Goal: Task Accomplishment & Management: Complete application form

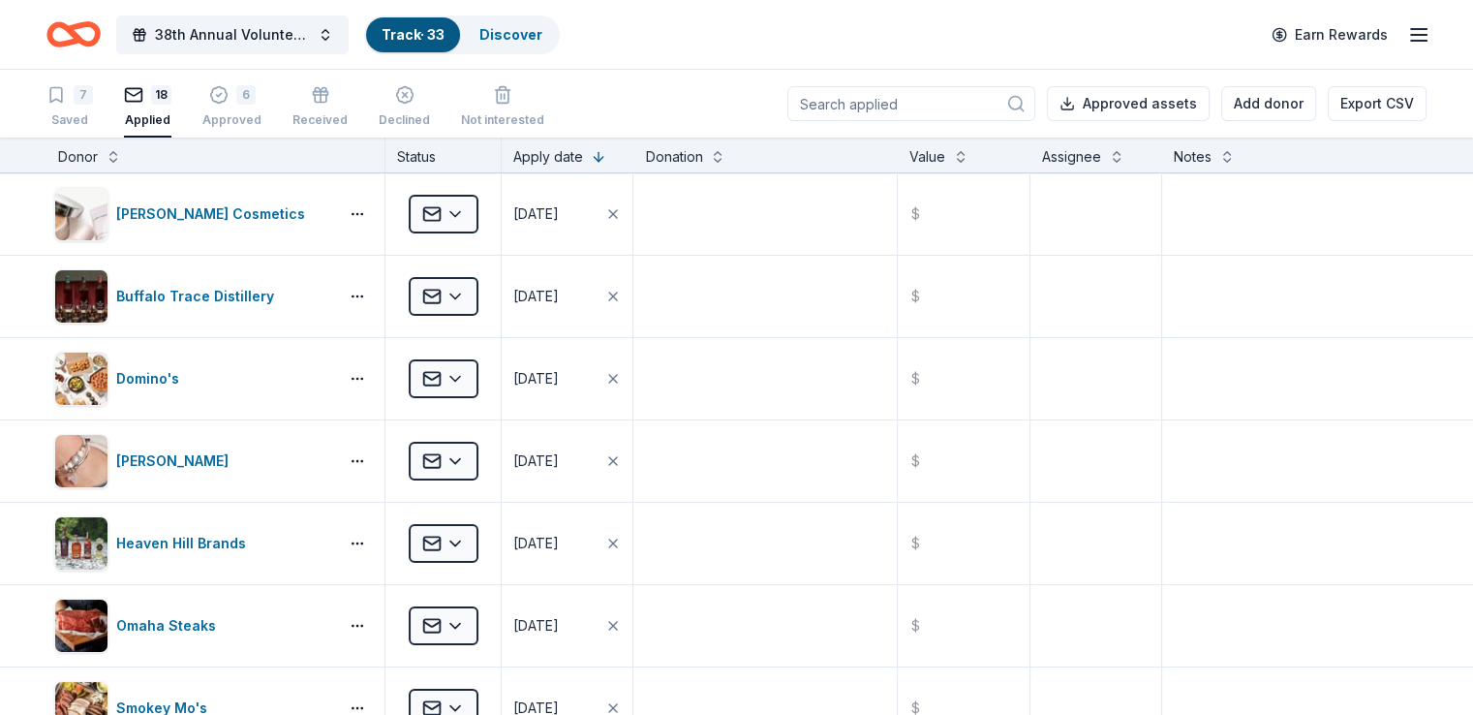
click at [98, 25] on icon "Home" at bounding box center [83, 33] width 30 height 19
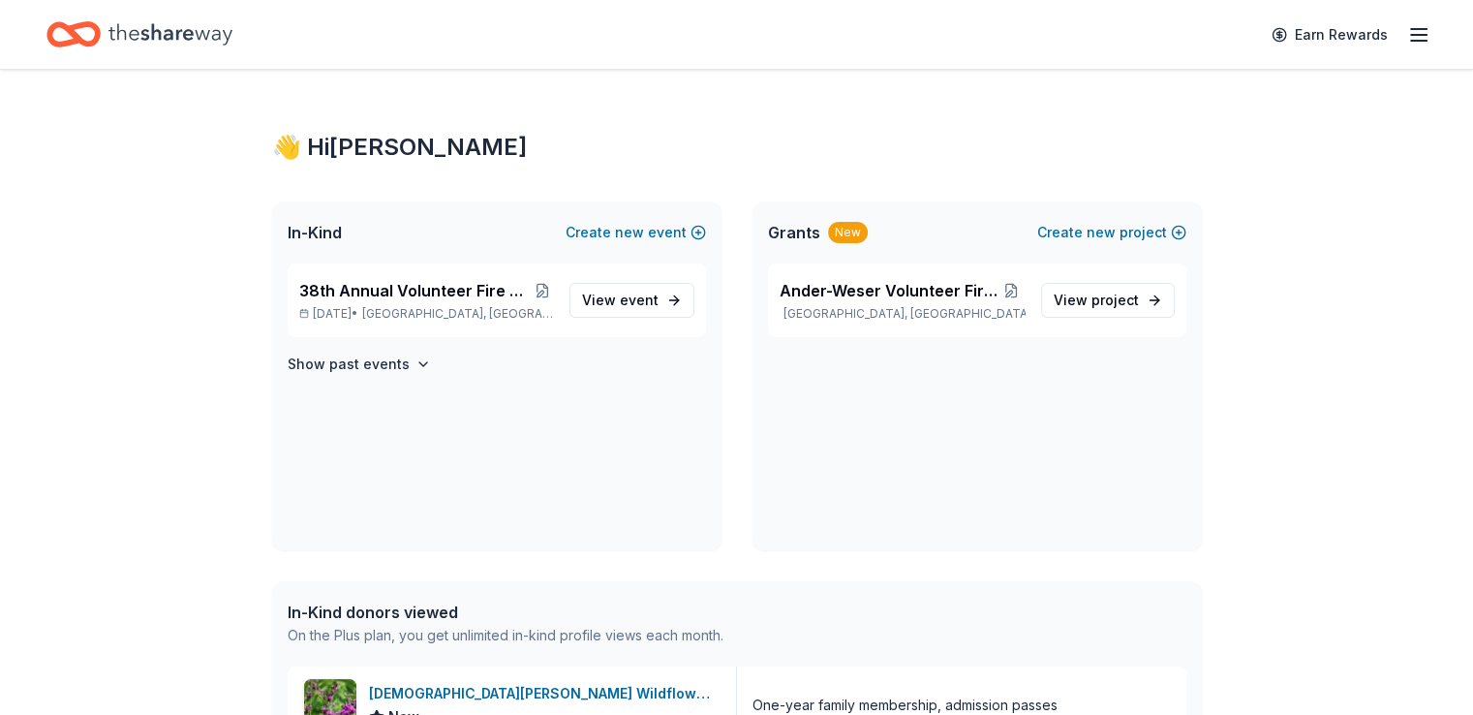
click at [1407, 29] on icon "button" at bounding box center [1418, 34] width 23 height 23
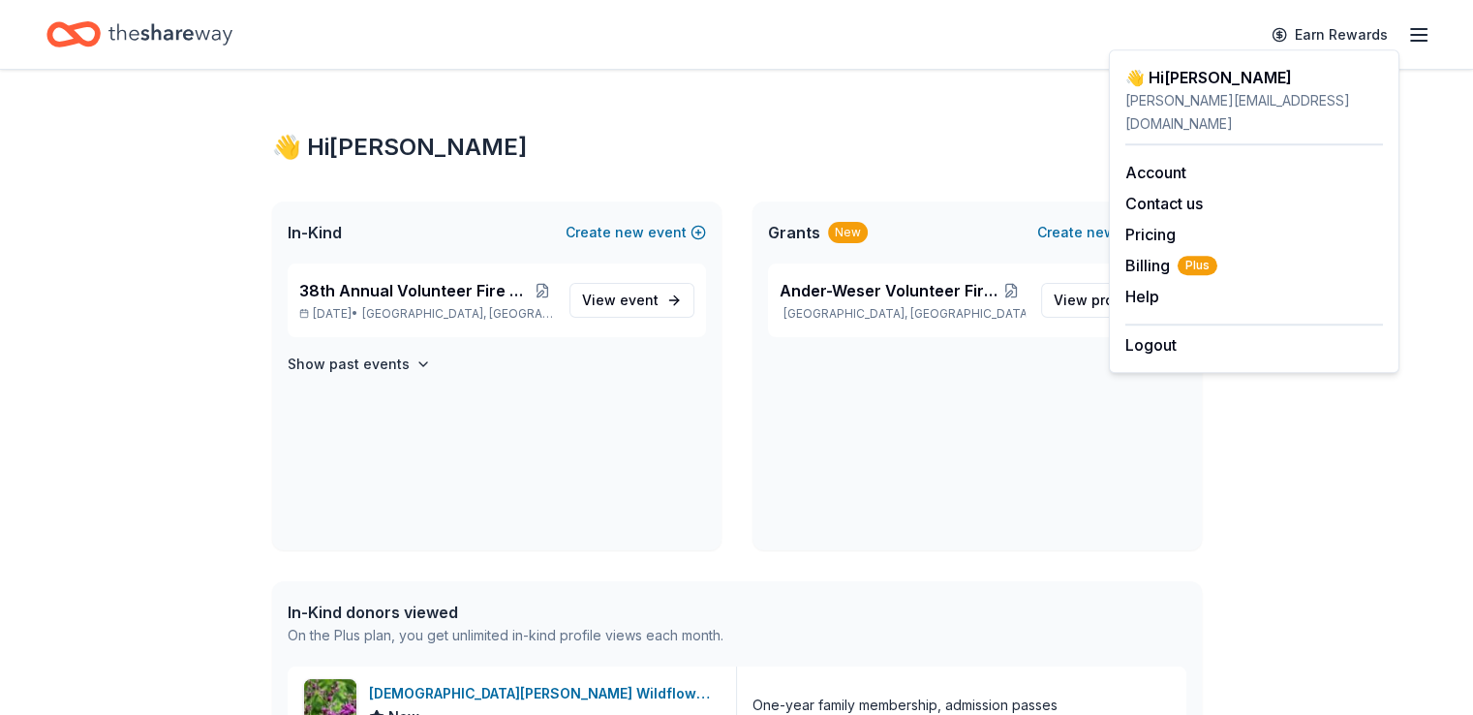
click at [898, 152] on div "👋 Hi Michelle" at bounding box center [737, 147] width 930 height 31
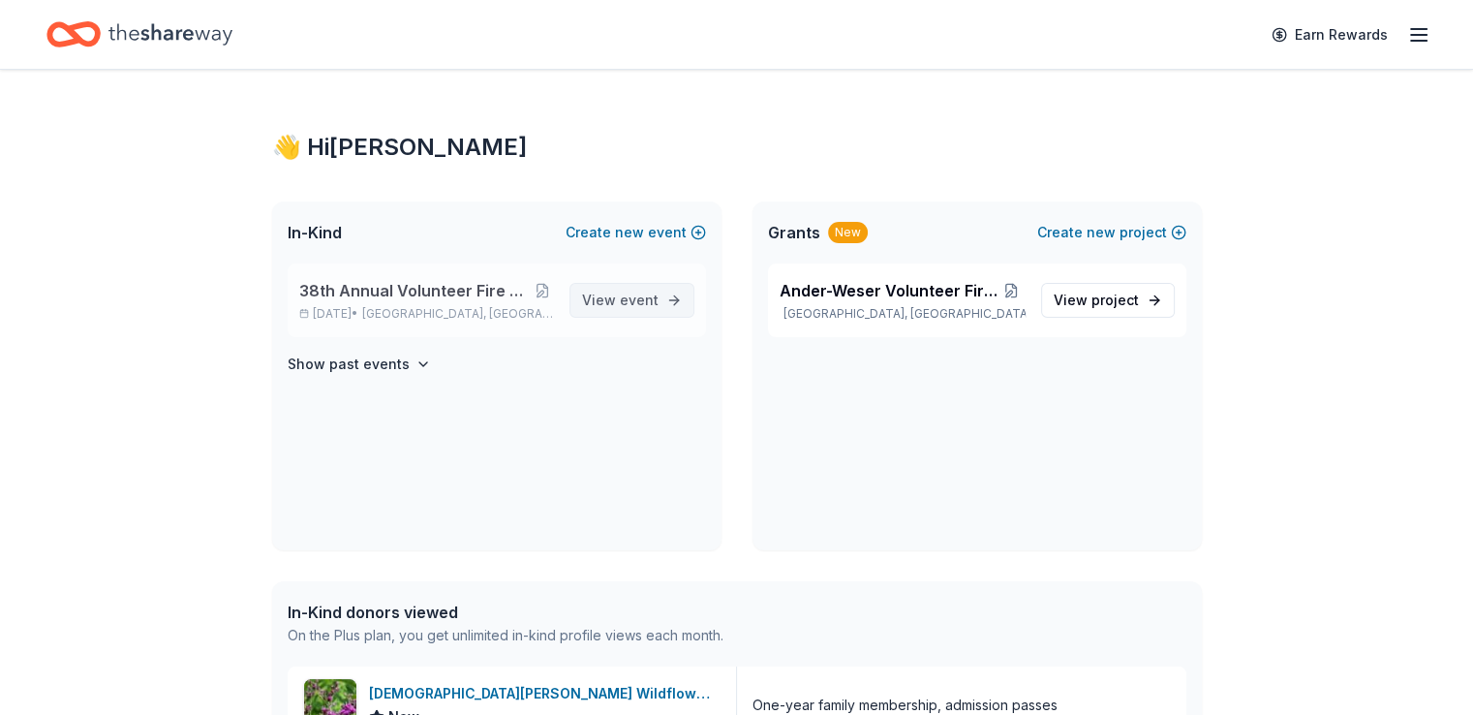
click at [620, 293] on span "View event" at bounding box center [620, 300] width 77 height 23
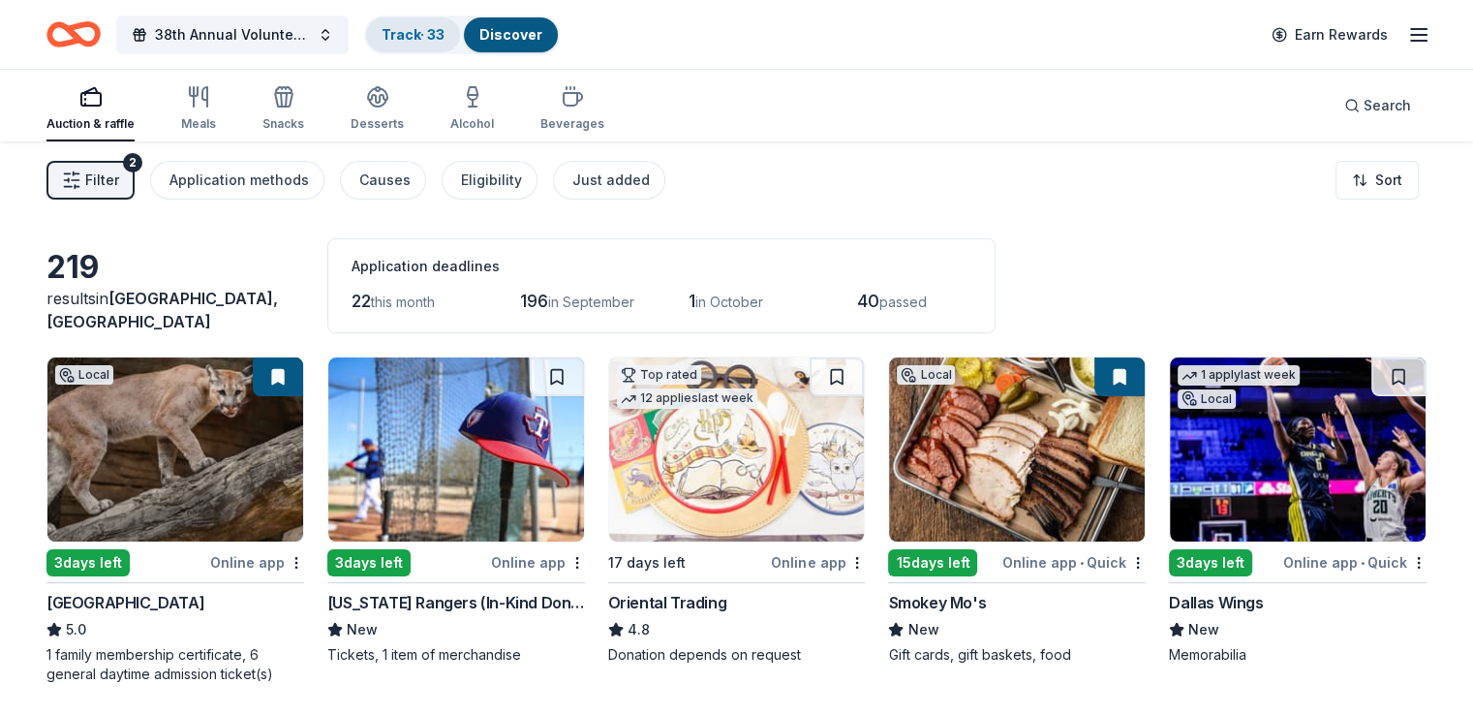
click at [444, 27] on link "Track · 33" at bounding box center [413, 34] width 63 height 16
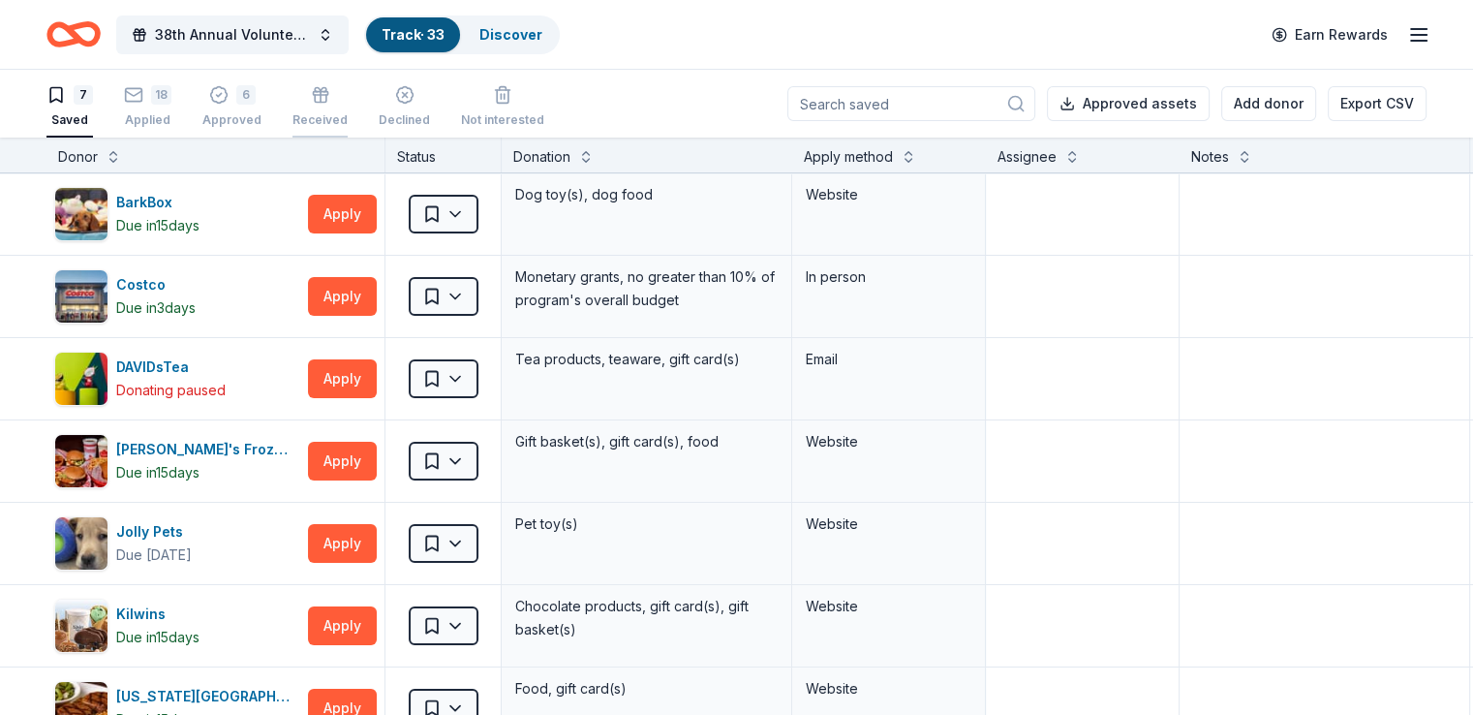
click at [348, 112] on div "Received" at bounding box center [319, 119] width 55 height 15
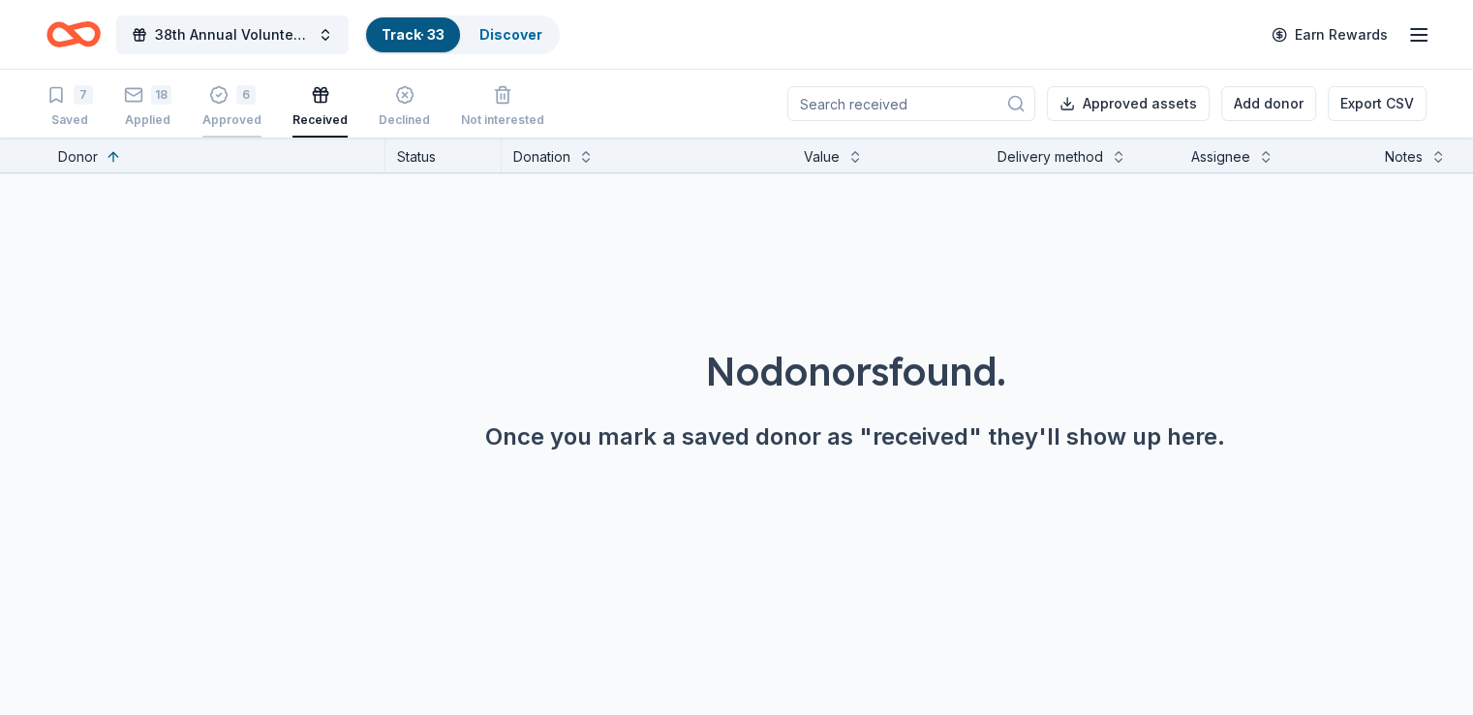
click at [261, 114] on div "Approved" at bounding box center [231, 119] width 59 height 15
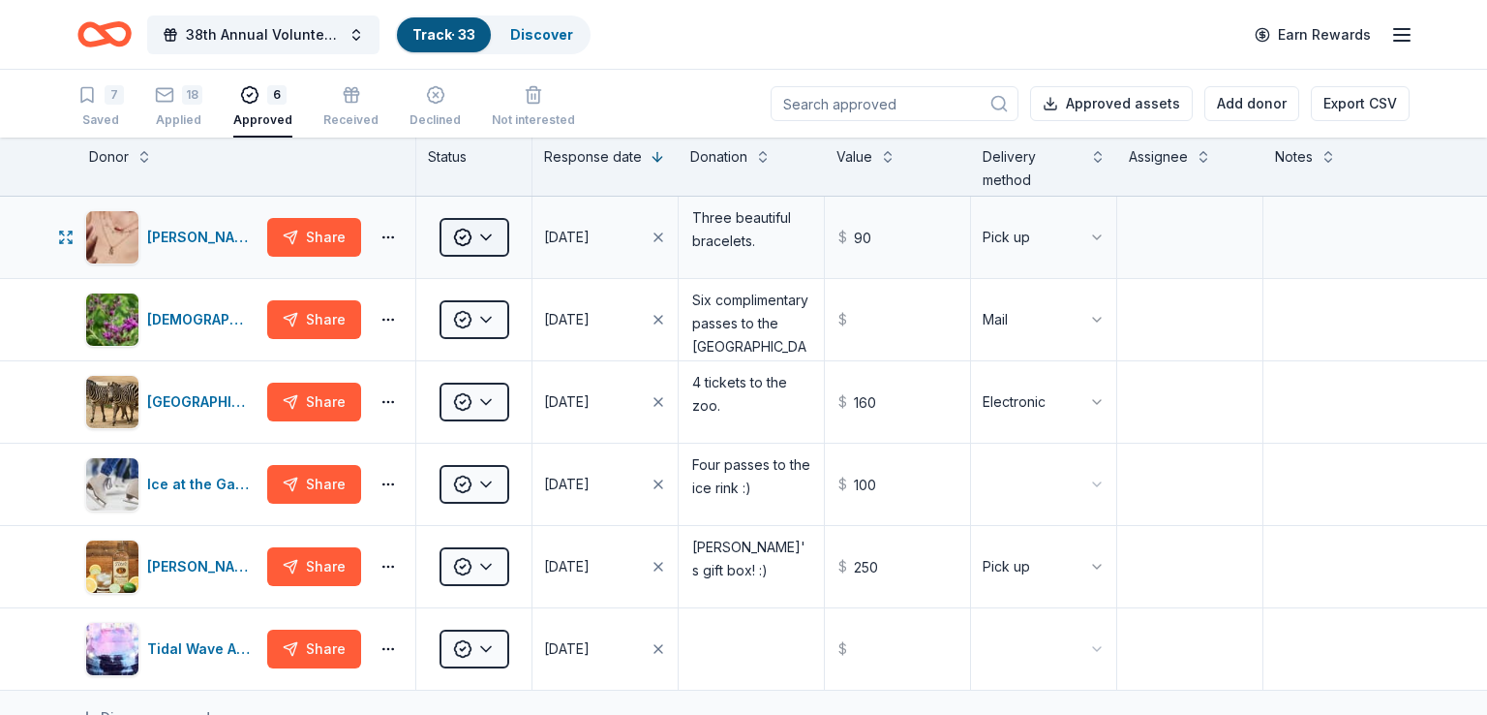
click at [485, 229] on html "38th Annual Volunteer Fire Department Fall Fundraiser Track · 33 Discover Earn …" at bounding box center [743, 357] width 1487 height 715
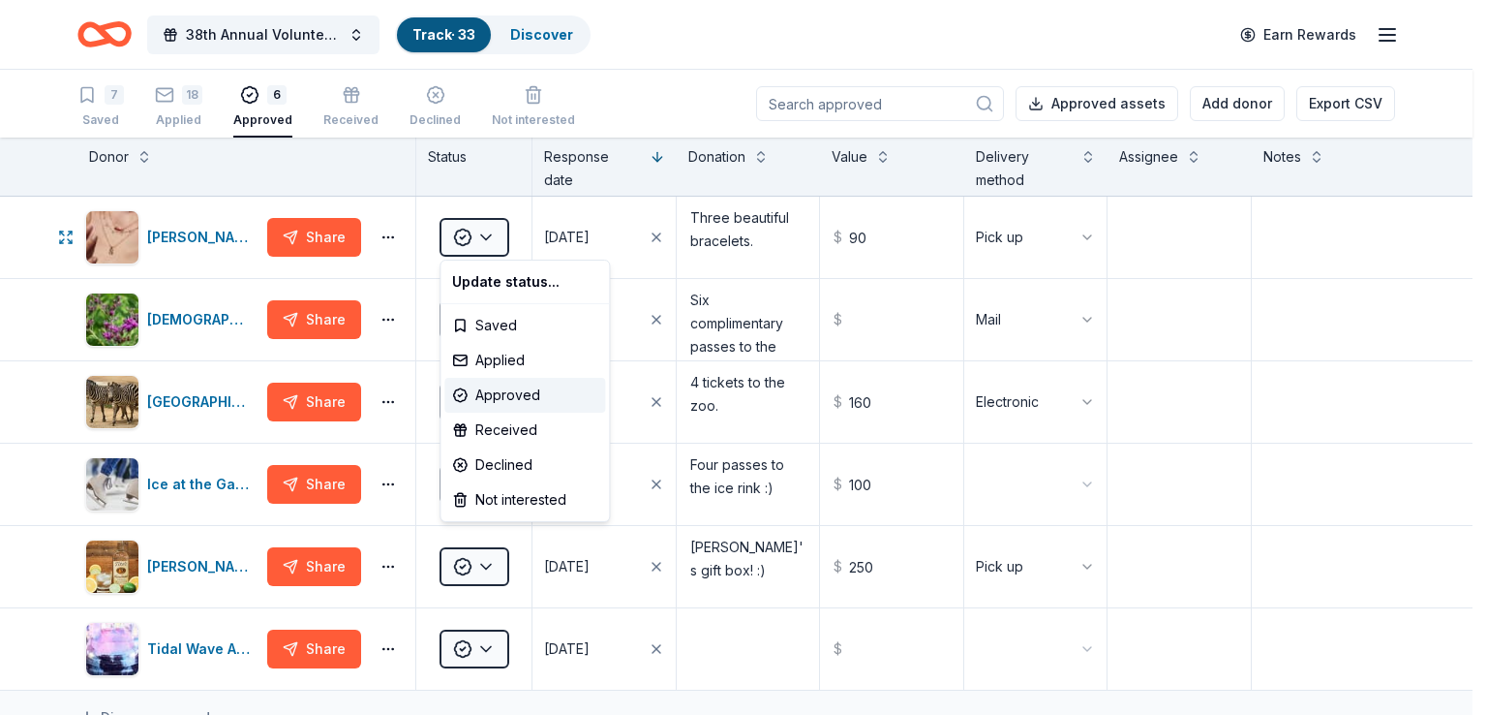
click at [389, 233] on html "38th Annual Volunteer Fire Department Fall Fundraiser Track · 33 Discover Earn …" at bounding box center [743, 357] width 1487 height 715
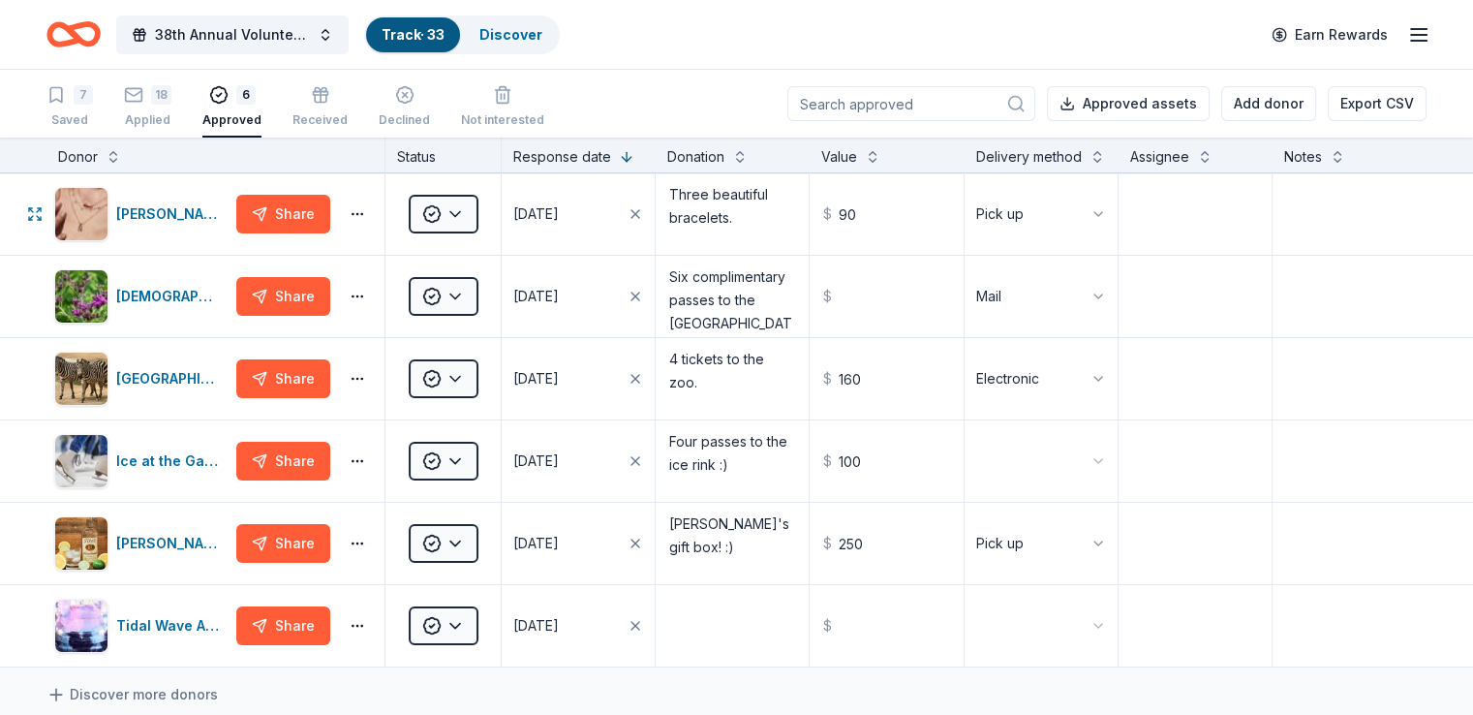
click at [389, 233] on html "38th Annual Volunteer Fire Department Fall Fundraiser Track · 33 Discover Earn …" at bounding box center [736, 357] width 1473 height 715
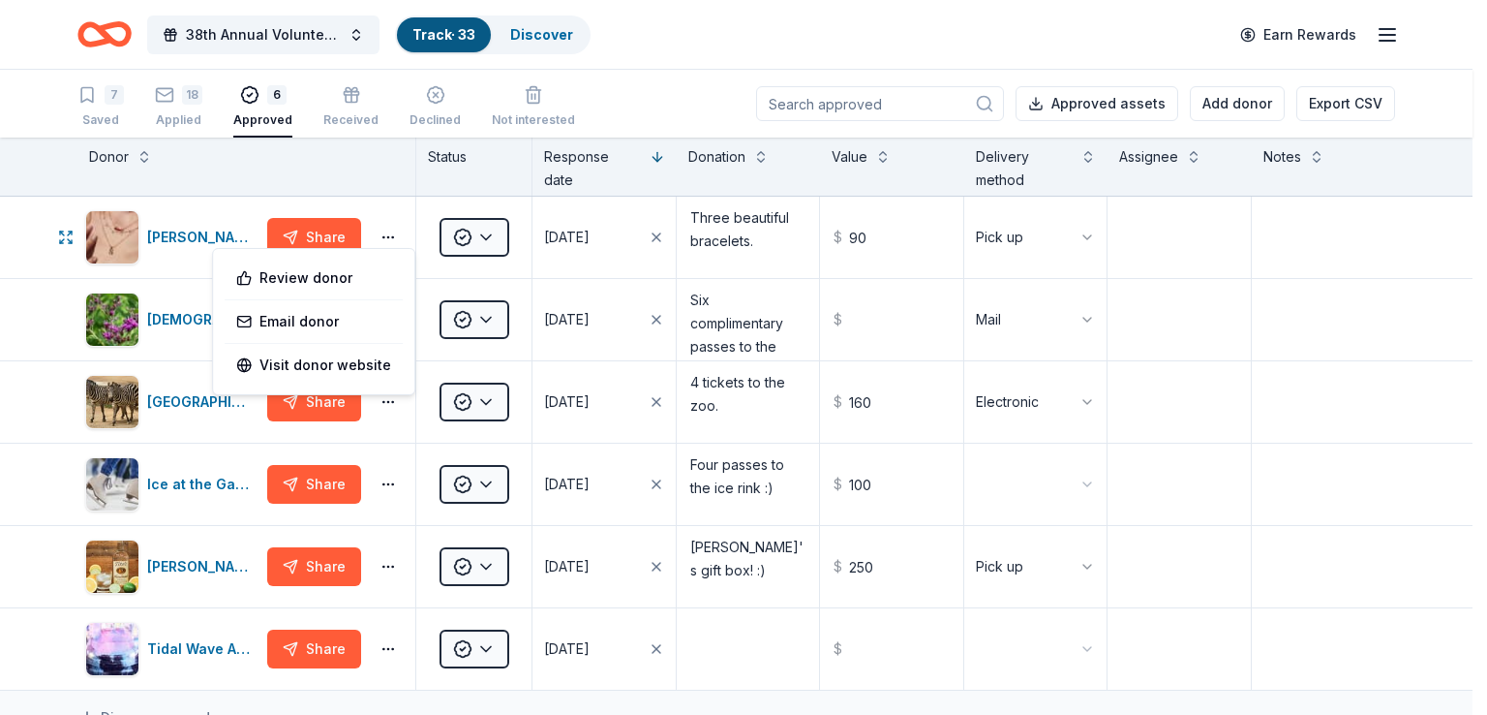
click at [489, 231] on html "38th Annual Volunteer Fire Department Fall Fundraiser Track · 33 Discover Earn …" at bounding box center [743, 357] width 1487 height 715
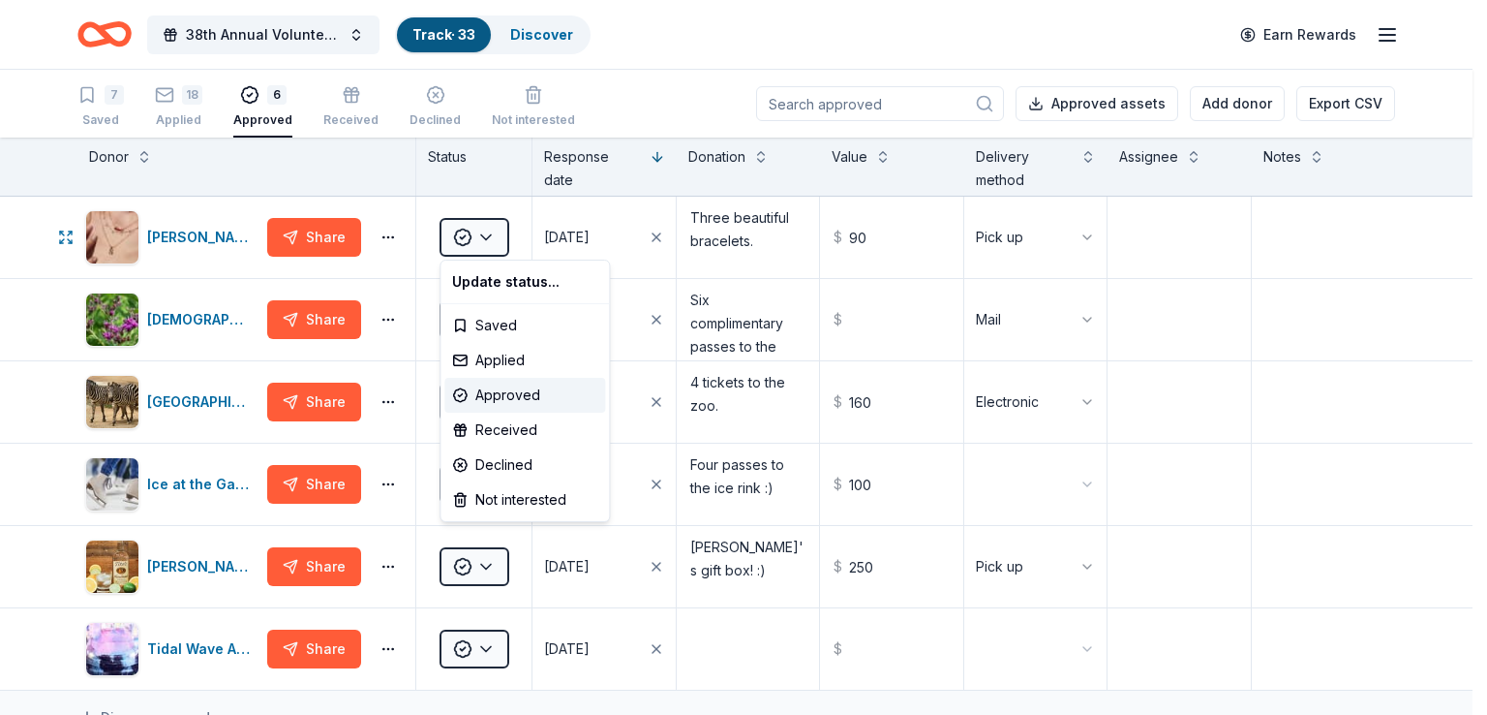
click at [489, 231] on html "38th Annual Volunteer Fire Department Fall Fundraiser Track · 33 Discover Earn …" at bounding box center [743, 357] width 1487 height 715
click at [501, 427] on div "Received" at bounding box center [524, 430] width 161 height 35
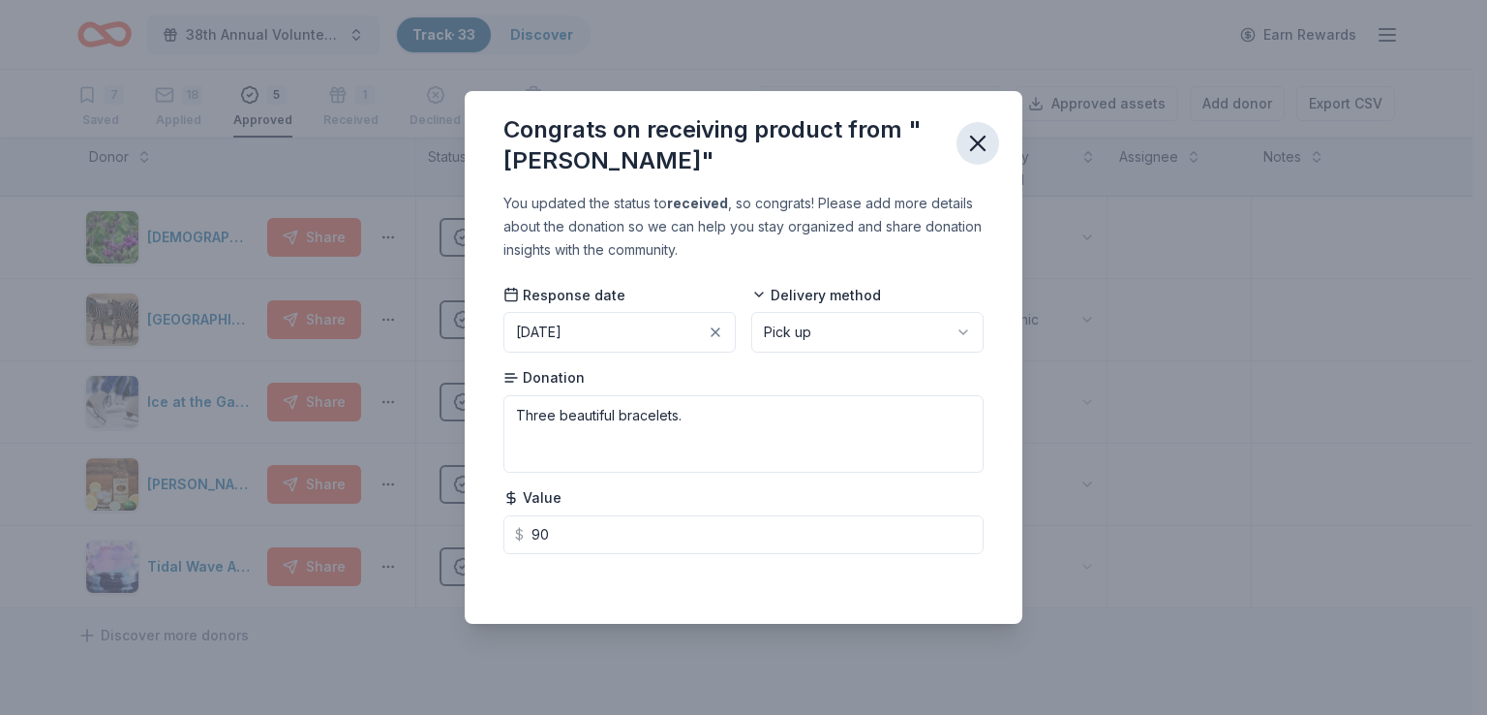
click at [976, 135] on icon "button" at bounding box center [978, 143] width 27 height 27
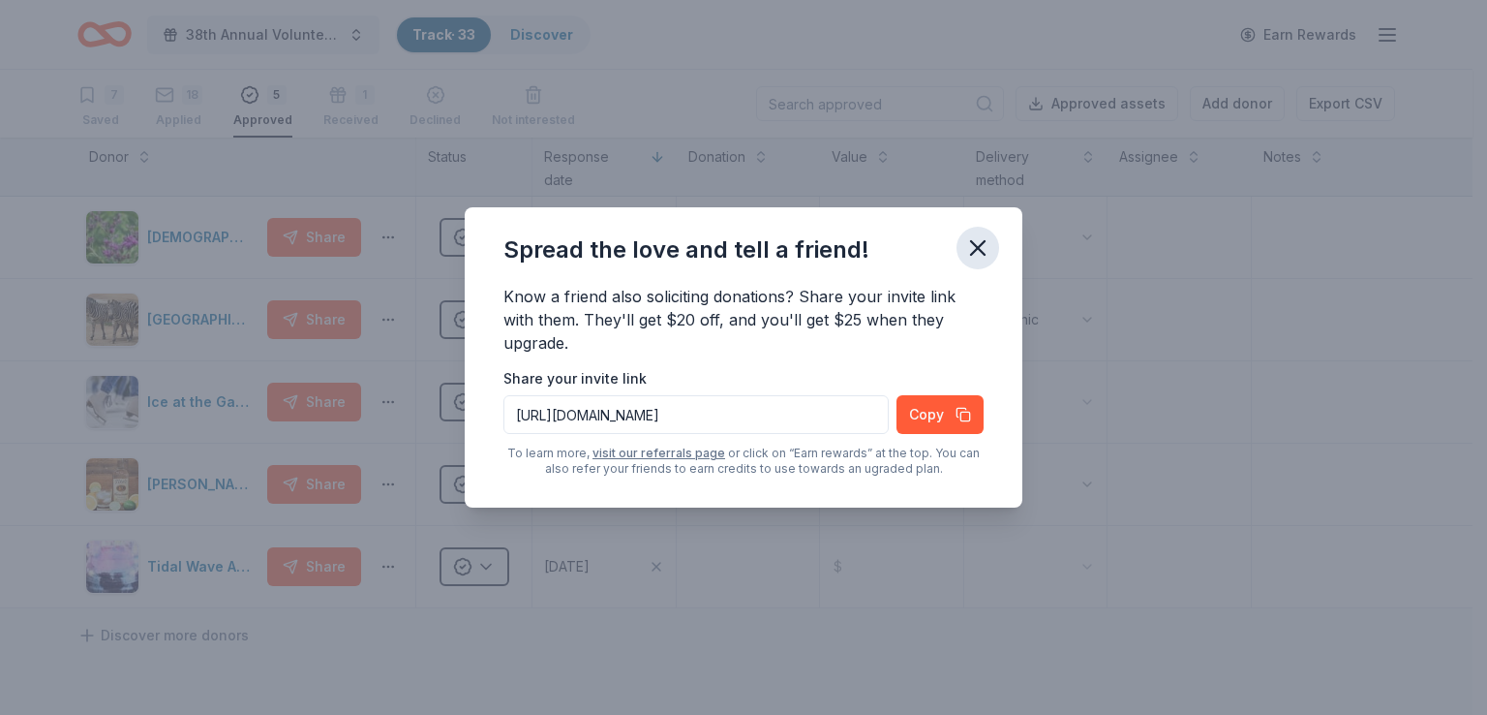
click at [980, 245] on icon "button" at bounding box center [978, 248] width 14 height 14
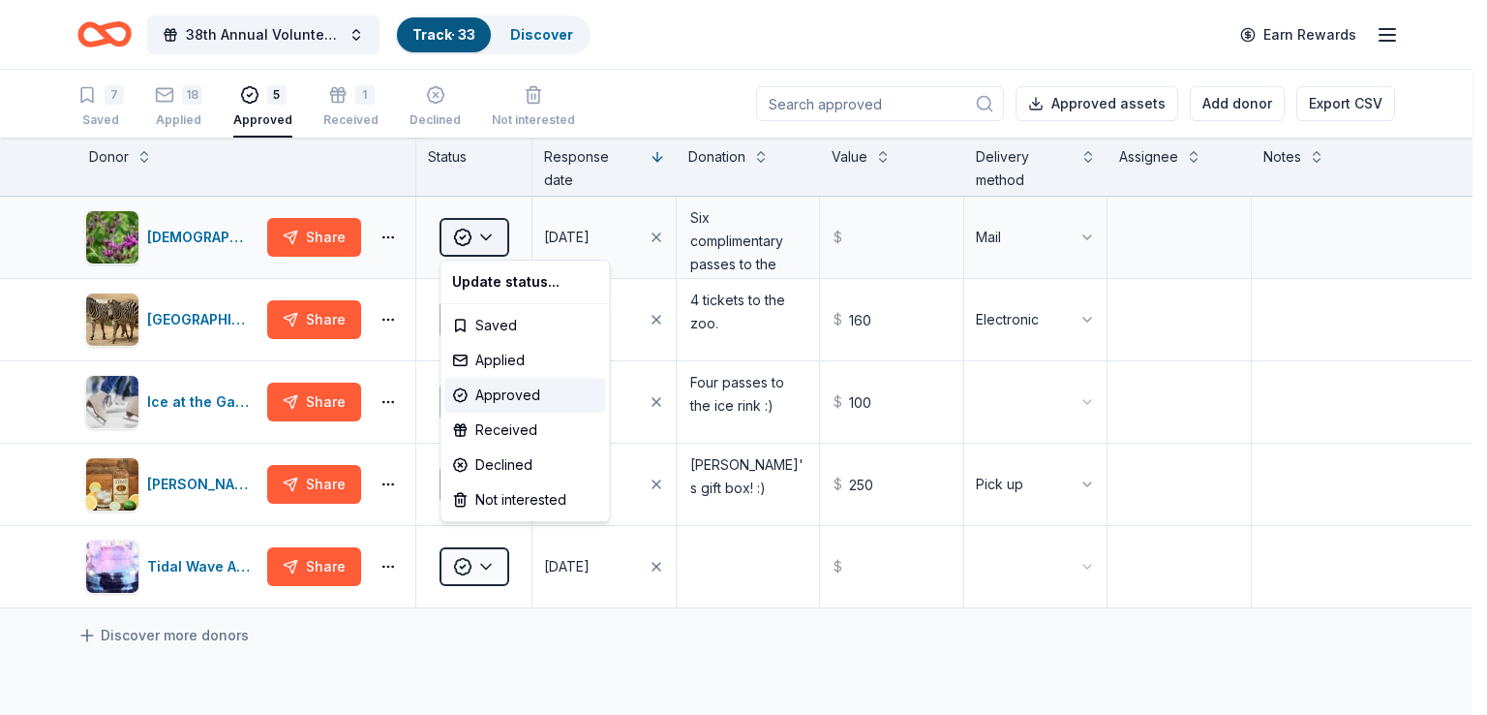
click at [494, 233] on html "38th Annual Volunteer Fire Department Fall Fundraiser Track · 33 Discover Earn …" at bounding box center [743, 357] width 1487 height 715
click at [502, 430] on div "Received" at bounding box center [524, 430] width 161 height 35
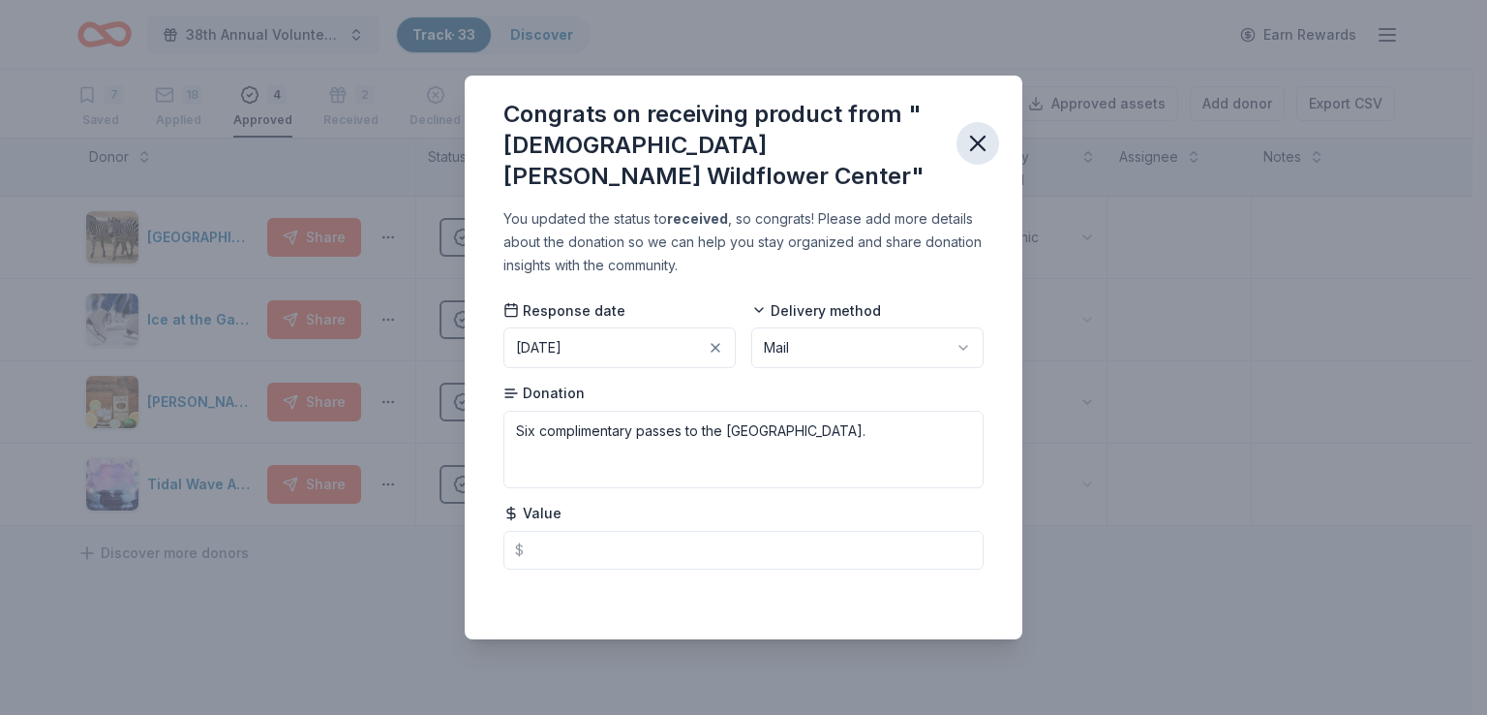
click at [974, 132] on icon "button" at bounding box center [978, 143] width 27 height 27
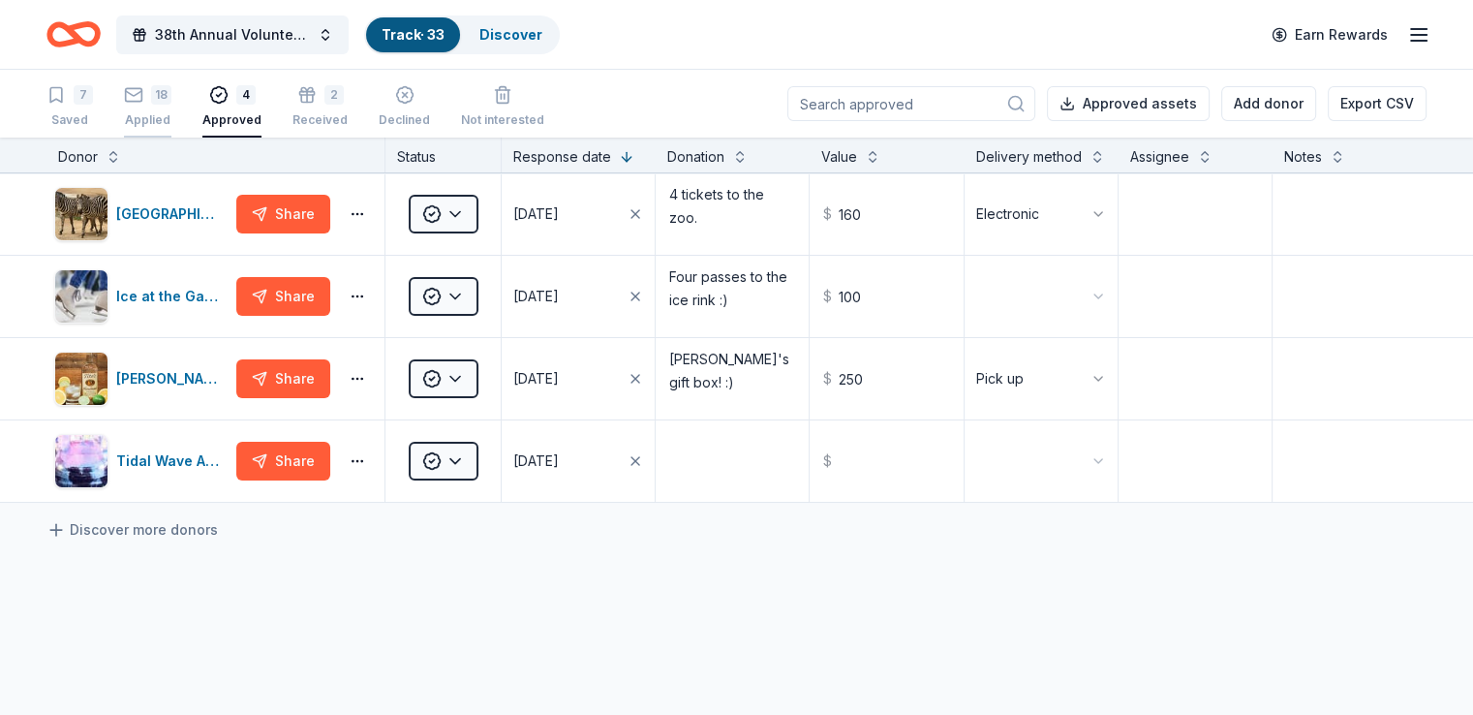
click at [143, 94] on icon "button" at bounding box center [133, 94] width 19 height 19
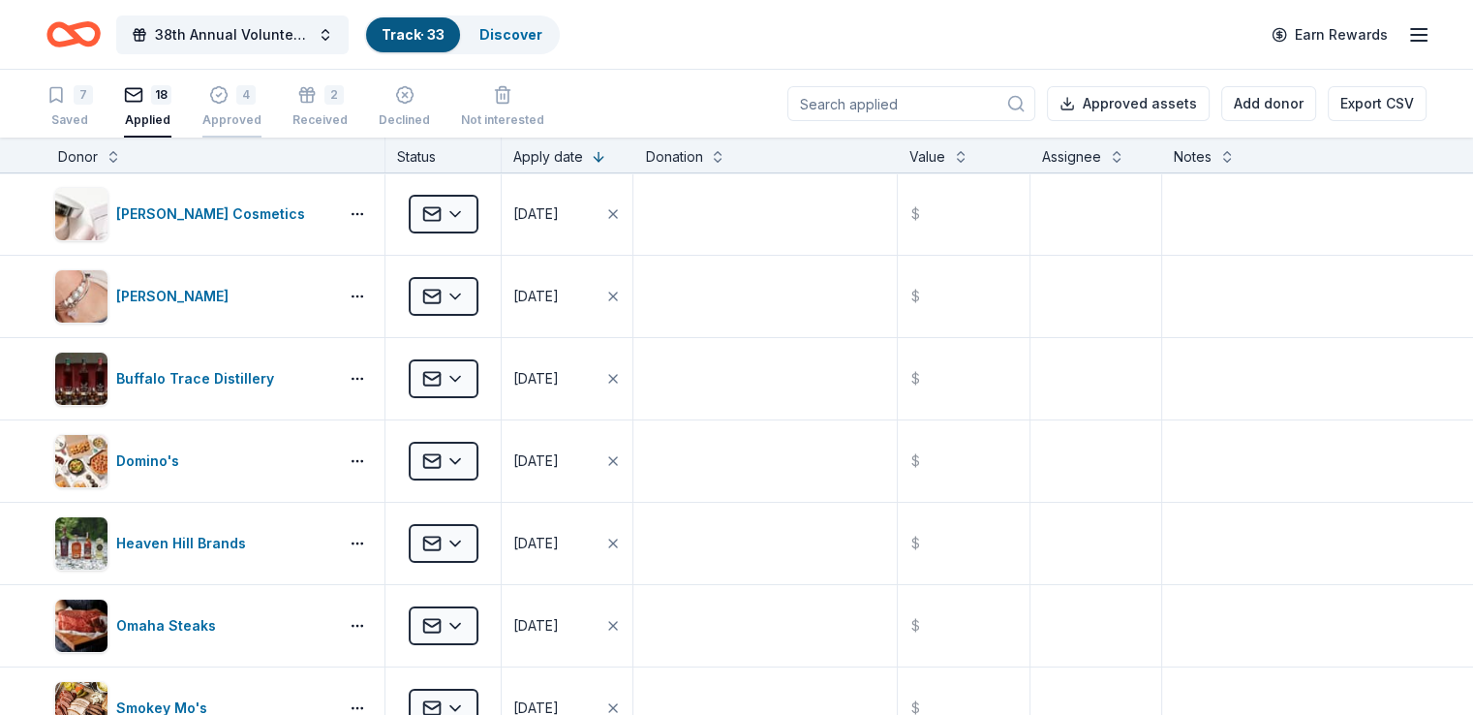
click at [256, 99] on div "4" at bounding box center [245, 94] width 19 height 19
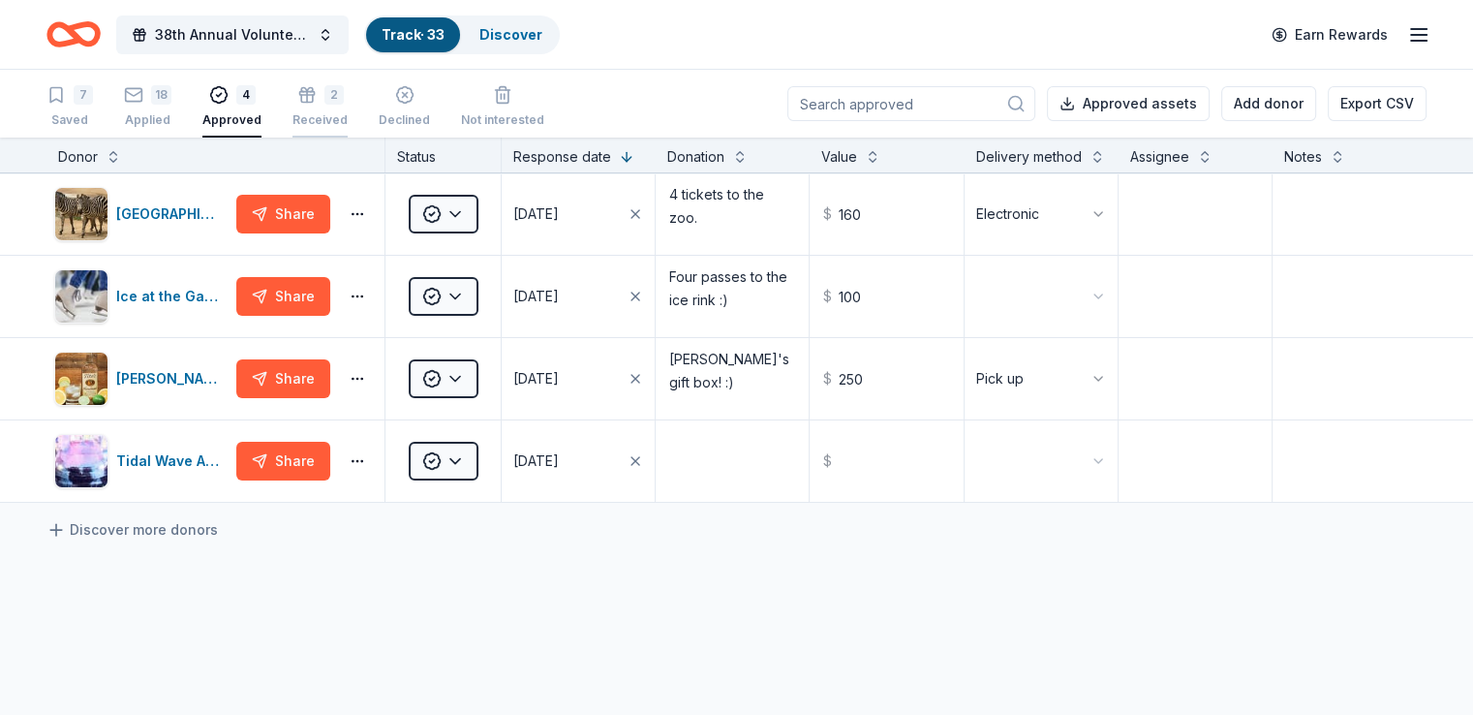
click at [344, 102] on div "2" at bounding box center [333, 94] width 19 height 19
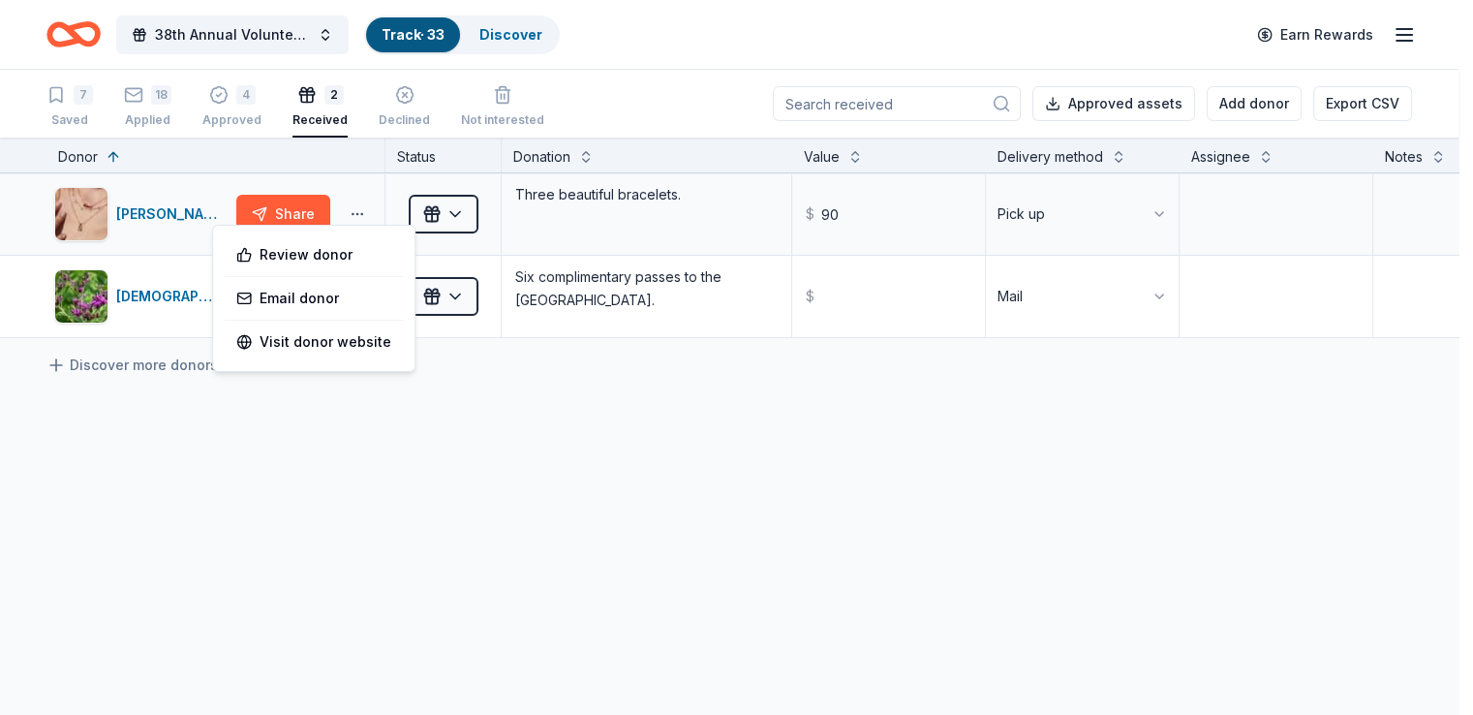
click at [387, 214] on html "38th Annual Volunteer Fire Department Fall Fundraiser Track · 33 Discover Earn …" at bounding box center [736, 357] width 1473 height 715
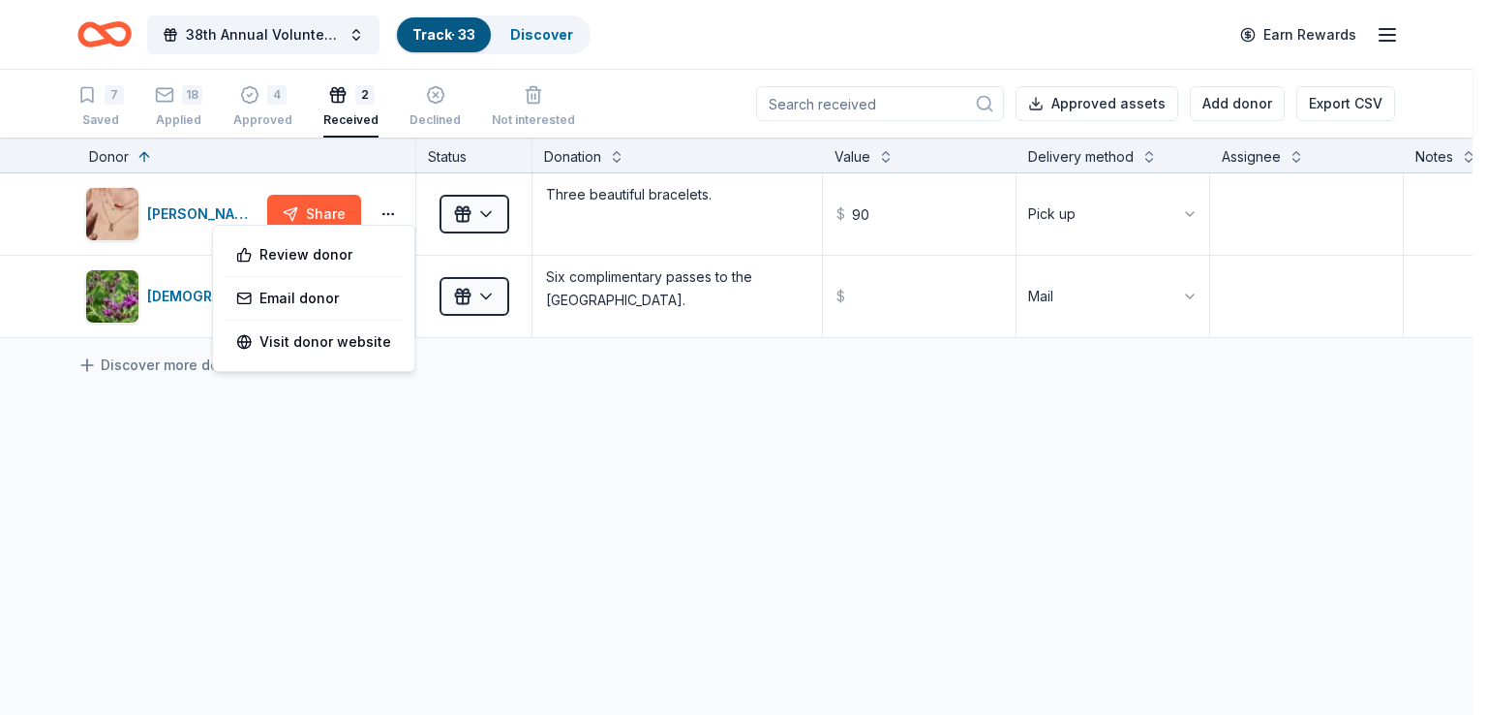
click at [468, 415] on html "38th Annual Volunteer Fire Department Fall Fundraiser Track · 33 Discover Earn …" at bounding box center [743, 357] width 1487 height 715
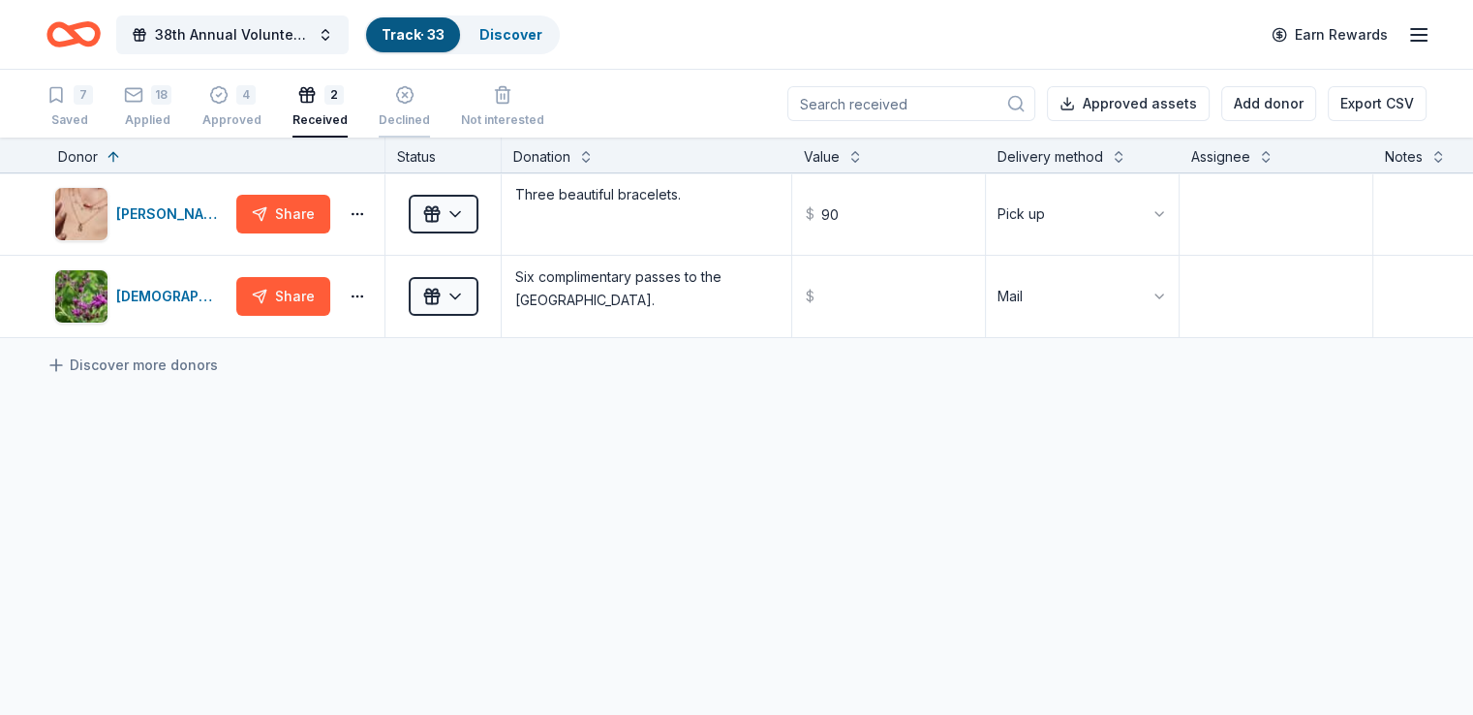
click at [422, 112] on div "Declined" at bounding box center [404, 119] width 51 height 15
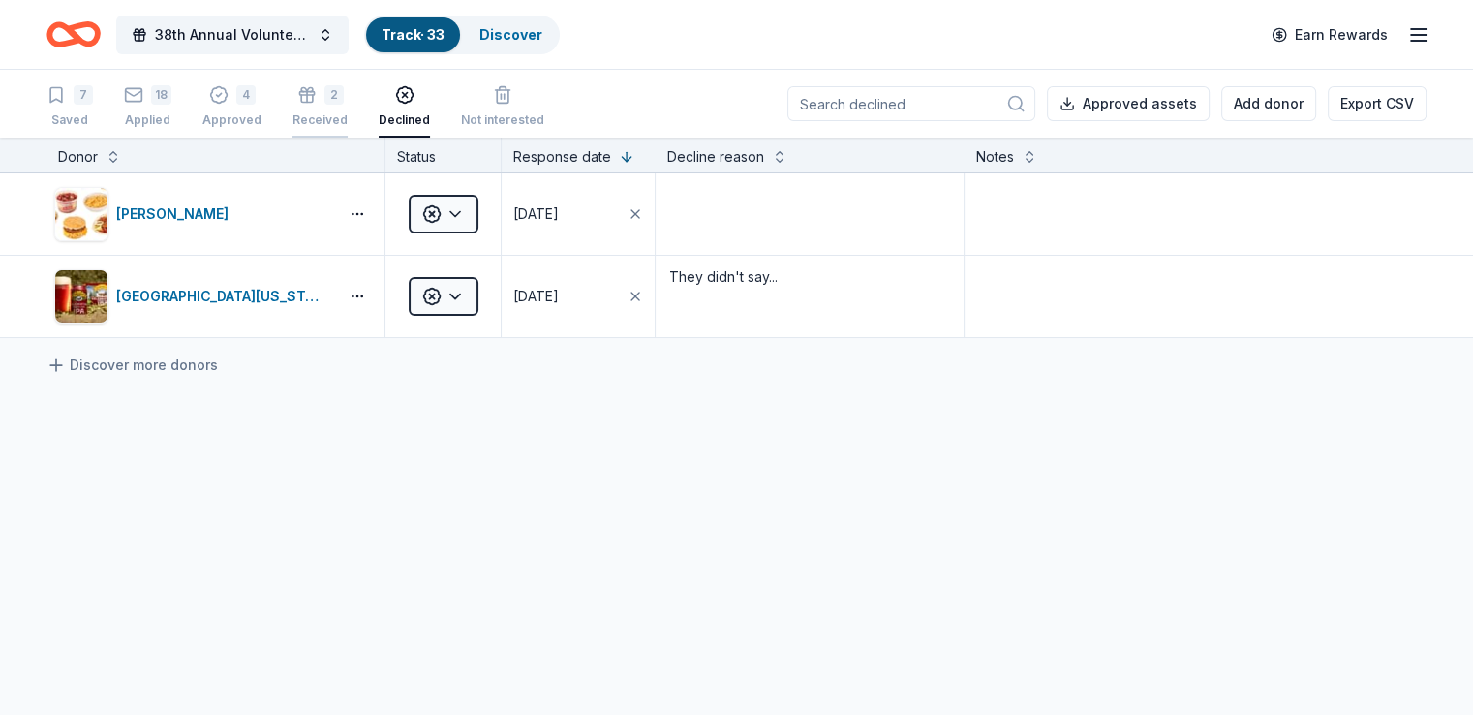
click at [347, 102] on div "2" at bounding box center [319, 94] width 55 height 19
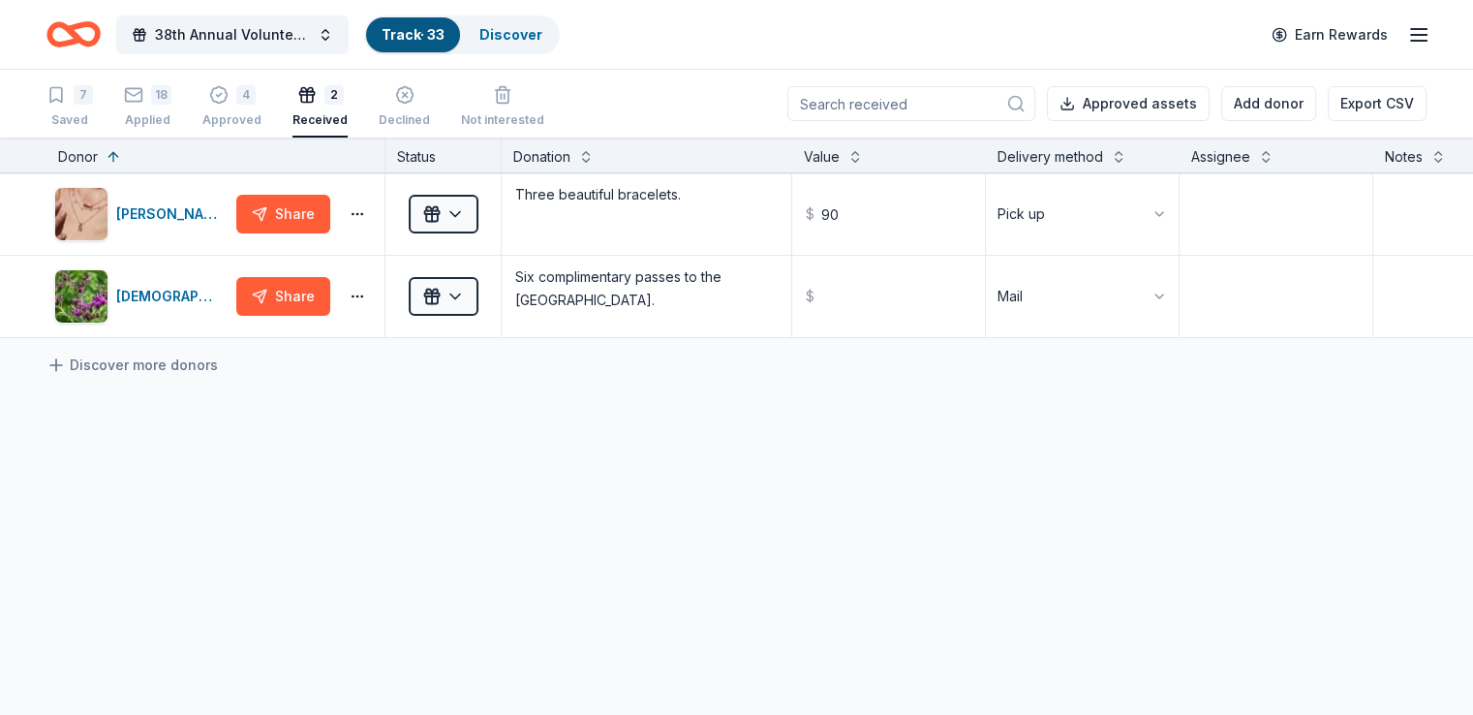
click at [1407, 39] on icon "button" at bounding box center [1418, 34] width 23 height 23
click at [976, 36] on div "38th Annual Volunteer Fire Department Fall Fundraiser Track · 33 Discover Earn …" at bounding box center [736, 35] width 1380 height 46
click at [349, 28] on button "38th Annual Volunteer Fire Department Fall Fundraiser" at bounding box center [232, 34] width 232 height 39
click at [41, 40] on div "38th Annual Volunteer Fire Department Fall Fundraiser Track · 33 Discover Earn …" at bounding box center [736, 34] width 1473 height 69
click at [101, 32] on icon "Home" at bounding box center [73, 35] width 54 height 46
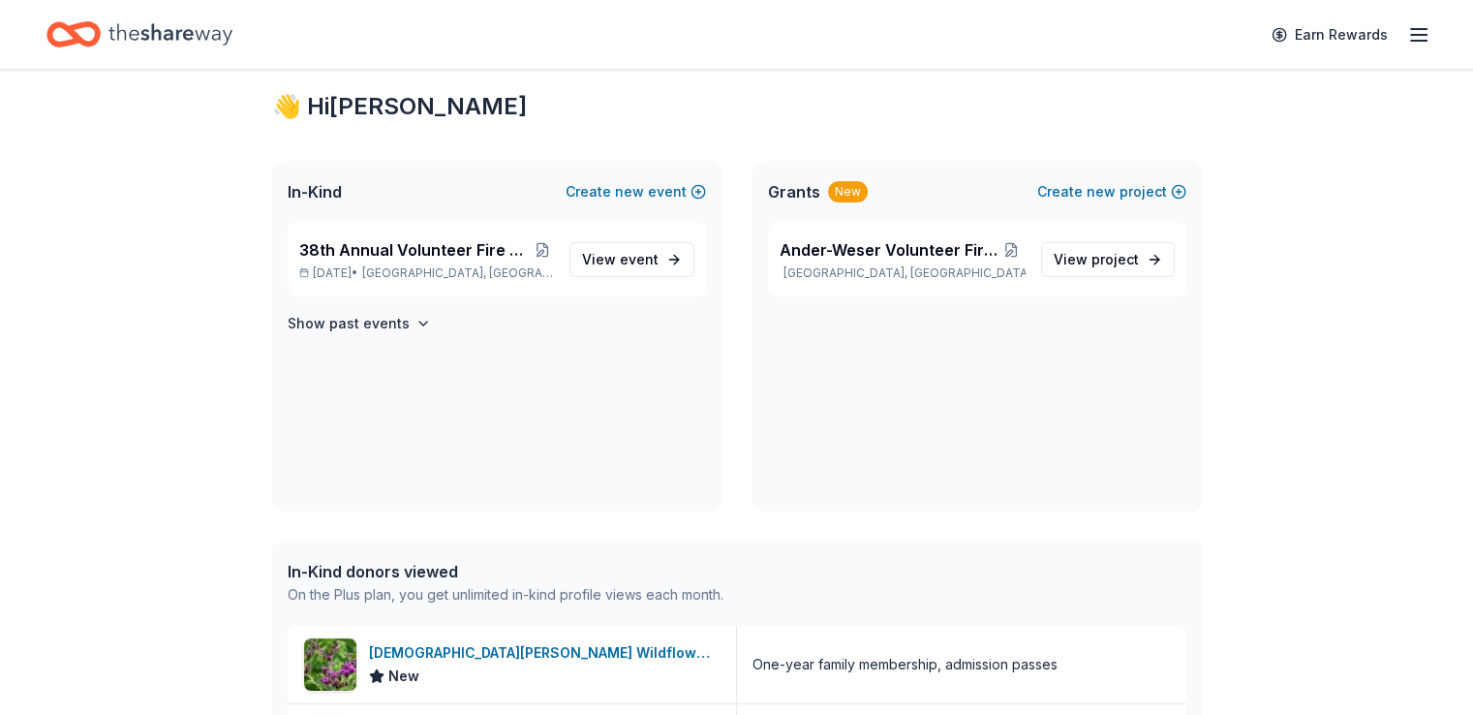
scroll to position [36, 0]
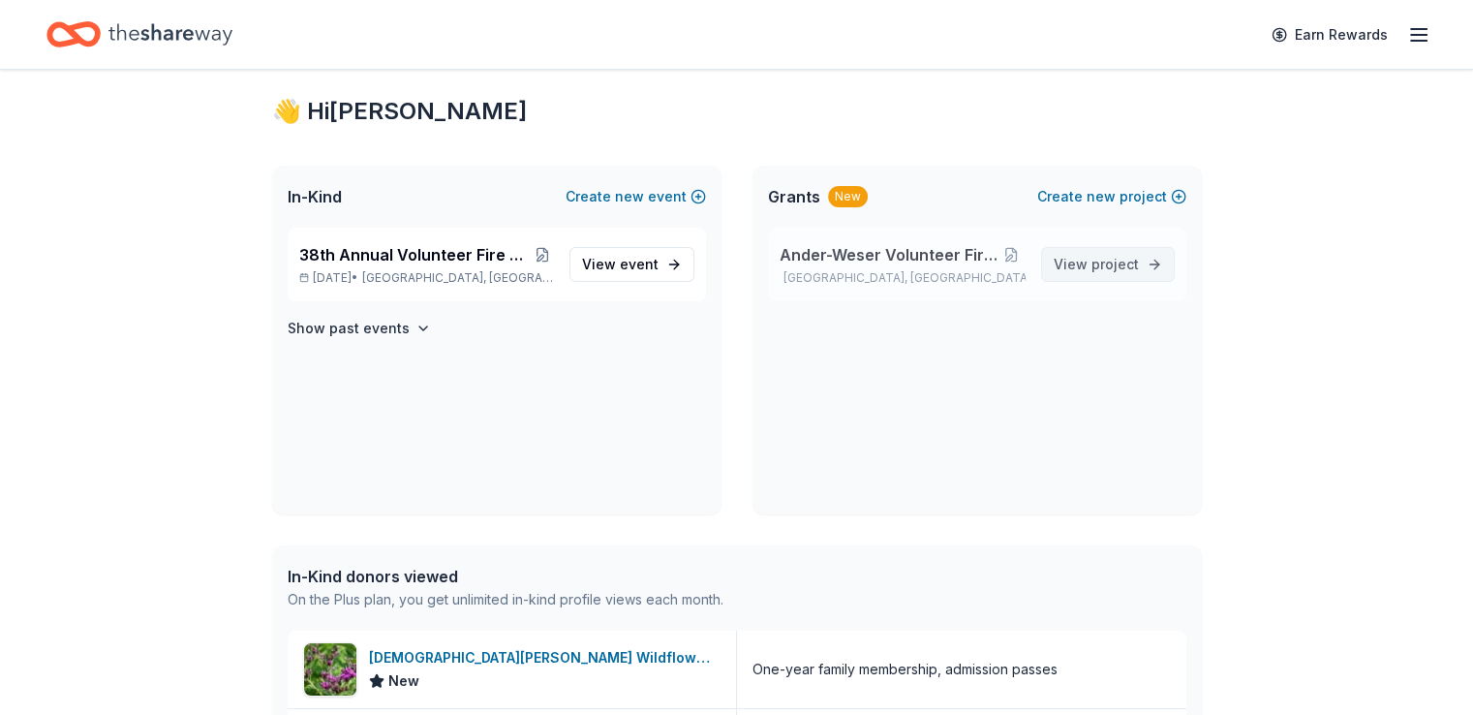
click at [1088, 257] on span "View project" at bounding box center [1096, 264] width 85 height 23
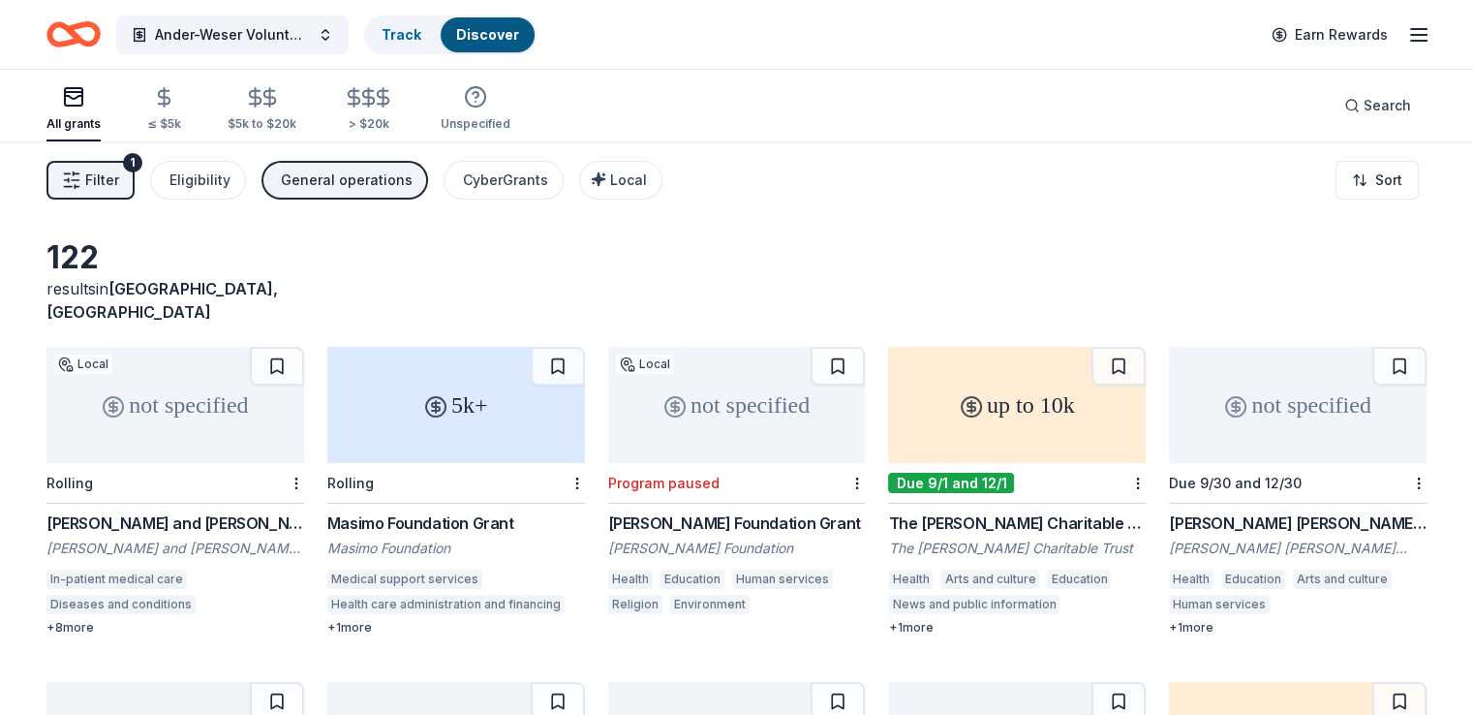
click at [98, 41] on icon "Home" at bounding box center [83, 33] width 30 height 19
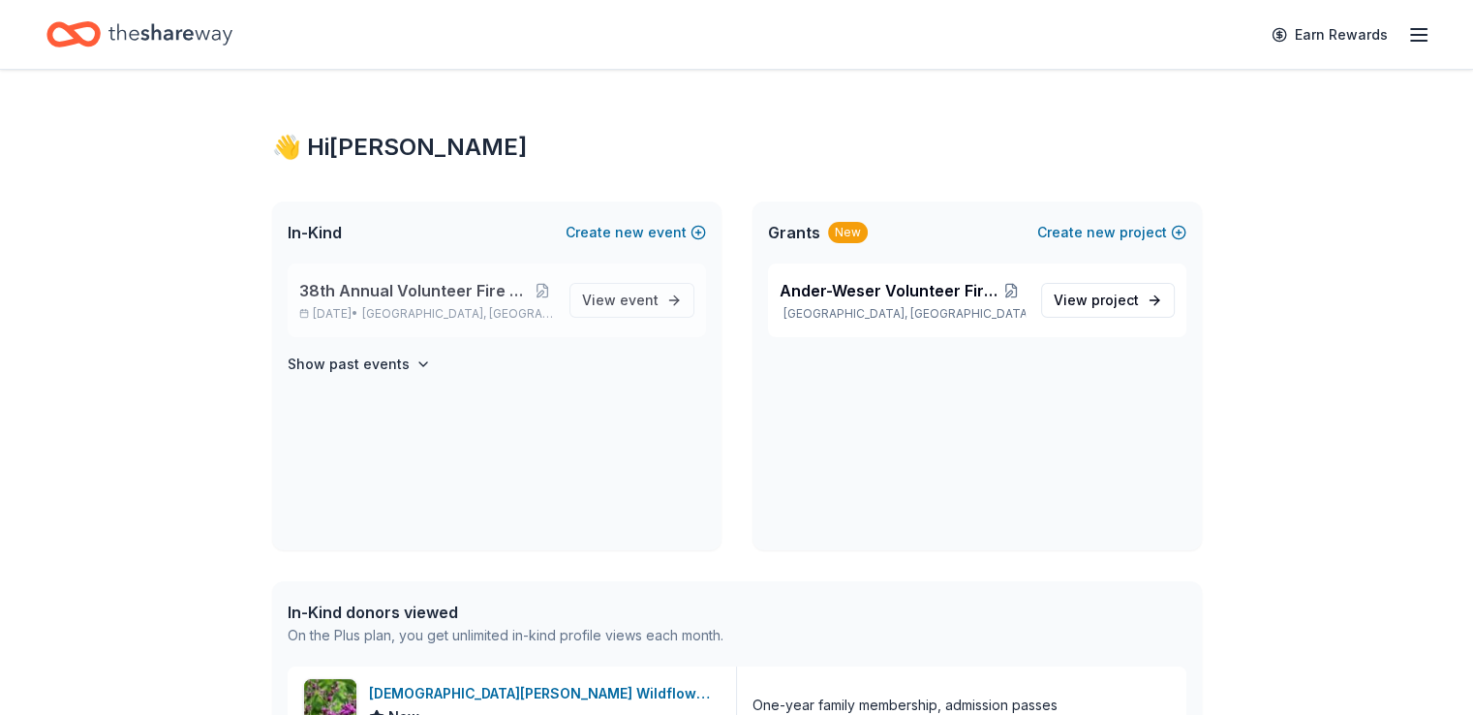
click at [434, 292] on span "38th Annual Volunteer Fire Department Fall Fundraiser" at bounding box center [415, 290] width 233 height 23
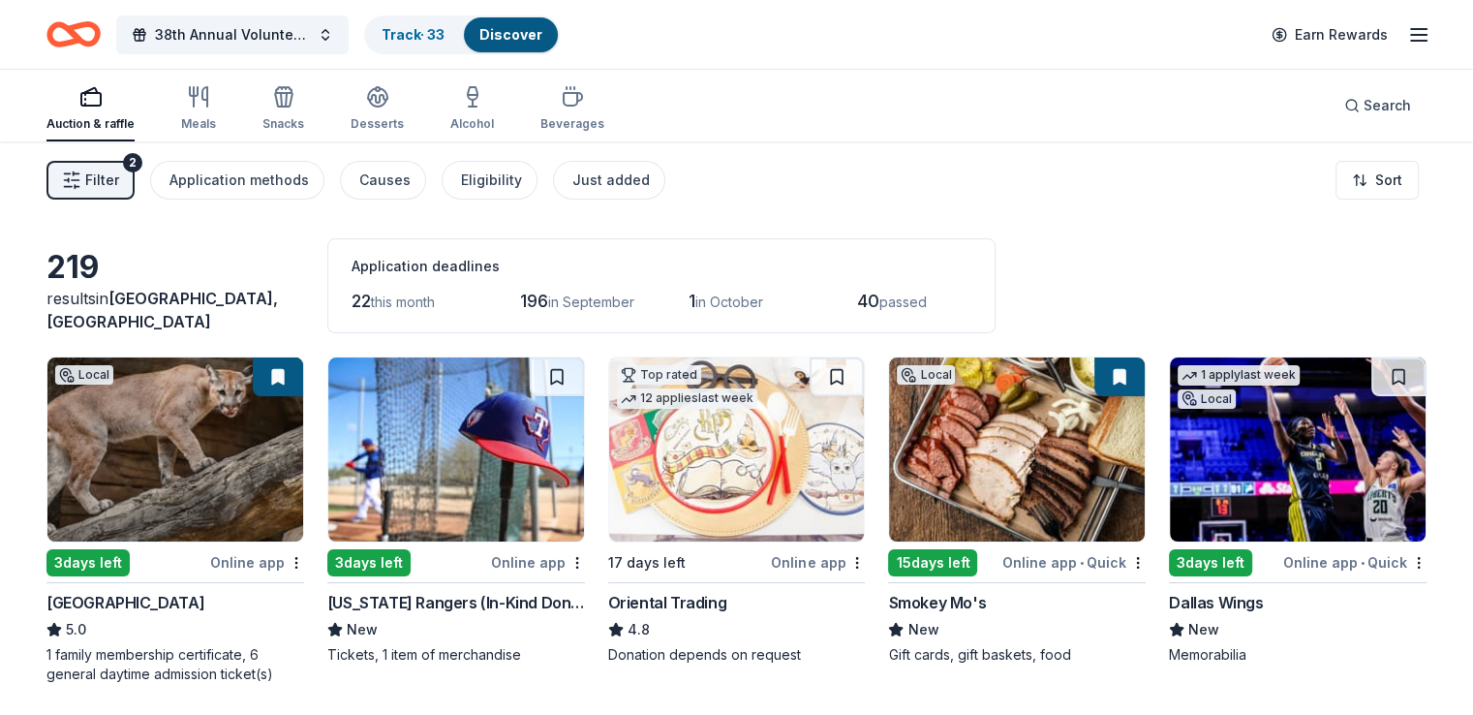
click at [119, 185] on span "Filter" at bounding box center [102, 180] width 34 height 23
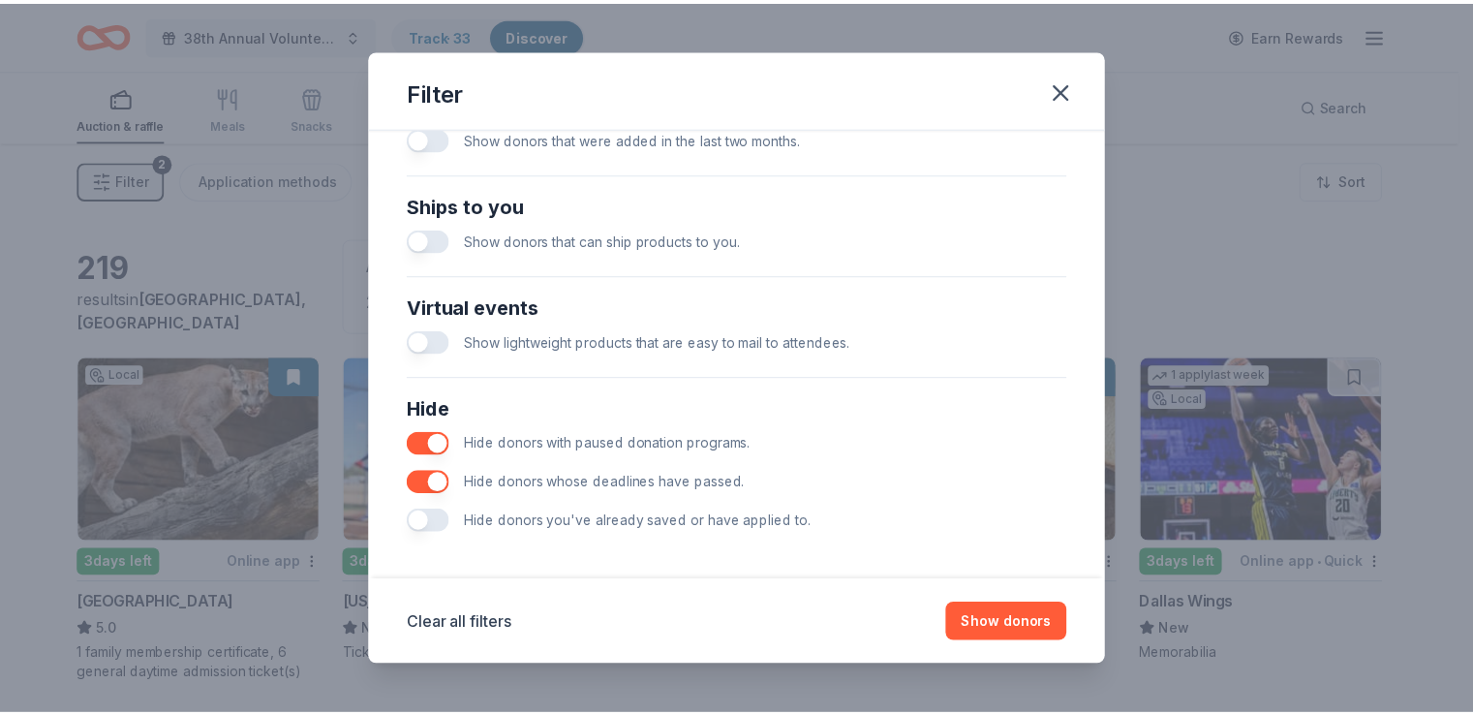
scroll to position [823, 0]
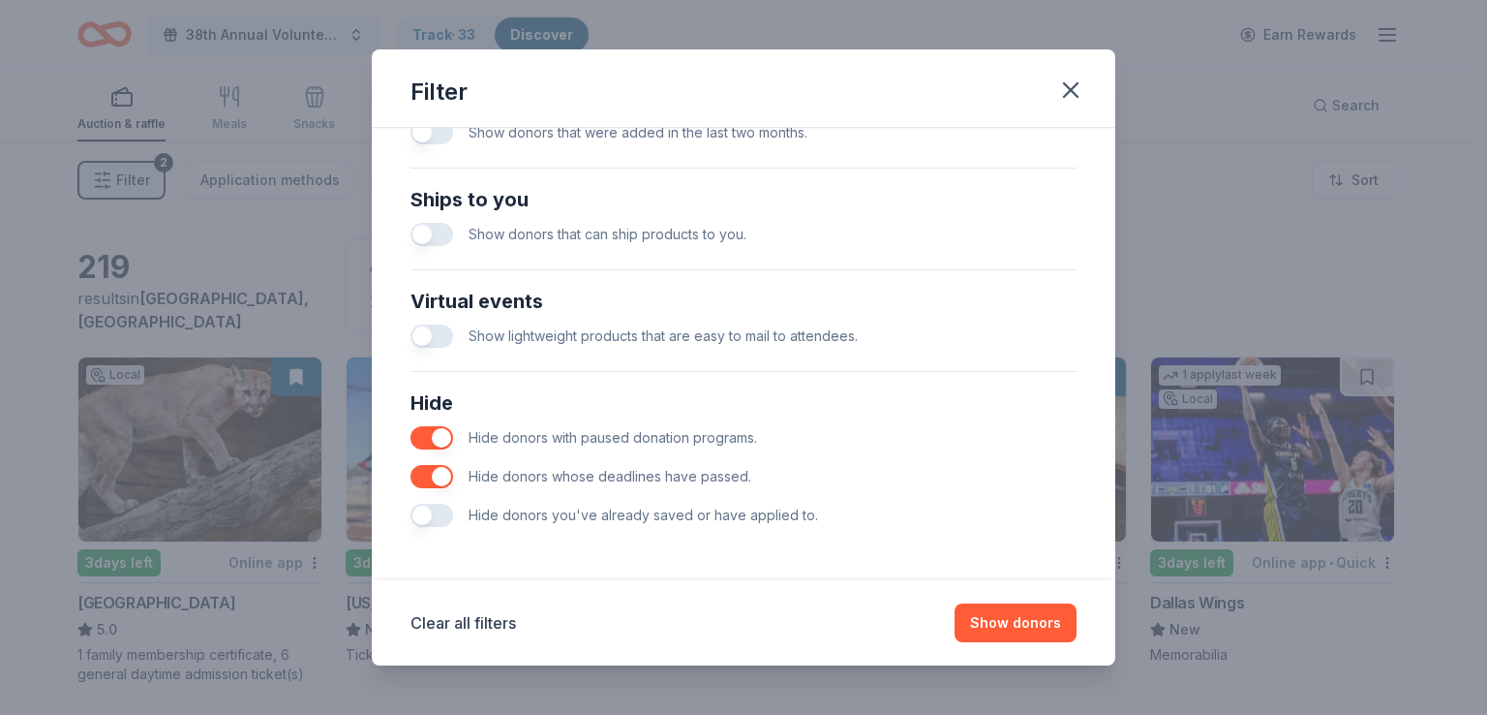
click at [435, 510] on button "button" at bounding box center [432, 515] width 43 height 23
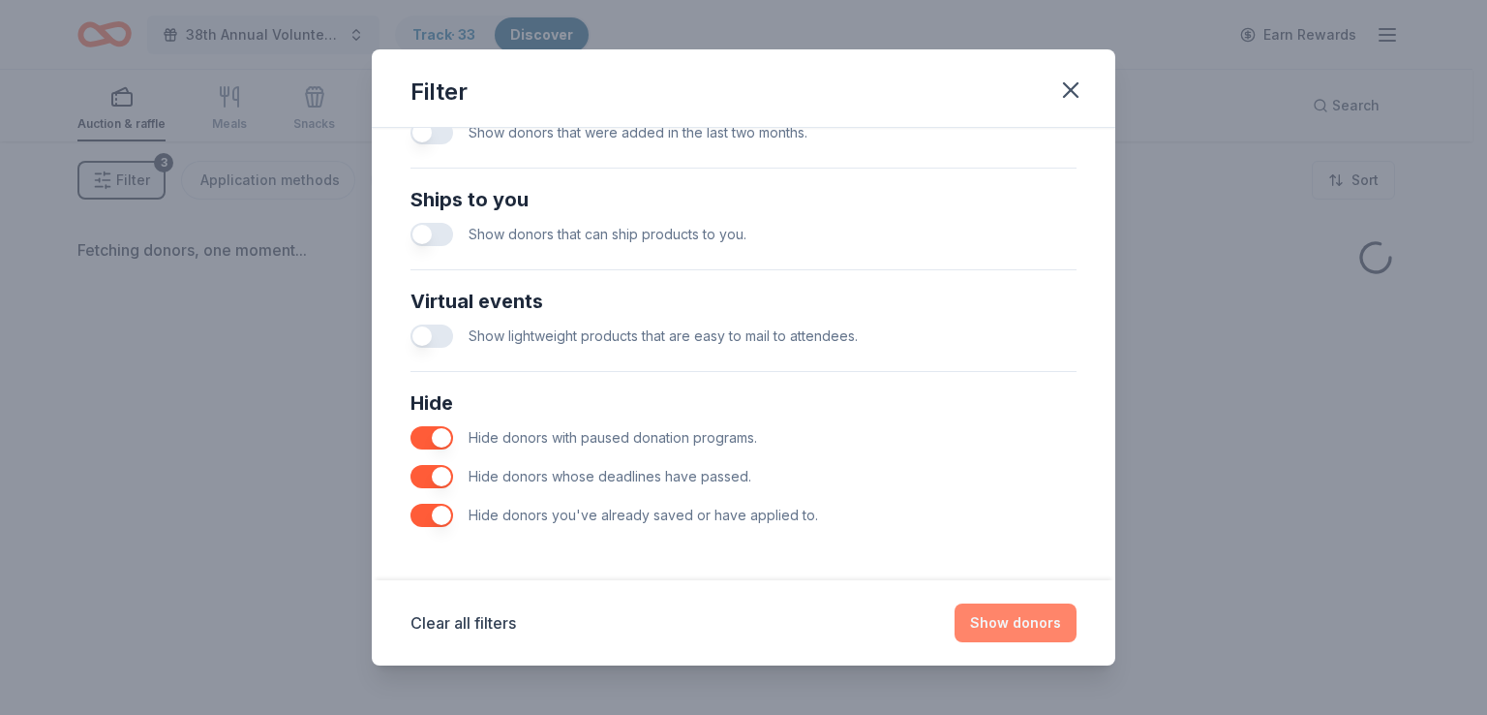
click at [996, 622] on button "Show donors" at bounding box center [1016, 622] width 122 height 39
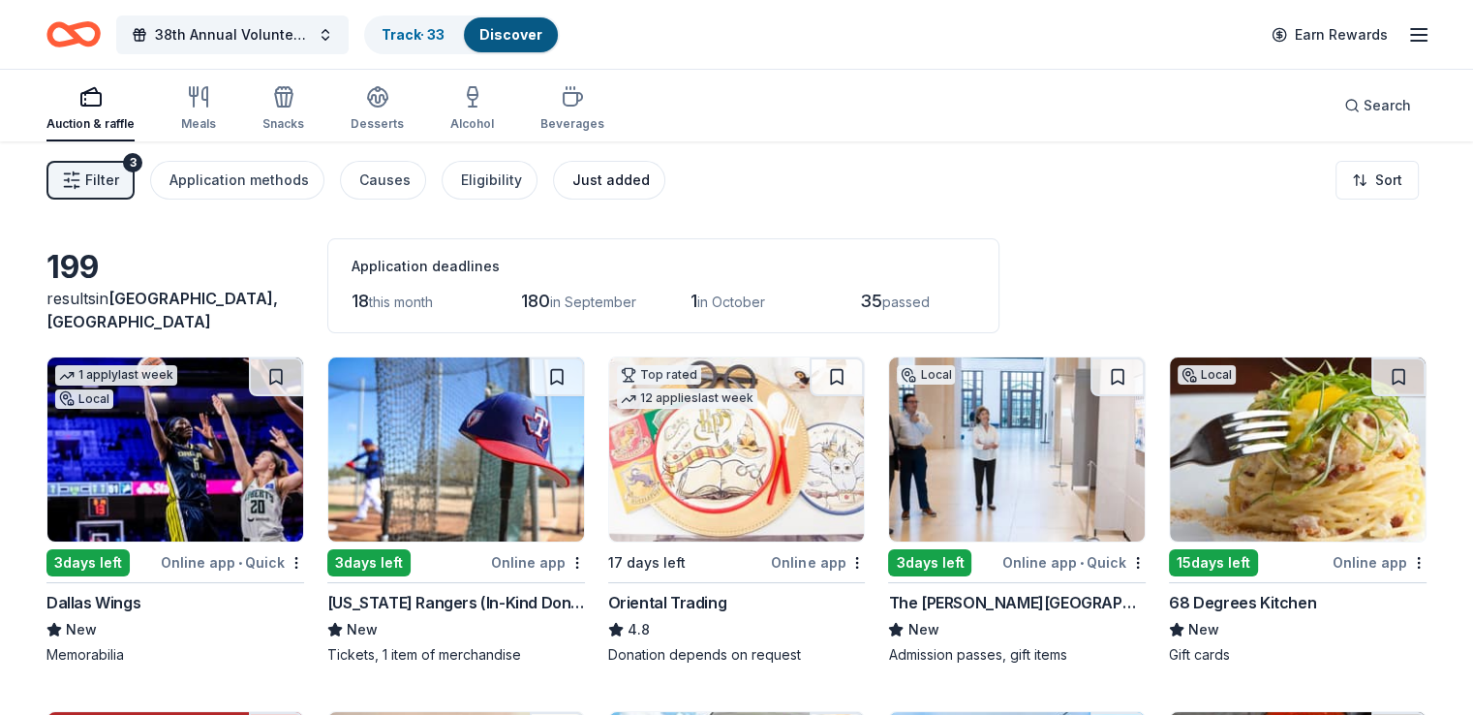
click at [627, 178] on div "Just added" at bounding box center [610, 180] width 77 height 23
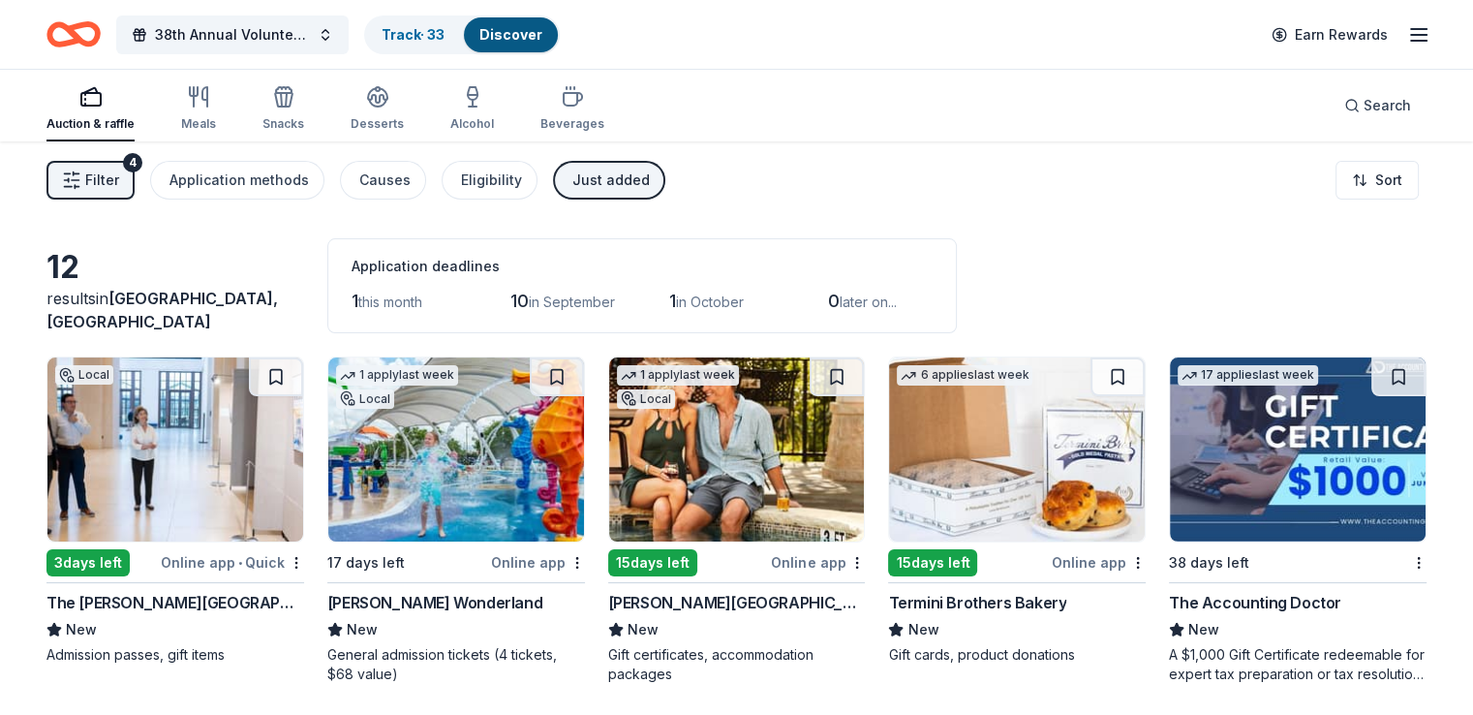
click at [642, 173] on div "Just added" at bounding box center [610, 180] width 77 height 23
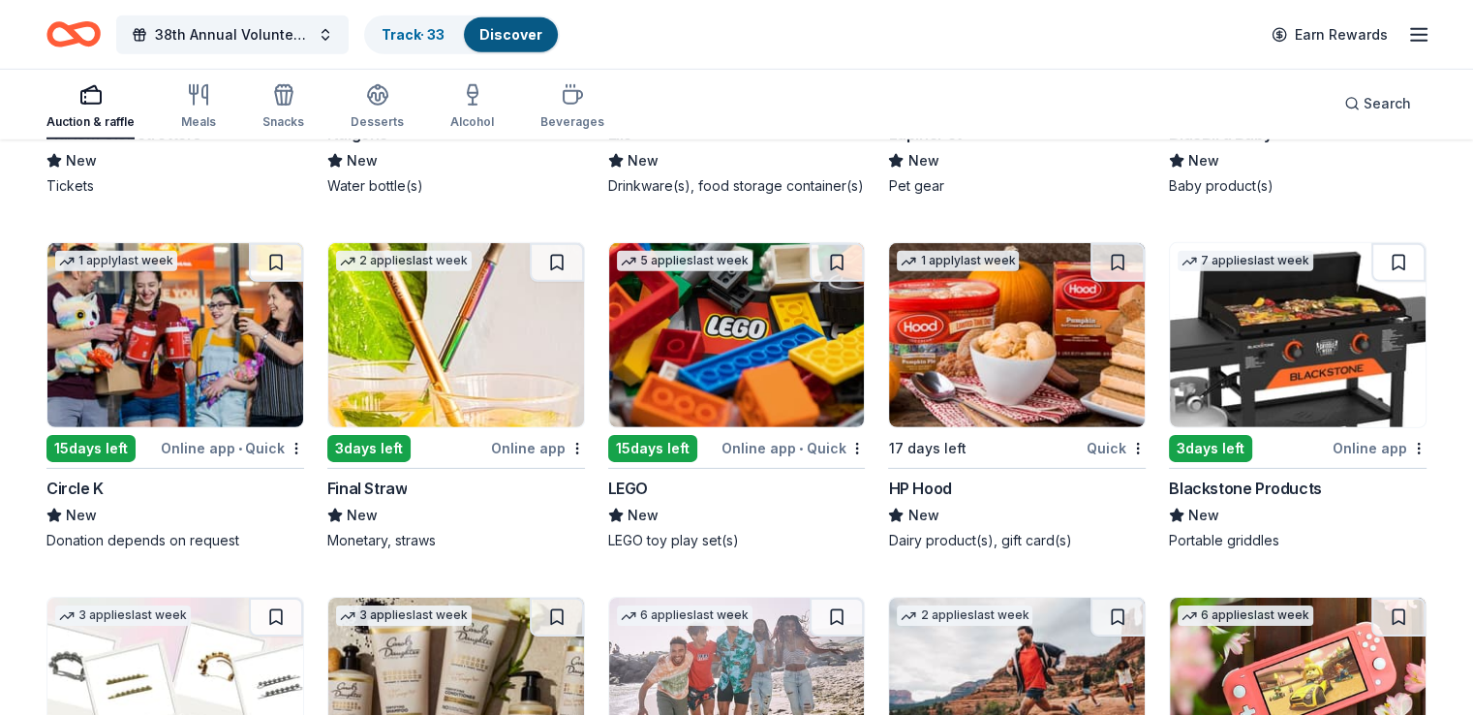
scroll to position [13395, 0]
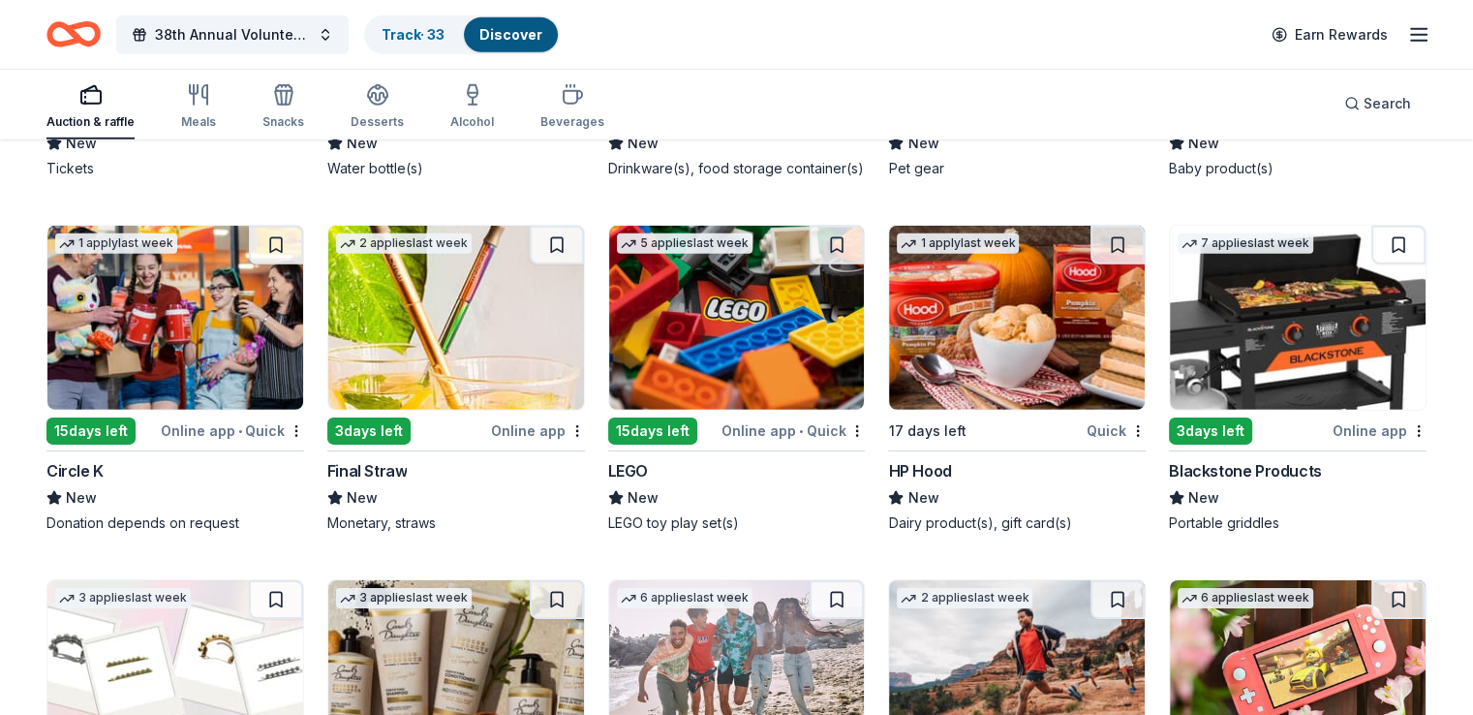
click at [1352, 443] on div "Online app" at bounding box center [1380, 430] width 94 height 24
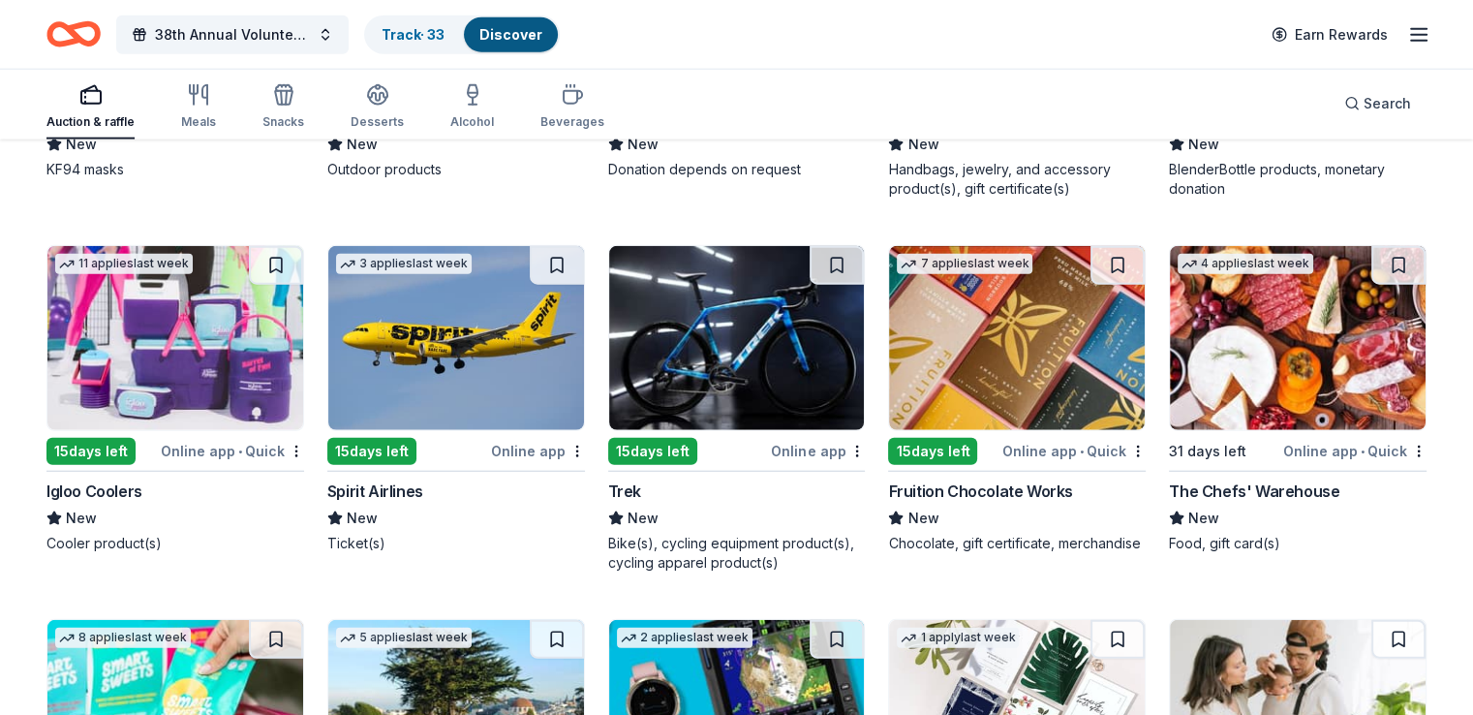
scroll to position [12255, 0]
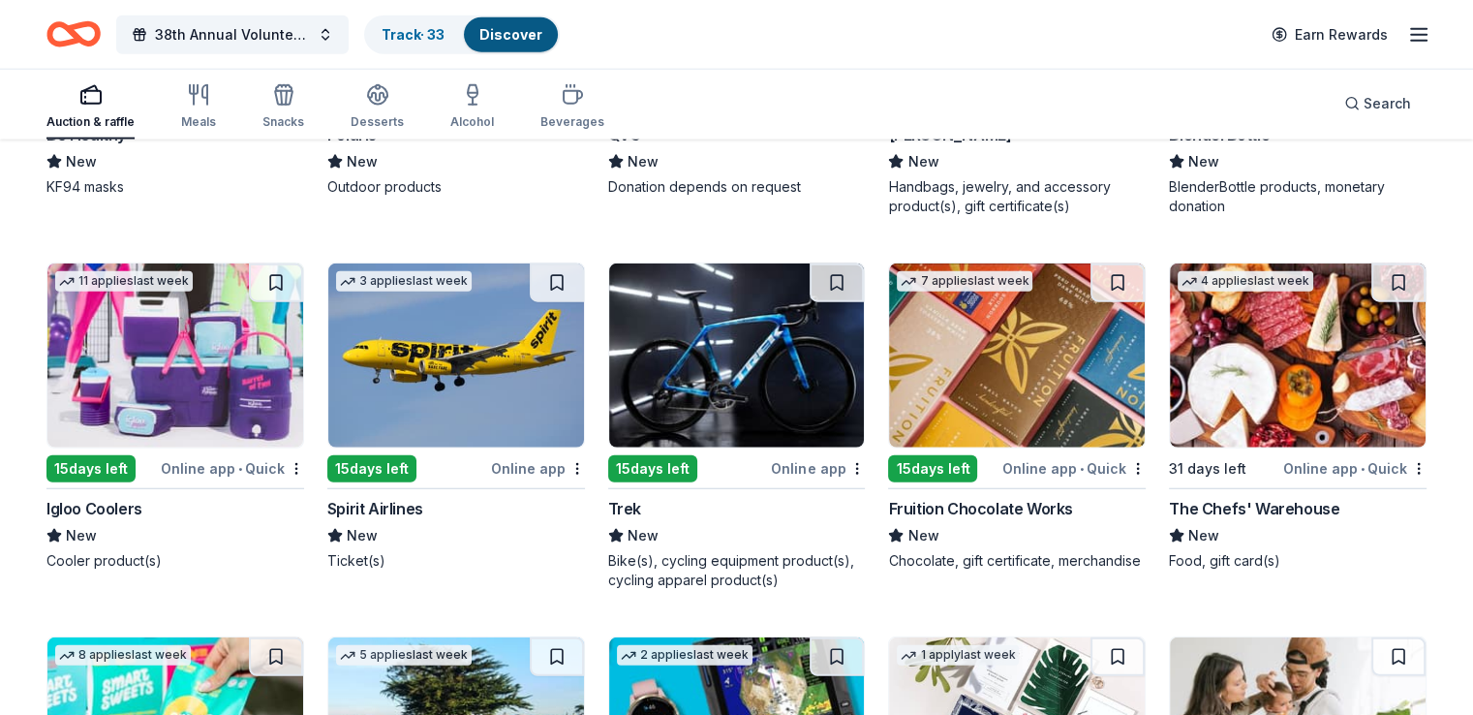
click at [209, 389] on img at bounding box center [175, 355] width 256 height 184
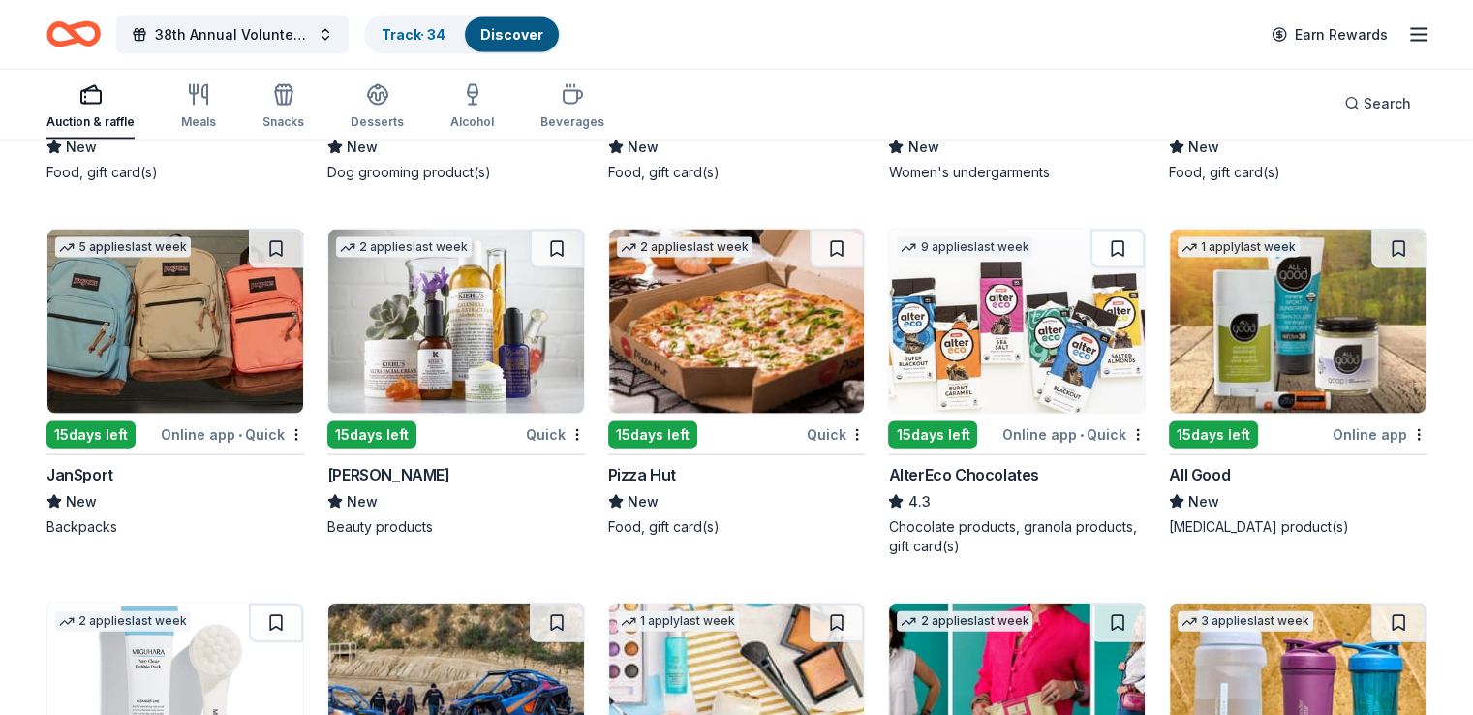
scroll to position [11524, 0]
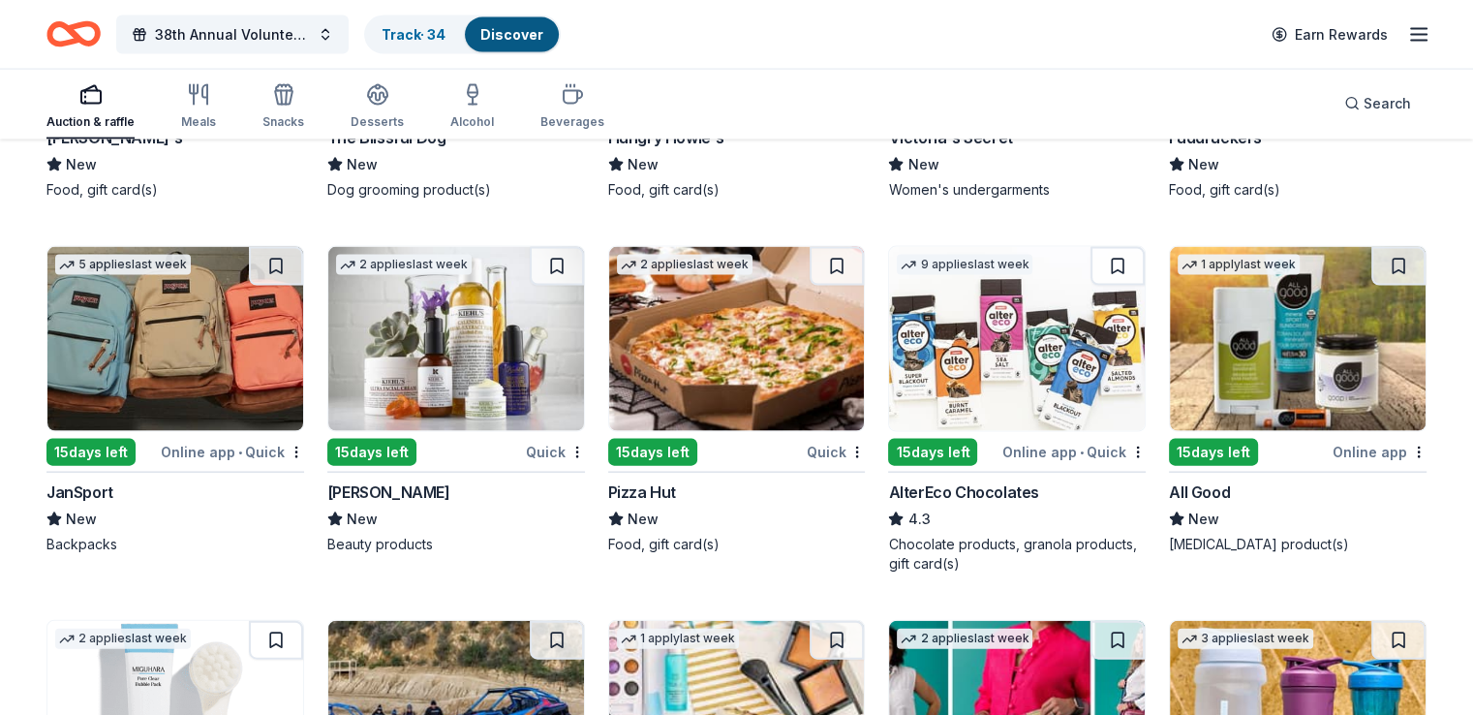
click at [811, 464] on div "Quick" at bounding box center [835, 452] width 59 height 24
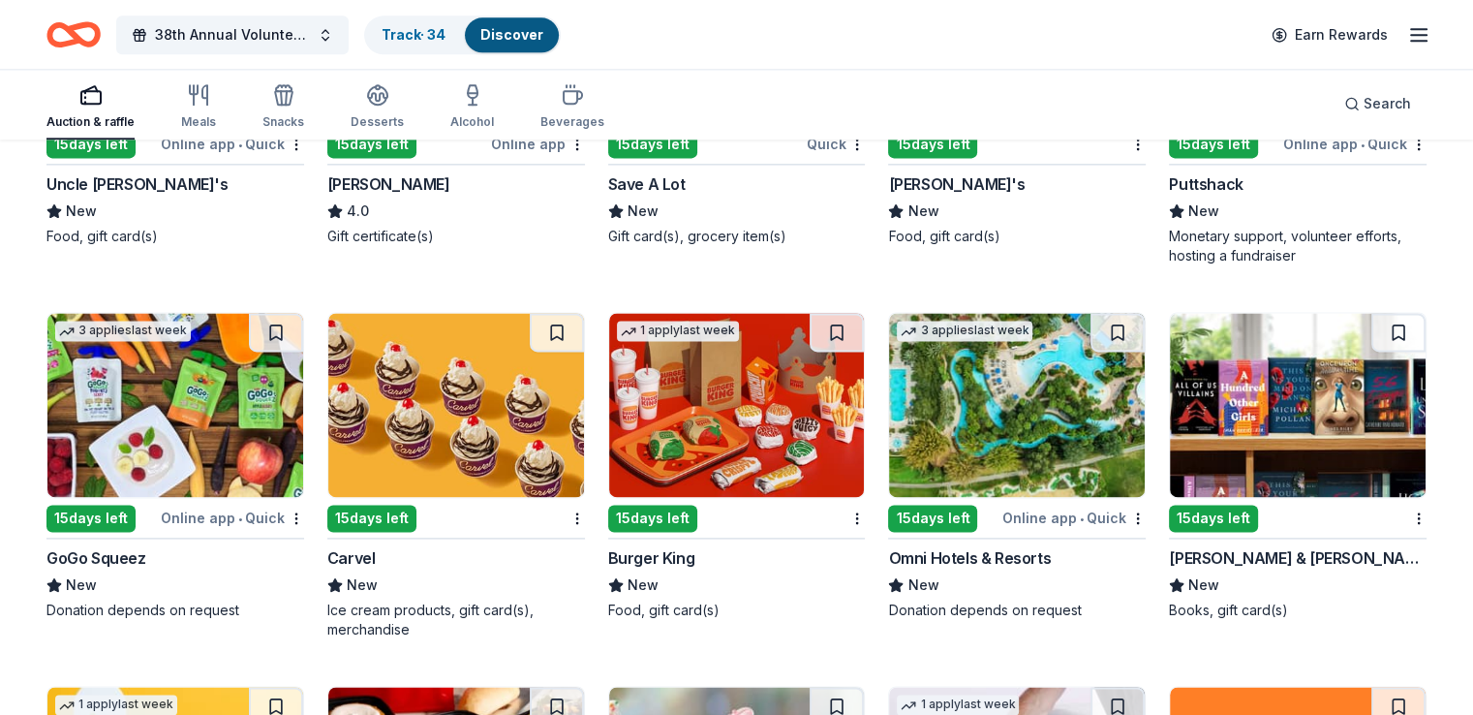
scroll to position [10019, 0]
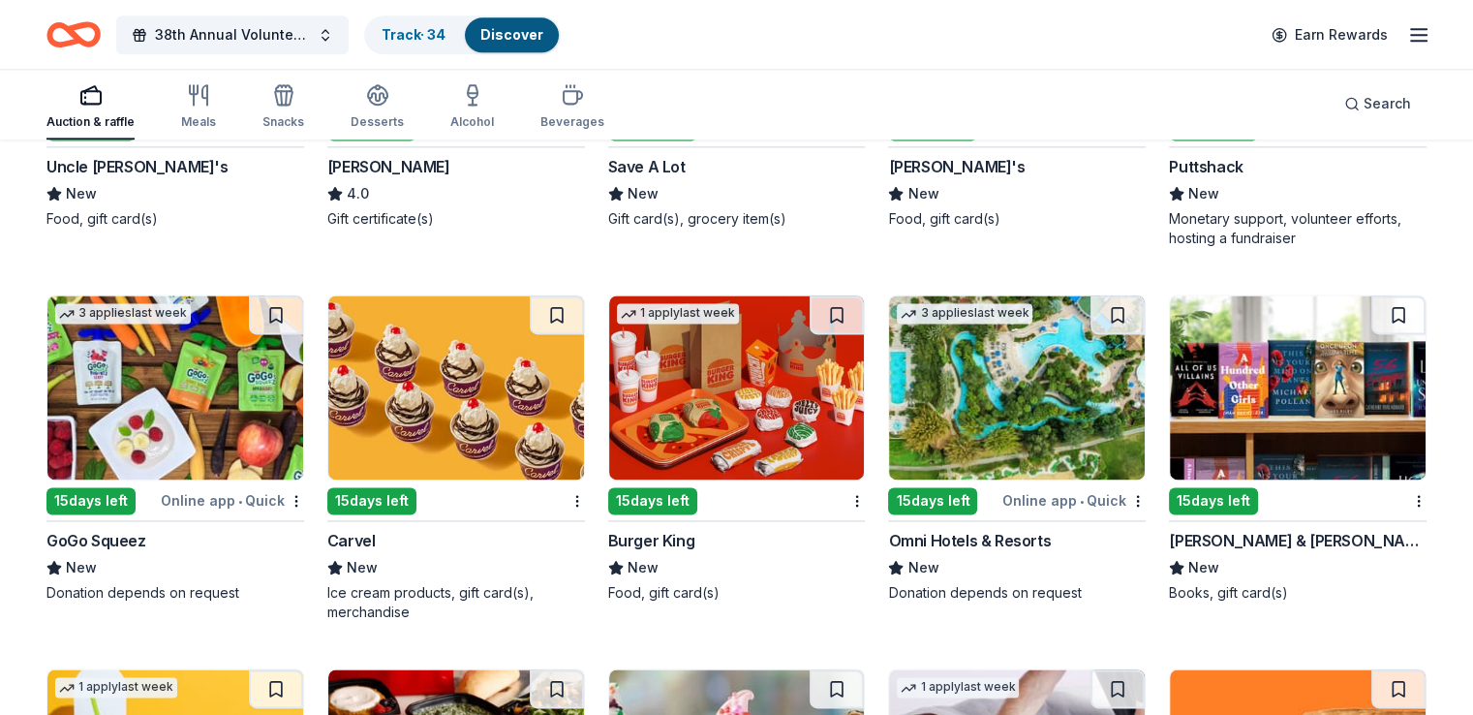
click at [997, 546] on div "Omni Hotels & Resorts" at bounding box center [969, 540] width 163 height 23
click at [969, 469] on img at bounding box center [1017, 387] width 256 height 184
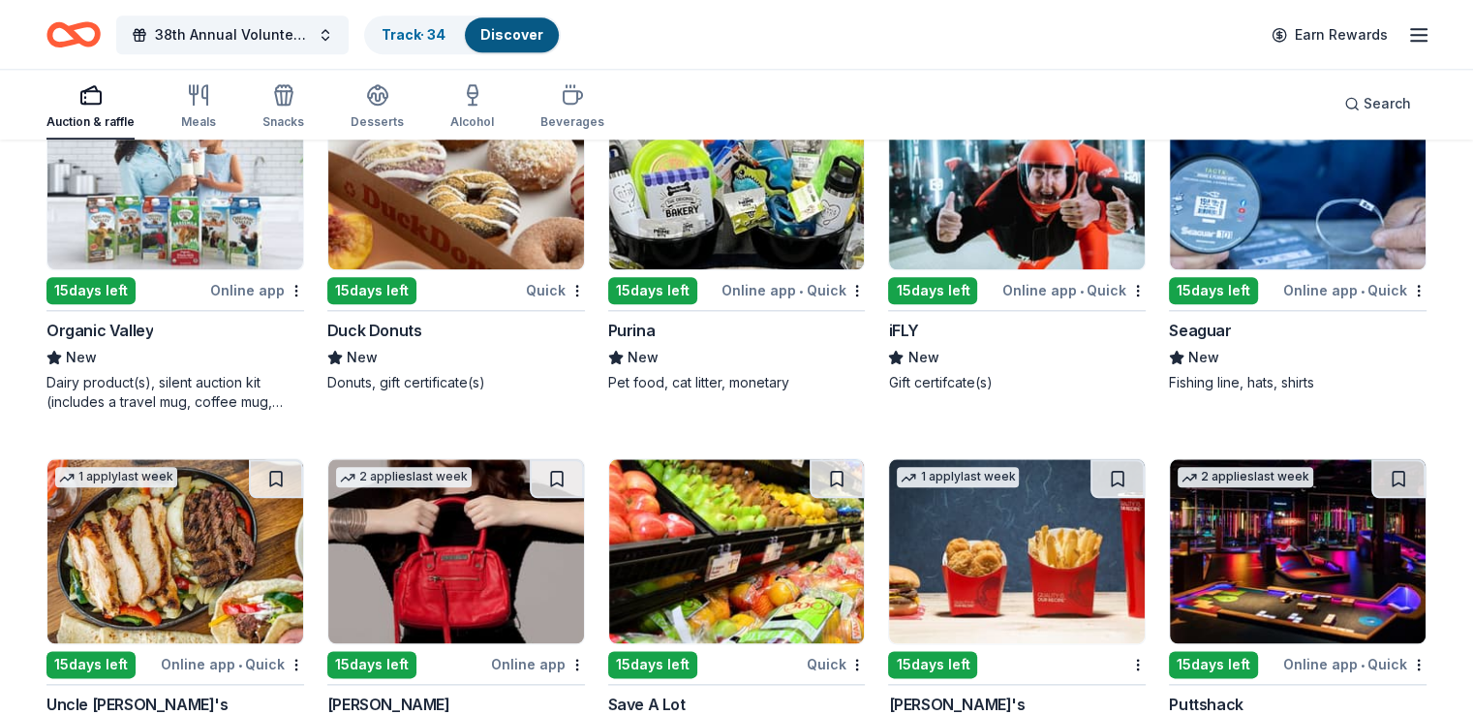
scroll to position [9584, 0]
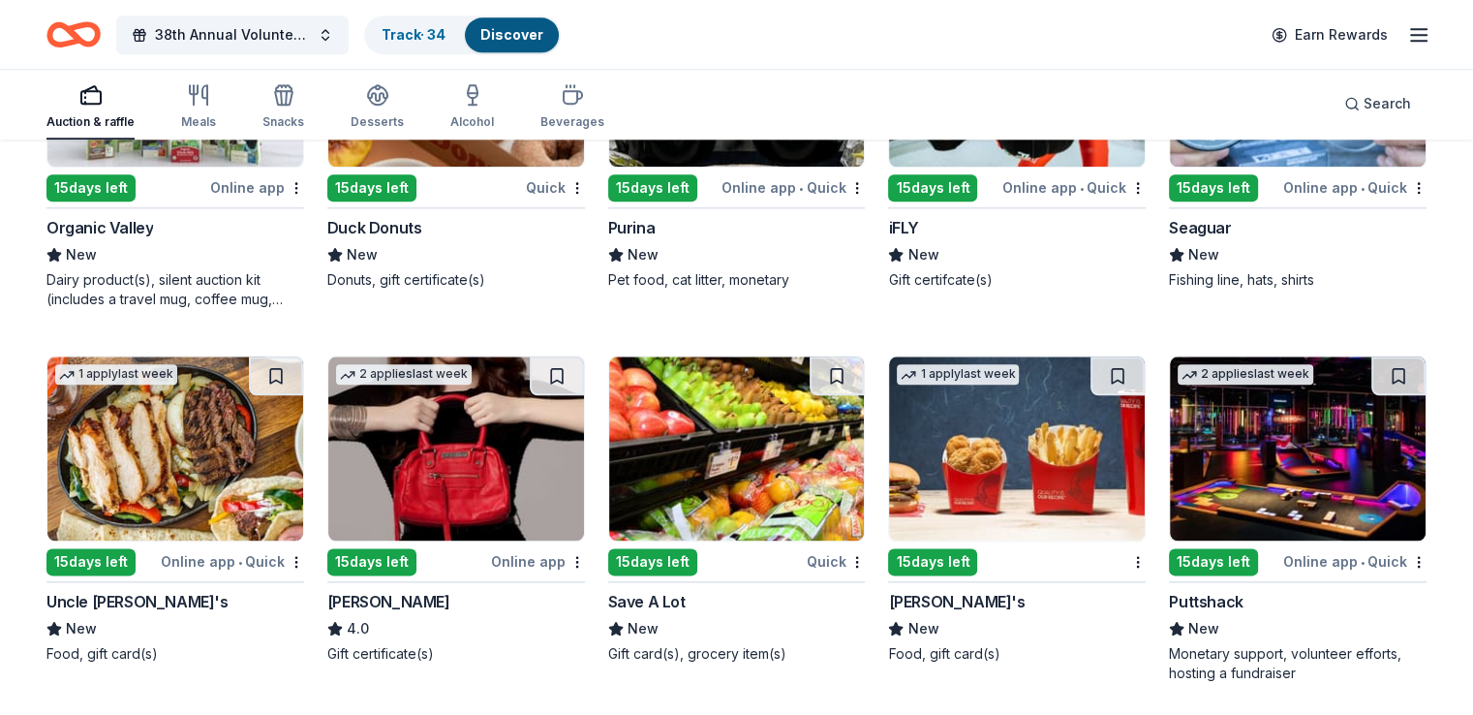
click at [504, 474] on img at bounding box center [456, 448] width 256 height 184
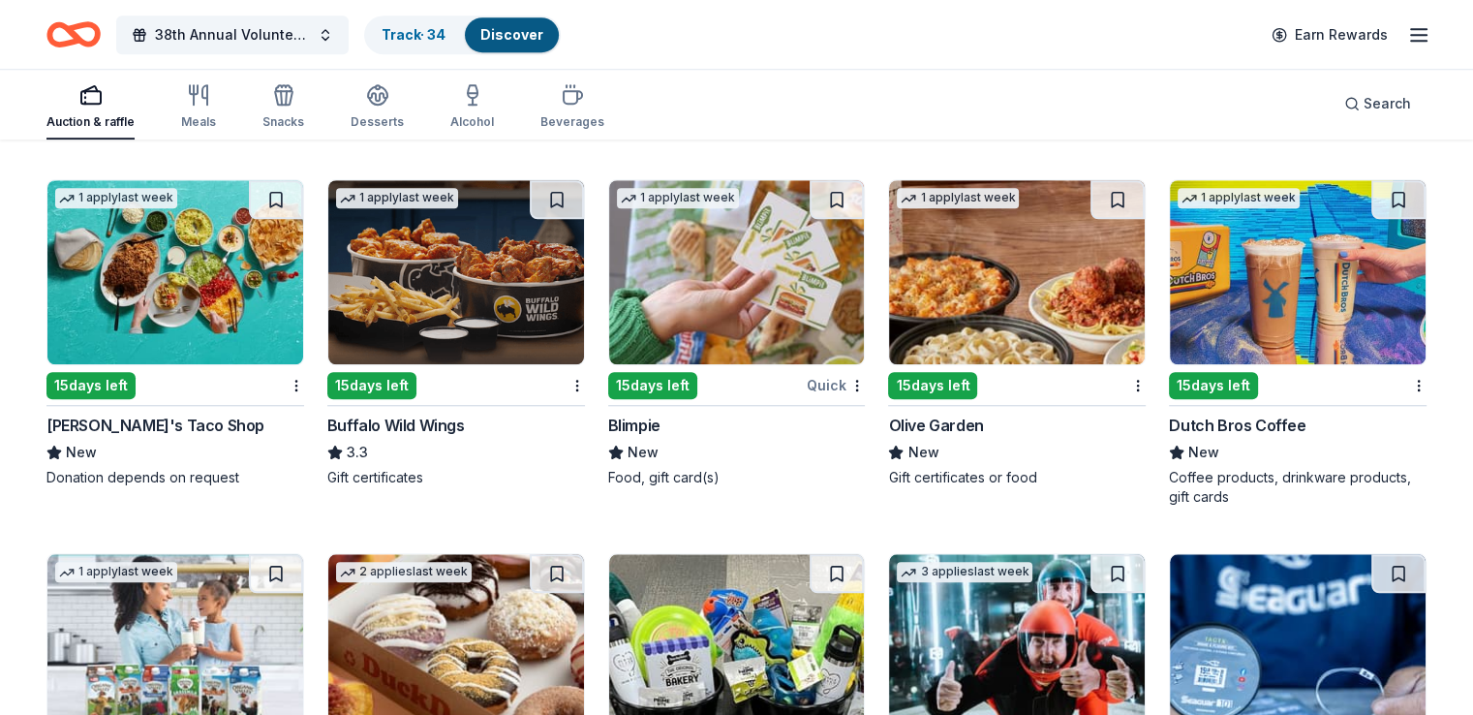
scroll to position [9064, 0]
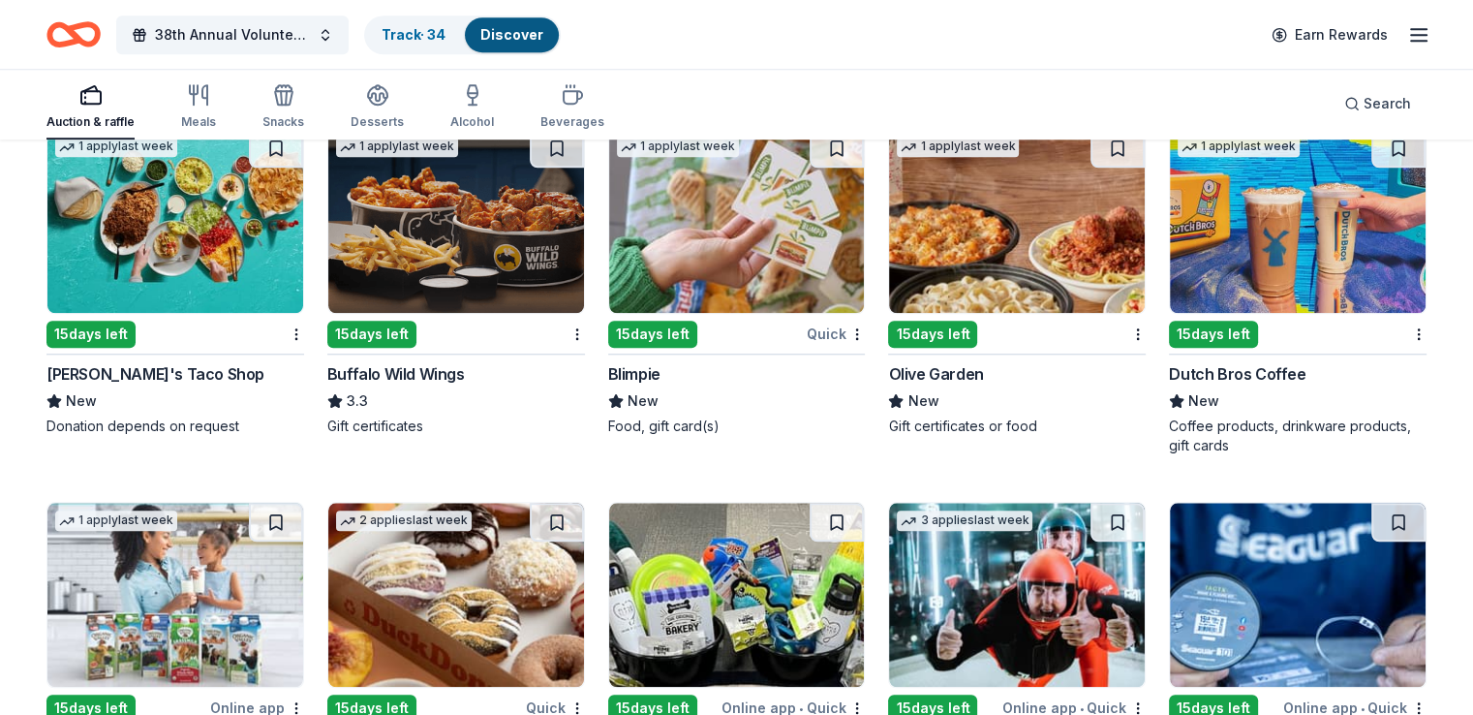
click at [409, 339] on div "15 days left" at bounding box center [371, 334] width 89 height 27
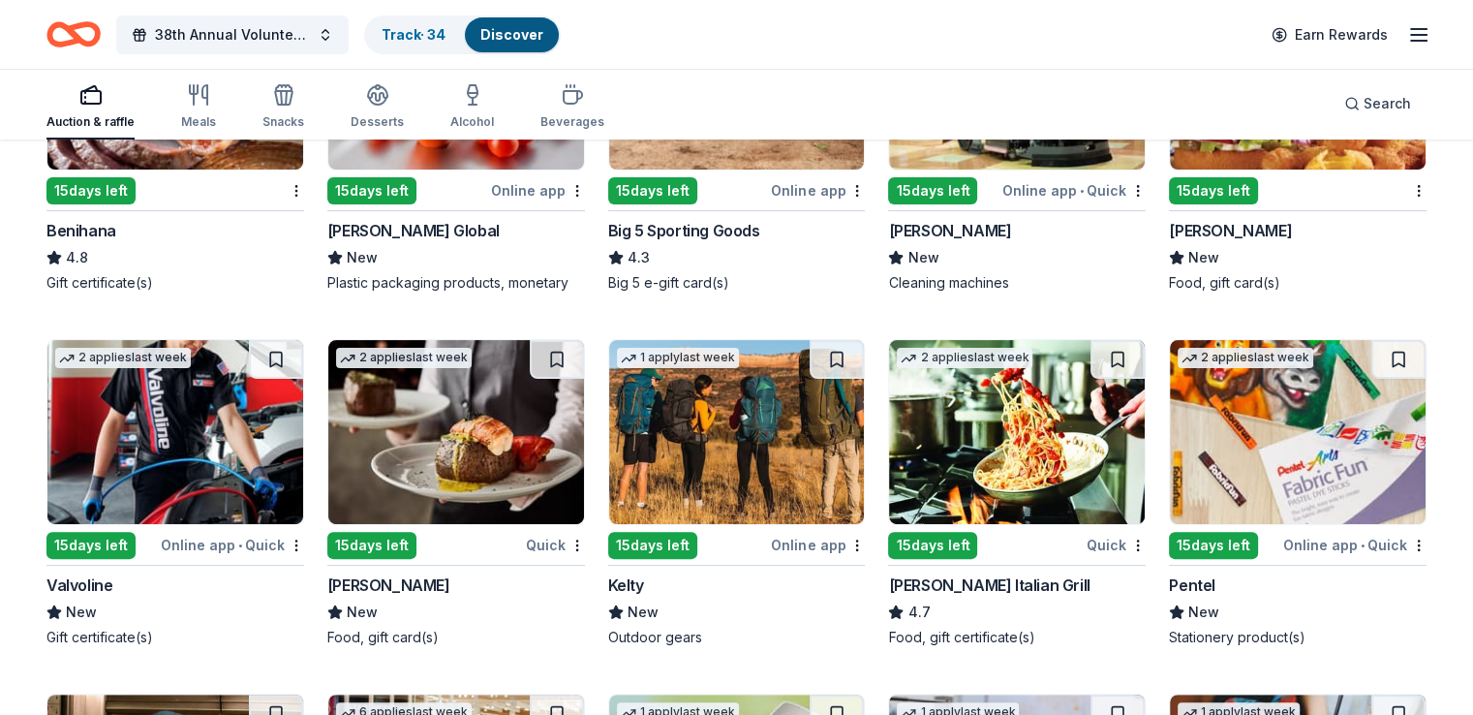
scroll to position [7804, 0]
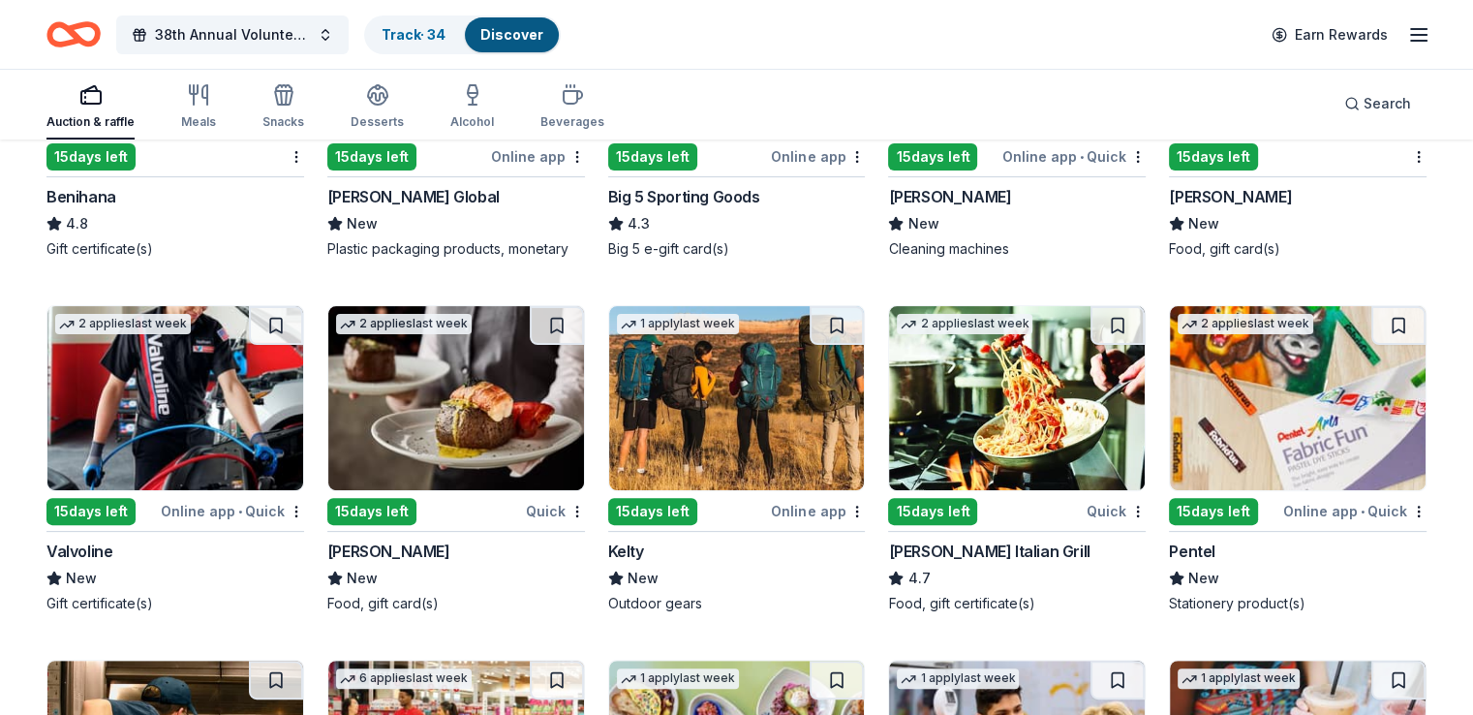
click at [230, 459] on img at bounding box center [175, 398] width 256 height 184
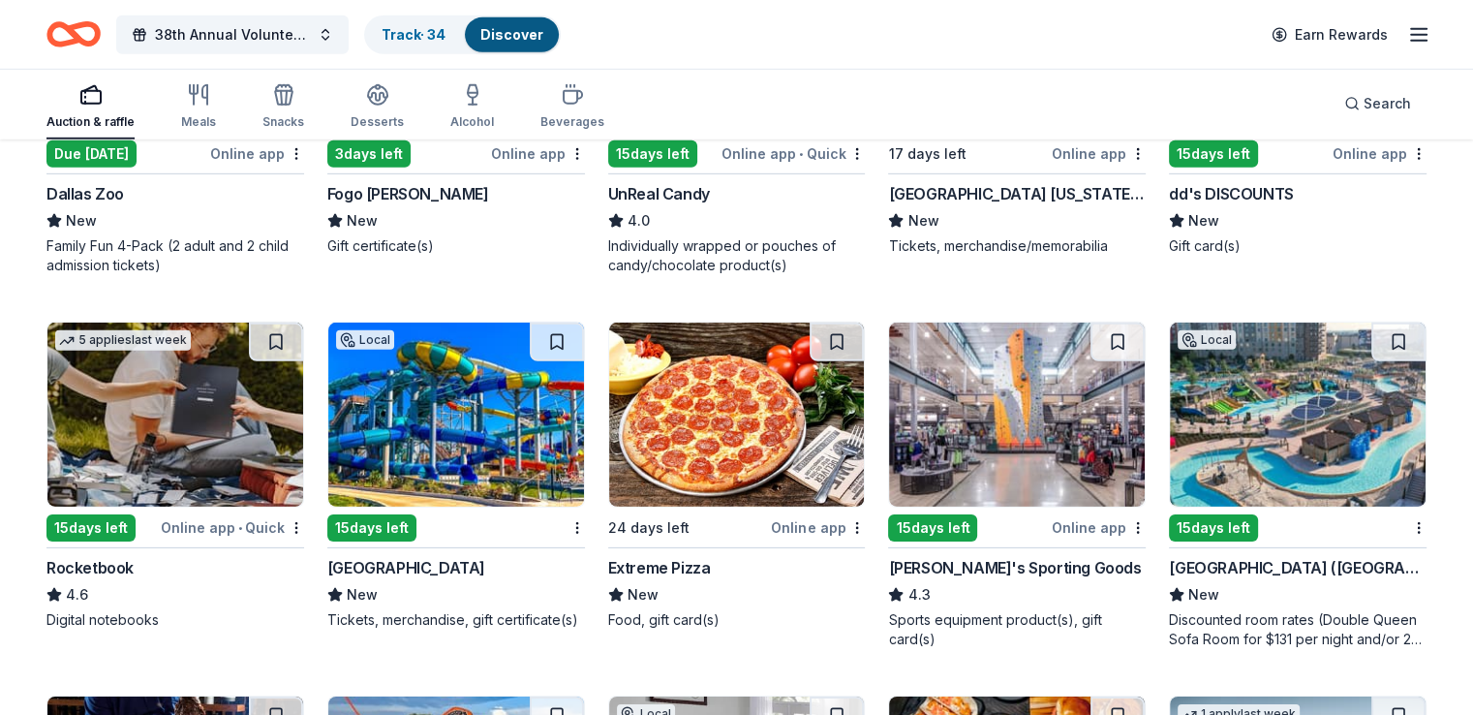
scroll to position [5960, 0]
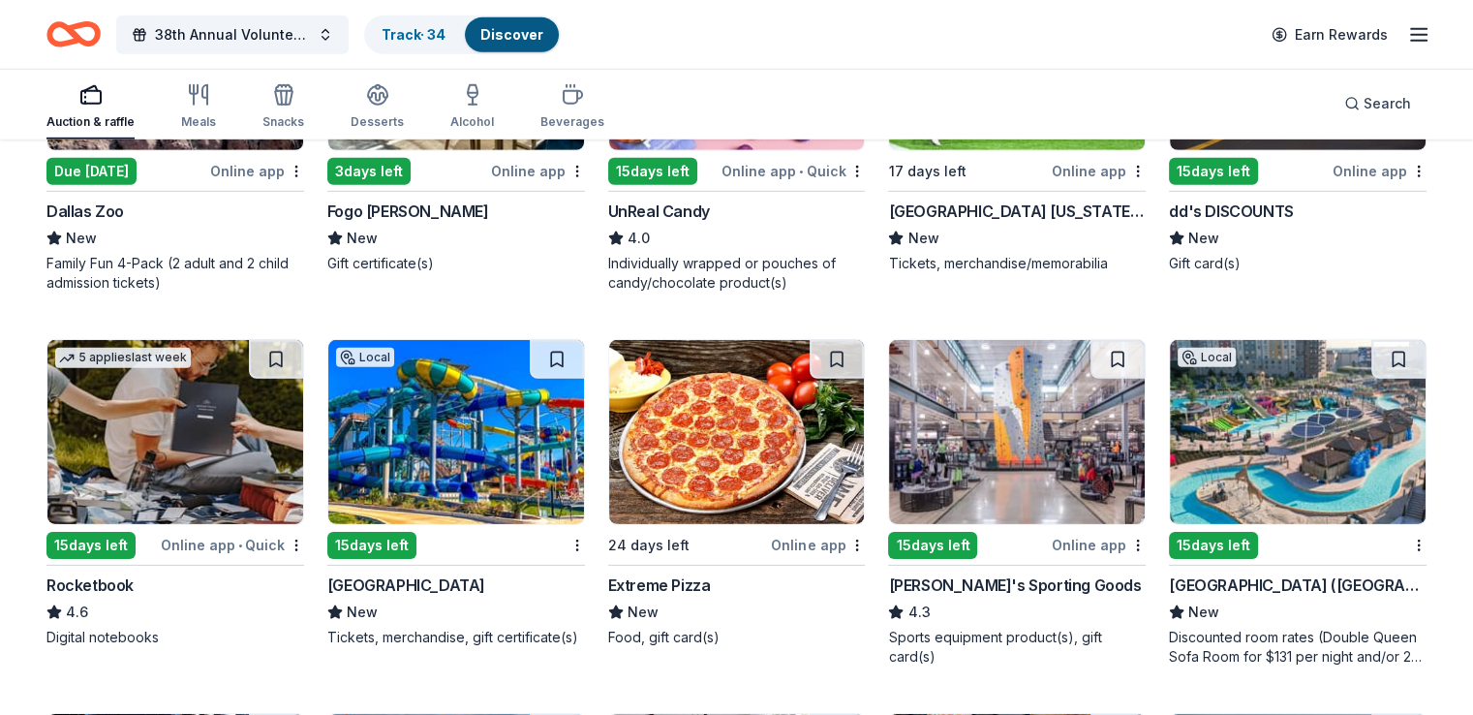
click at [1060, 478] on img at bounding box center [1017, 432] width 256 height 184
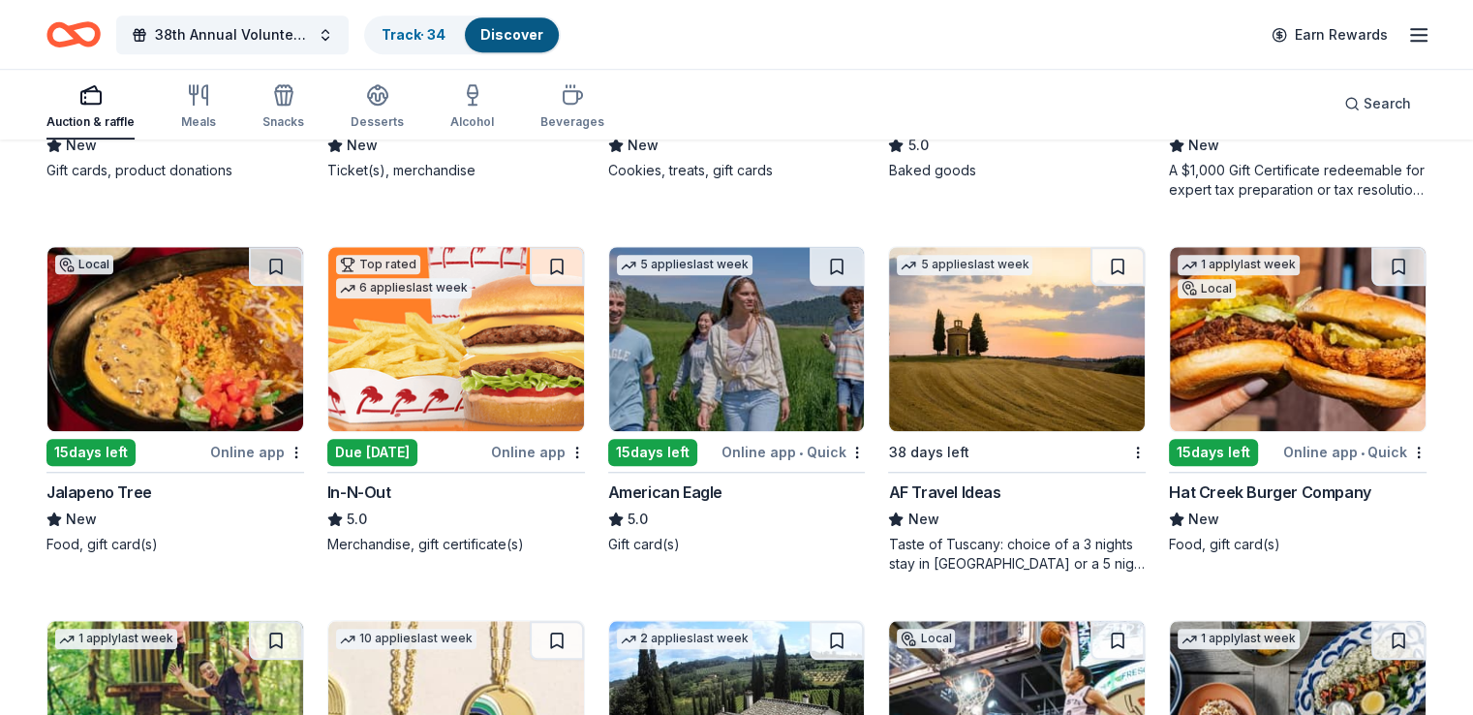
scroll to position [1552, 0]
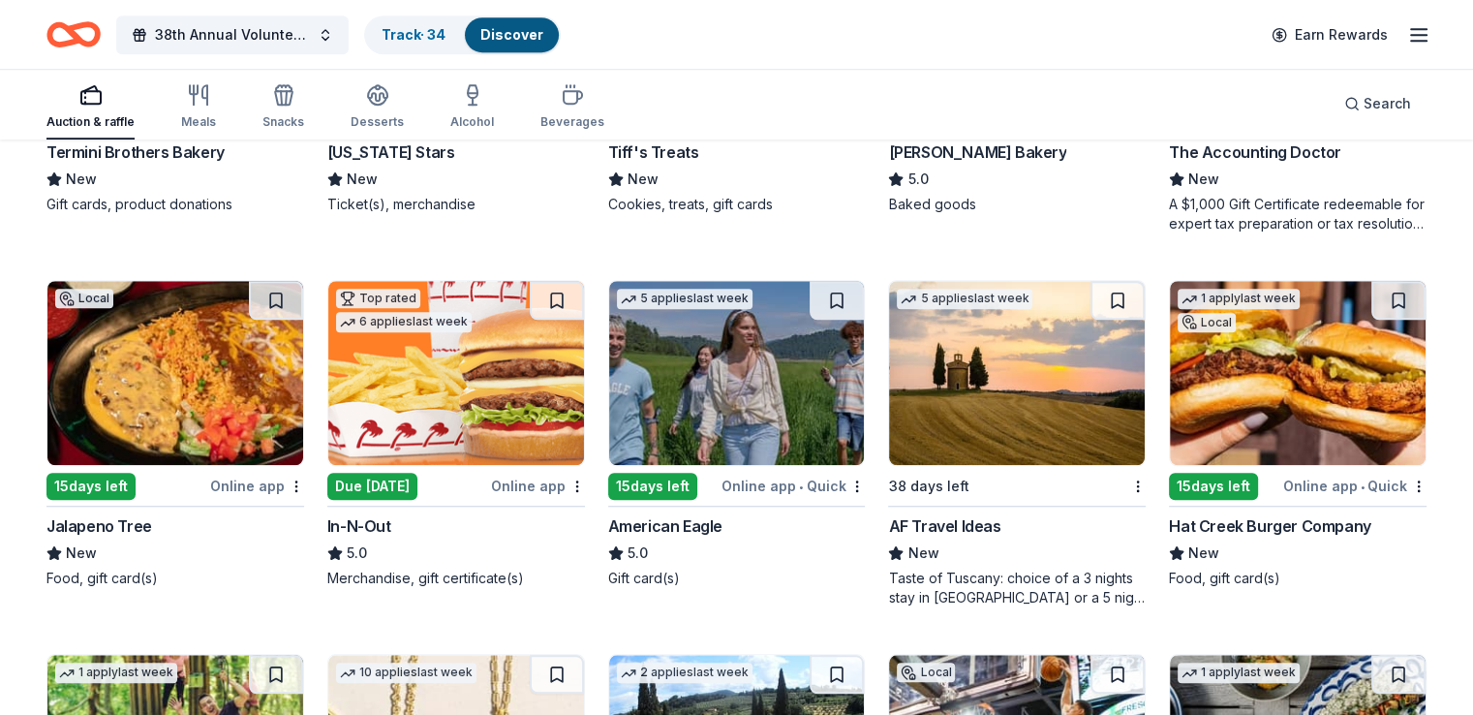
click at [761, 383] on img at bounding box center [737, 373] width 256 height 184
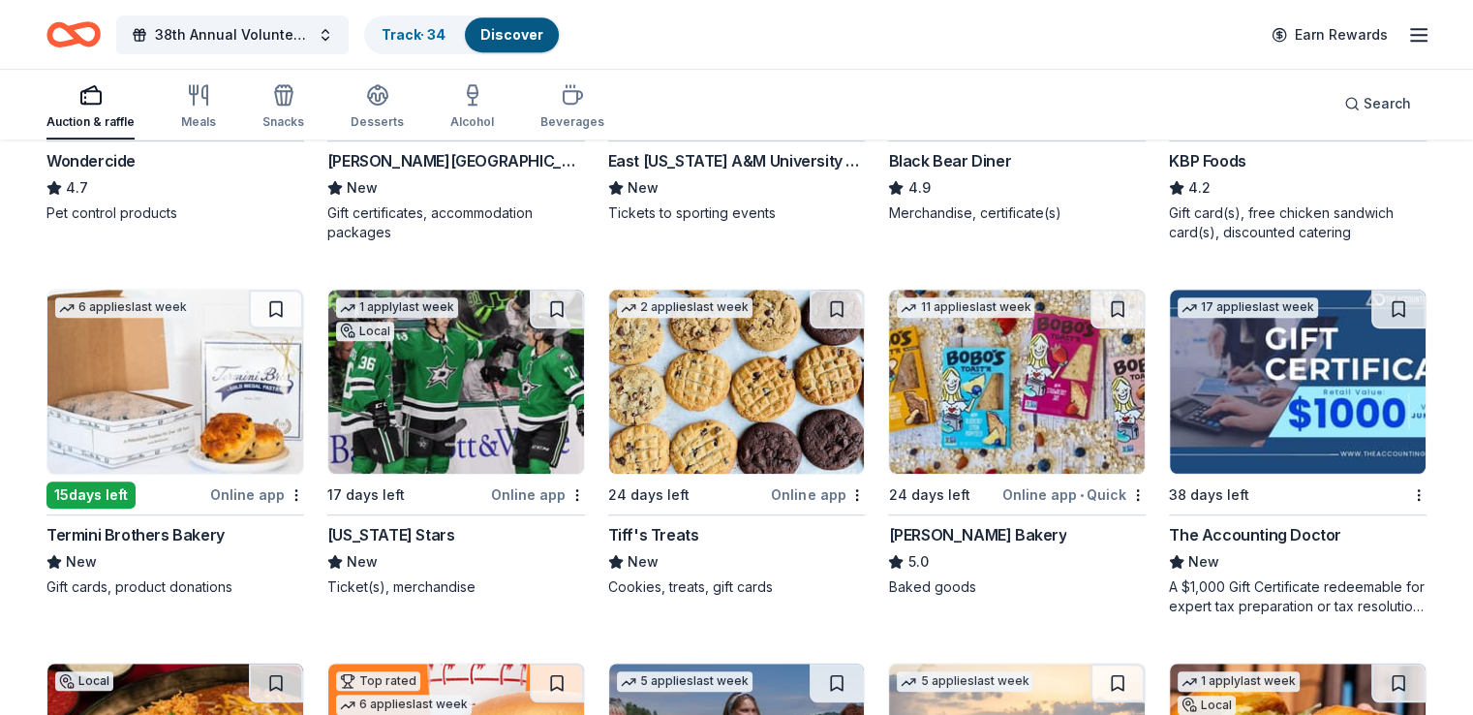
scroll to position [1152, 0]
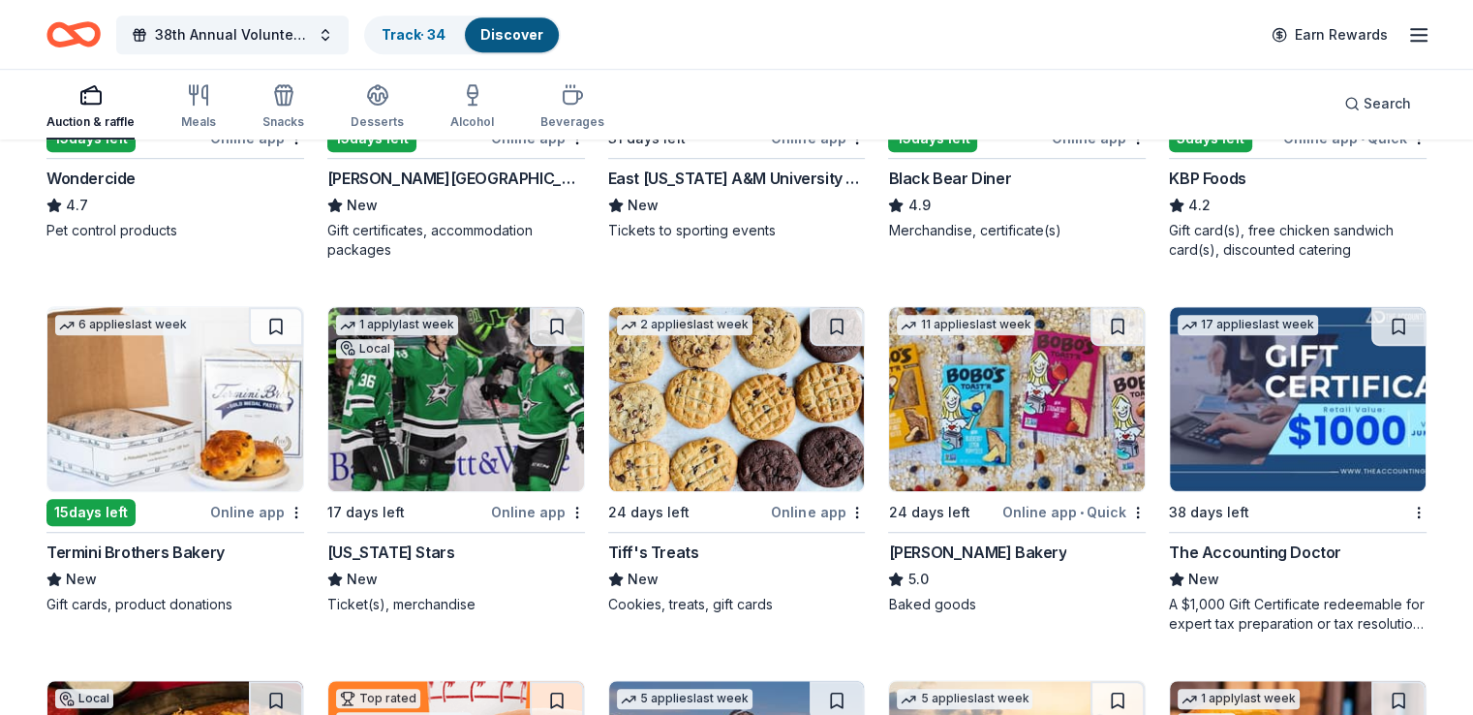
click at [777, 444] on img at bounding box center [737, 399] width 256 height 184
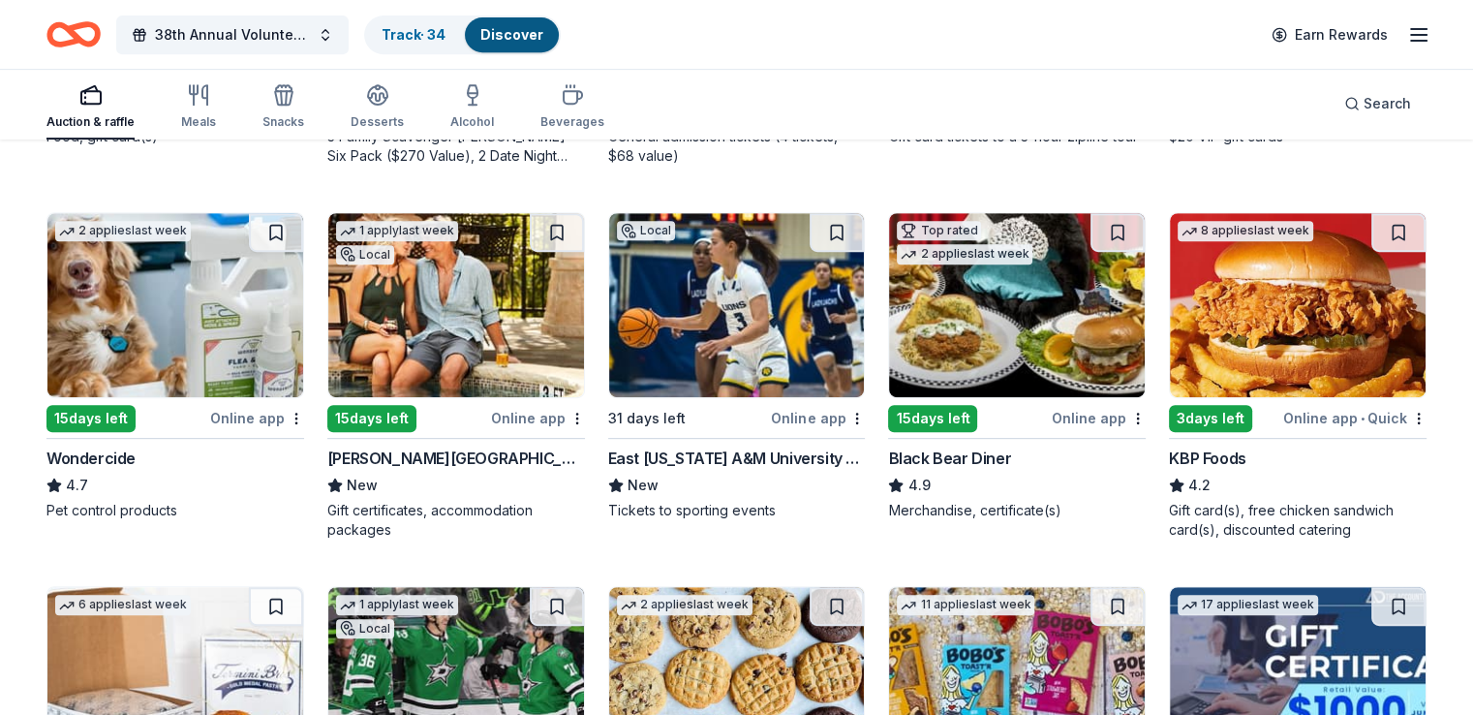
scroll to position [821, 0]
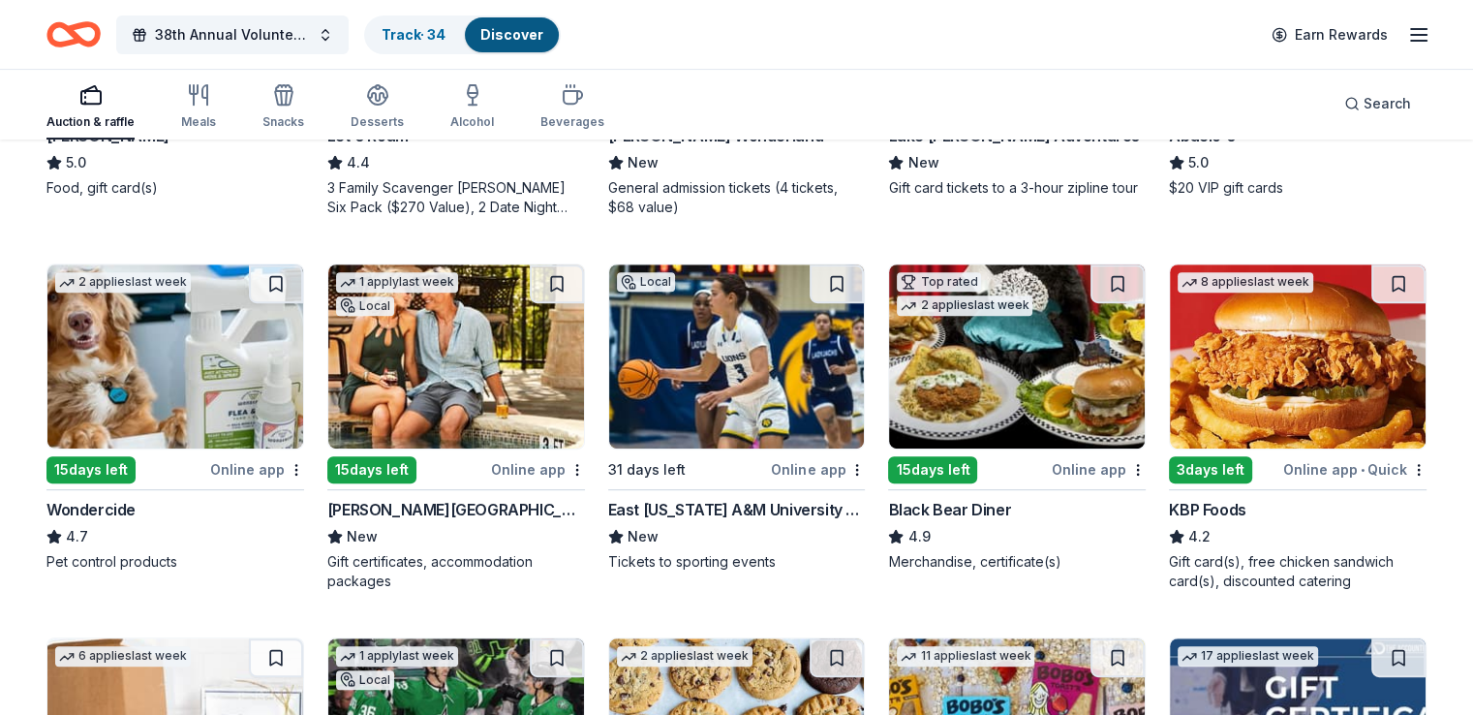
click at [461, 388] on img at bounding box center [456, 356] width 256 height 184
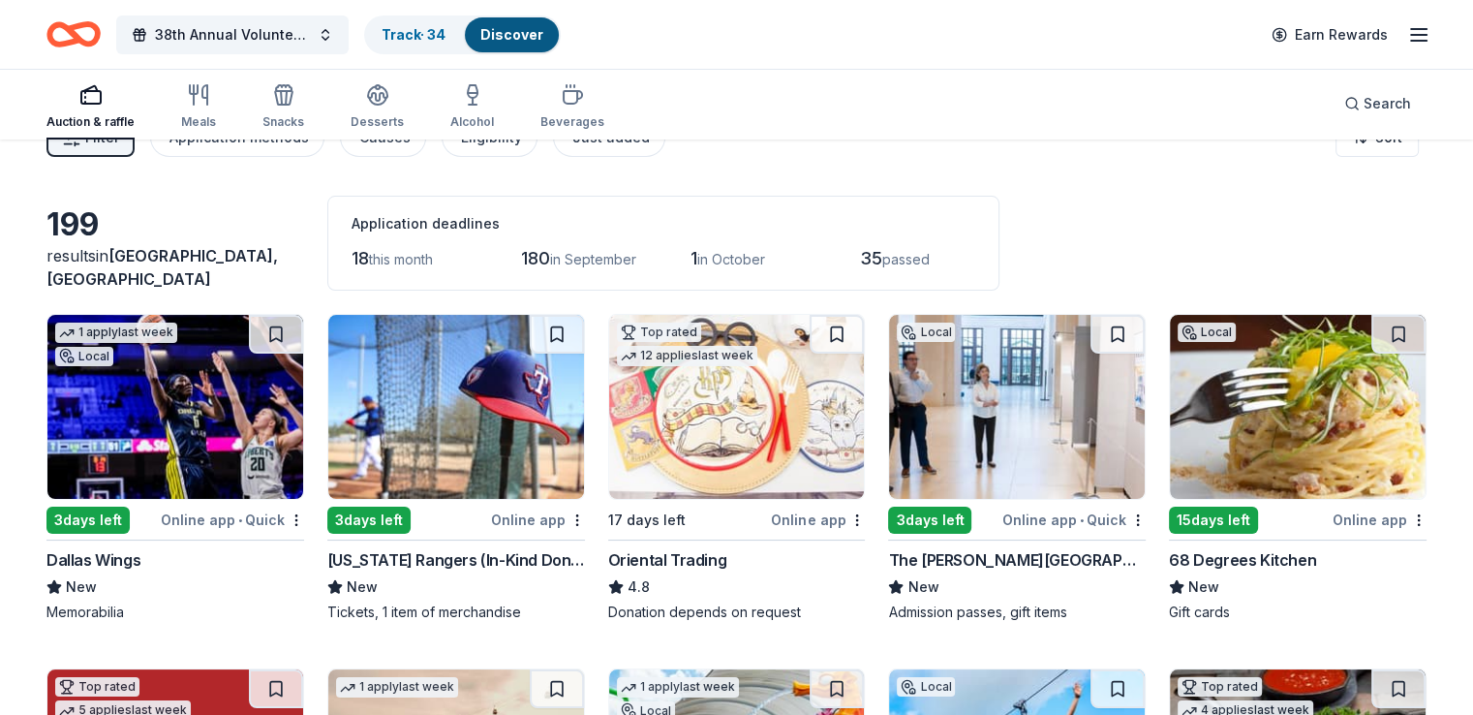
scroll to position [0, 0]
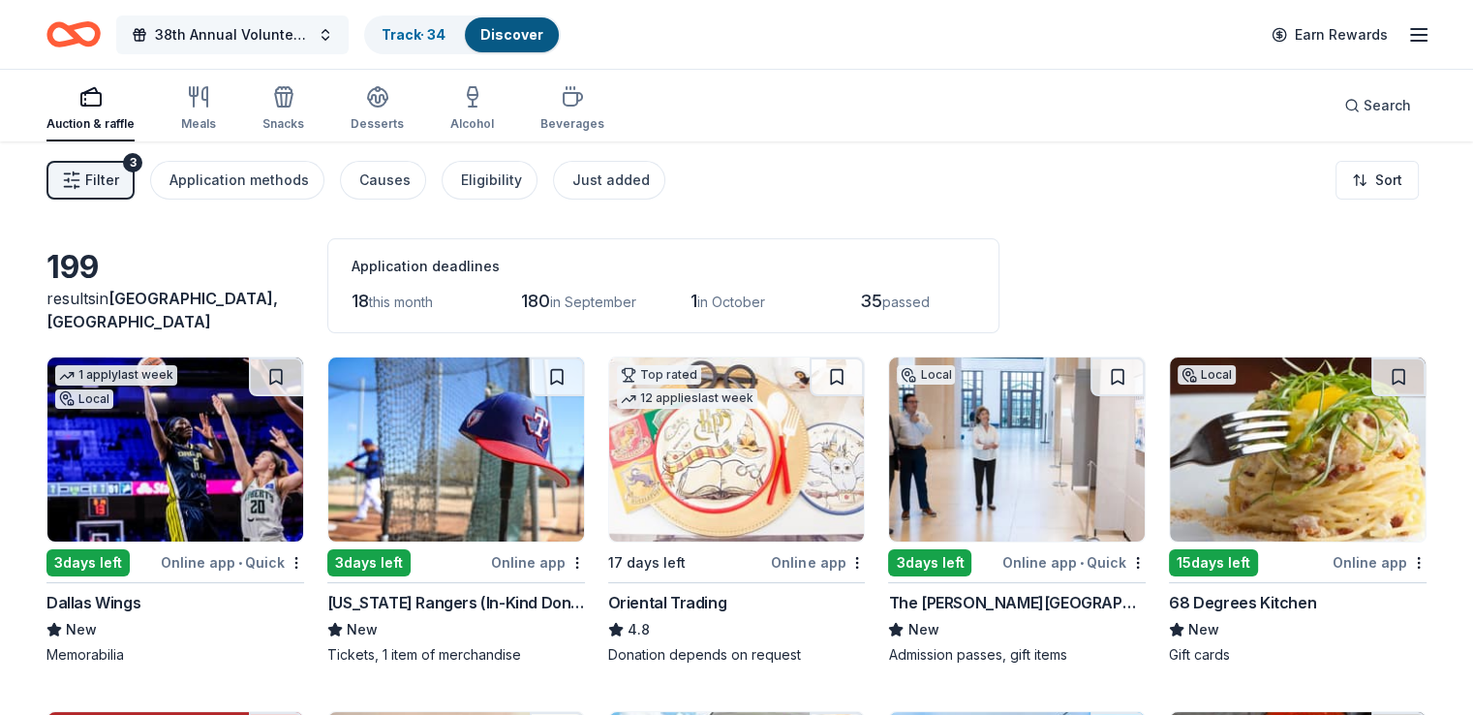
click at [272, 32] on span "38th Annual Volunteer Fire Department Fall Fundraiser" at bounding box center [232, 34] width 155 height 23
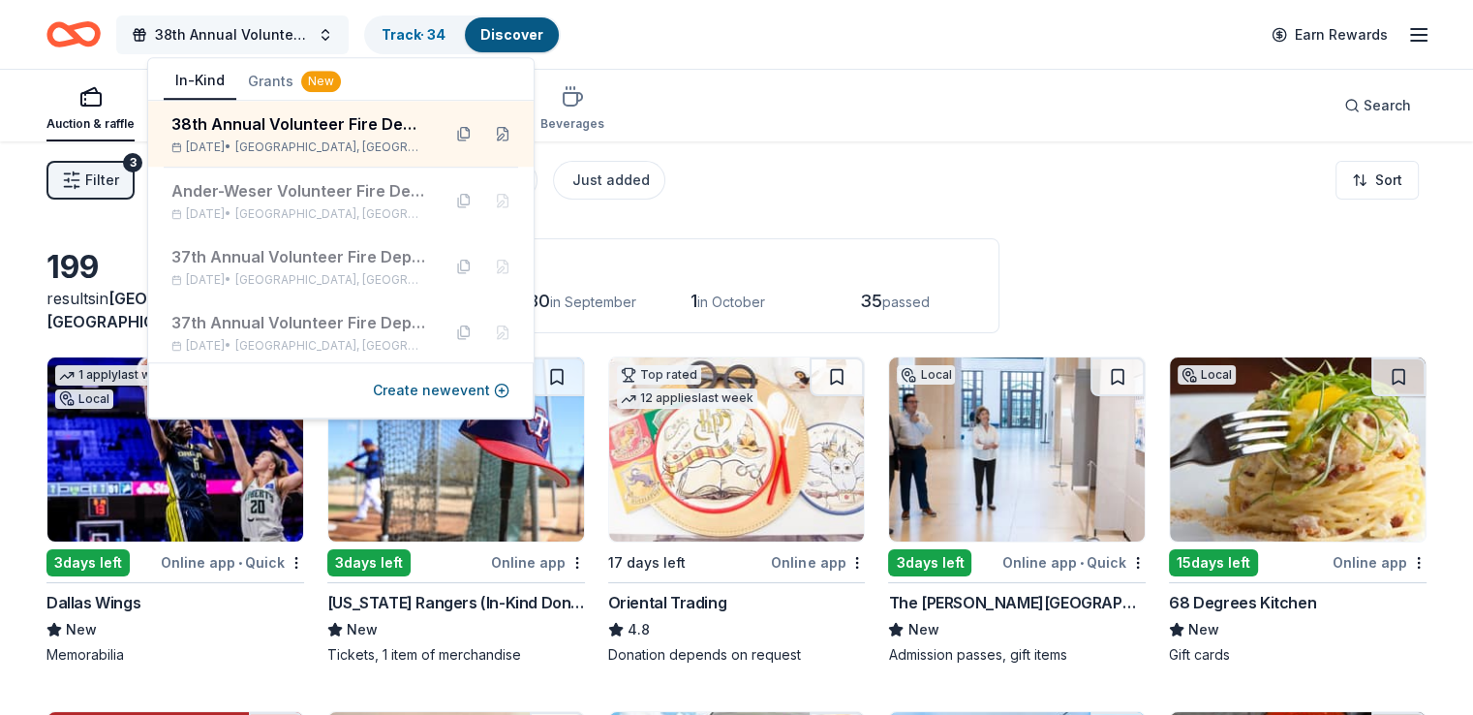
click at [273, 32] on span "38th Annual Volunteer Fire Department Fall Fundraiser" at bounding box center [232, 34] width 155 height 23
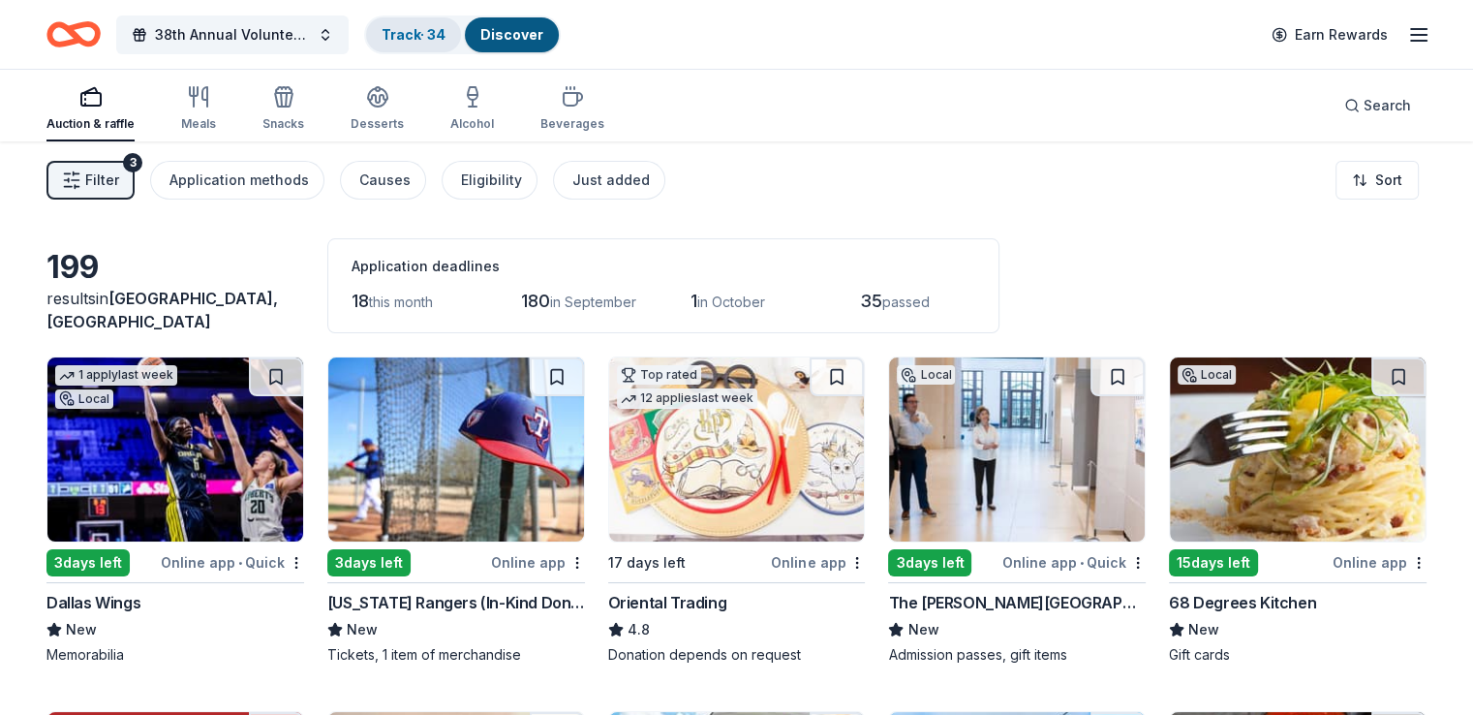
click at [419, 29] on link "Track · 34" at bounding box center [414, 34] width 64 height 16
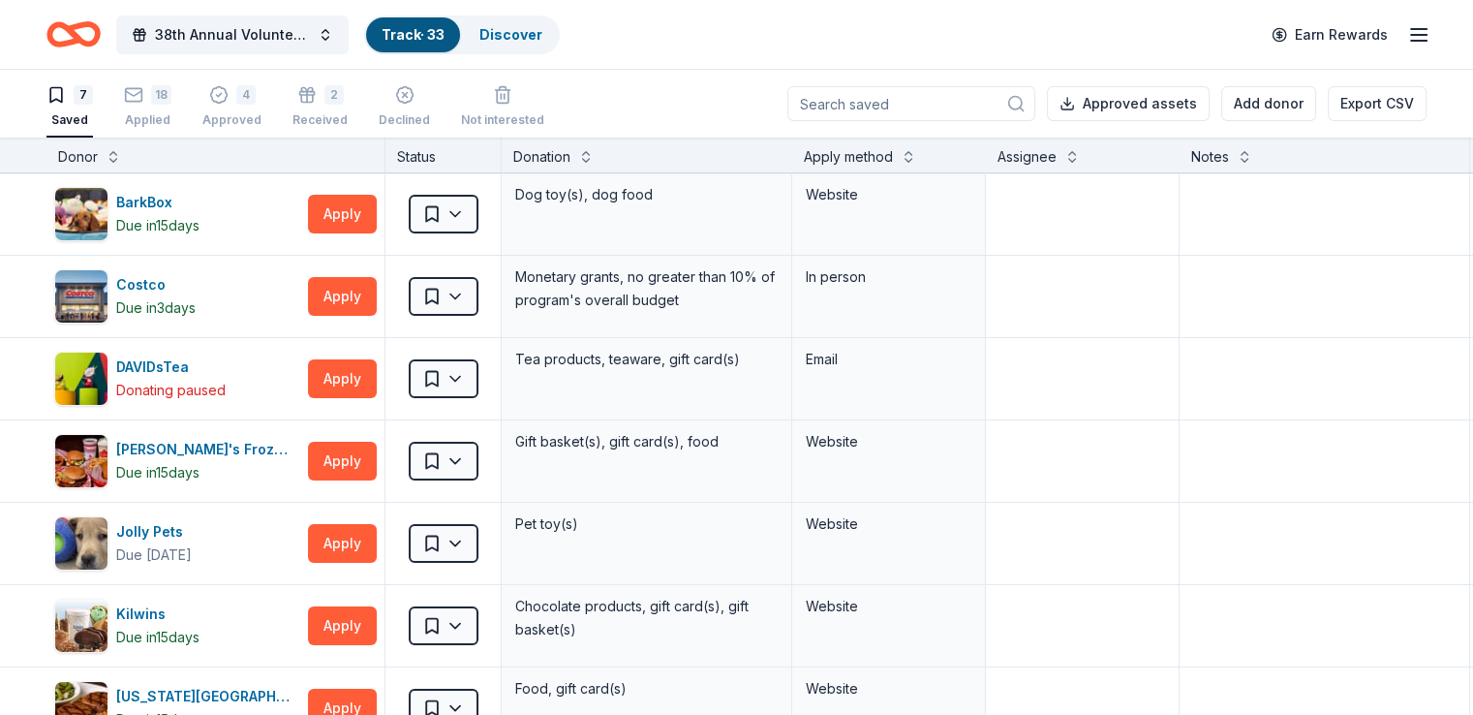
click at [433, 36] on link "Track · 33" at bounding box center [413, 34] width 63 height 16
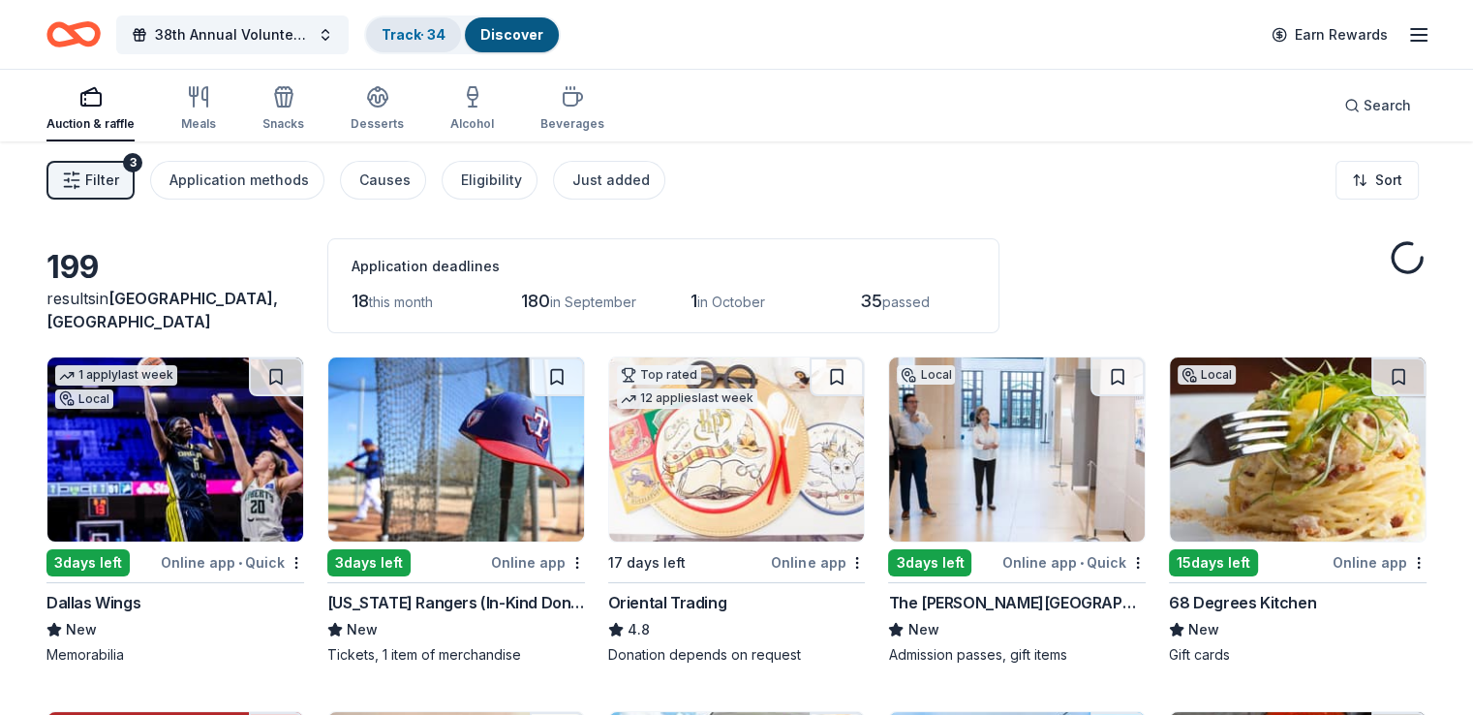
click at [426, 32] on link "Track · 34" at bounding box center [414, 34] width 64 height 16
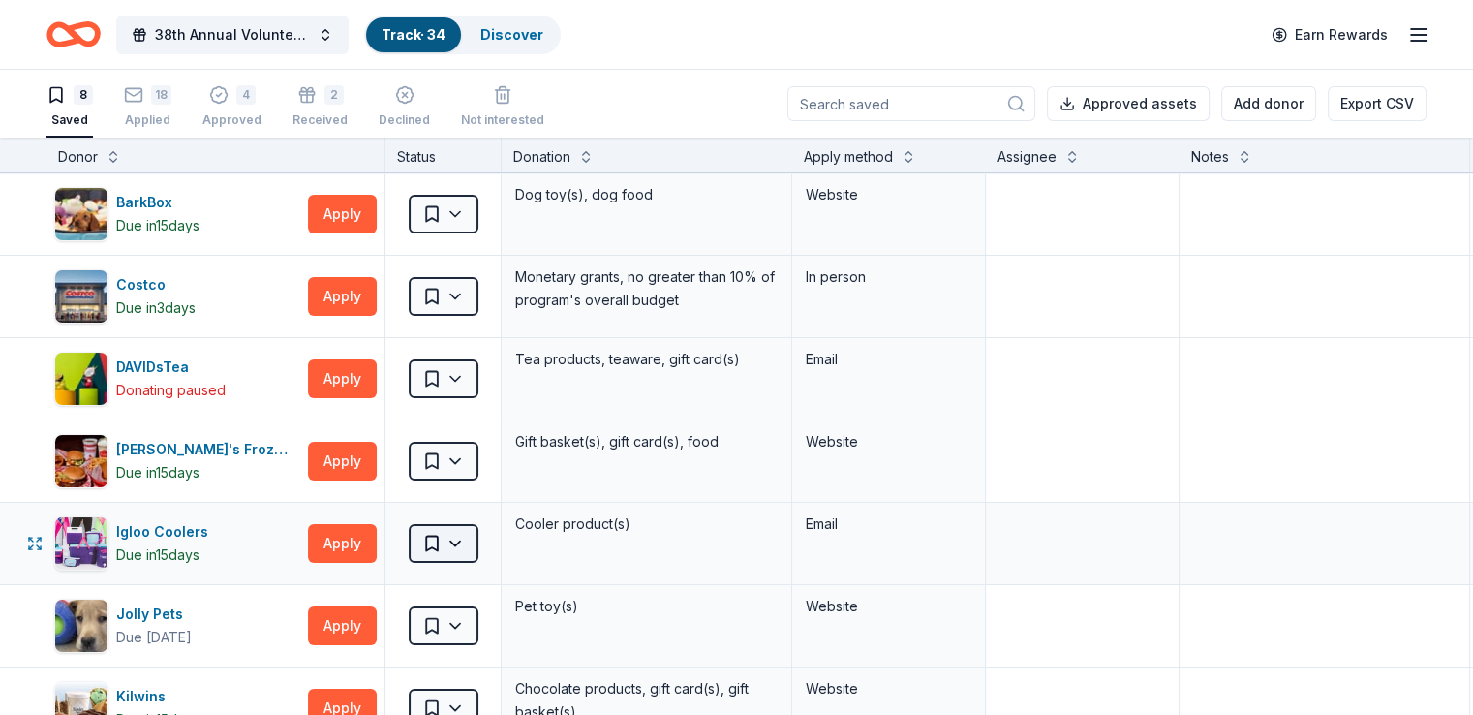
click at [493, 536] on html "38th Annual Volunteer Fire Department Fall Fundraiser Track · 34 Discover Earn …" at bounding box center [736, 357] width 1473 height 715
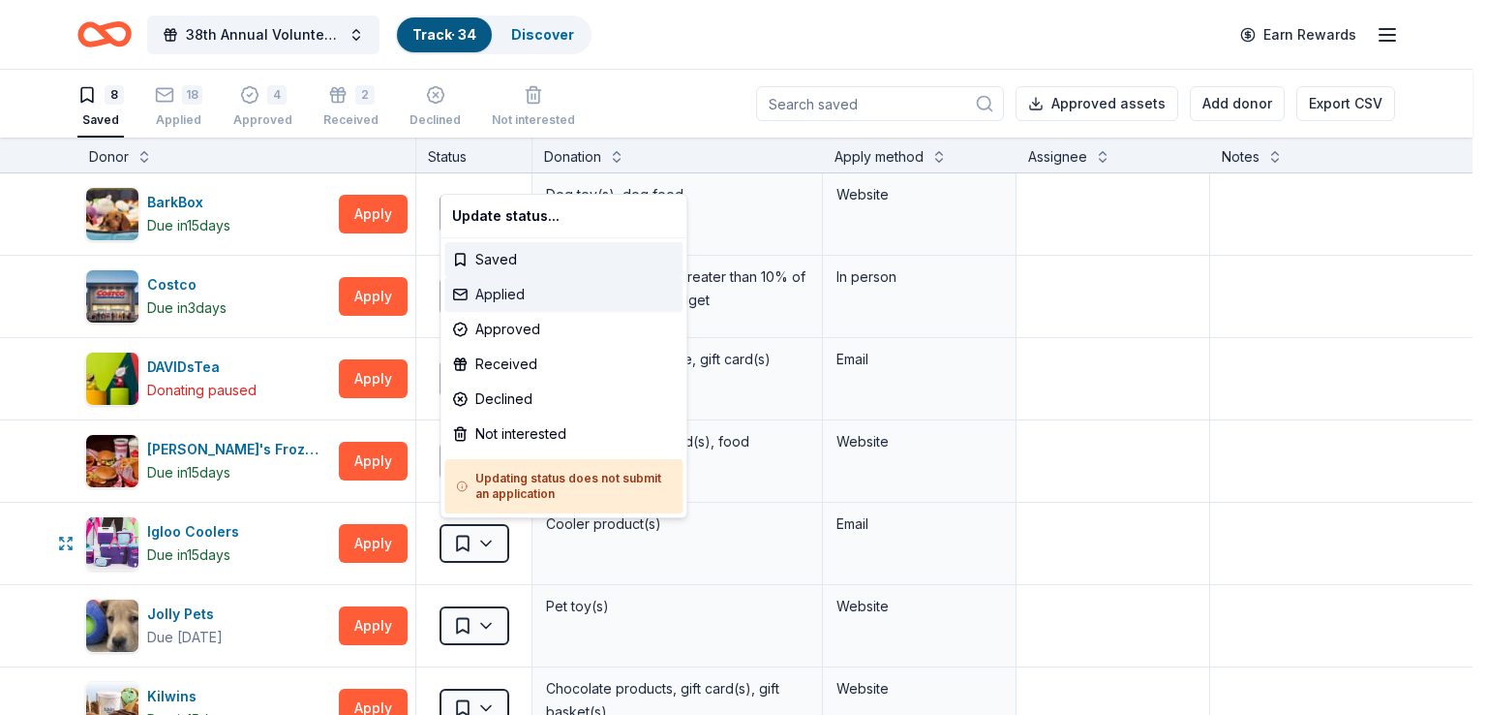
click at [510, 290] on div "Applied" at bounding box center [563, 294] width 238 height 35
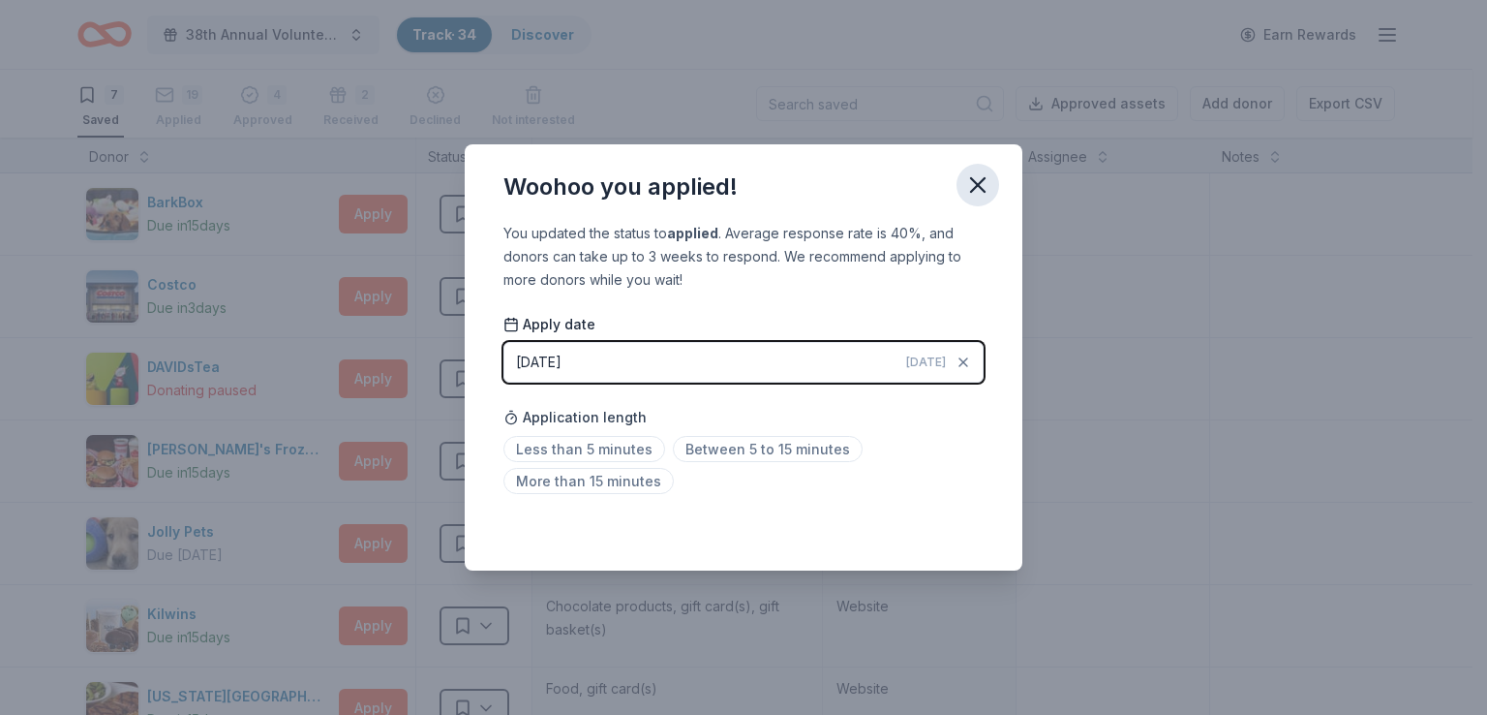
click at [975, 188] on icon "button" at bounding box center [978, 185] width 14 height 14
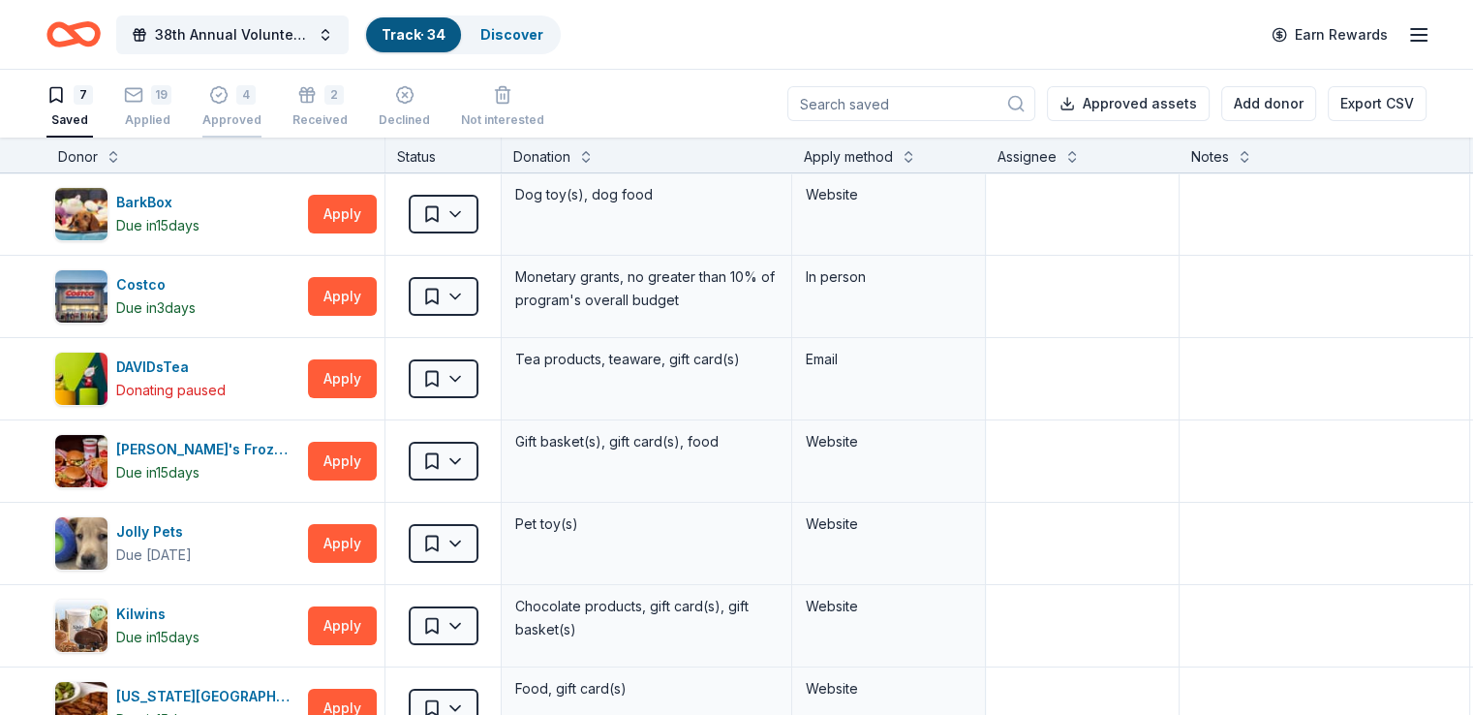
click at [256, 95] on div "4" at bounding box center [245, 94] width 19 height 19
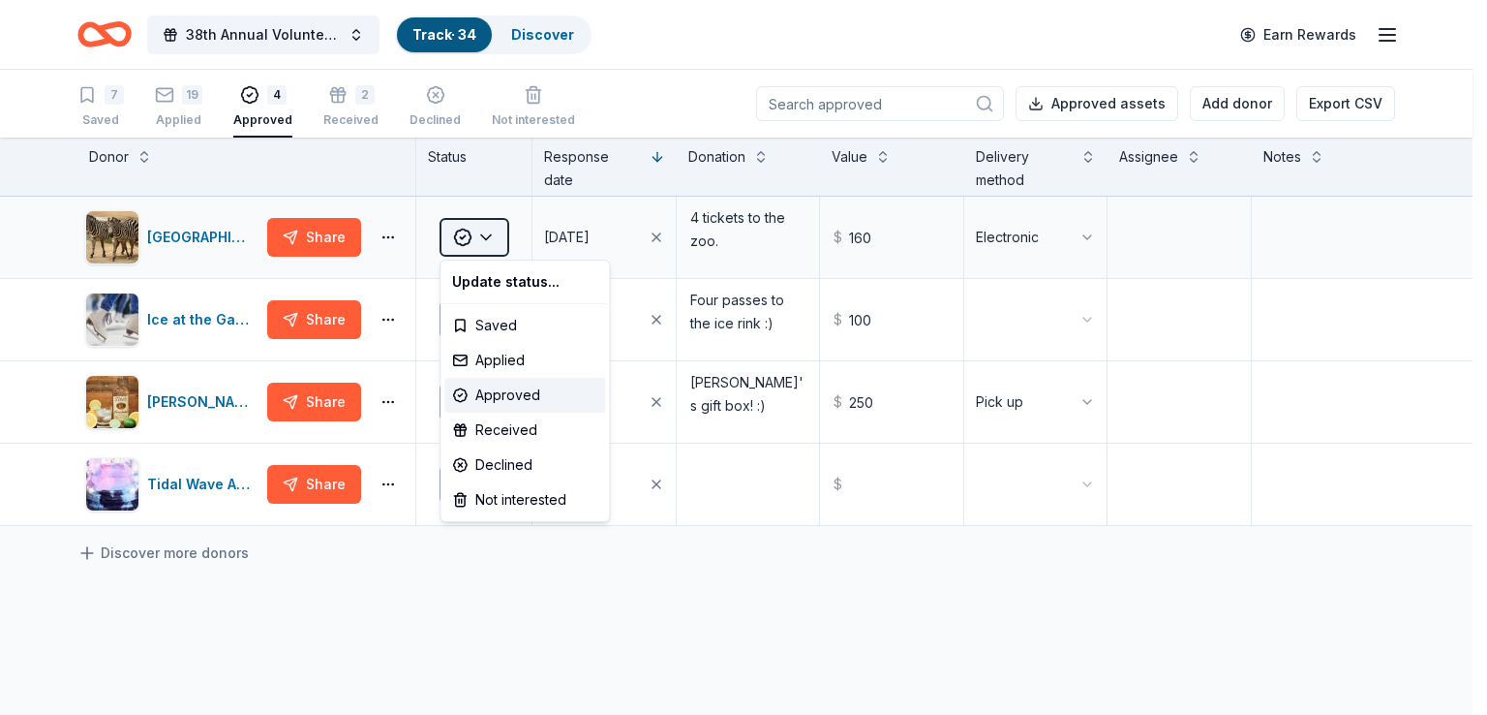
click at [496, 228] on html "38th Annual Volunteer Fire Department Fall Fundraiser Track · 34 Discover Earn …" at bounding box center [743, 357] width 1487 height 715
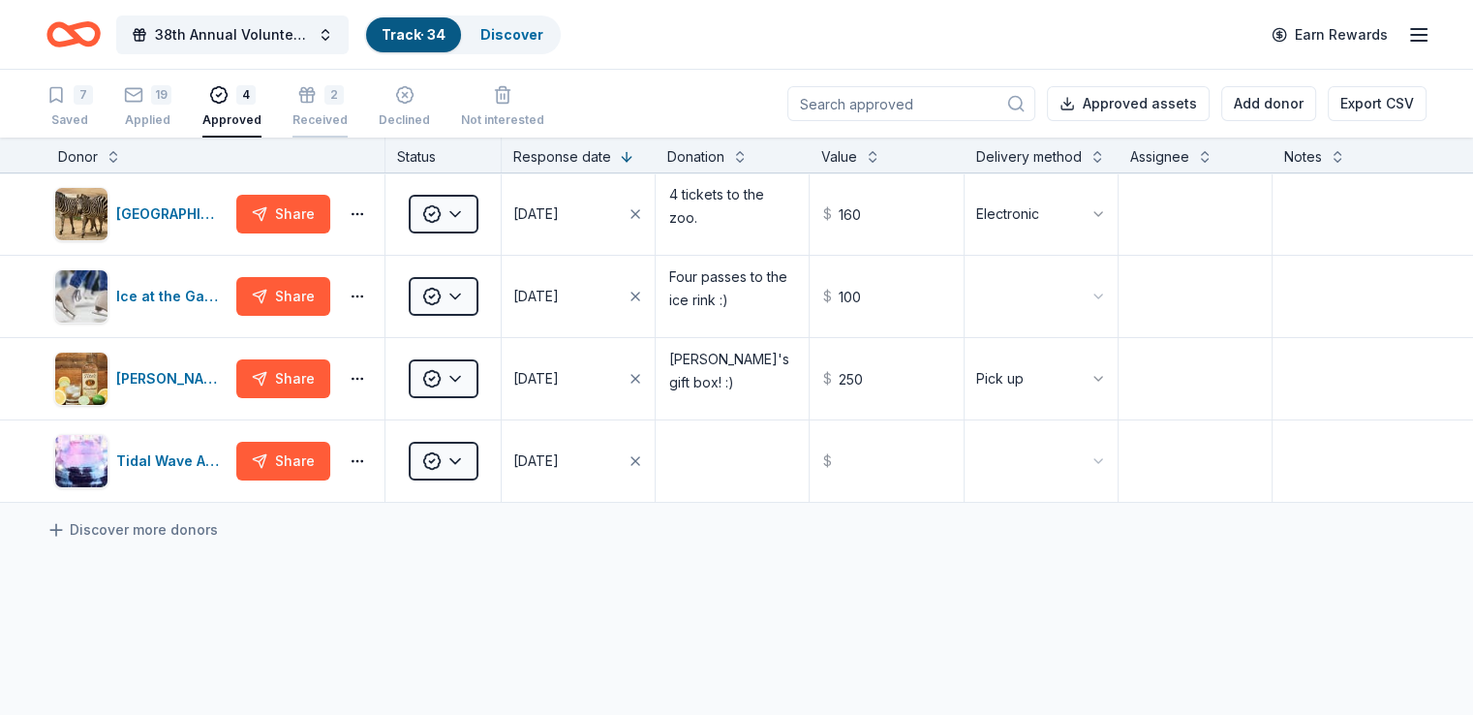
click at [337, 105] on div "2 Received" at bounding box center [319, 106] width 55 height 43
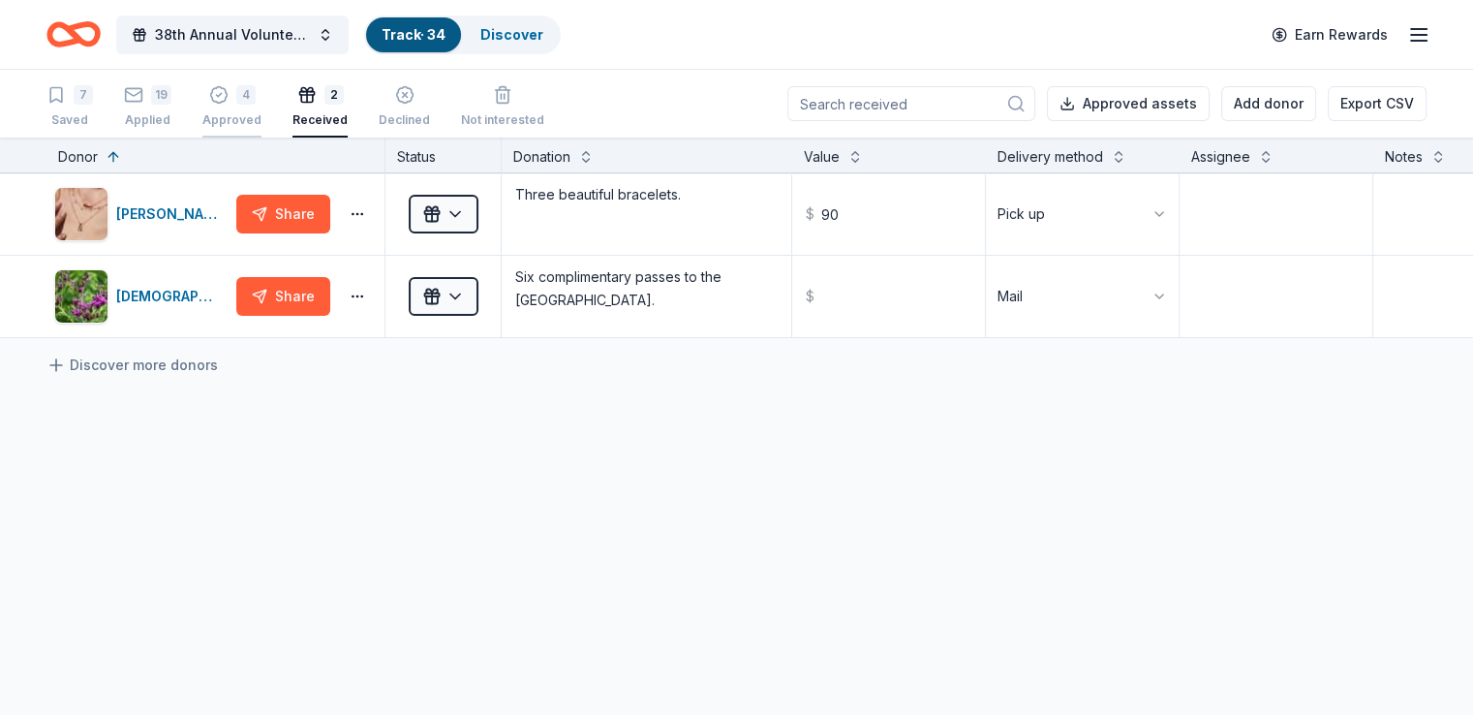
click at [256, 97] on div "4" at bounding box center [245, 94] width 19 height 19
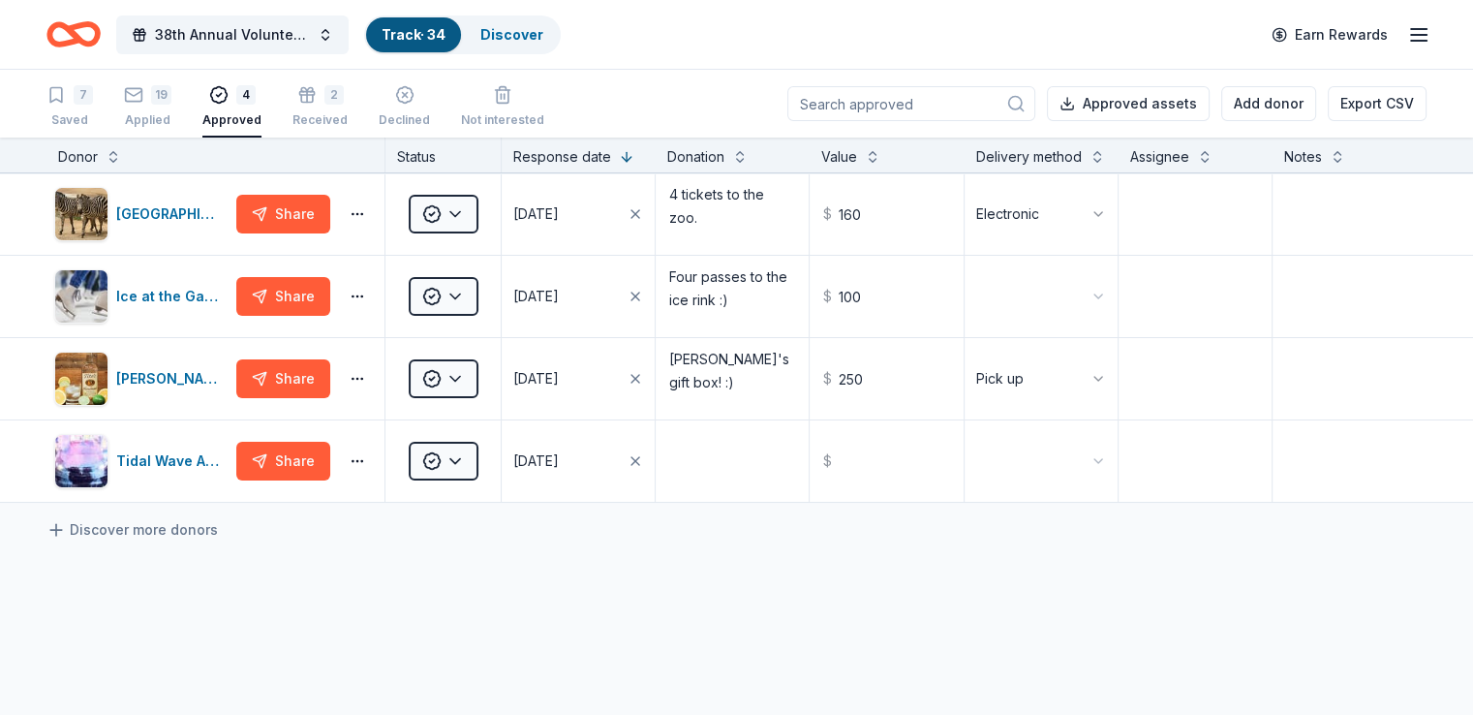
click at [98, 26] on icon "Home" at bounding box center [83, 33] width 30 height 19
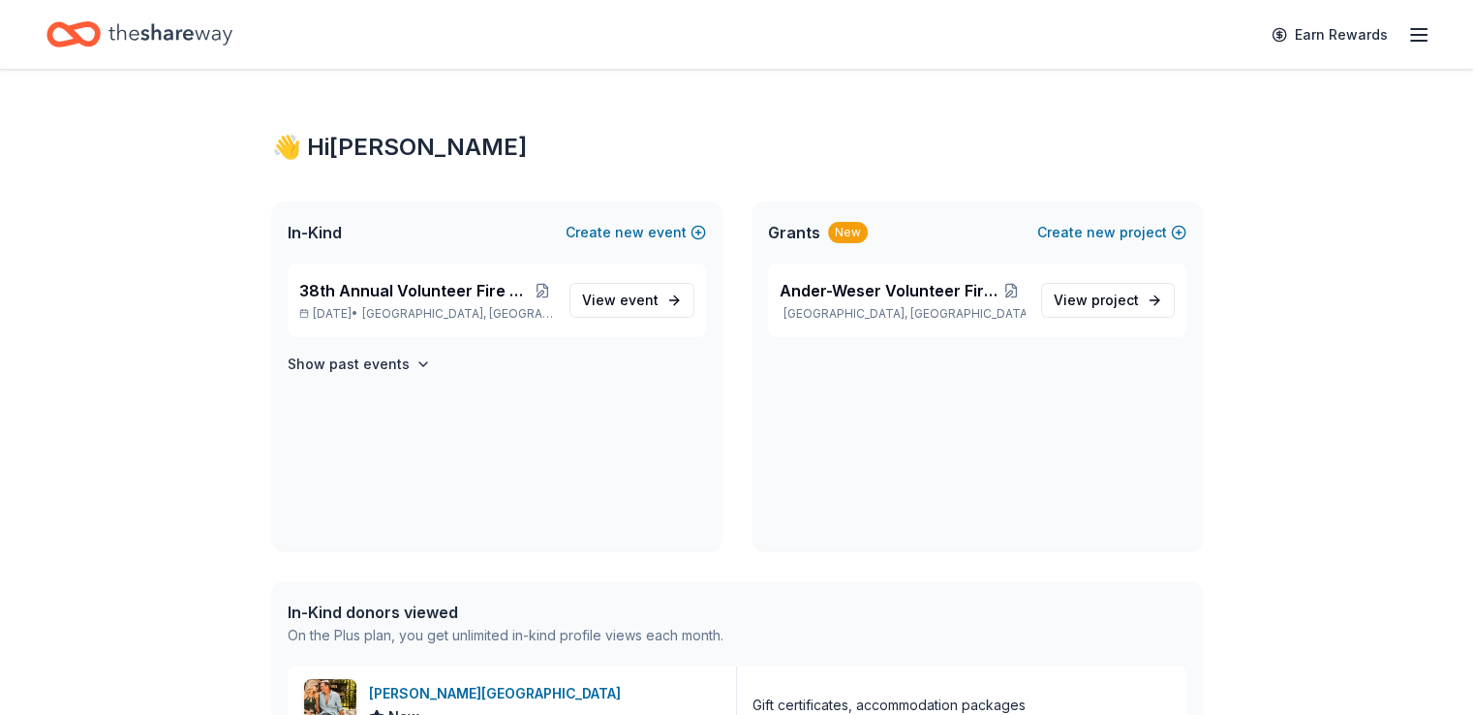
click at [215, 34] on icon "Home" at bounding box center [170, 33] width 124 height 21
click at [608, 291] on span "View event" at bounding box center [620, 300] width 77 height 23
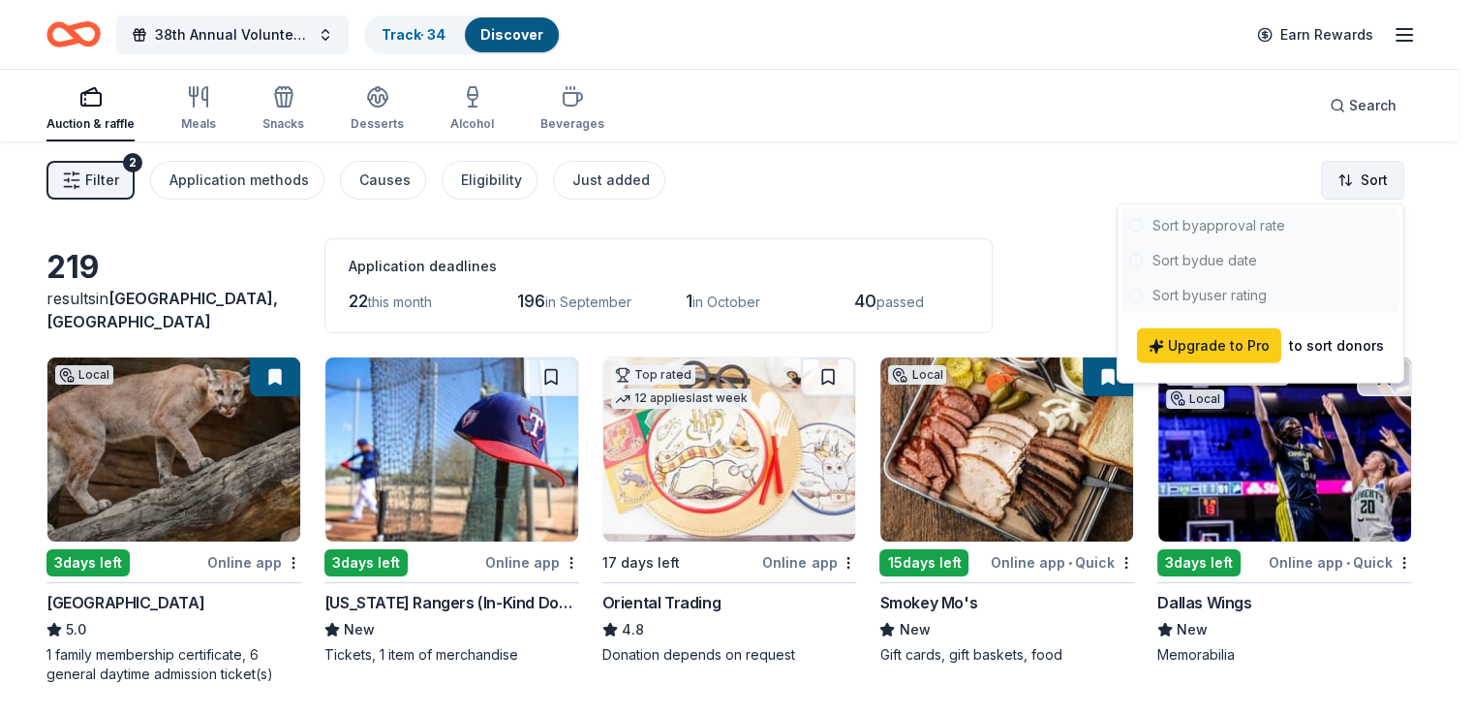
click at [1371, 165] on html "38th Annual Volunteer Fire Department Fall Fundraiser Track · 34 Discover Earn …" at bounding box center [736, 357] width 1473 height 715
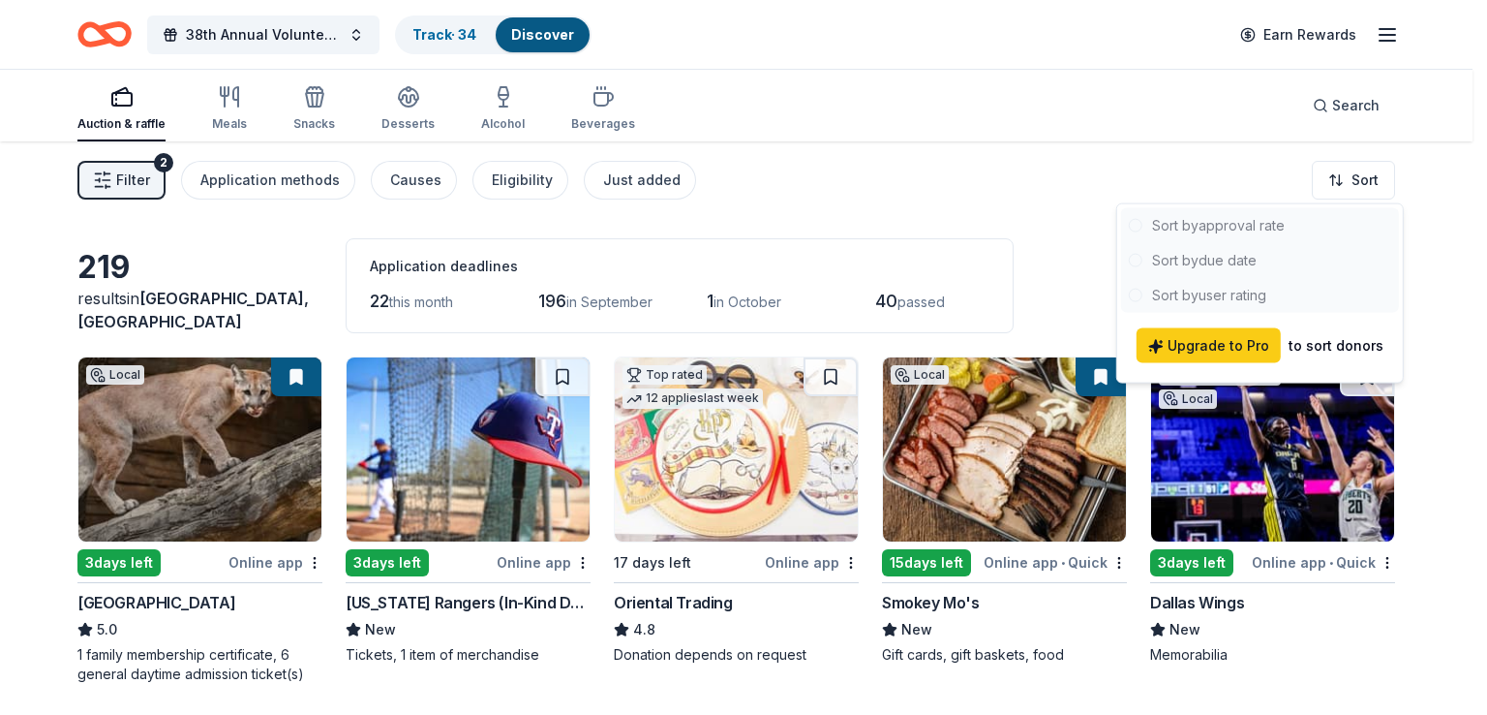
click at [1417, 176] on html "38th Annual Volunteer Fire Department Fall Fundraiser Track · 34 Discover Earn …" at bounding box center [743, 357] width 1487 height 715
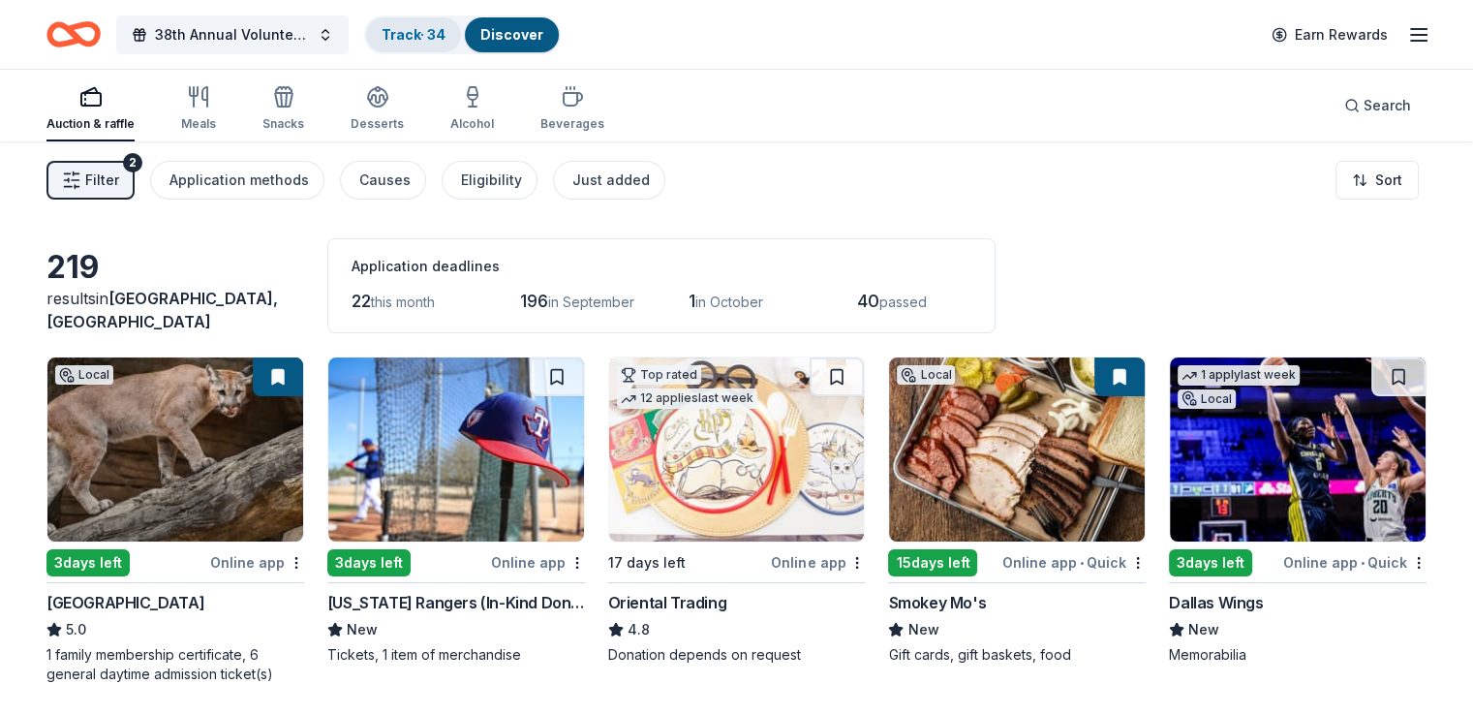
click at [428, 32] on link "Track · 34" at bounding box center [414, 34] width 64 height 16
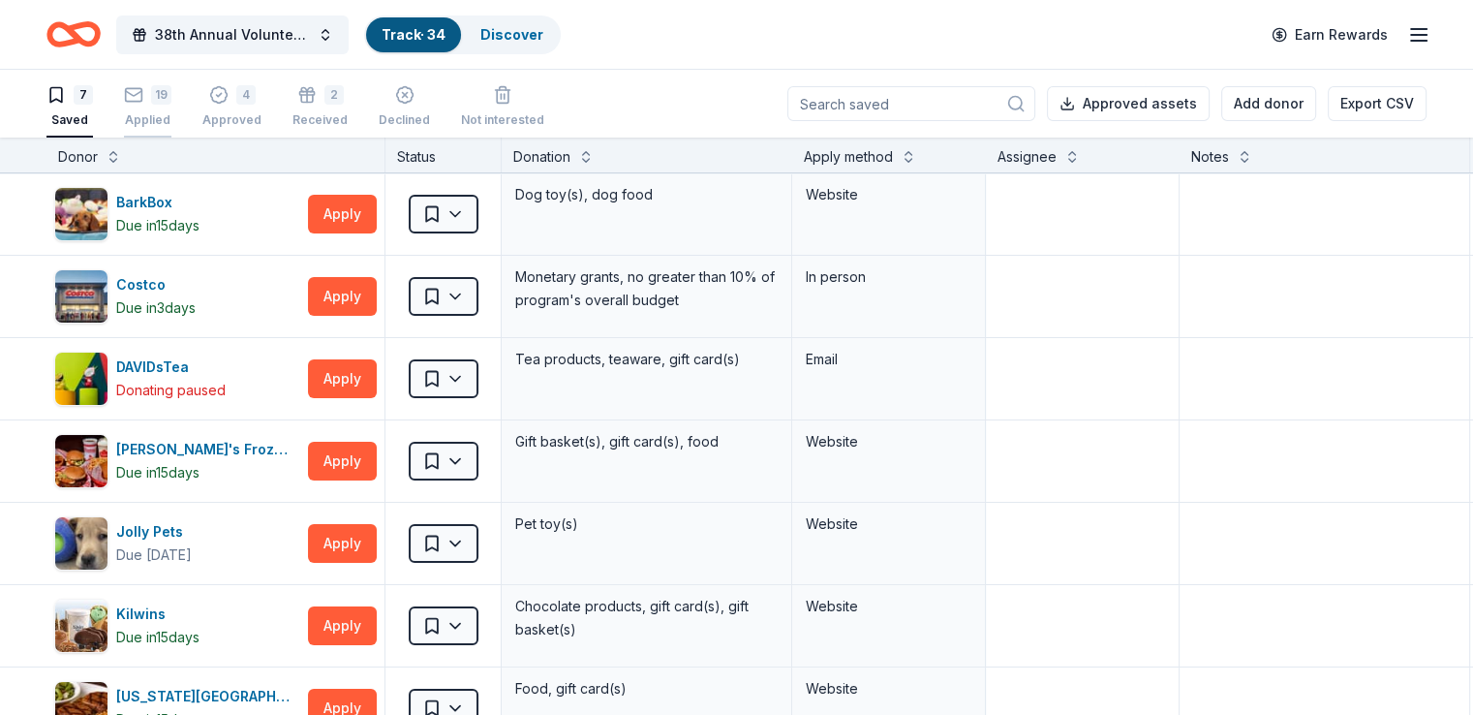
click at [171, 103] on div "19" at bounding box center [161, 94] width 20 height 19
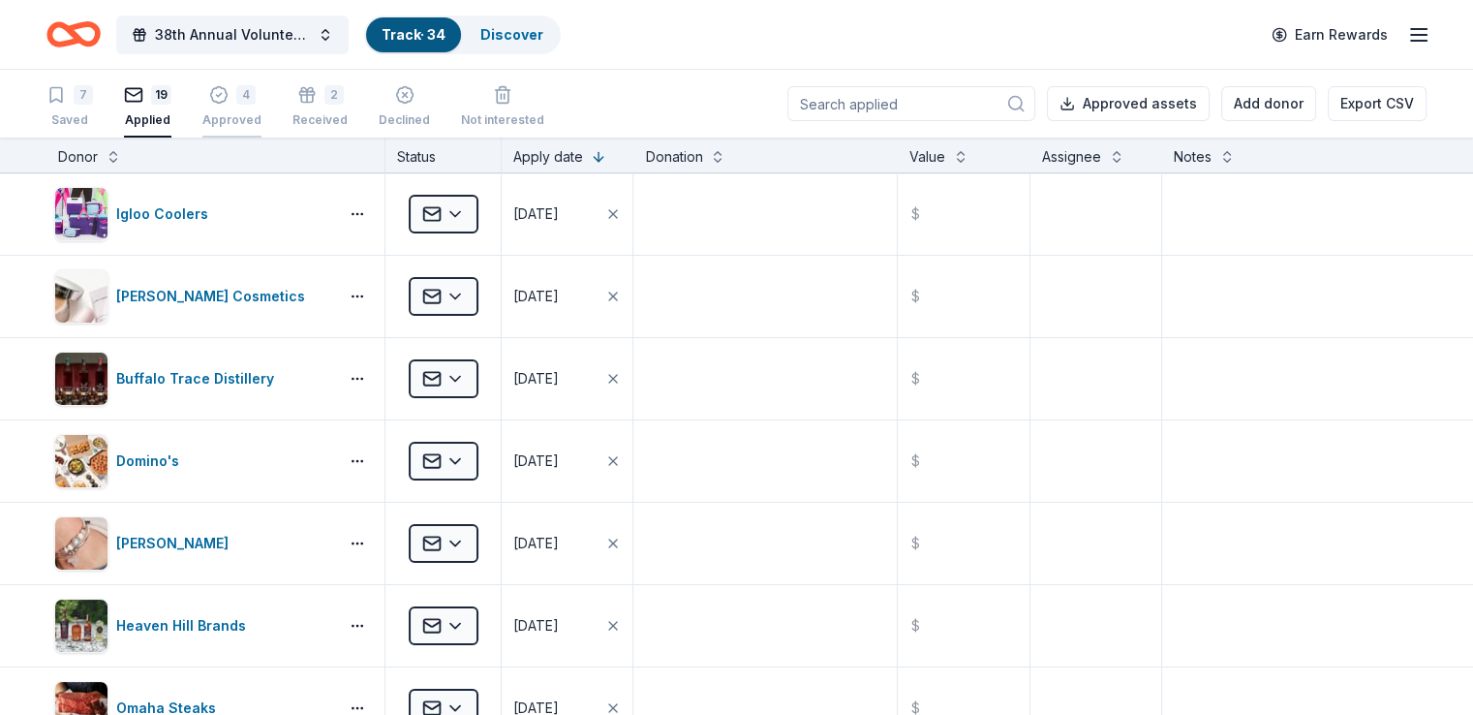
click at [261, 101] on div "4" at bounding box center [231, 94] width 59 height 19
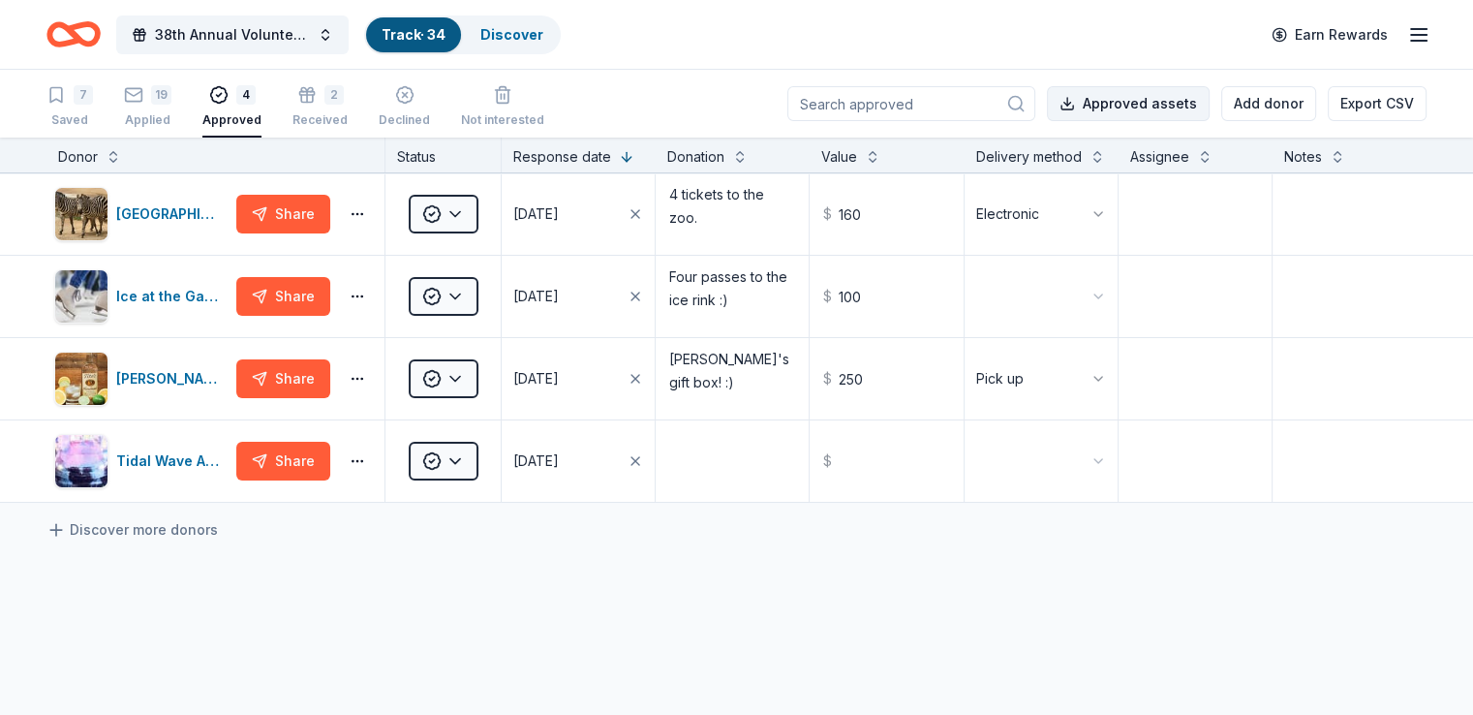
click at [1097, 104] on button "Approved assets" at bounding box center [1128, 103] width 163 height 35
click at [1206, 605] on div "San Antonio Zoo Share Approved 08/15/2025 4 tickets to the zoo. $ 160 Electroni…" at bounding box center [736, 519] width 1473 height 693
click at [1221, 100] on button "Add donor" at bounding box center [1268, 103] width 95 height 35
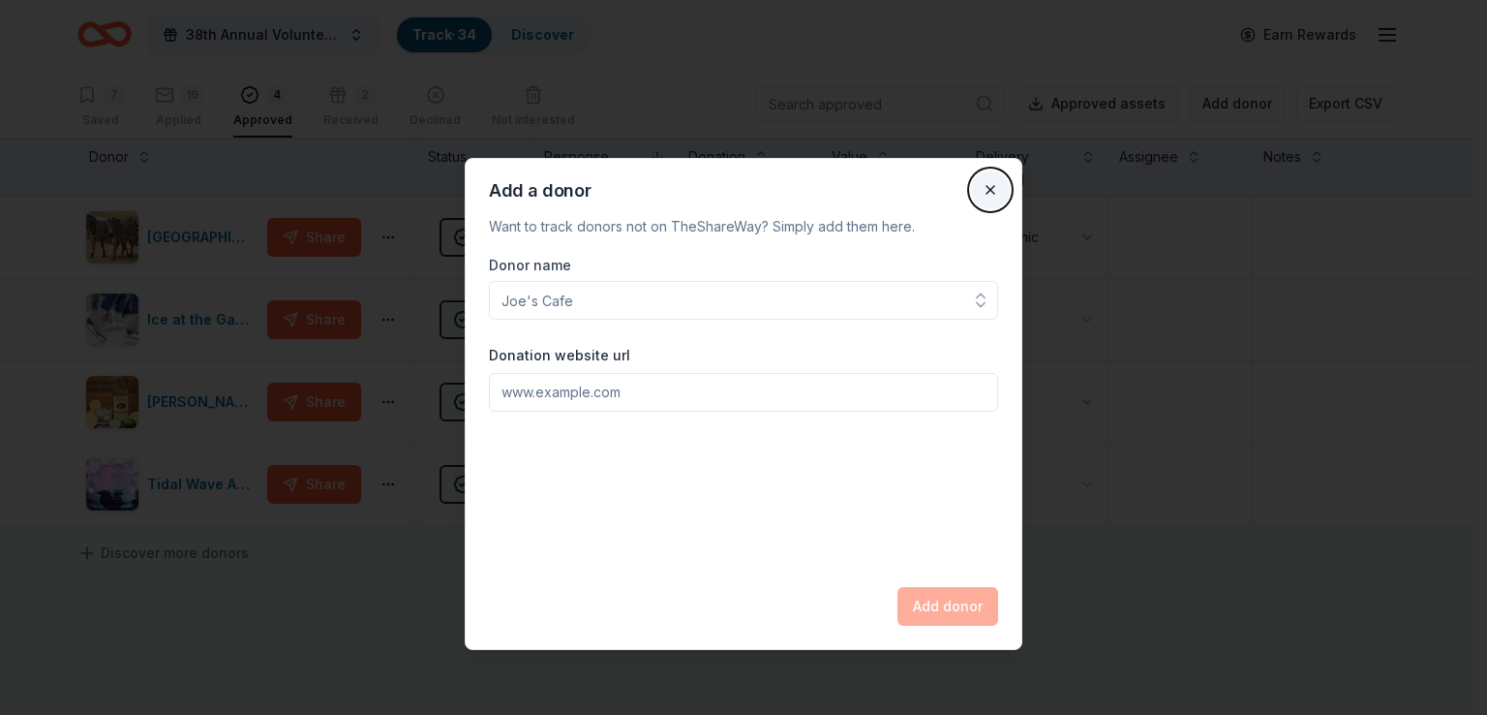
click at [988, 192] on button "Close" at bounding box center [990, 189] width 39 height 39
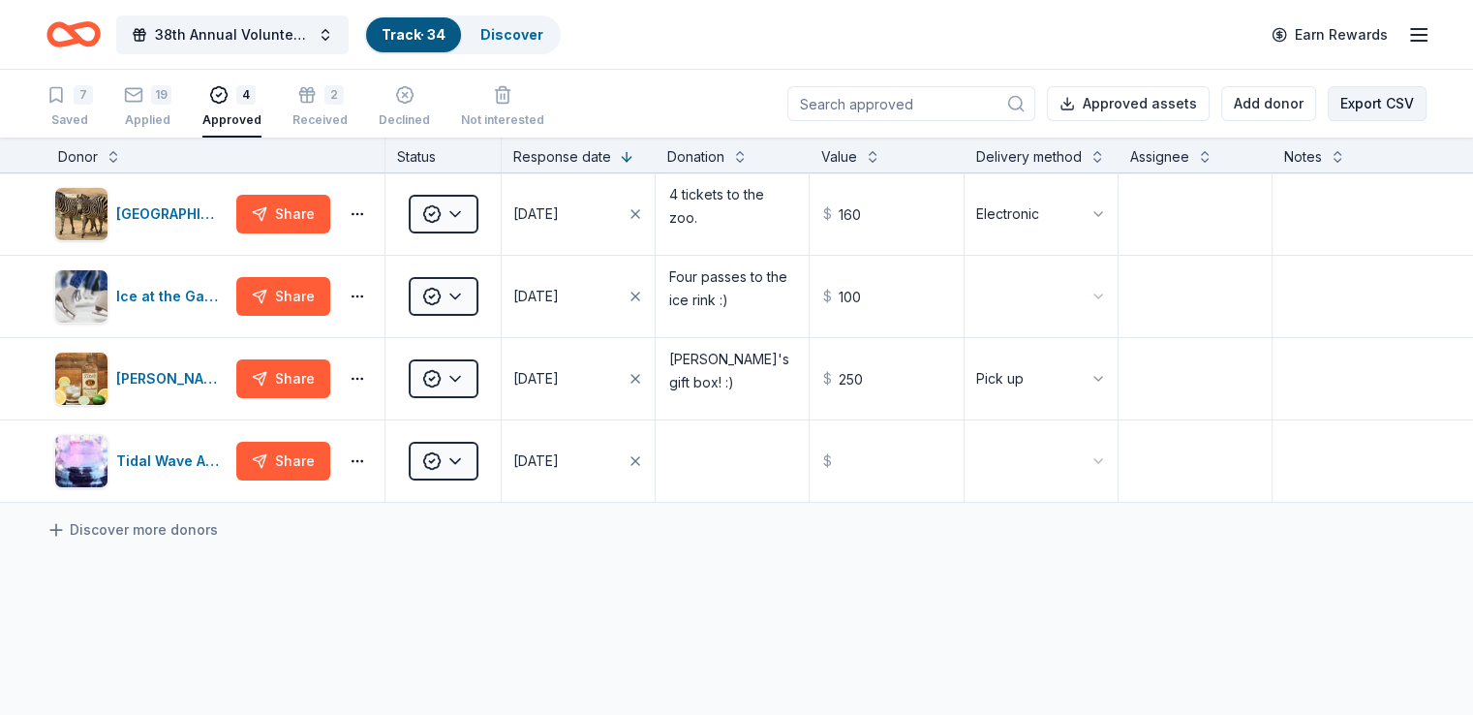
click at [1328, 99] on button "Export CSV" at bounding box center [1377, 103] width 99 height 35
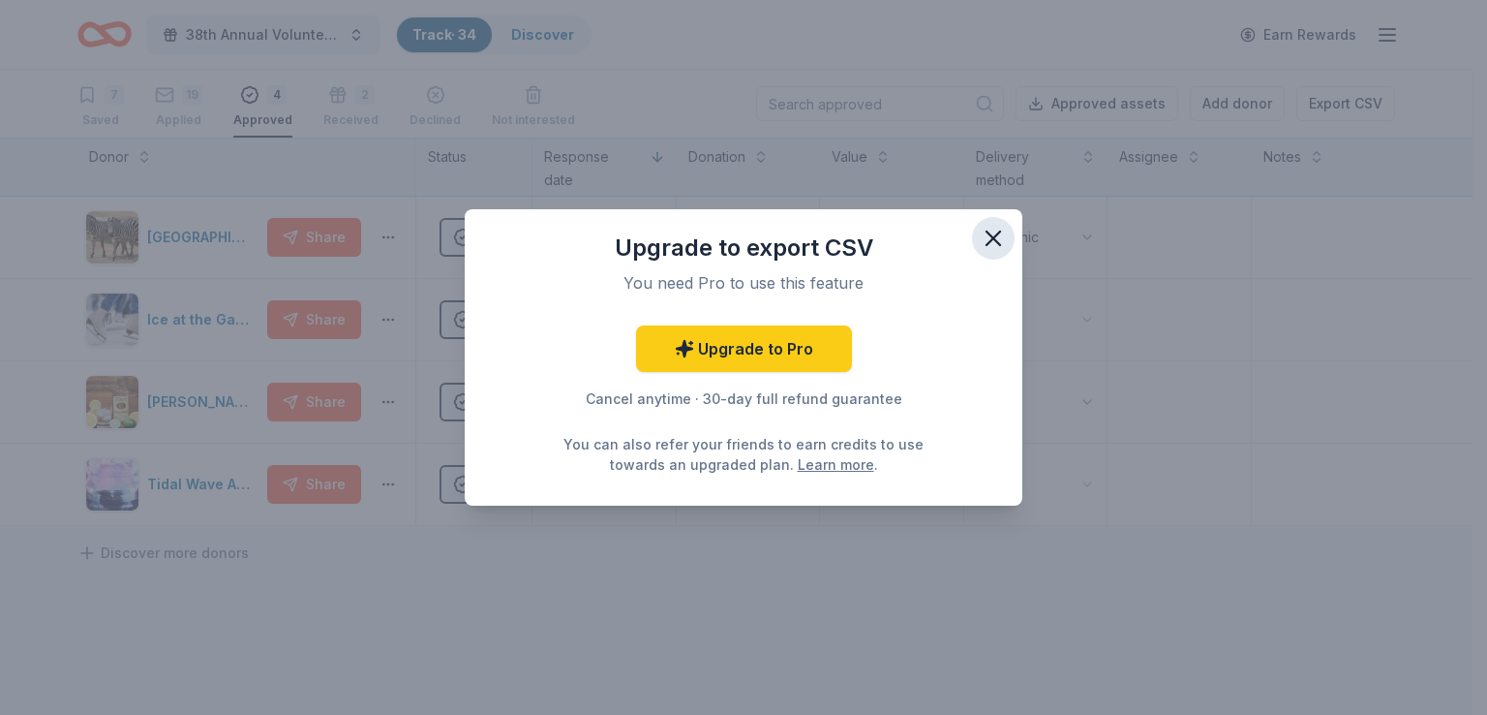
click at [992, 233] on icon "button" at bounding box center [993, 238] width 27 height 27
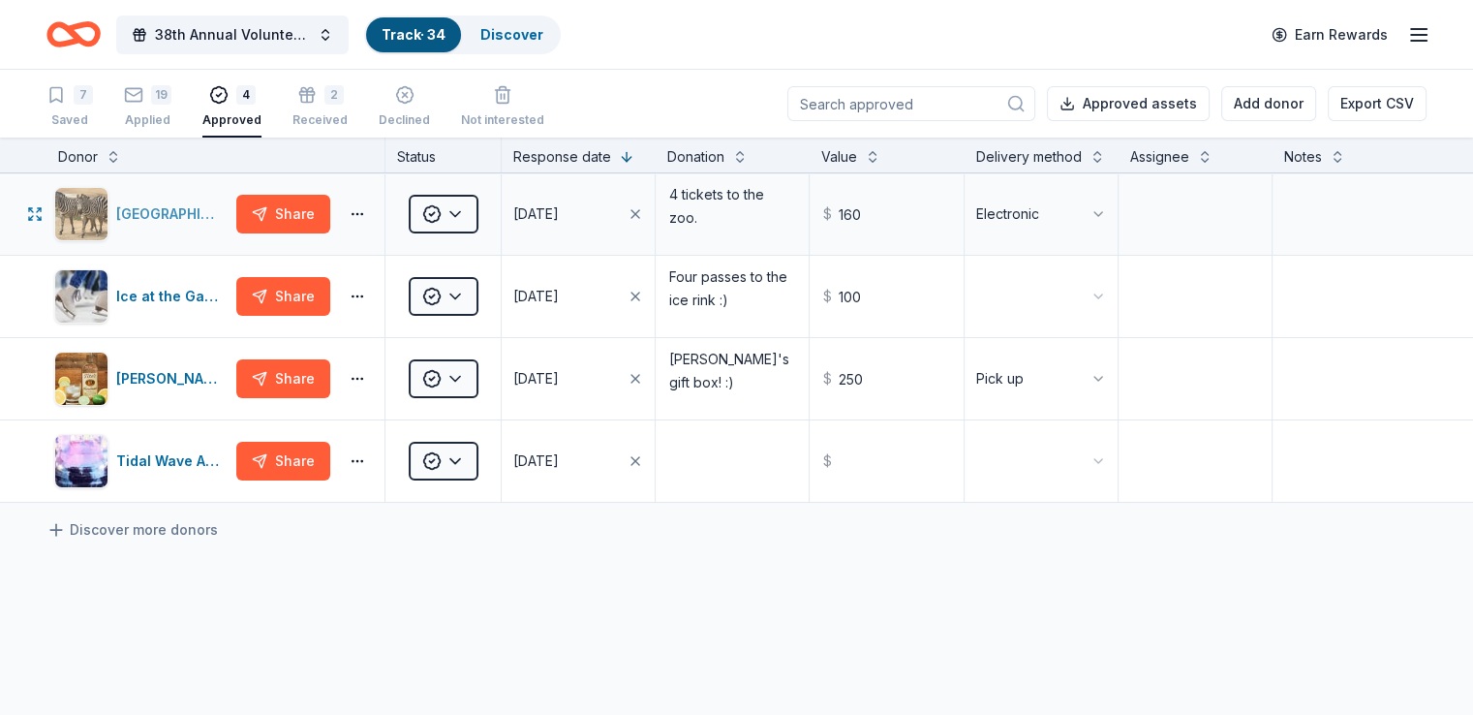
click at [196, 226] on div "San Antonio Zoo" at bounding box center [172, 213] width 112 height 23
click at [210, 308] on div "Ice at the Galleria" at bounding box center [172, 296] width 112 height 23
click at [186, 390] on div "Tito's Handmade Vodka" at bounding box center [172, 378] width 112 height 23
click at [344, 108] on div "2 Received" at bounding box center [319, 106] width 55 height 43
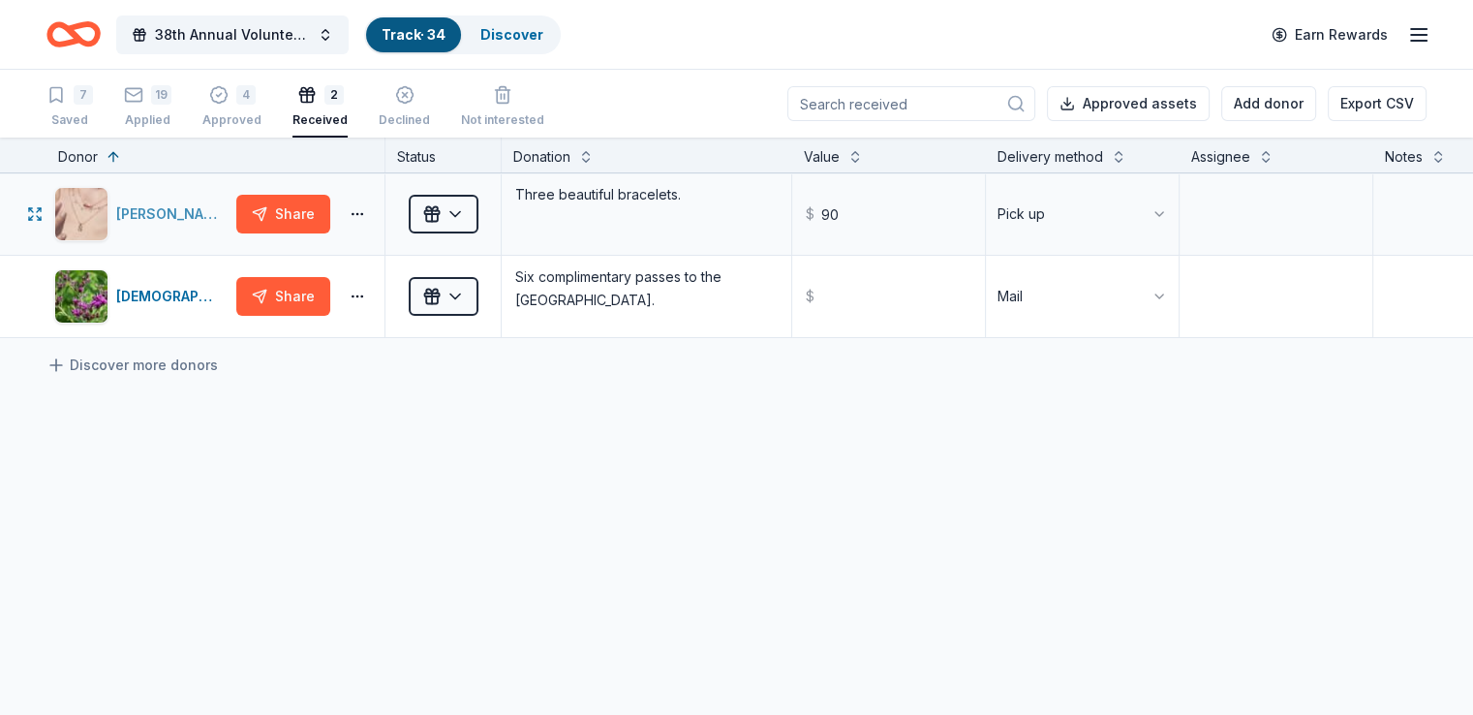
click at [205, 214] on div "Kendra Scott" at bounding box center [172, 213] width 112 height 23
click at [207, 290] on div "[DEMOGRAPHIC_DATA][PERSON_NAME] Wildflower Center" at bounding box center [172, 296] width 112 height 23
click at [256, 102] on div "4" at bounding box center [245, 94] width 19 height 19
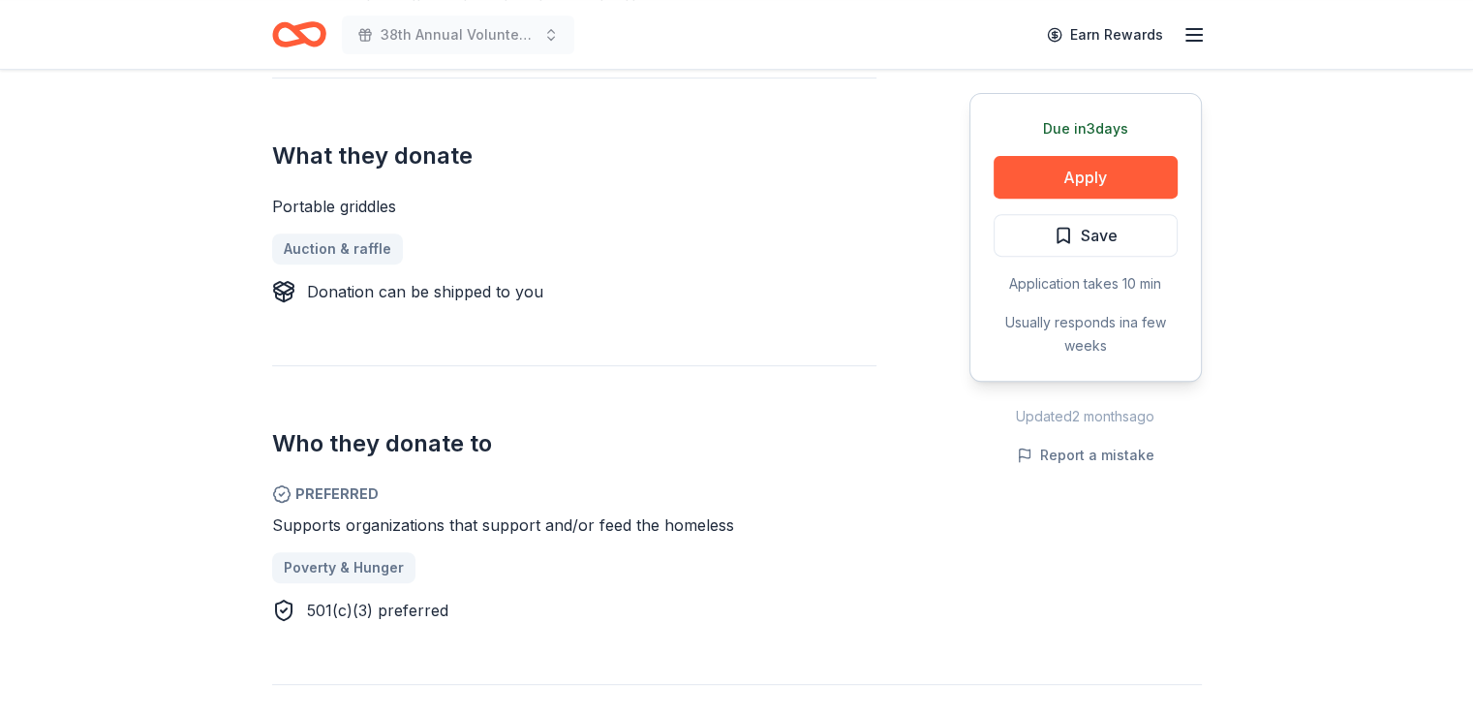
scroll to position [755, 0]
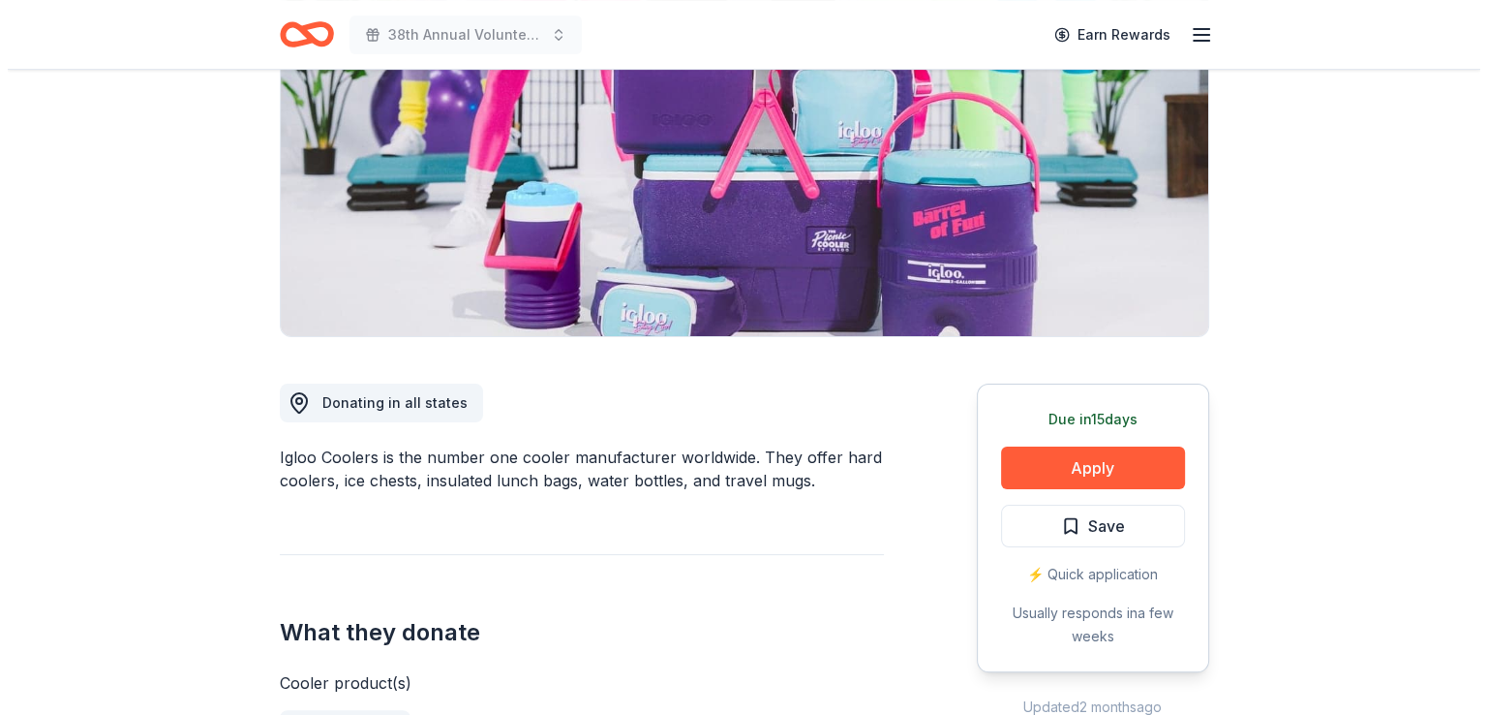
scroll to position [248, 0]
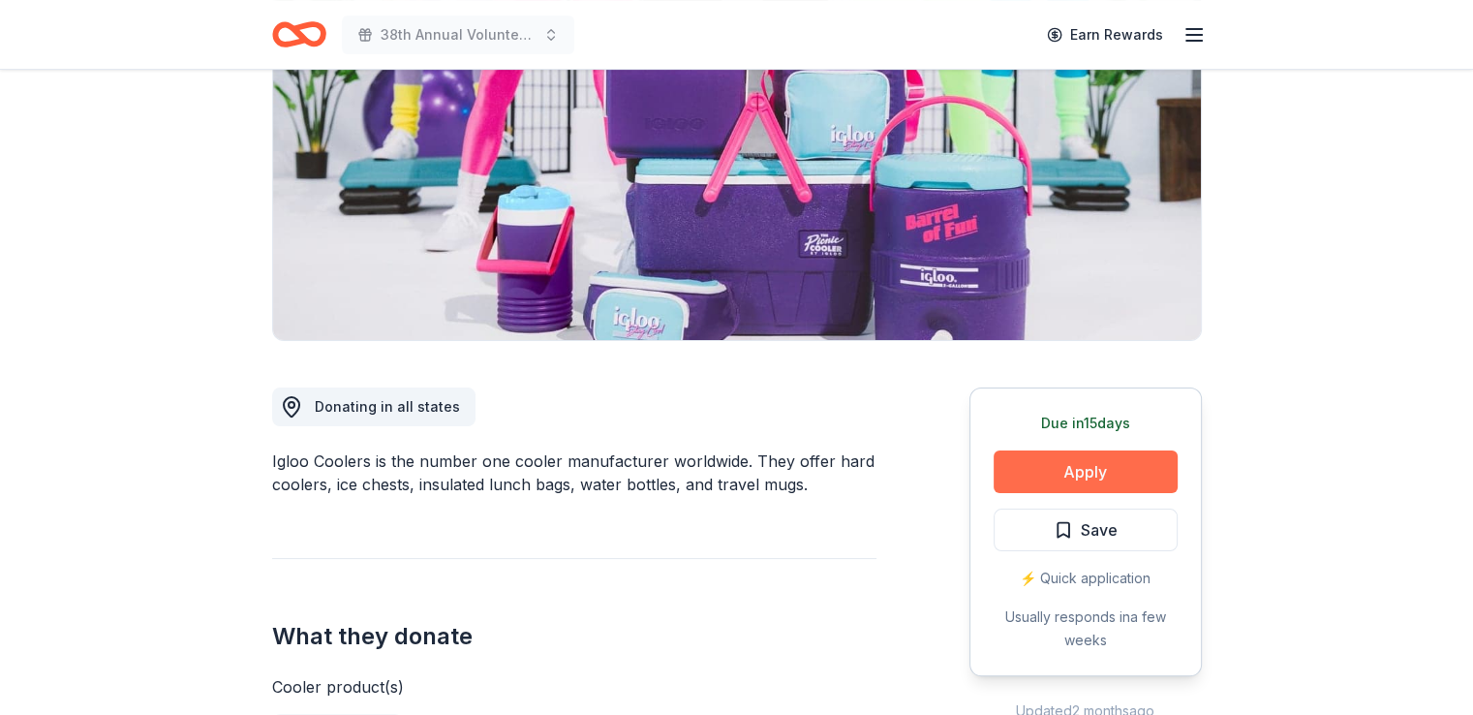
click at [1082, 468] on button "Apply" at bounding box center [1086, 471] width 184 height 43
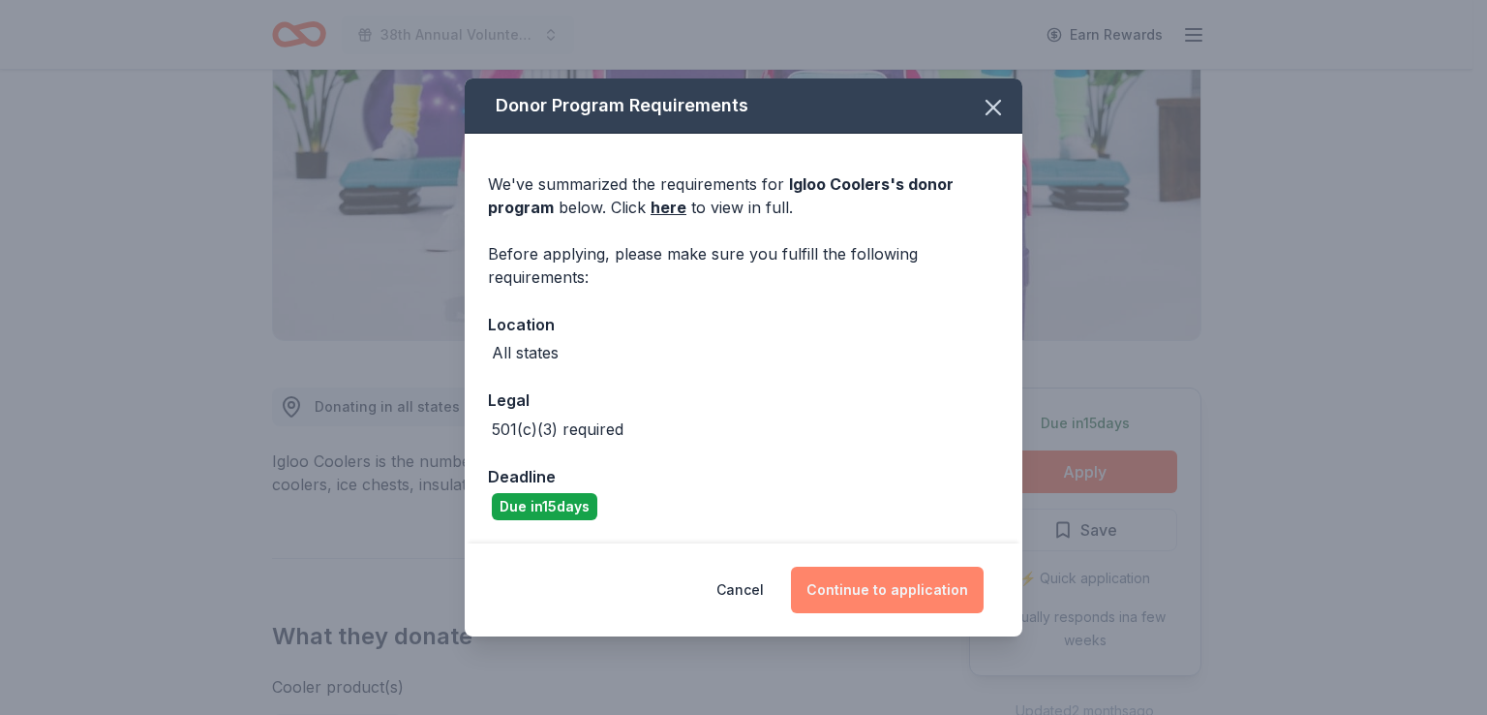
click at [914, 582] on button "Continue to application" at bounding box center [887, 590] width 193 height 46
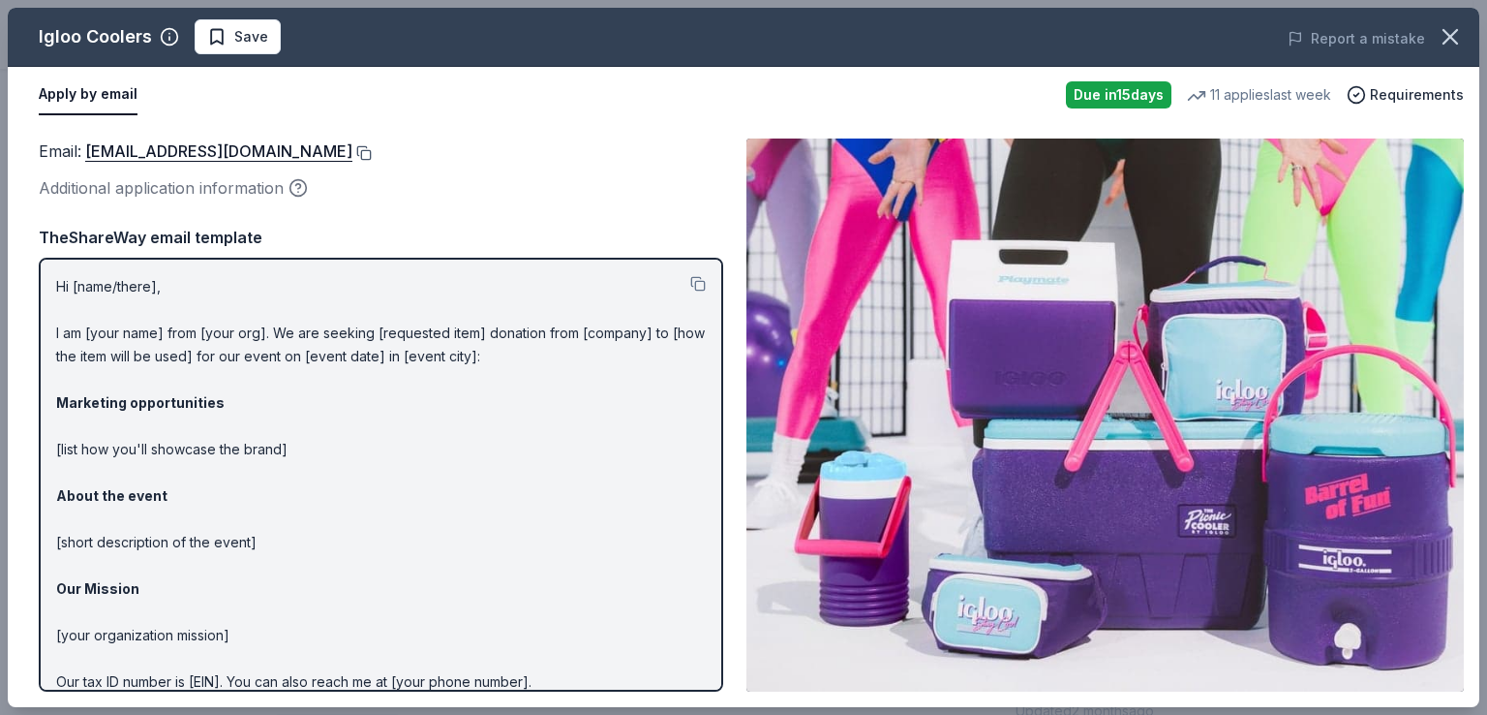
click at [352, 148] on button at bounding box center [361, 152] width 19 height 15
click at [252, 44] on span "Save" at bounding box center [251, 36] width 34 height 23
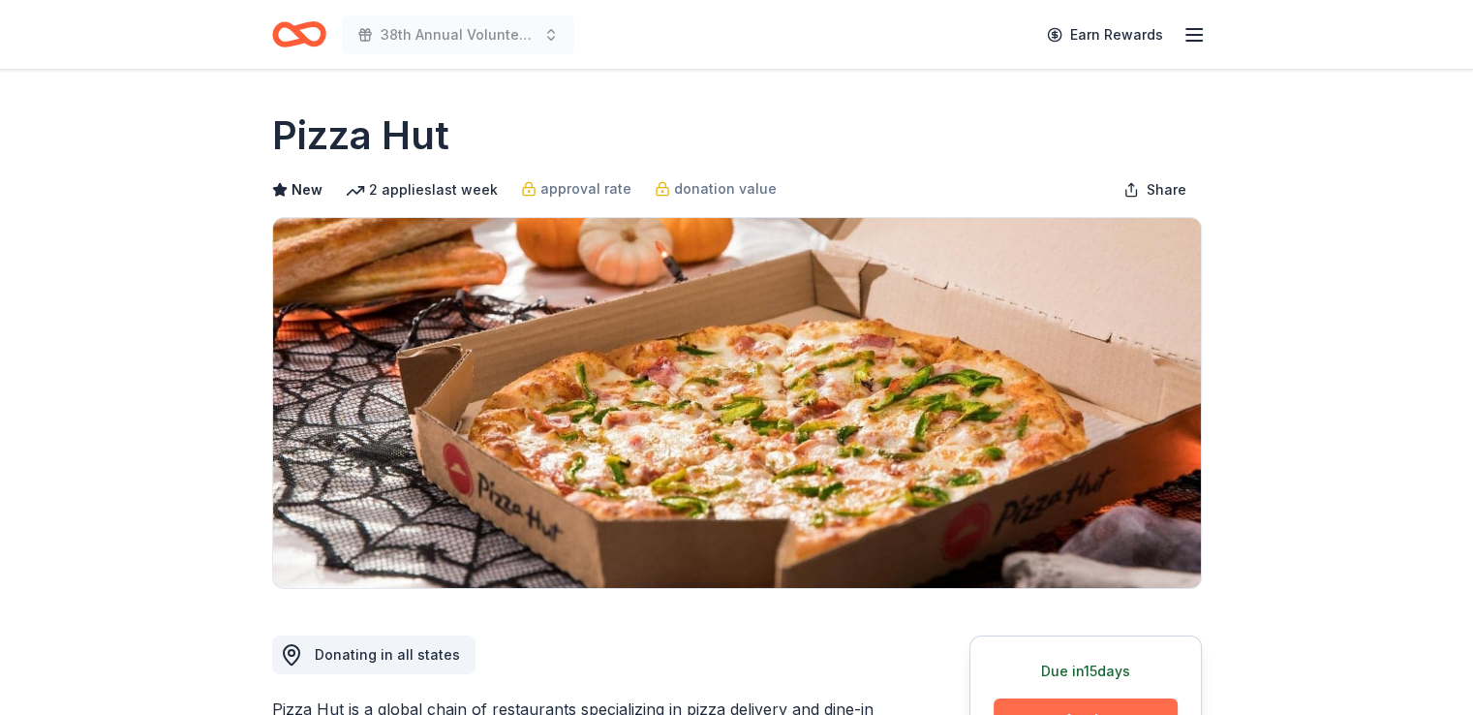
click at [1092, 700] on button "Apply" at bounding box center [1086, 719] width 184 height 43
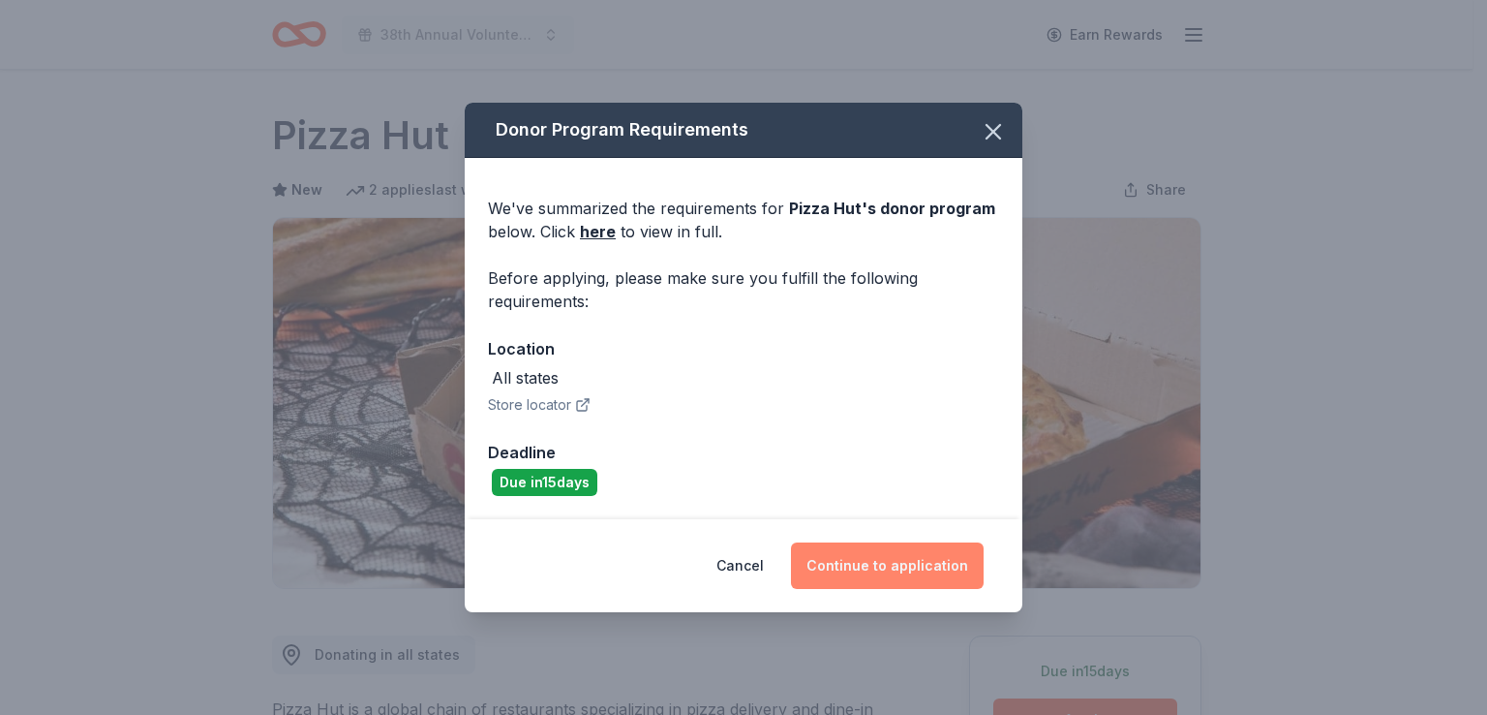
click at [910, 552] on button "Continue to application" at bounding box center [887, 565] width 193 height 46
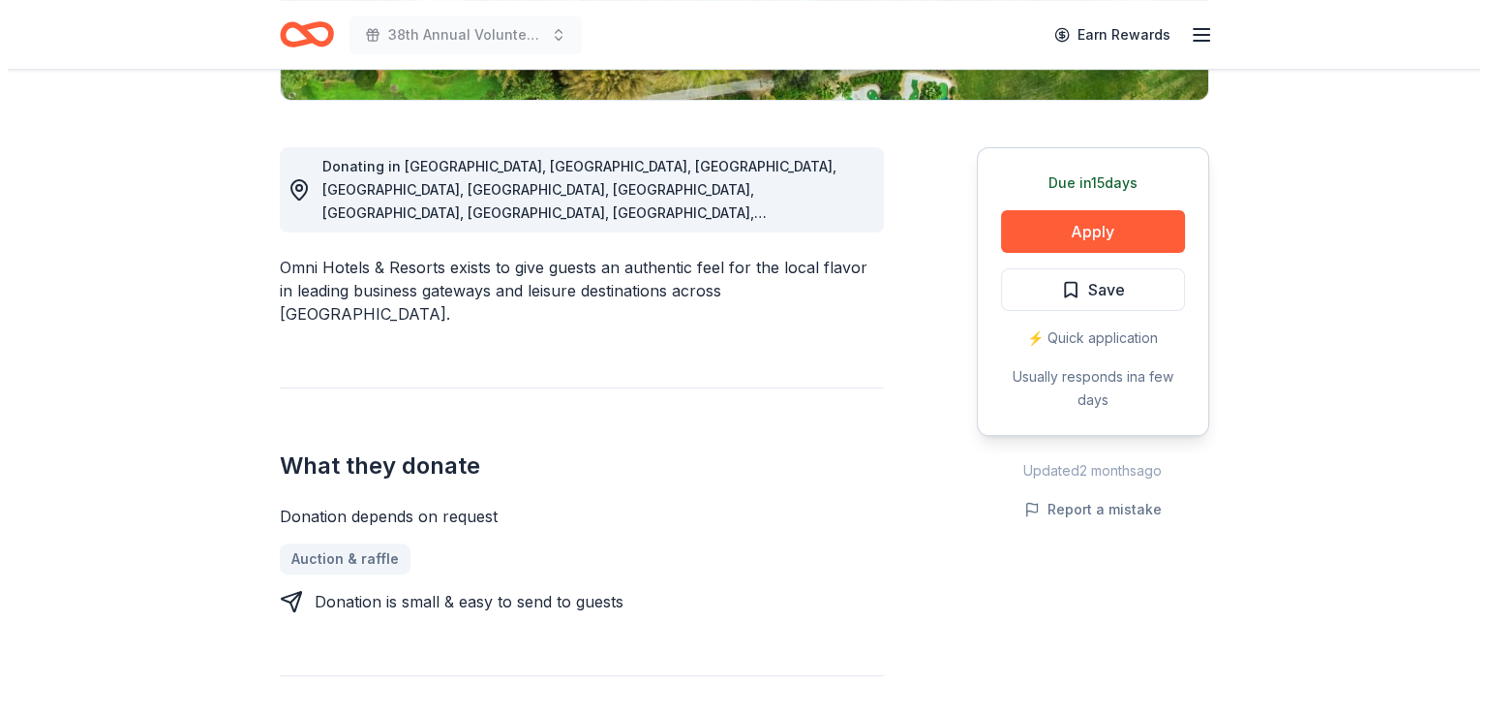
scroll to position [491, 0]
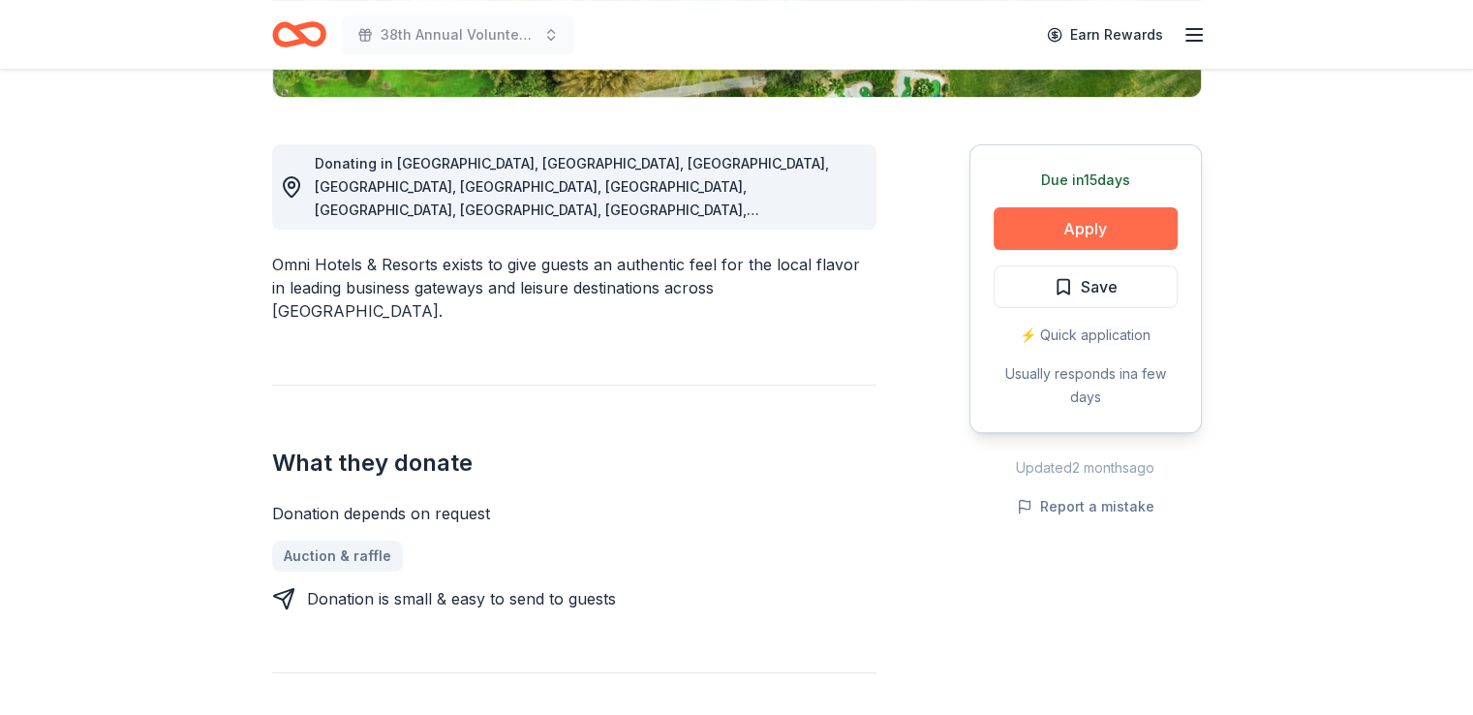
click at [1142, 225] on button "Apply" at bounding box center [1086, 228] width 184 height 43
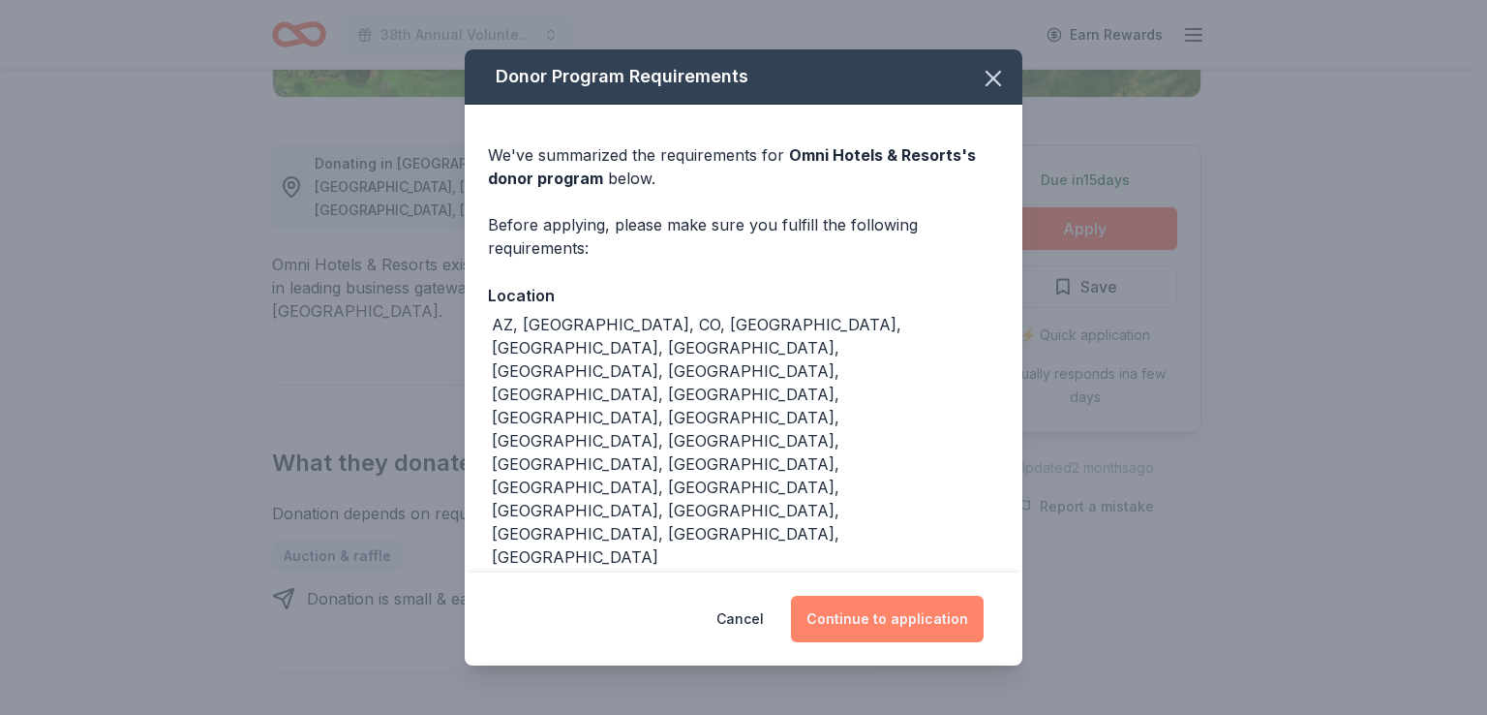
click at [910, 622] on button "Continue to application" at bounding box center [887, 619] width 193 height 46
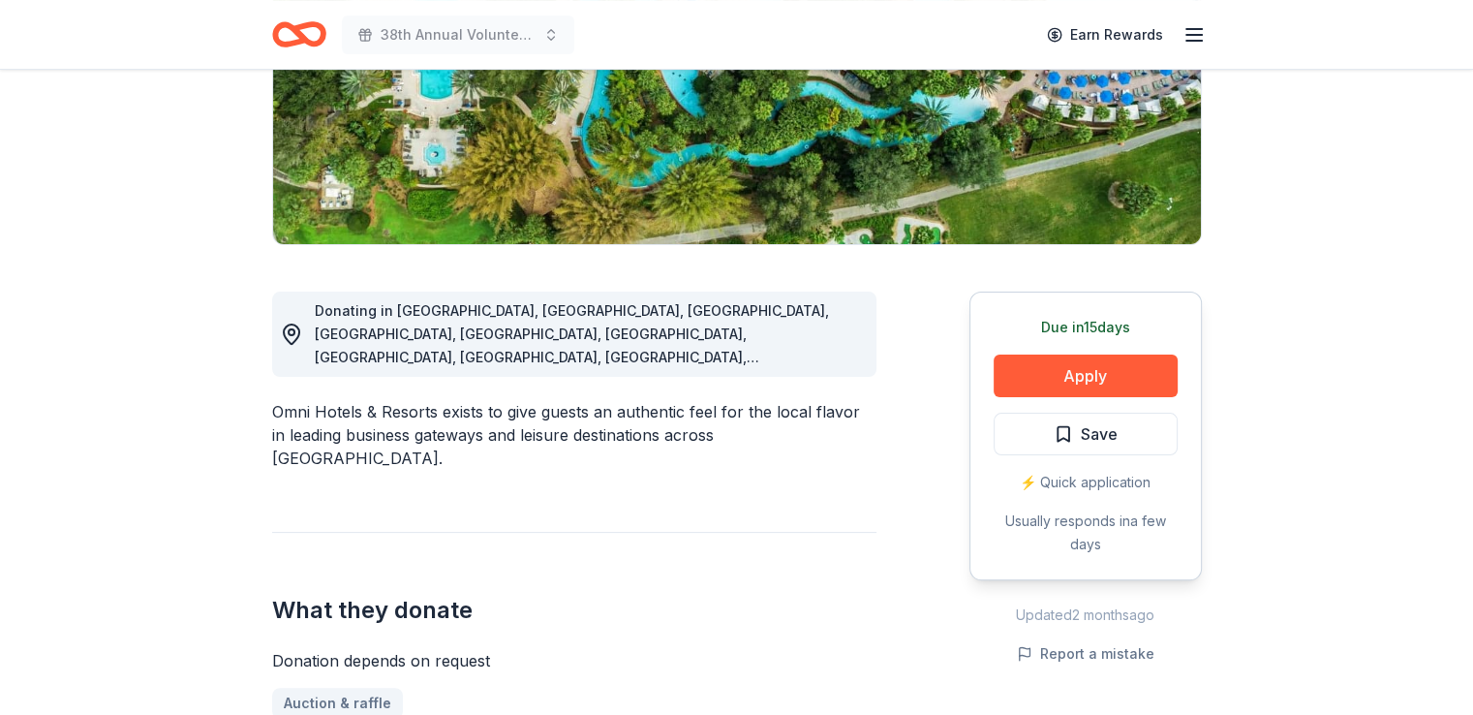
scroll to position [340, 0]
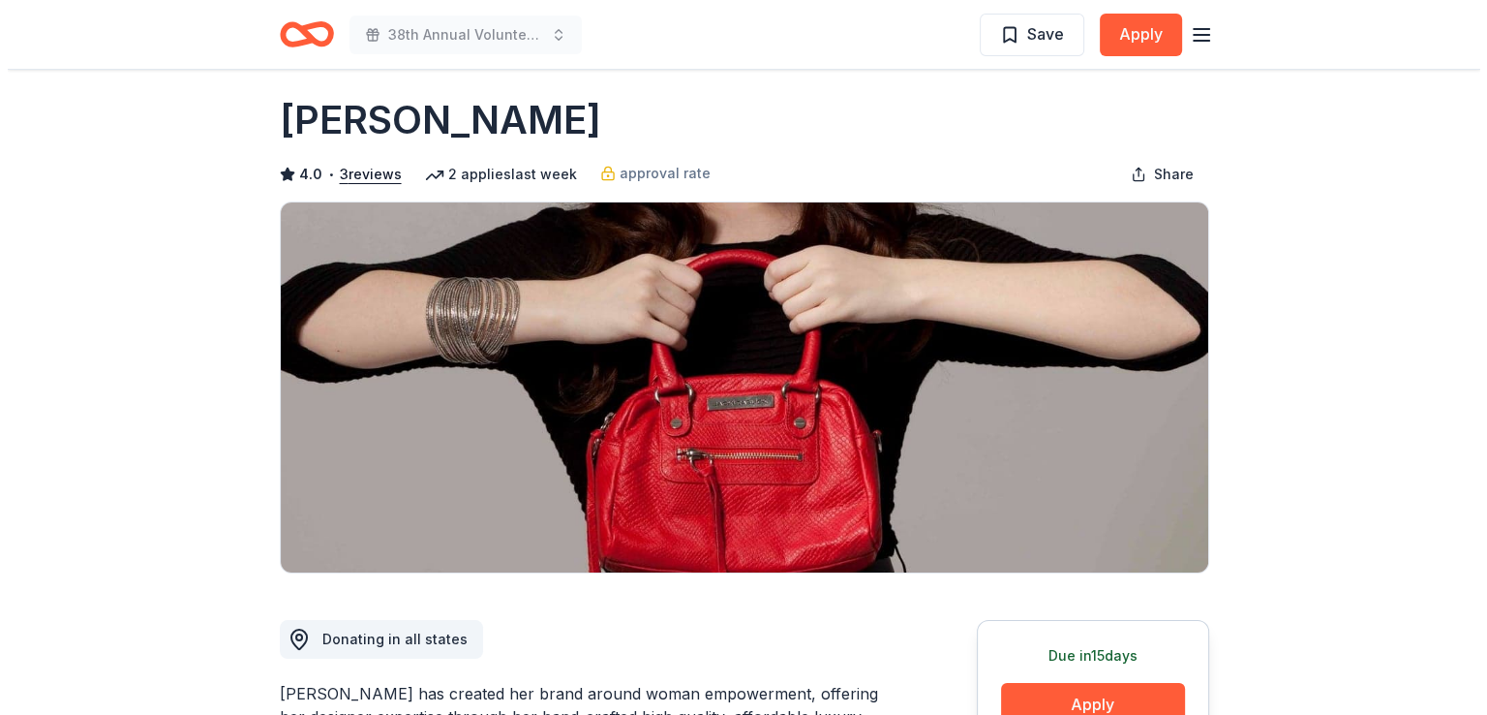
scroll to position [13, 0]
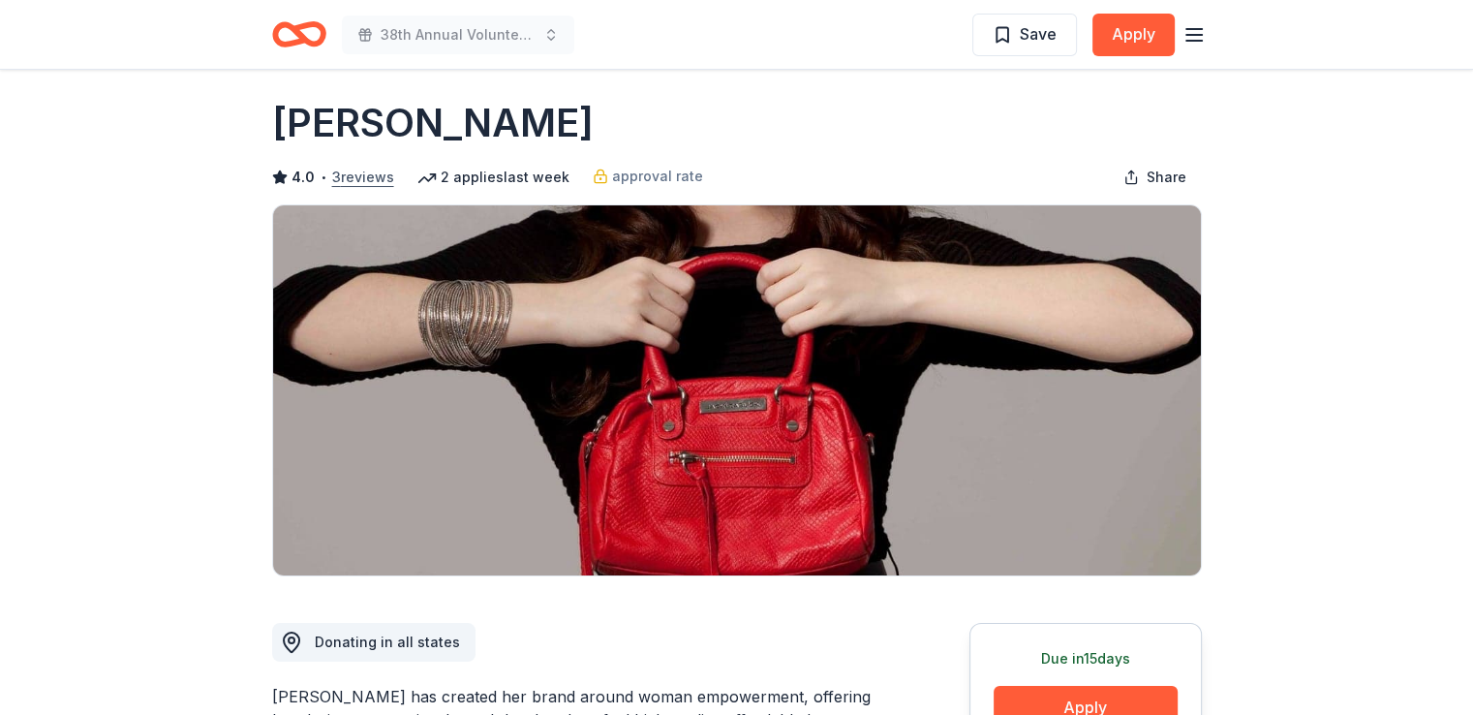
click at [355, 181] on button "3 reviews" at bounding box center [363, 177] width 62 height 23
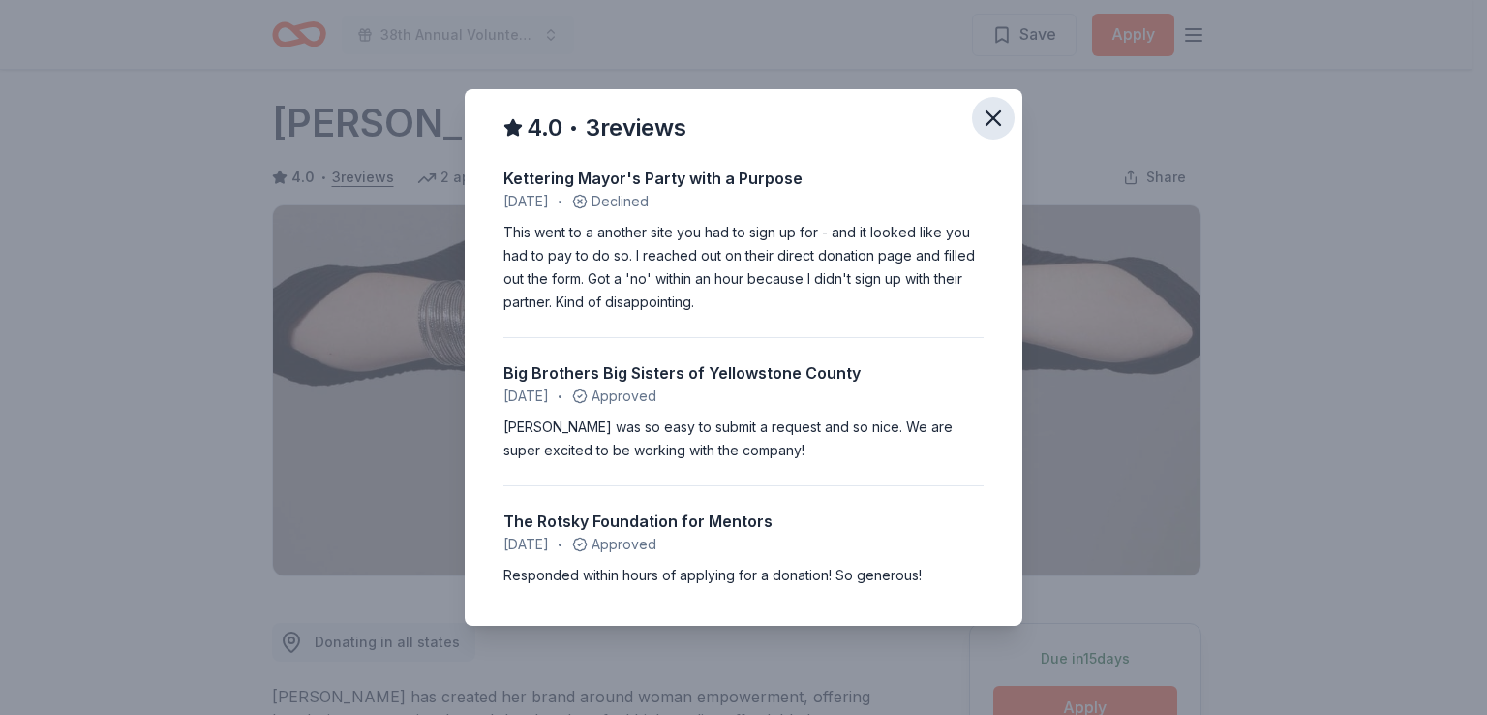
click at [989, 111] on icon "button" at bounding box center [993, 118] width 27 height 27
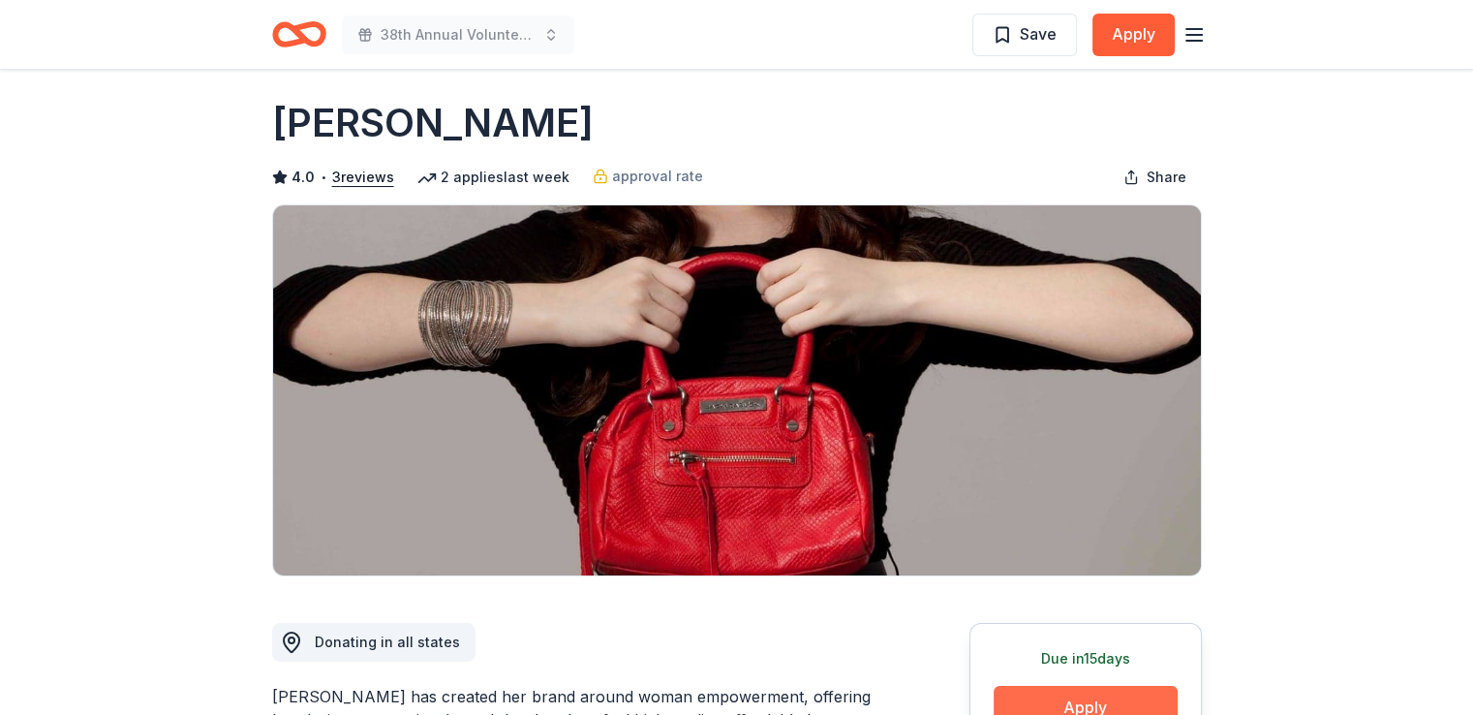
click at [1034, 693] on button "Apply" at bounding box center [1086, 707] width 184 height 43
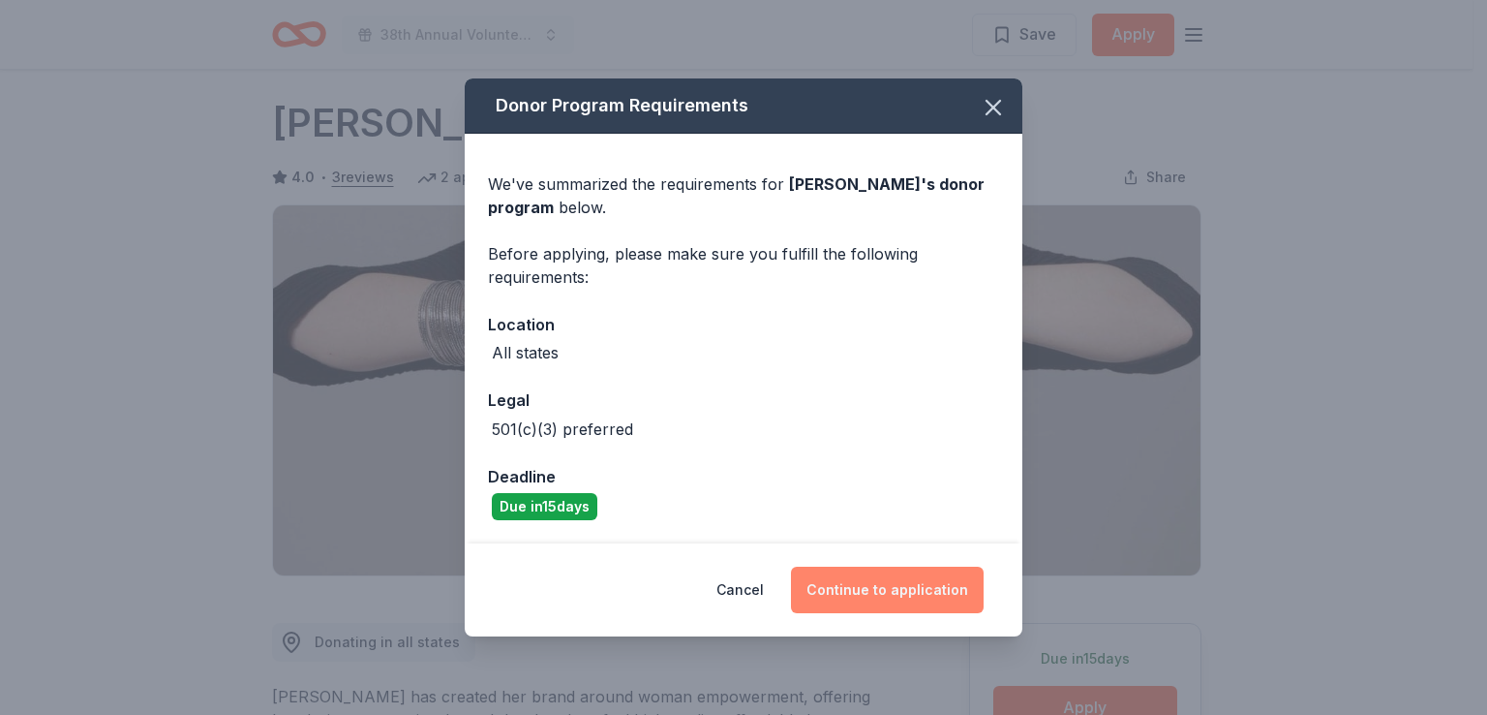
click at [957, 594] on button "Continue to application" at bounding box center [887, 590] width 193 height 46
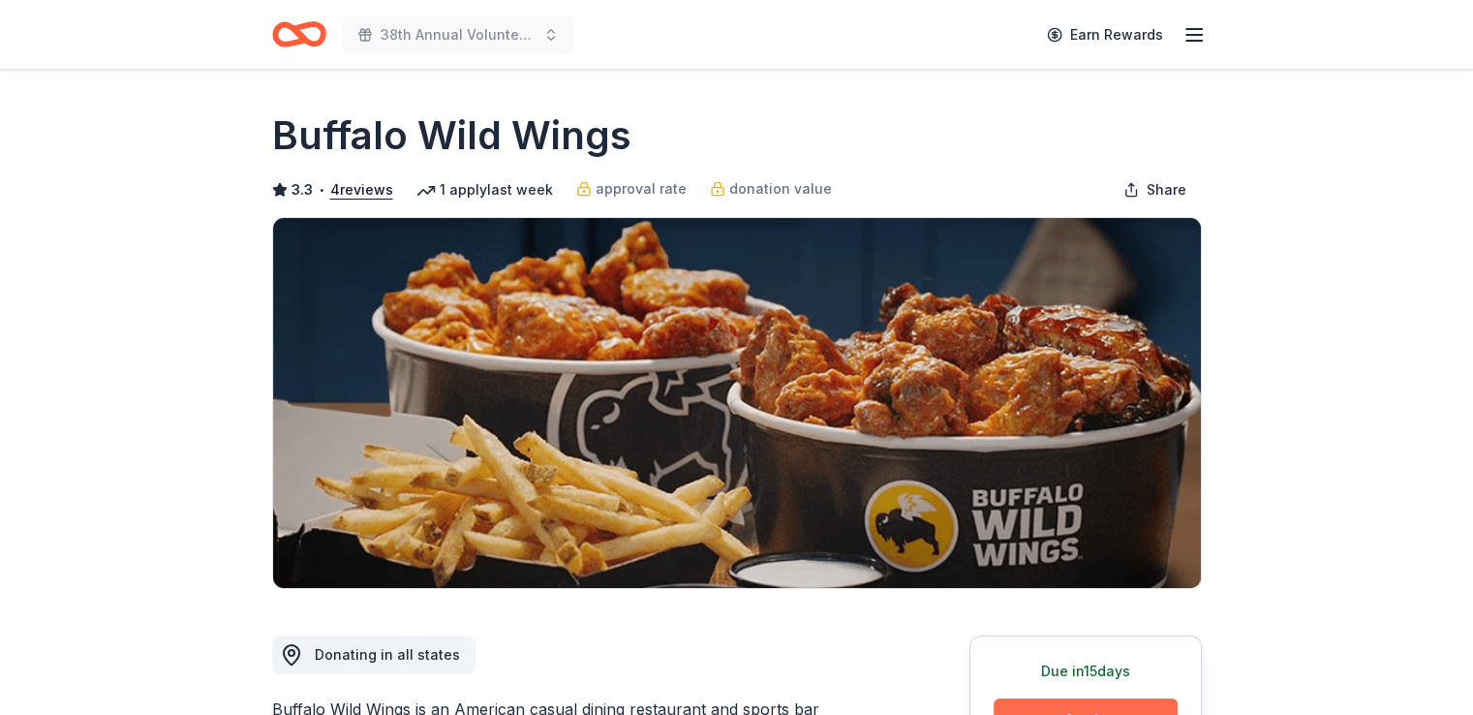
click at [1106, 700] on button "Apply" at bounding box center [1086, 719] width 184 height 43
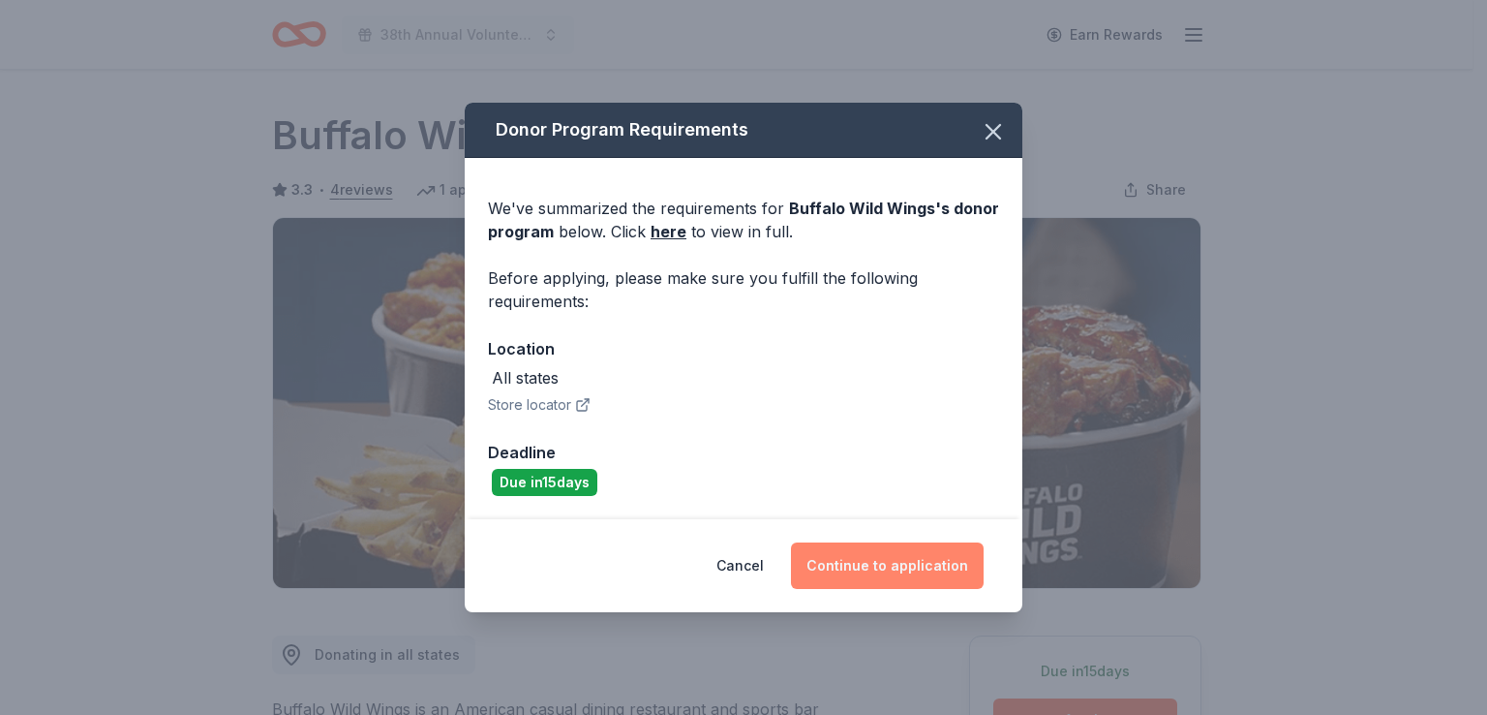
click at [934, 559] on button "Continue to application" at bounding box center [887, 565] width 193 height 46
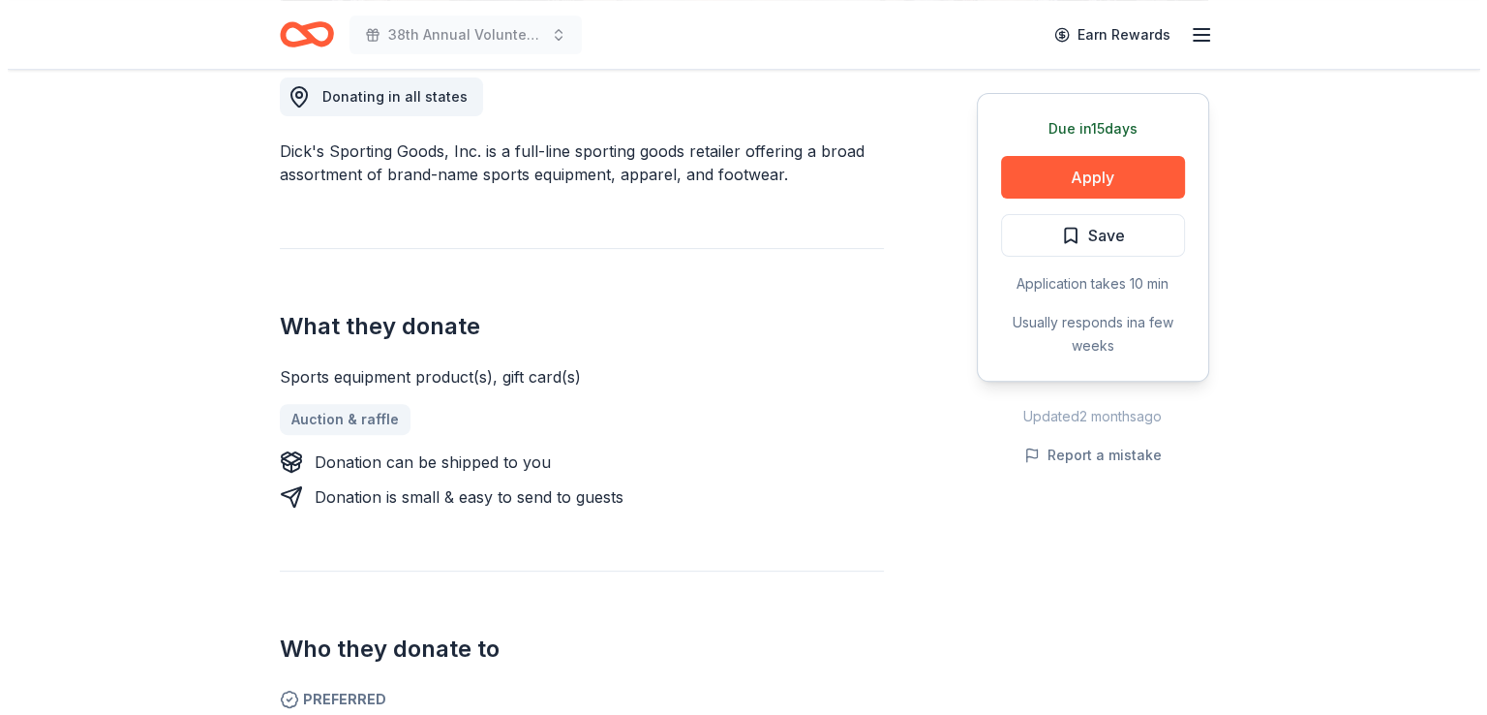
scroll to position [502, 0]
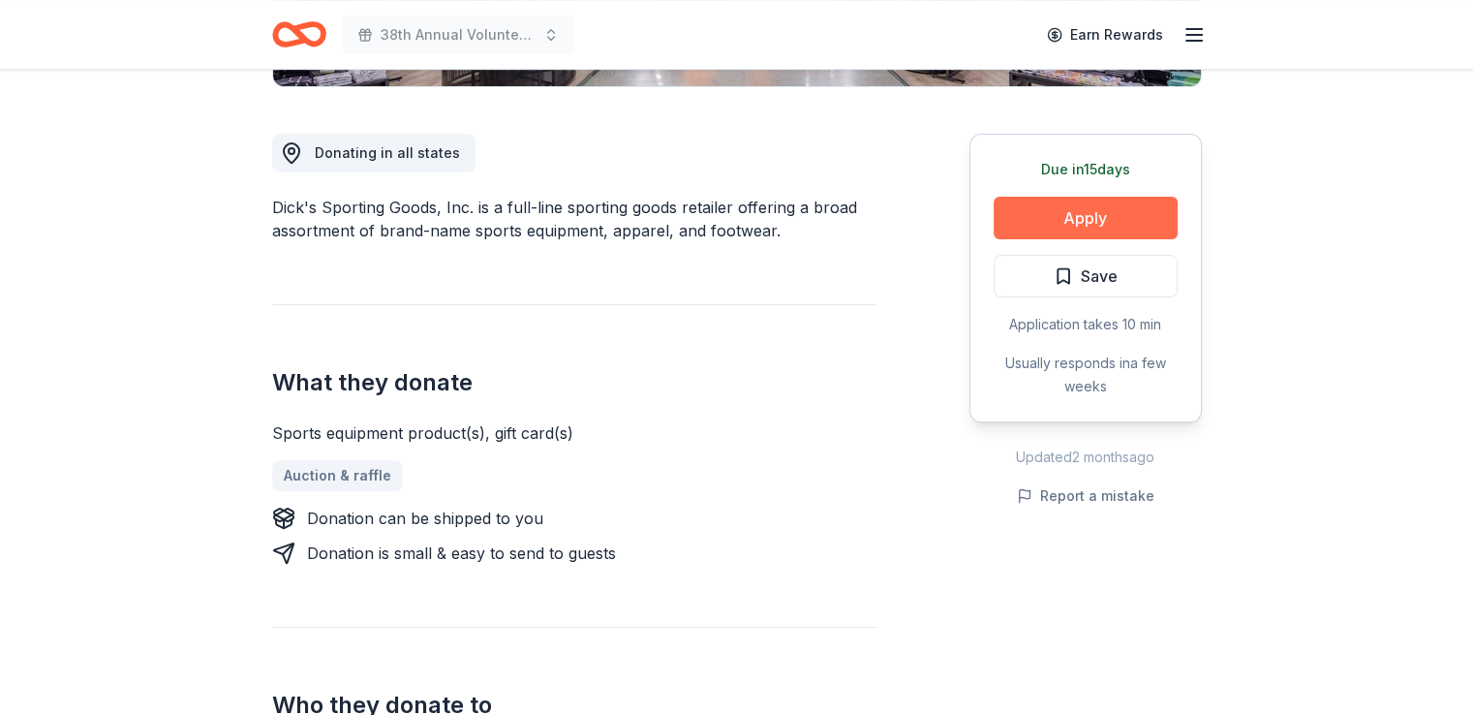
click at [1091, 217] on button "Apply" at bounding box center [1086, 218] width 184 height 43
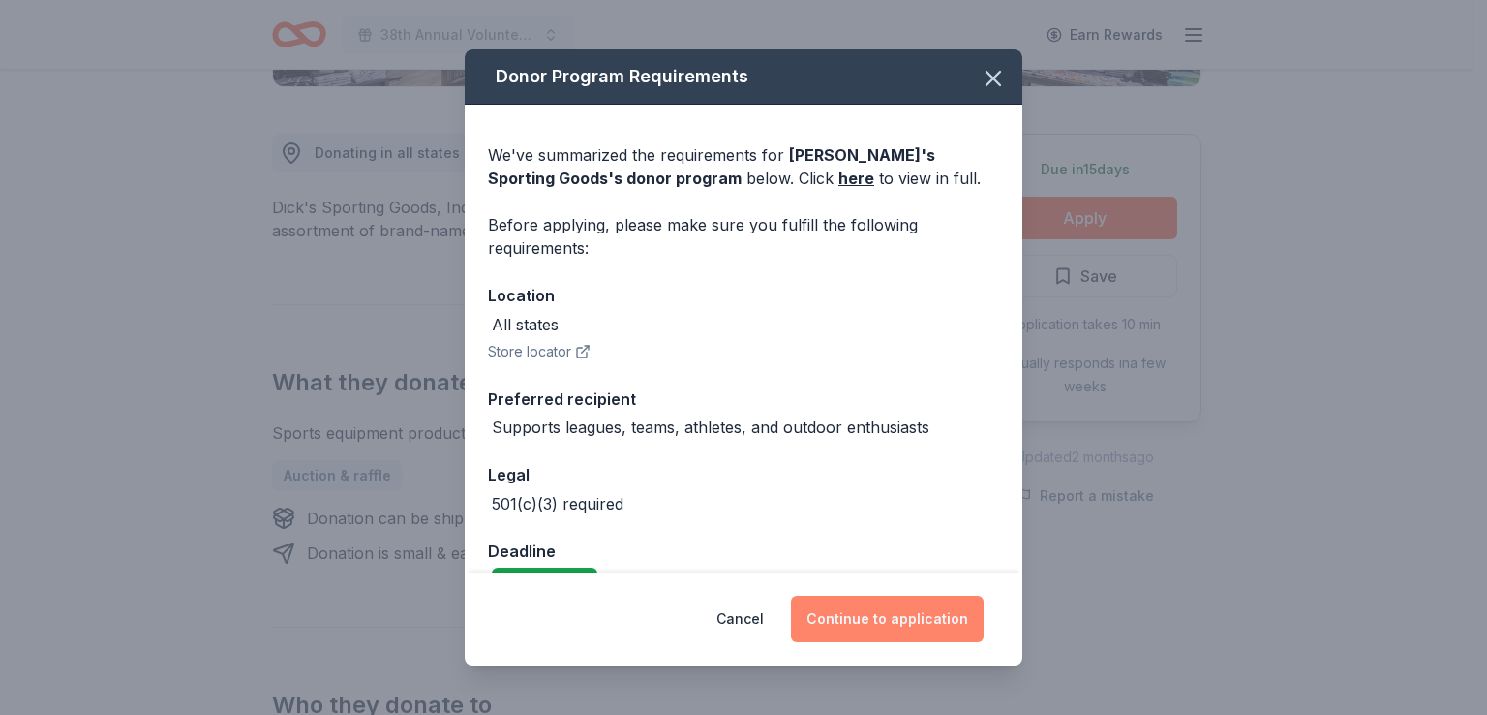
click at [895, 606] on button "Continue to application" at bounding box center [887, 619] width 193 height 46
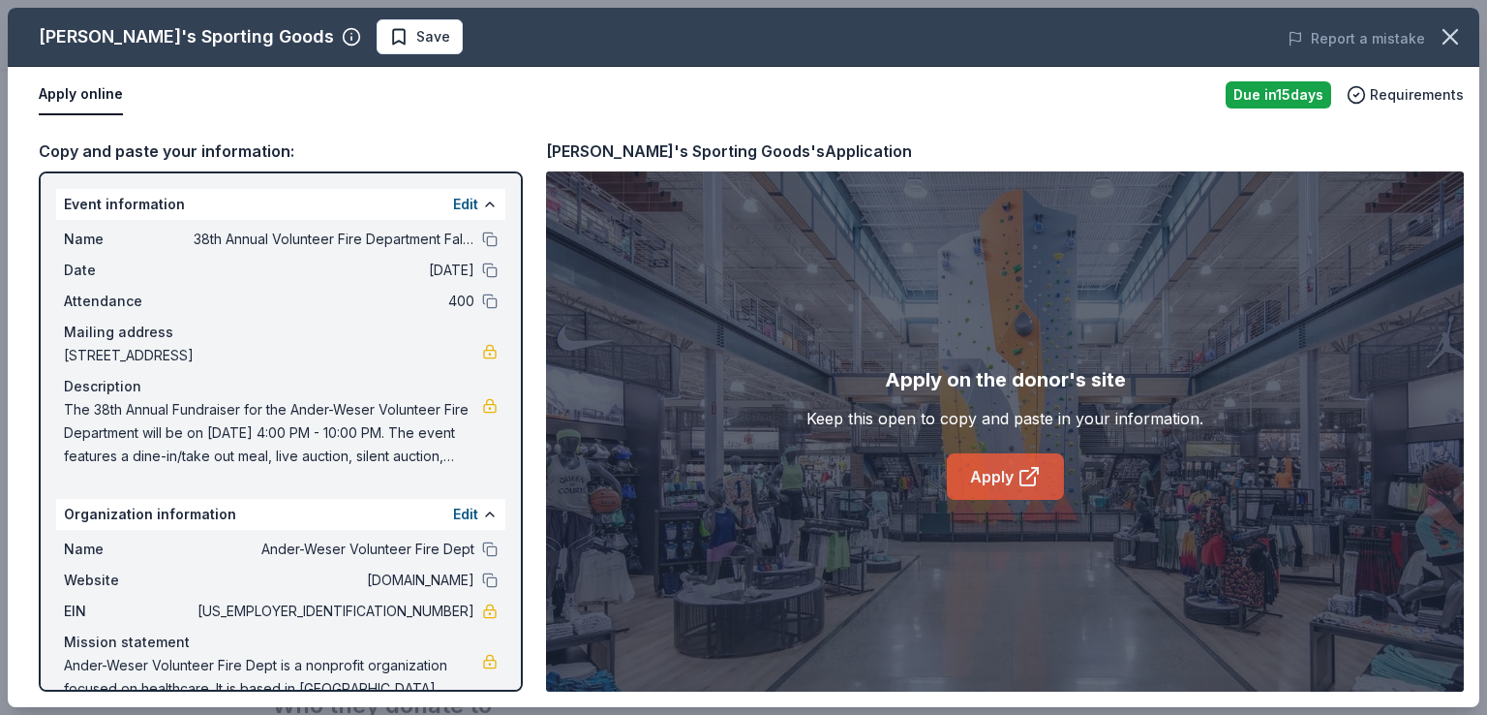
click at [987, 468] on link "Apply" at bounding box center [1005, 476] width 117 height 46
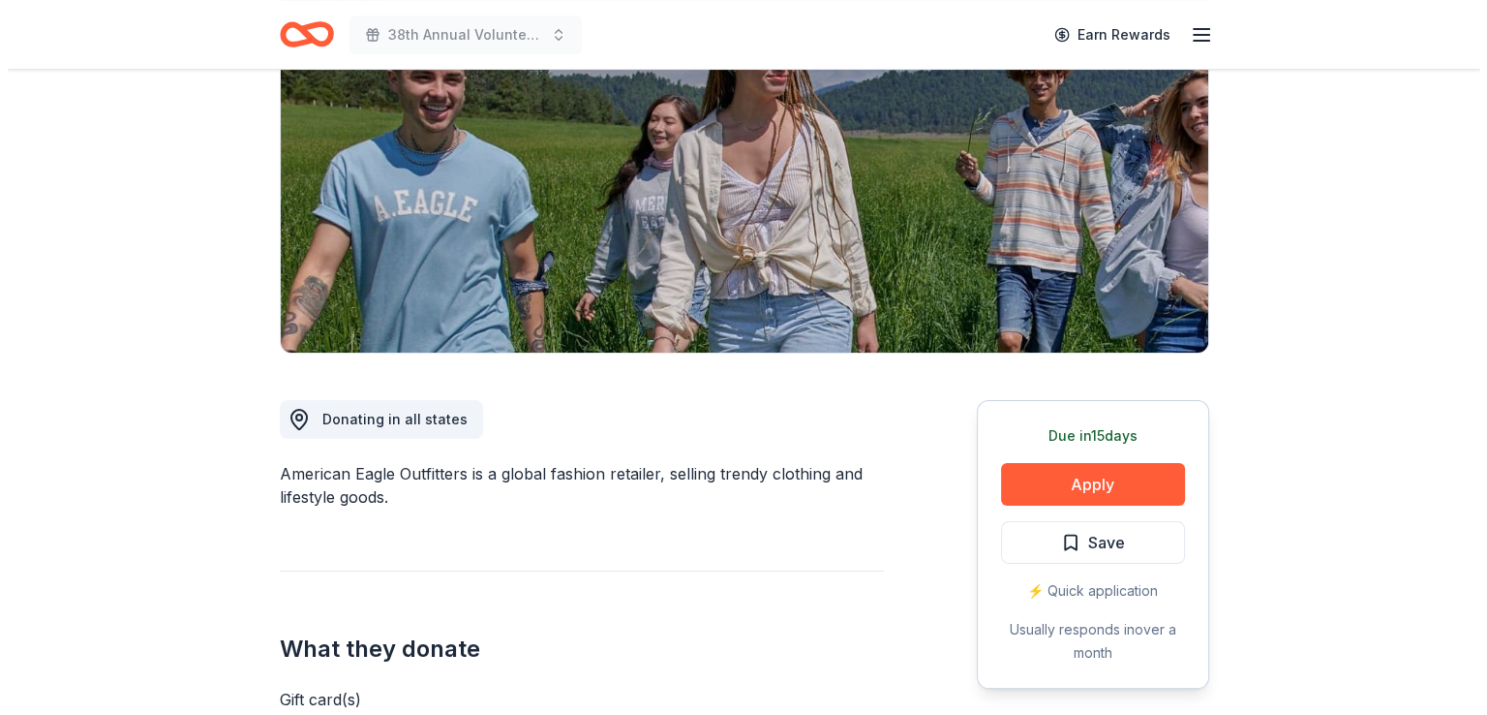
scroll to position [239, 0]
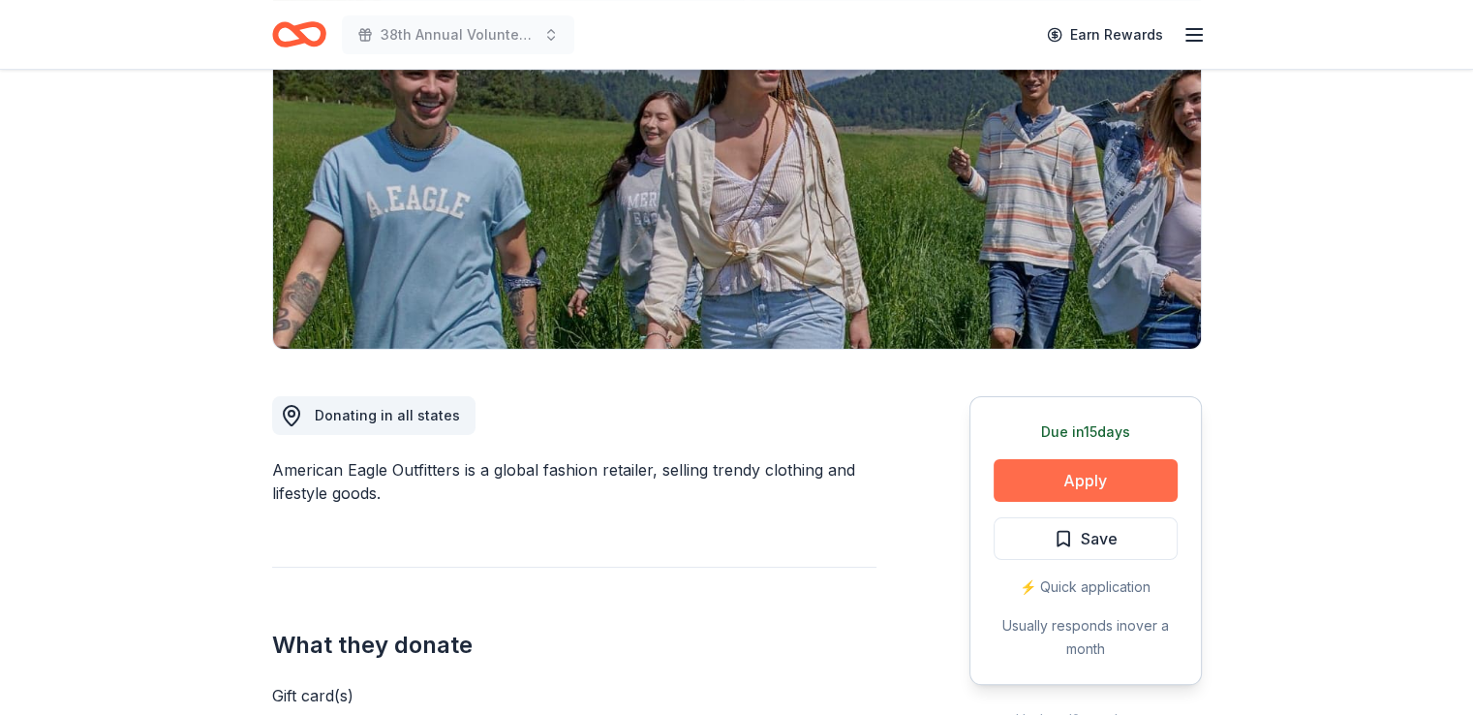
click at [1101, 474] on button "Apply" at bounding box center [1086, 480] width 184 height 43
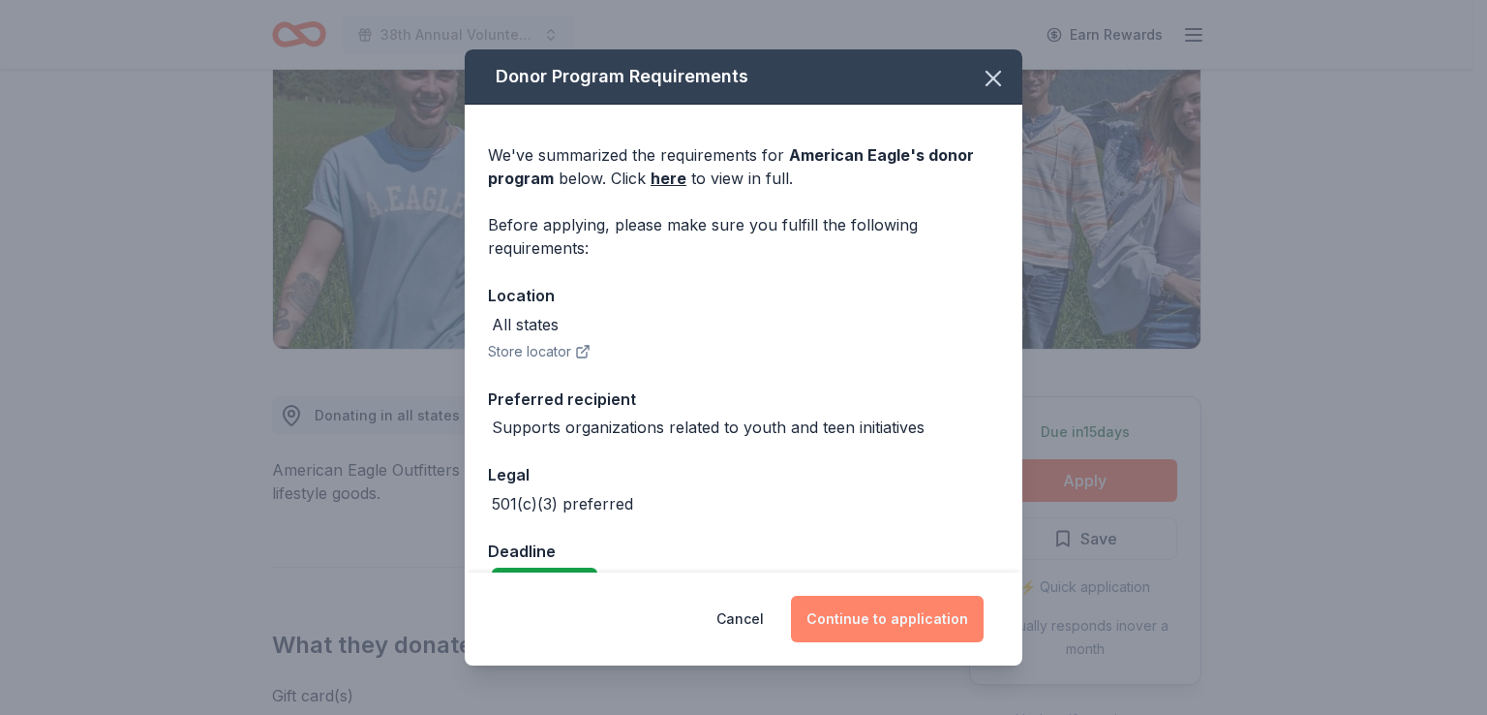
click at [880, 608] on button "Continue to application" at bounding box center [887, 619] width 193 height 46
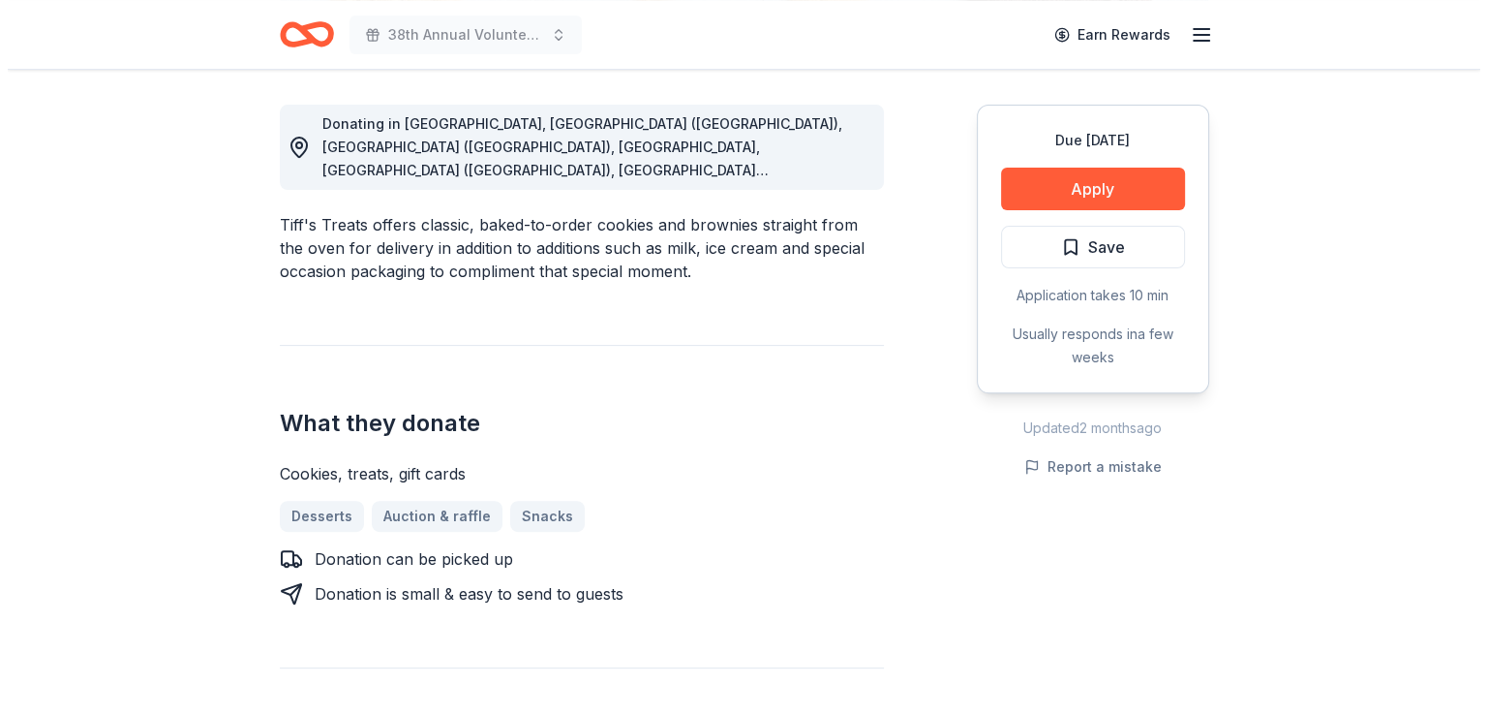
scroll to position [500, 0]
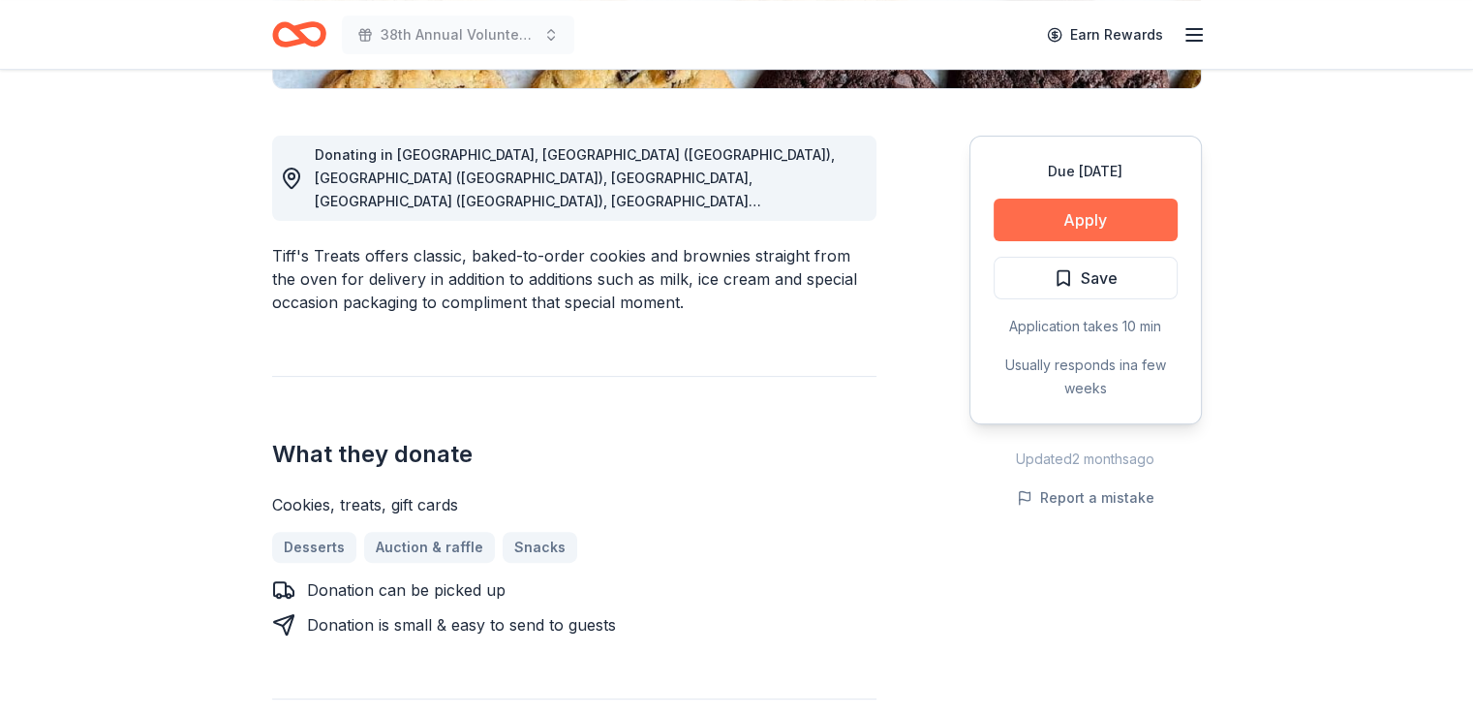
click at [1088, 212] on button "Apply" at bounding box center [1086, 220] width 184 height 43
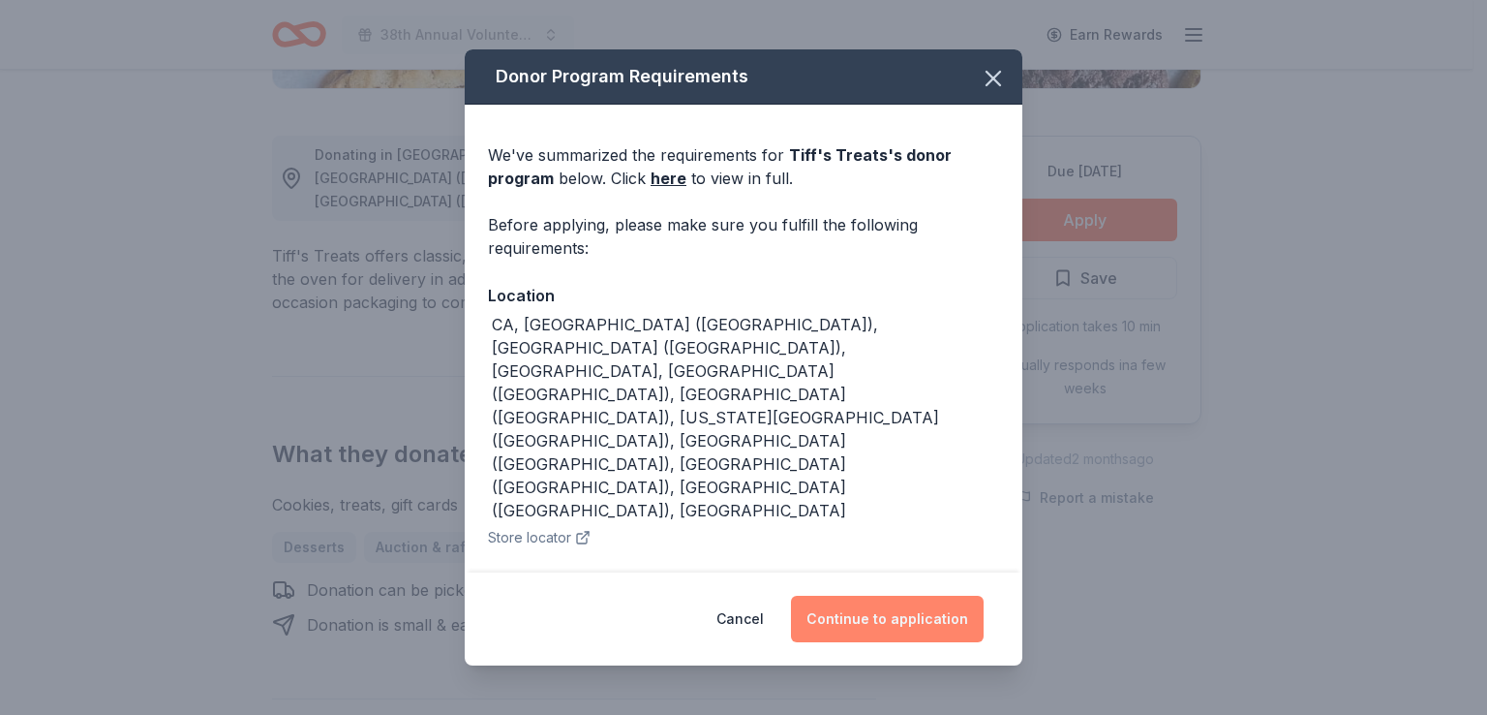
click at [894, 617] on button "Continue to application" at bounding box center [887, 619] width 193 height 46
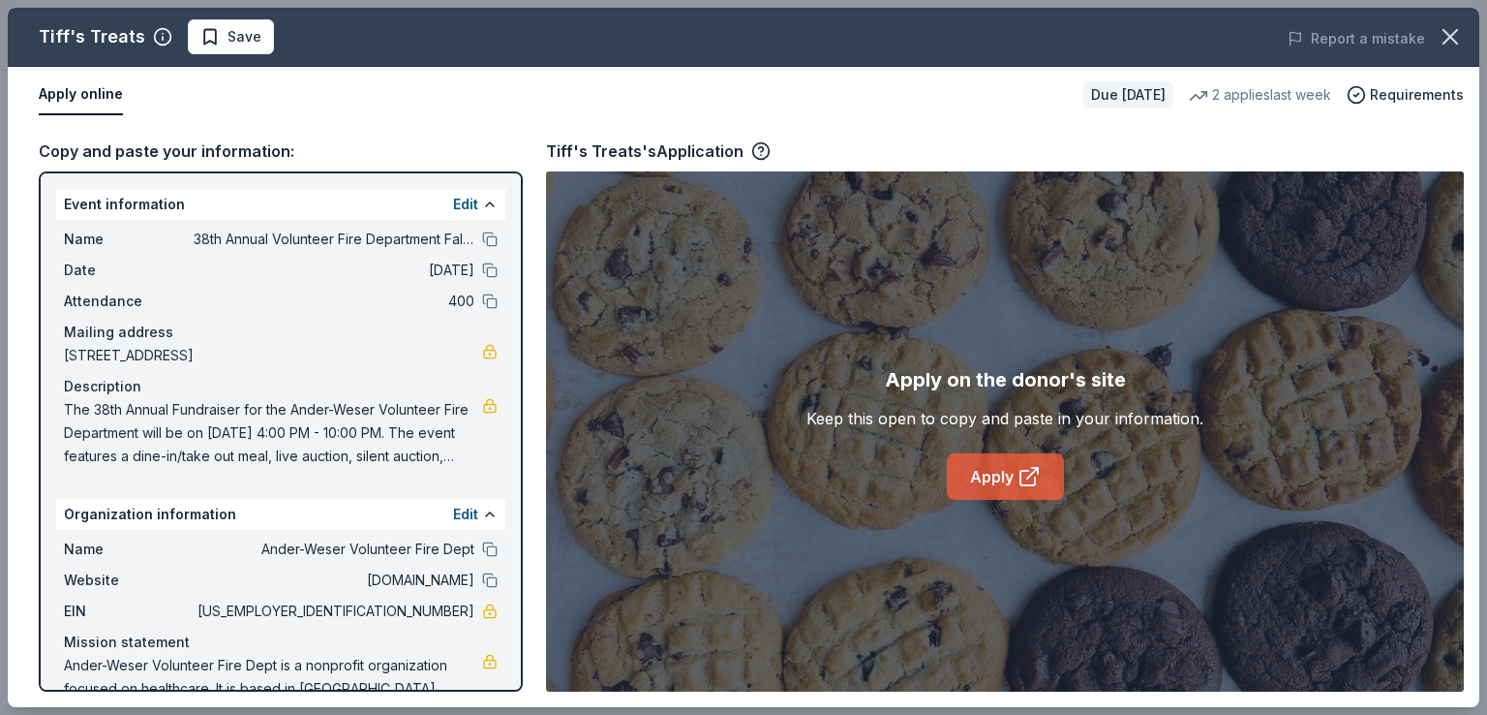
click at [979, 467] on link "Apply" at bounding box center [1005, 476] width 117 height 46
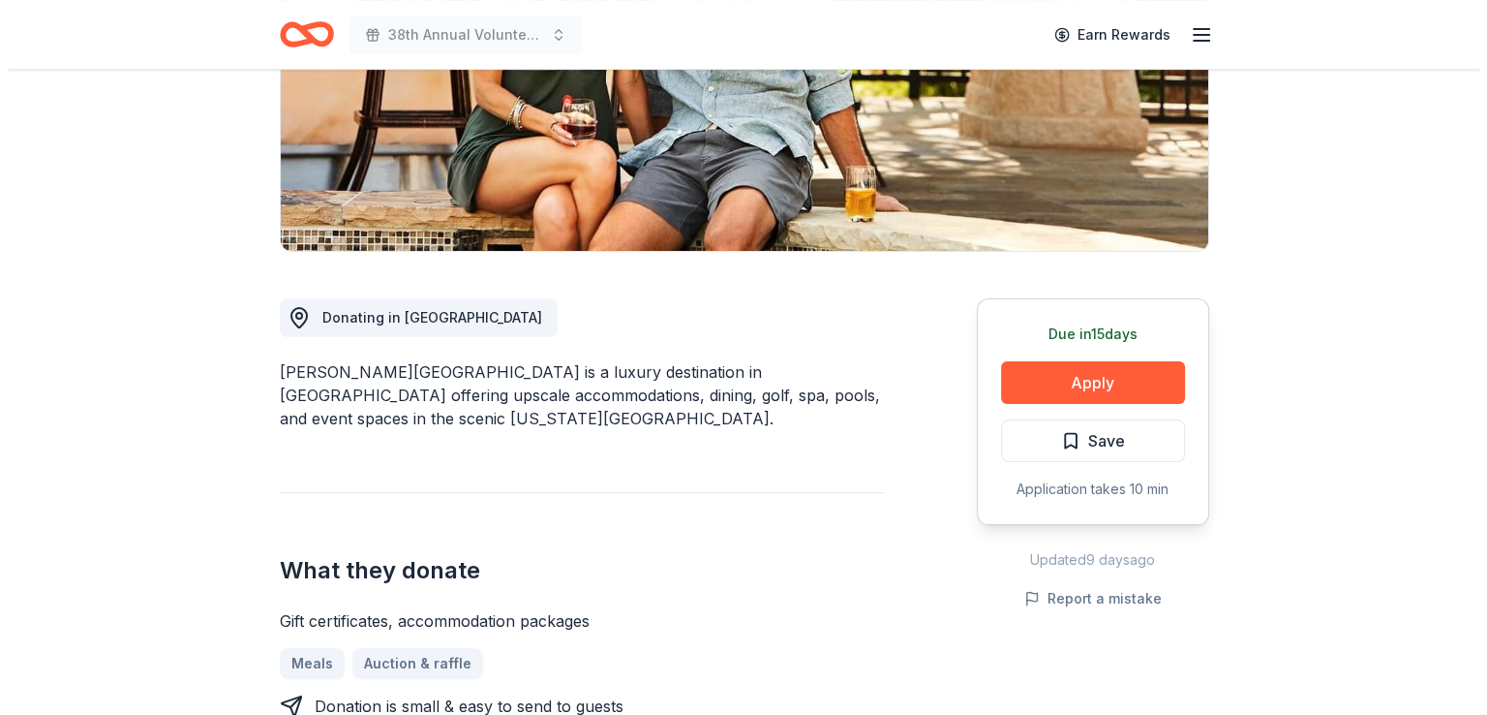
scroll to position [335, 0]
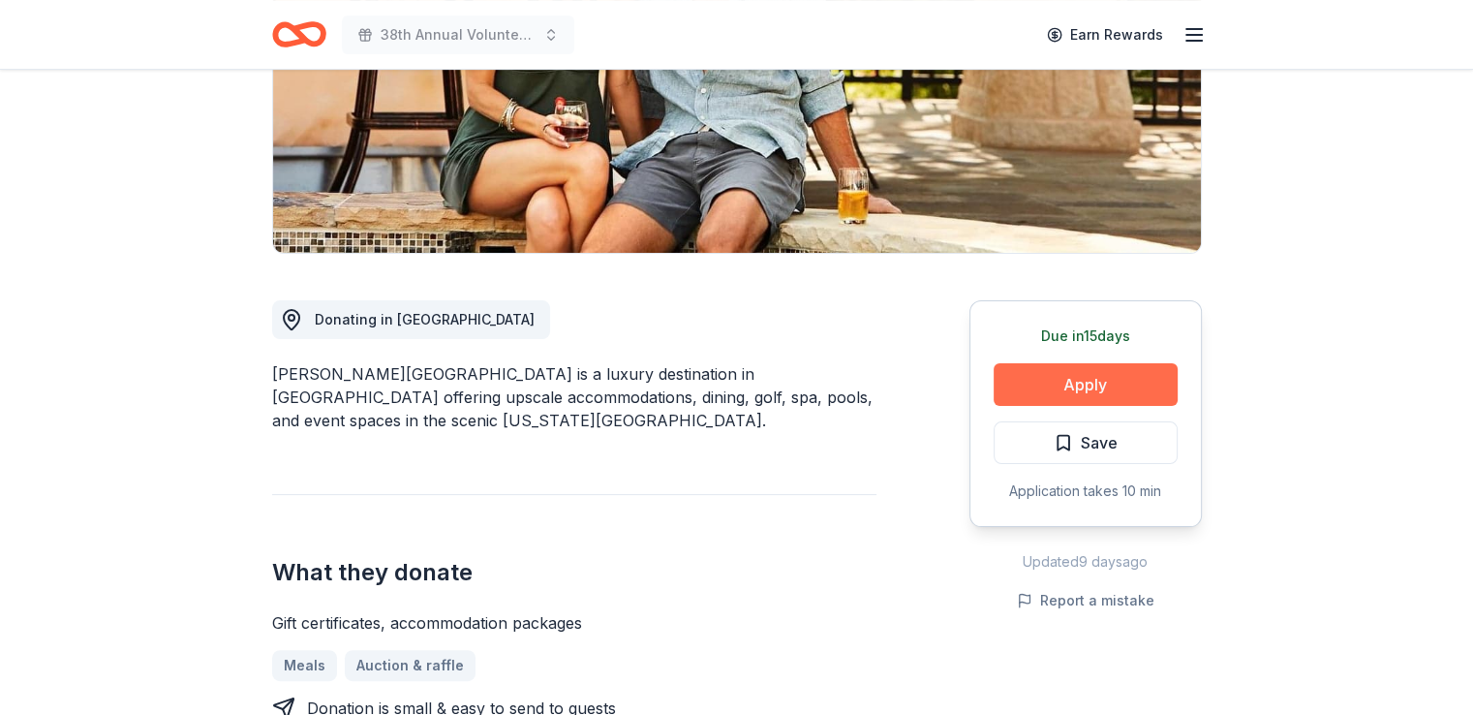
click at [1050, 380] on button "Apply" at bounding box center [1086, 384] width 184 height 43
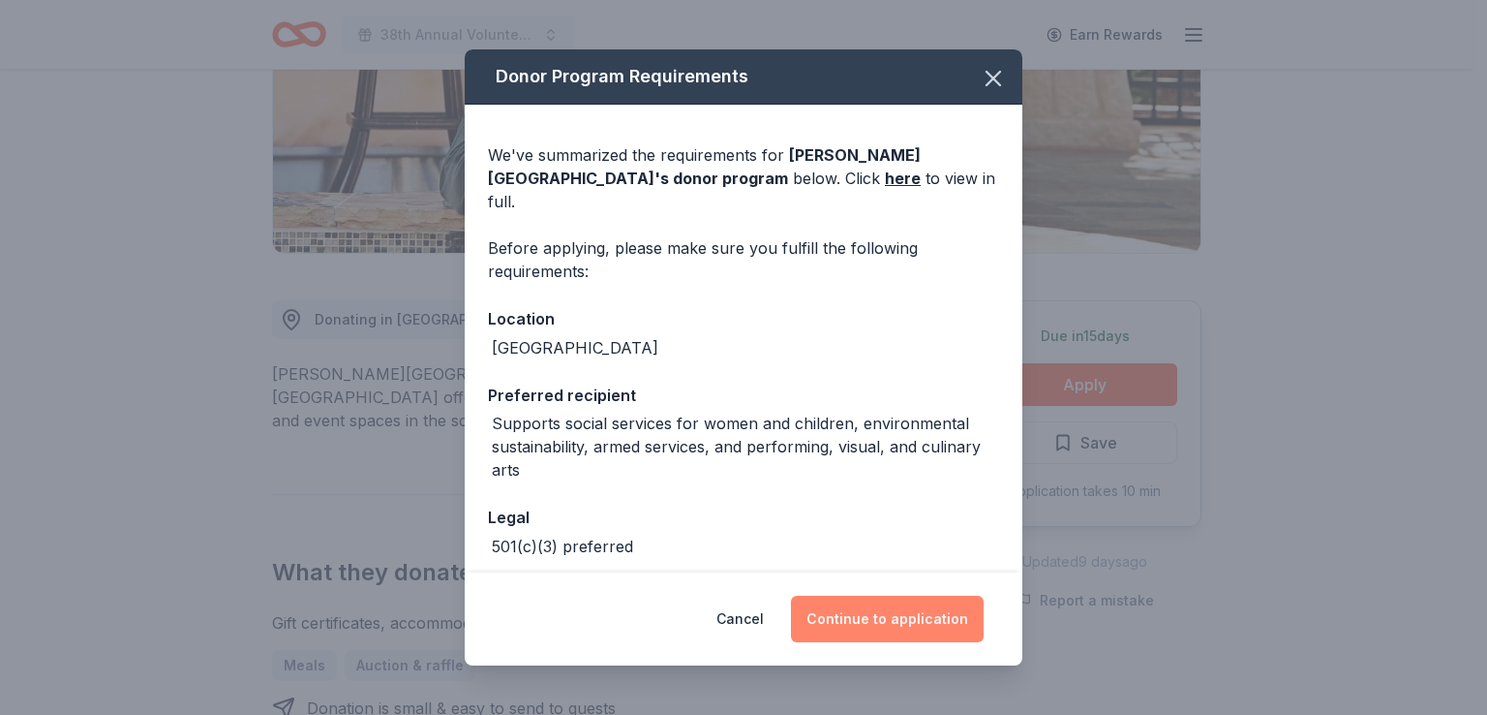
click at [879, 625] on button "Continue to application" at bounding box center [887, 619] width 193 height 46
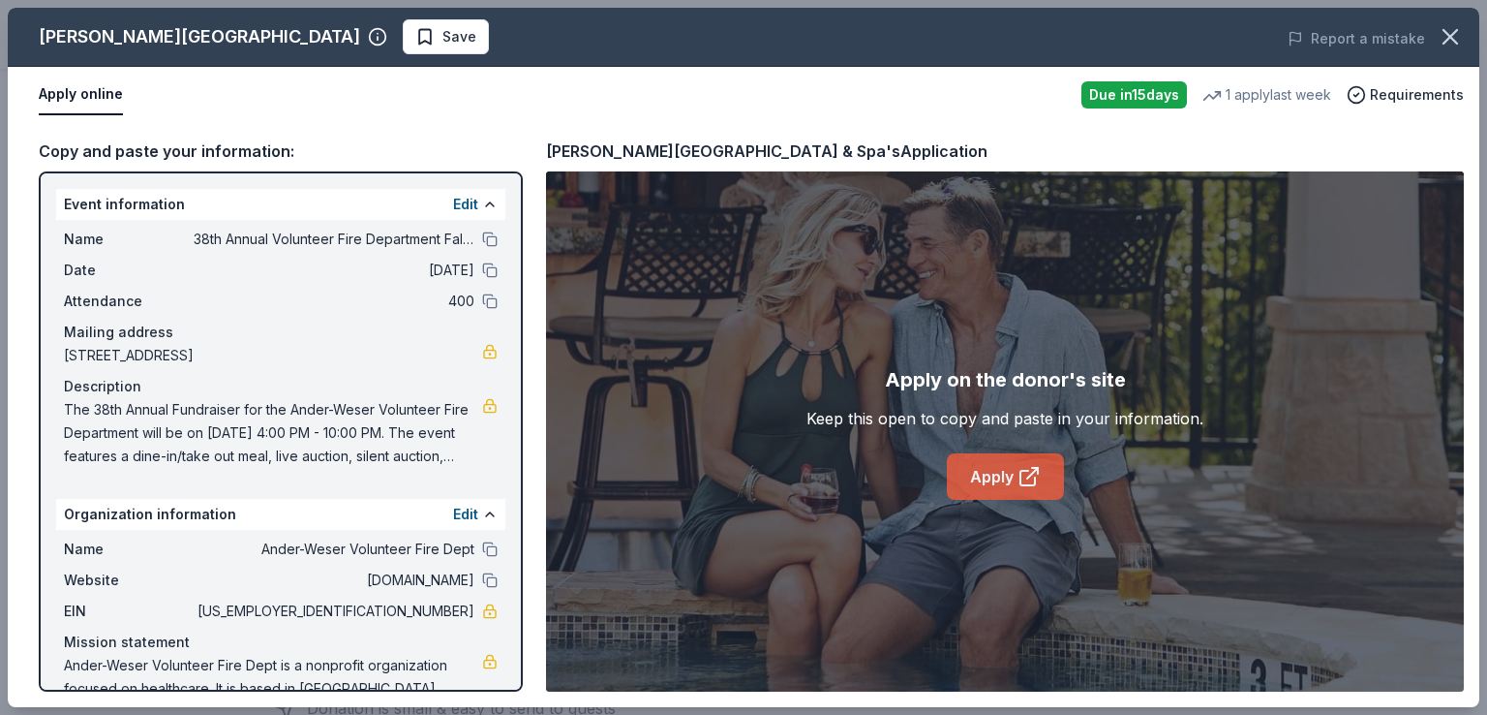
click at [1001, 466] on link "Apply" at bounding box center [1005, 476] width 117 height 46
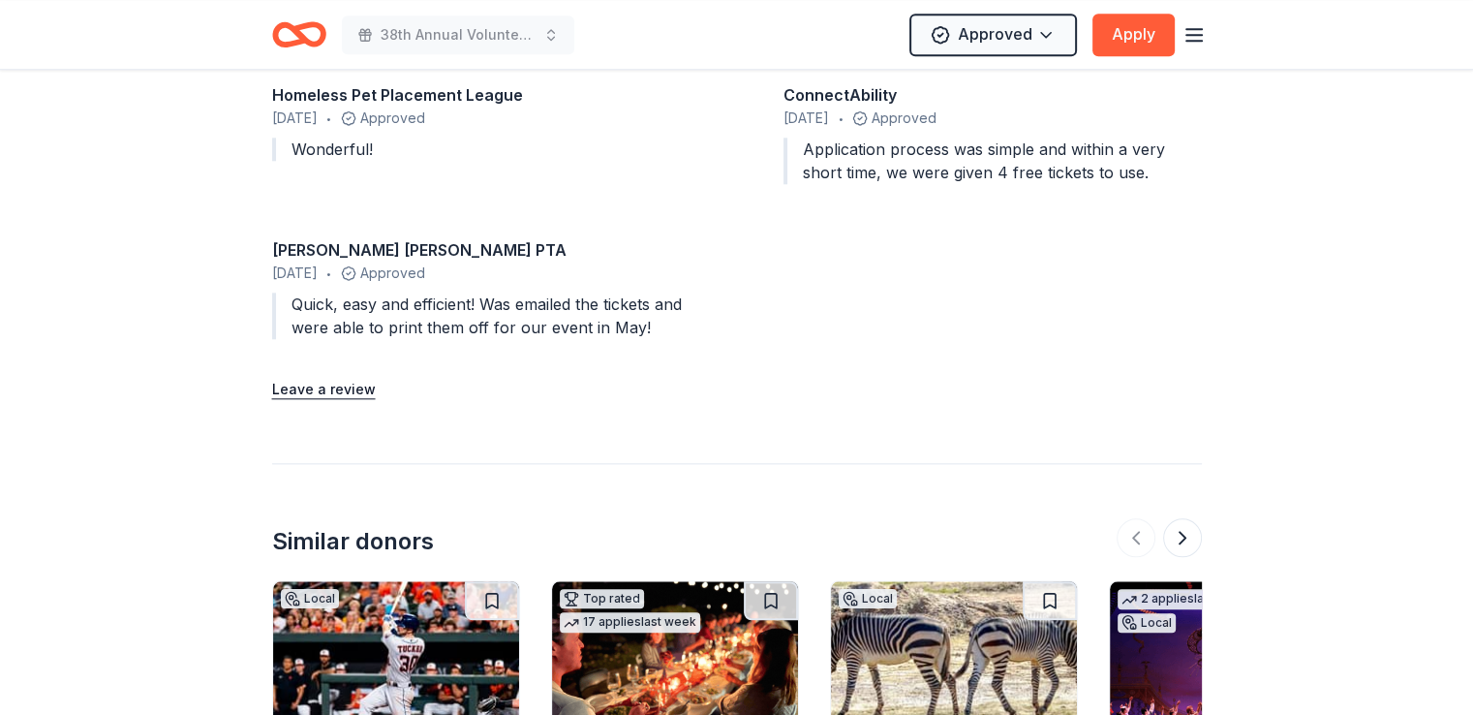
scroll to position [2068, 0]
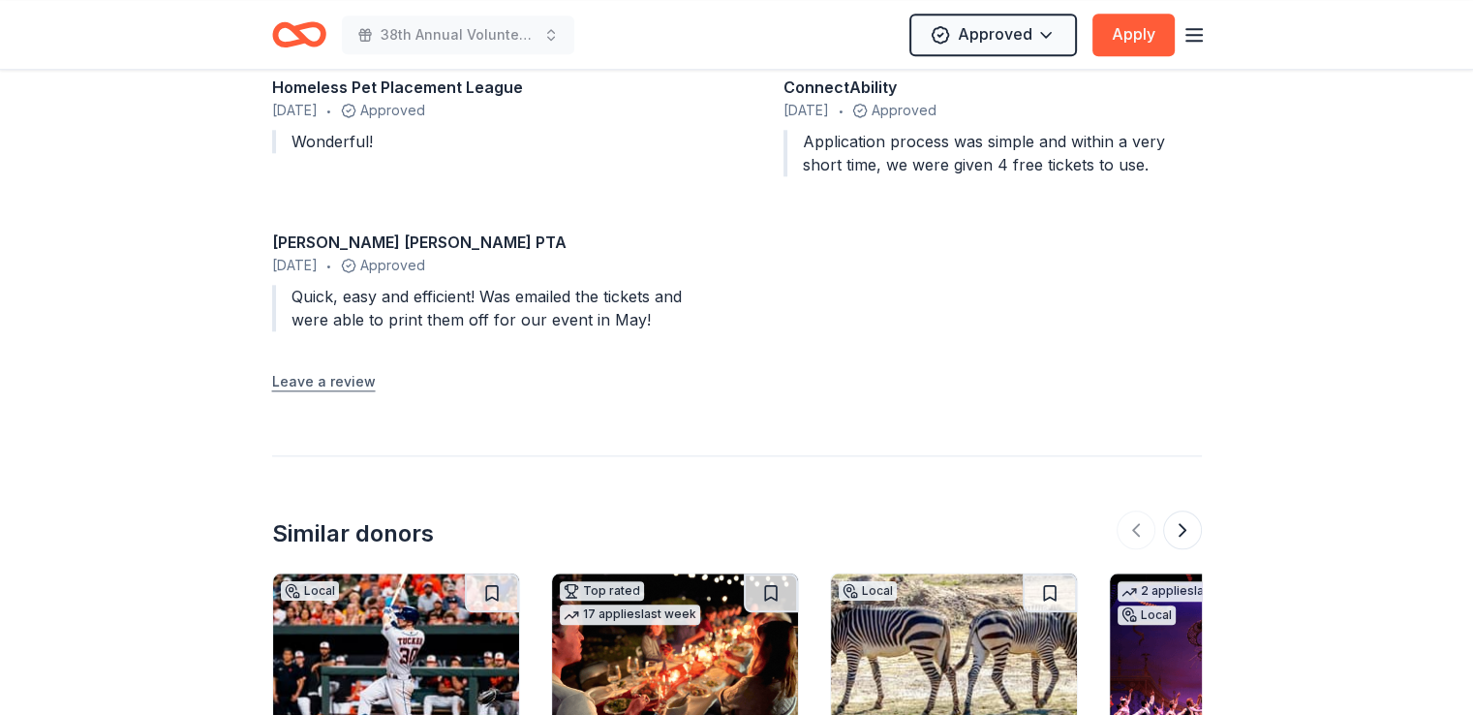
click at [317, 384] on button "Leave a review" at bounding box center [324, 381] width 104 height 23
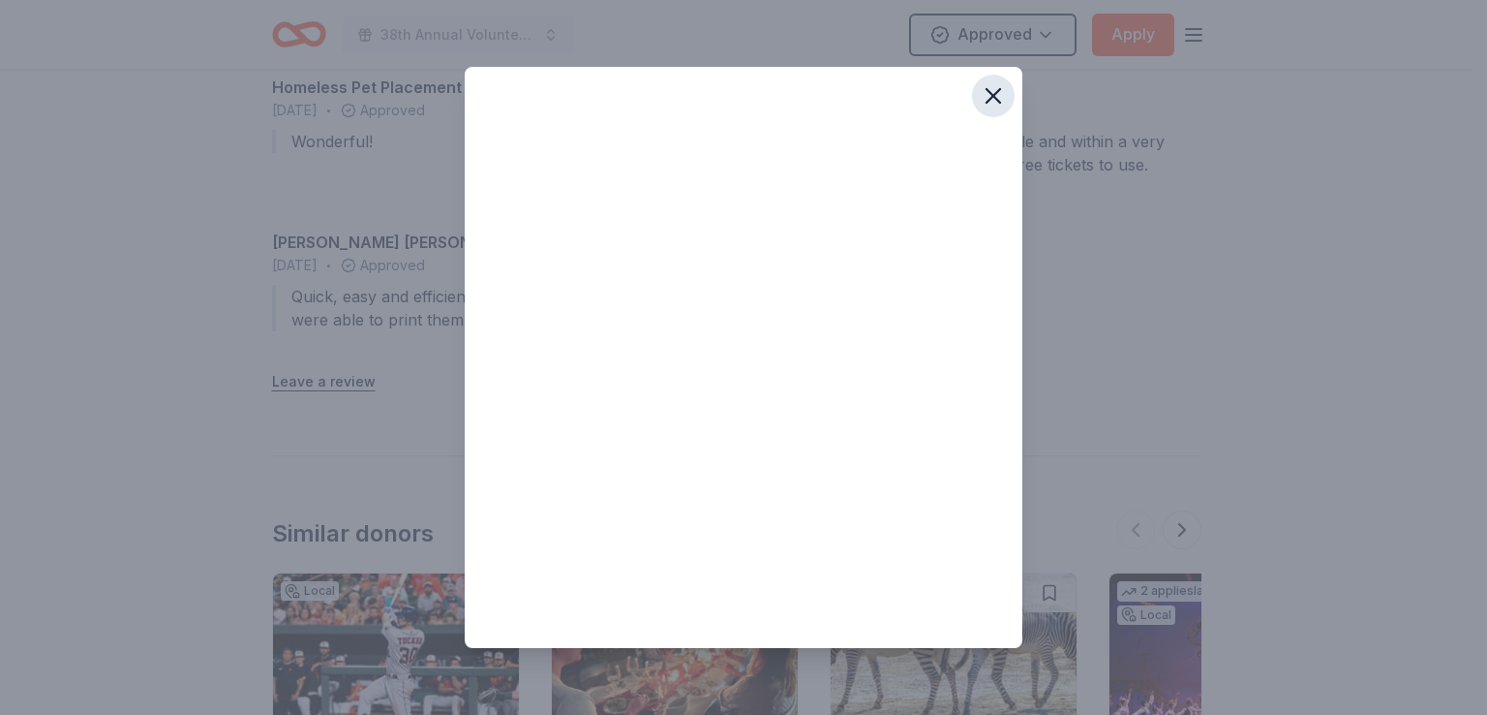
click at [999, 87] on icon "button" at bounding box center [993, 95] width 27 height 27
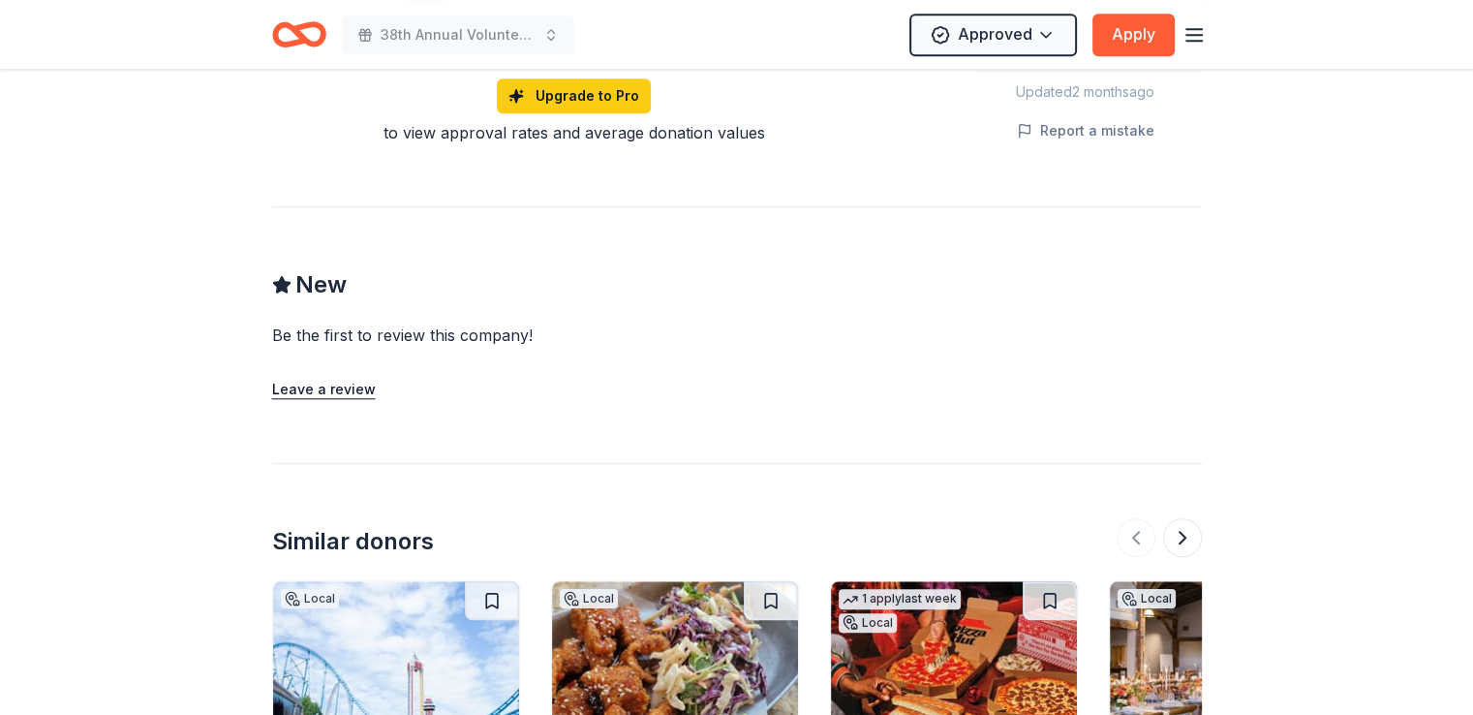
scroll to position [1653, 0]
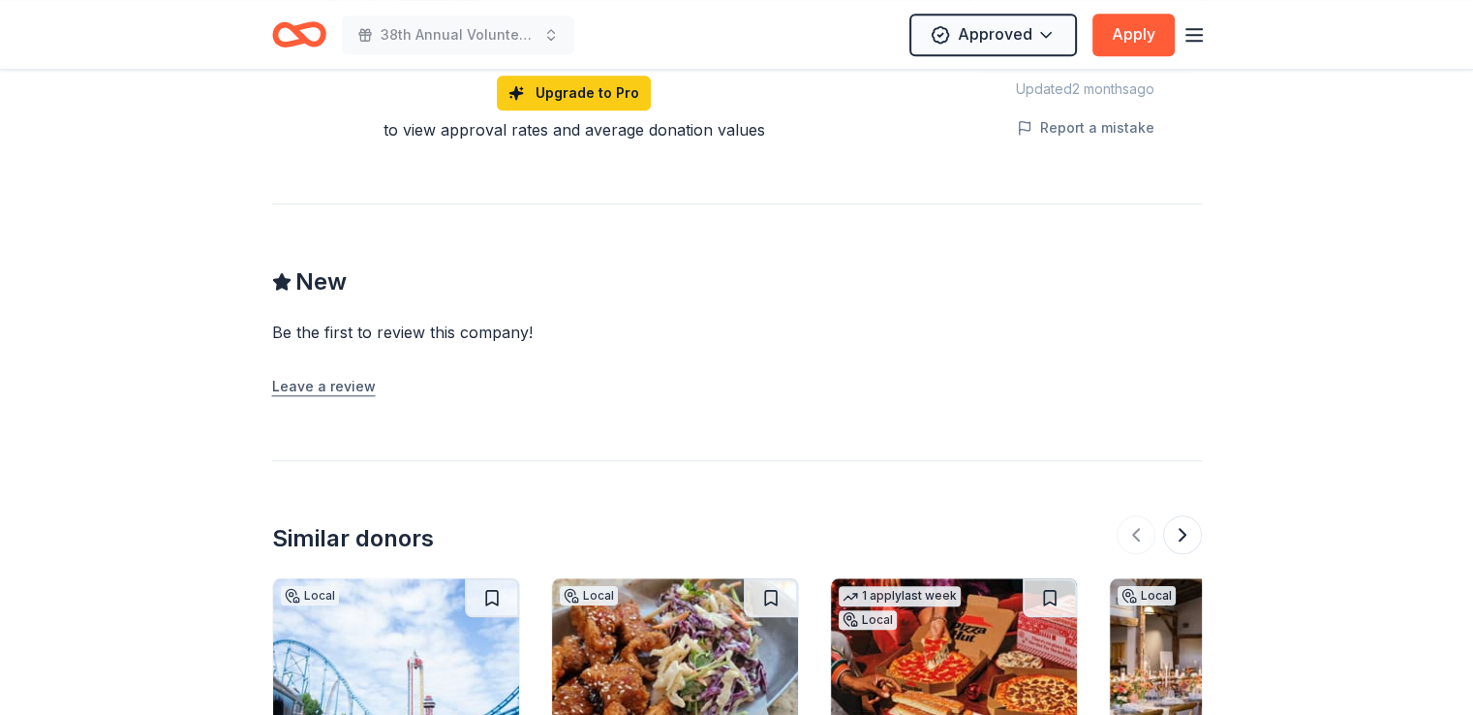
click at [345, 390] on button "Leave a review" at bounding box center [324, 386] width 104 height 23
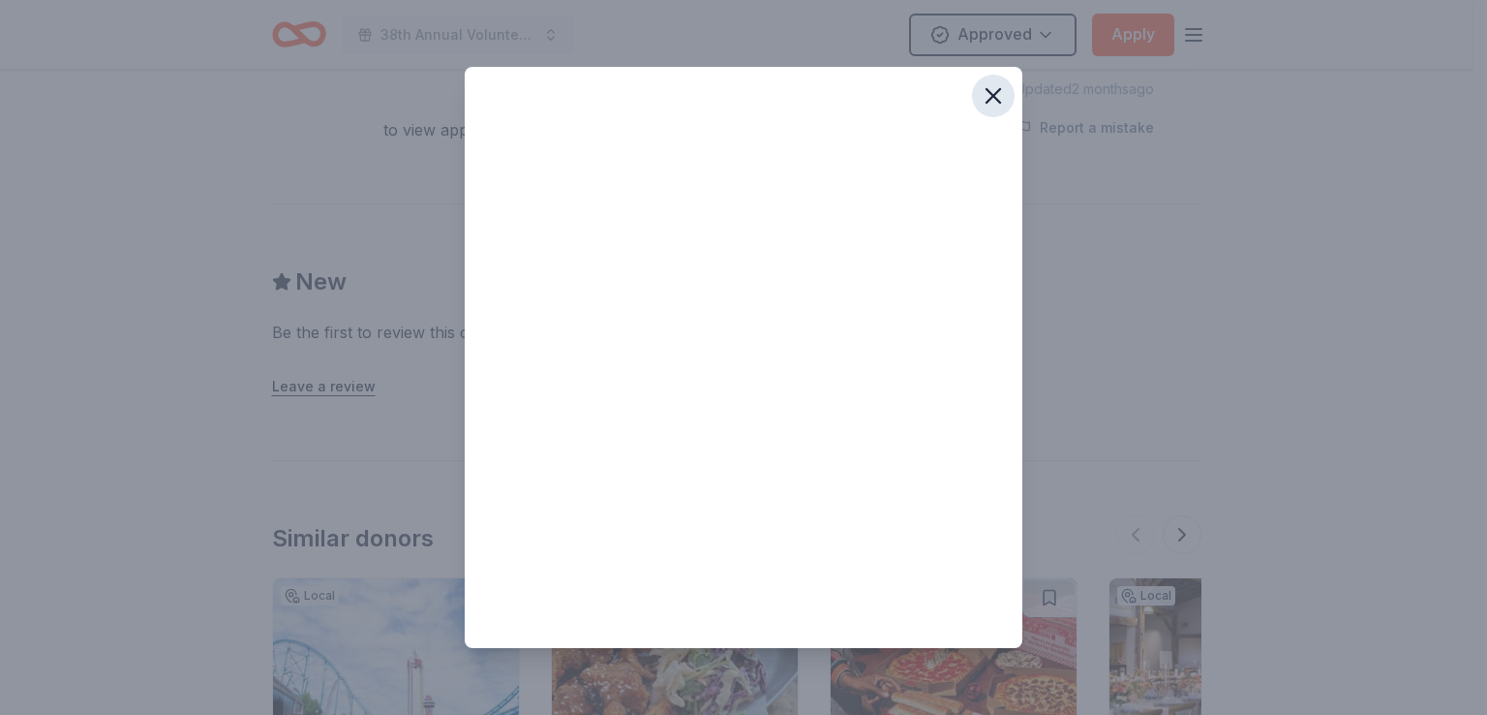
click at [992, 93] on icon "button" at bounding box center [994, 96] width 14 height 14
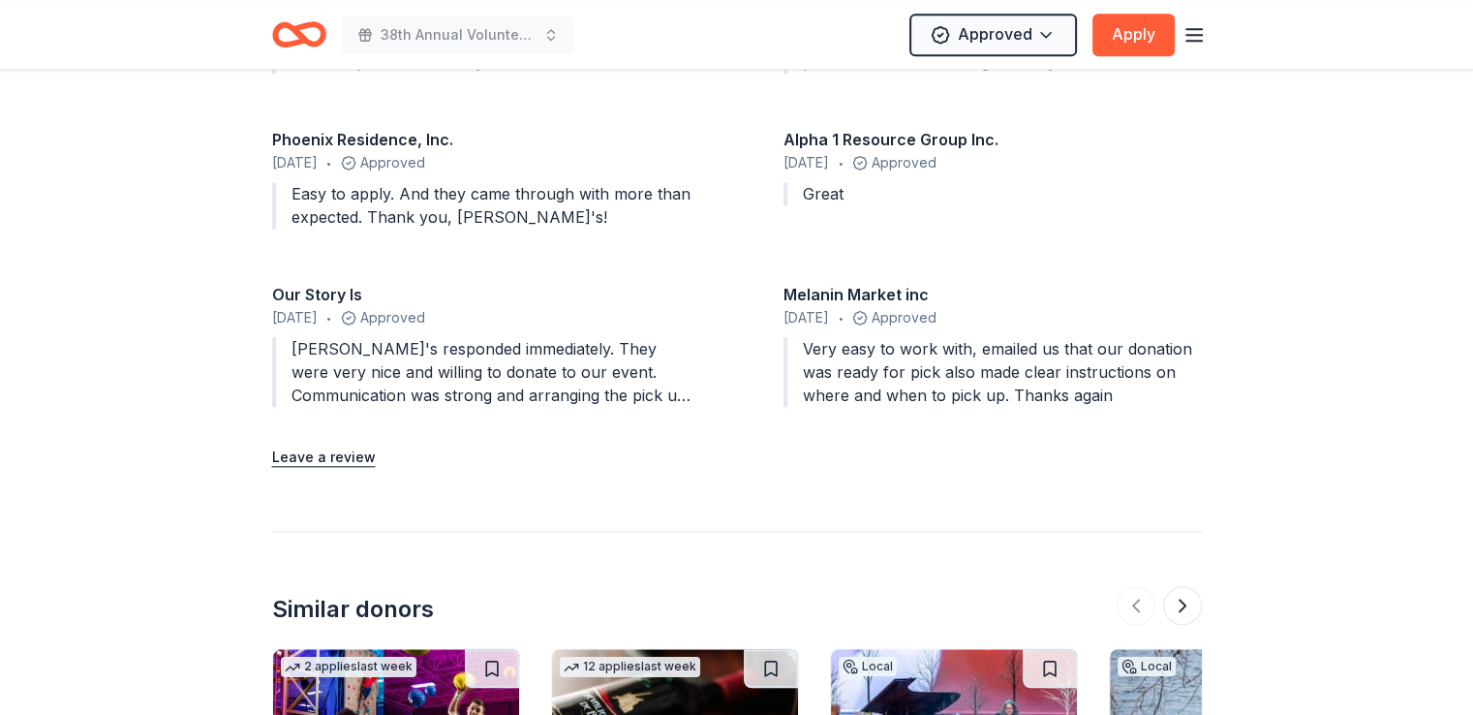
scroll to position [2047, 0]
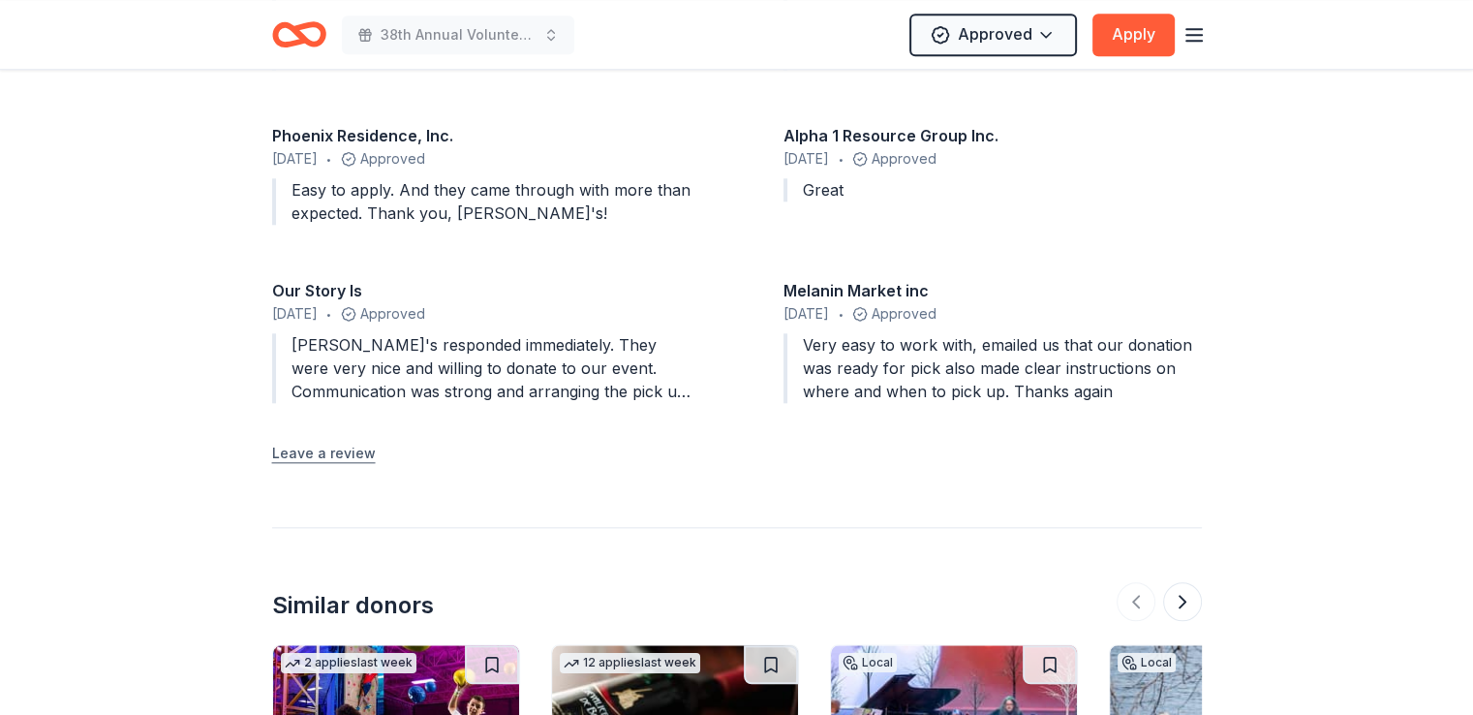
click at [348, 442] on button "Leave a review" at bounding box center [324, 453] width 104 height 23
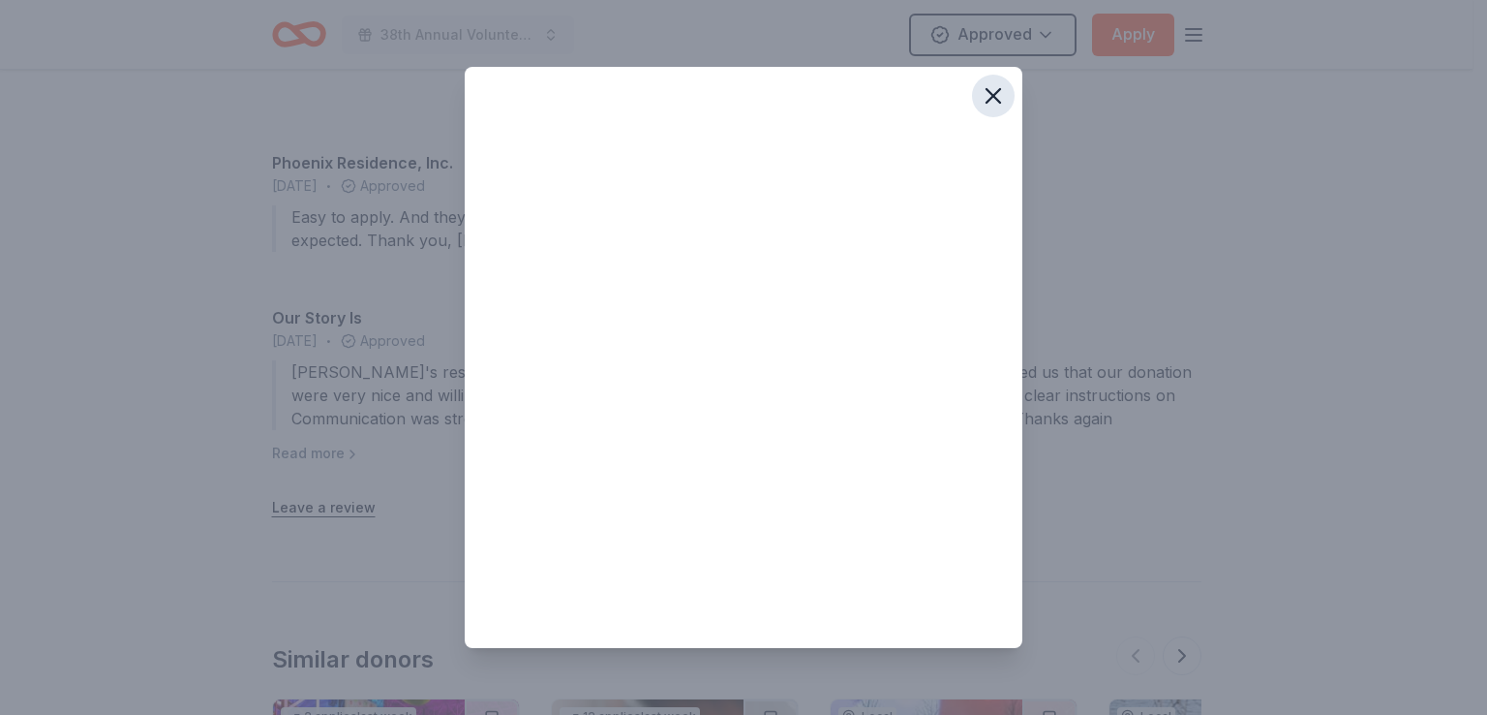
click at [994, 91] on icon "button" at bounding box center [993, 95] width 27 height 27
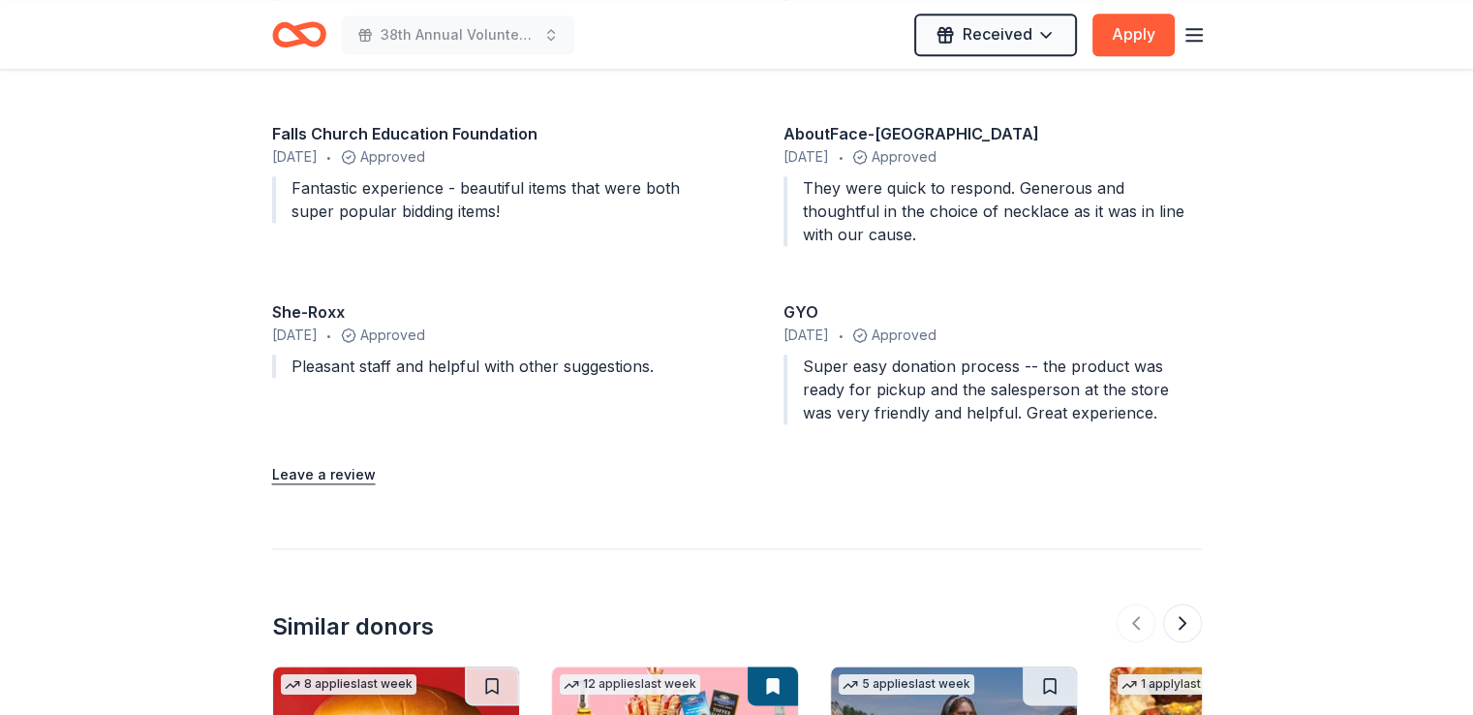
scroll to position [2243, 0]
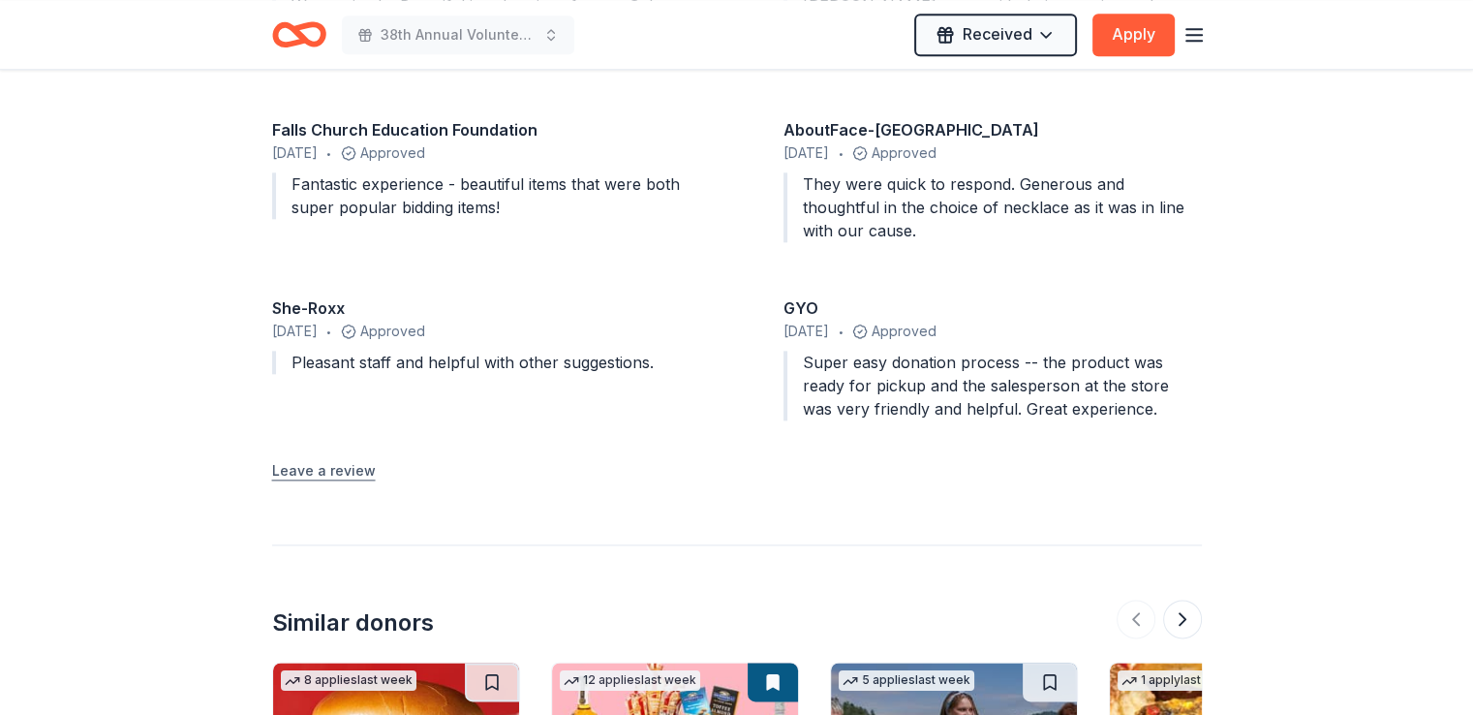
click at [332, 465] on button "Leave a review" at bounding box center [324, 470] width 104 height 23
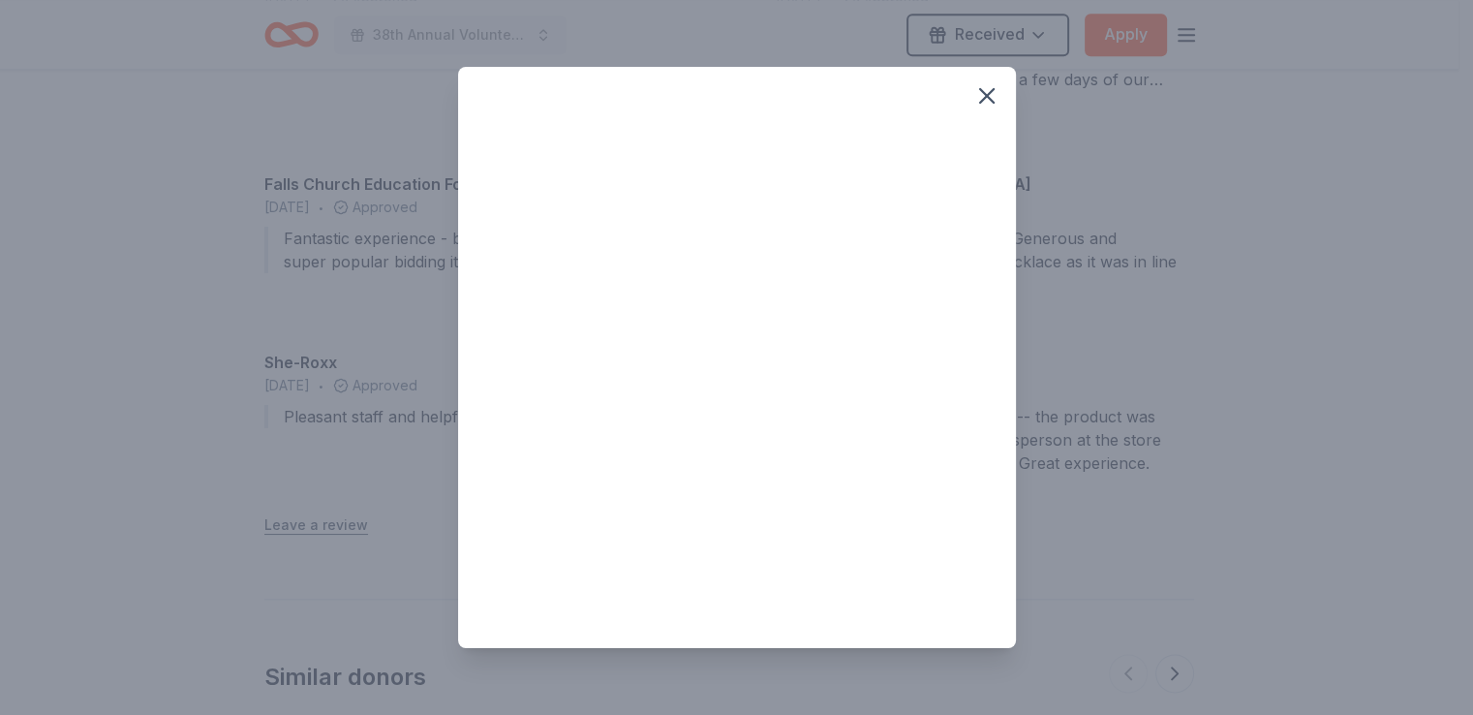
scroll to position [2270, 0]
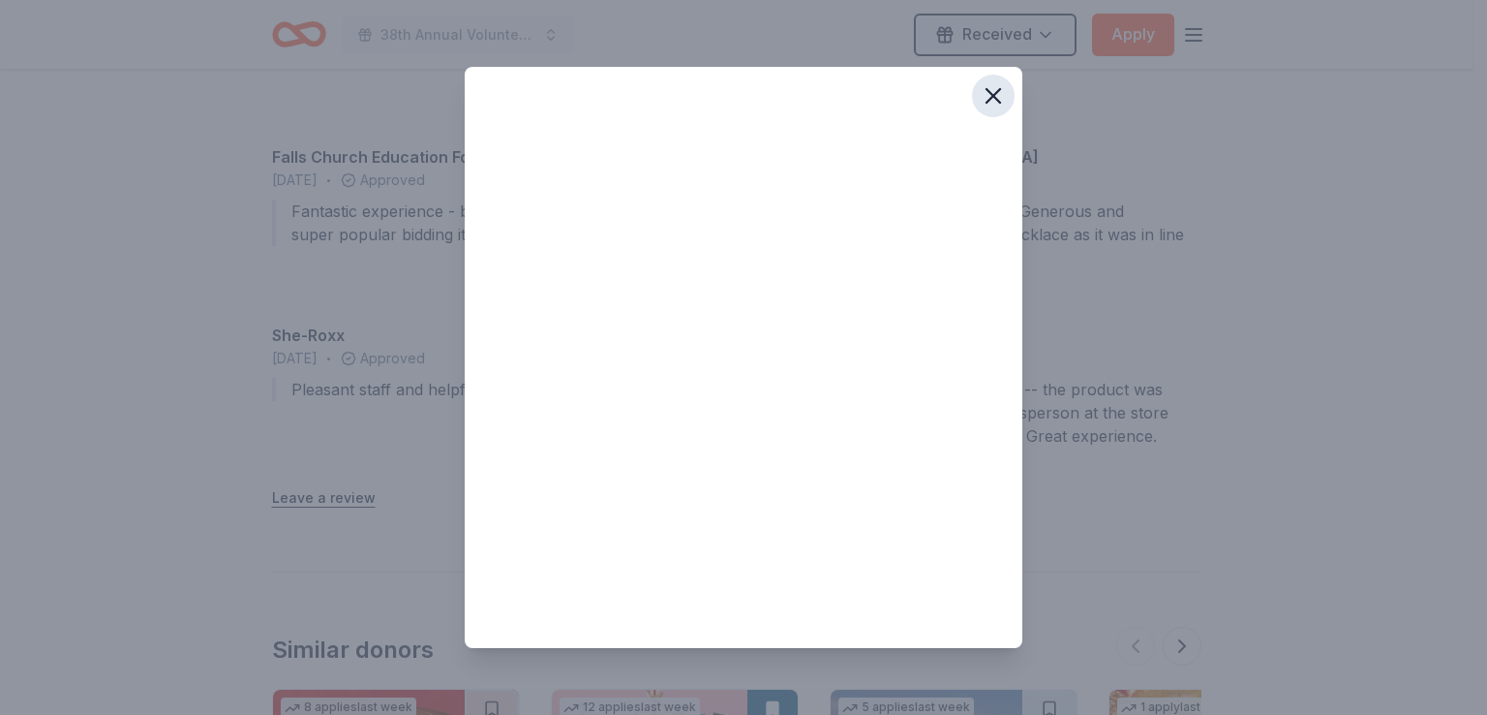
click at [995, 85] on icon "button" at bounding box center [993, 95] width 27 height 27
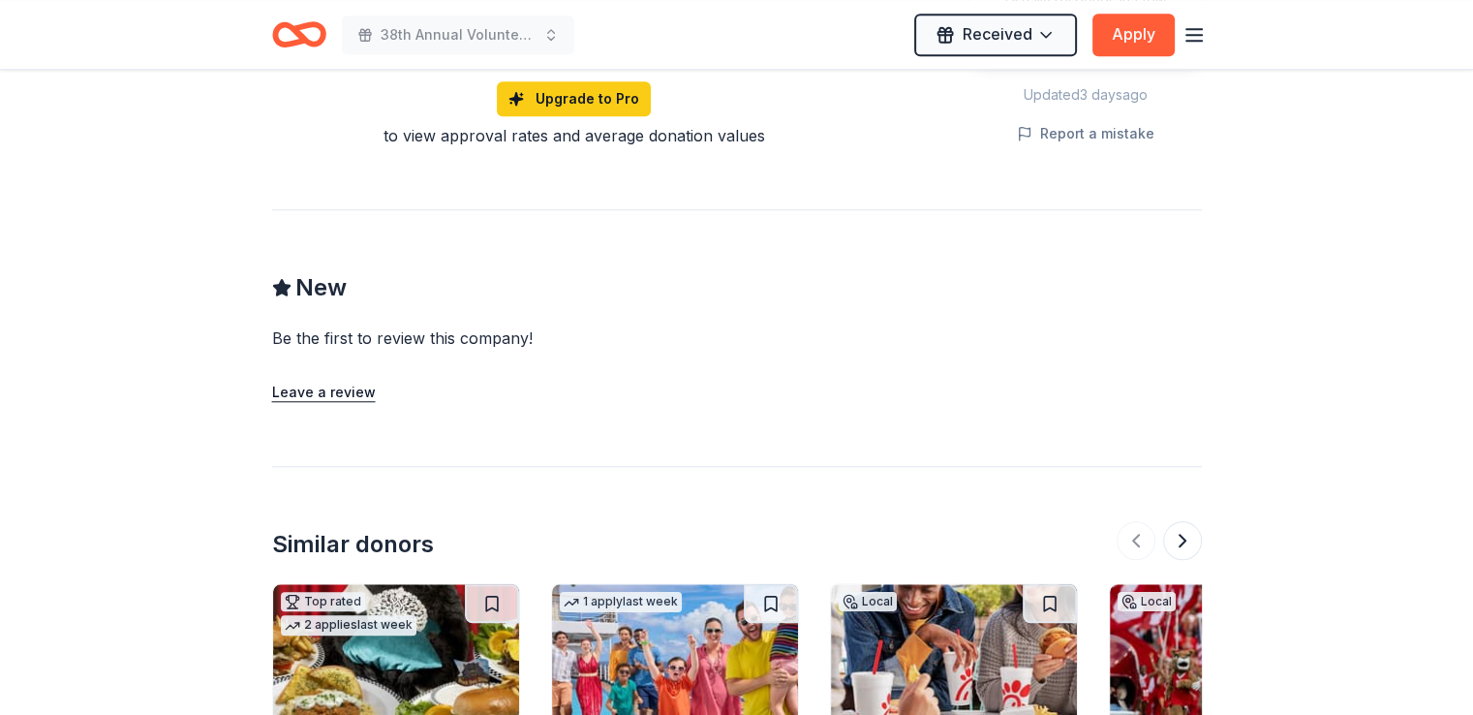
scroll to position [1702, 0]
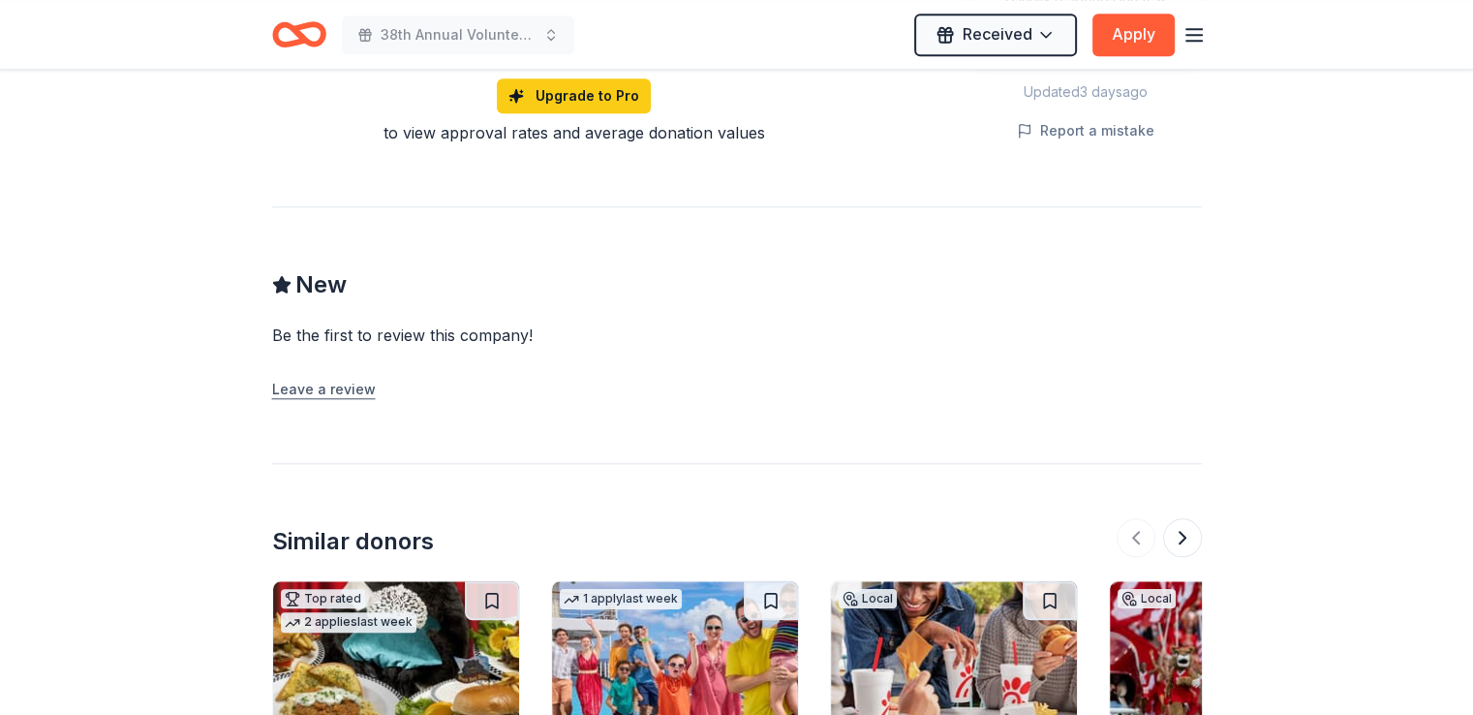
click at [301, 378] on button "Leave a review" at bounding box center [324, 389] width 104 height 23
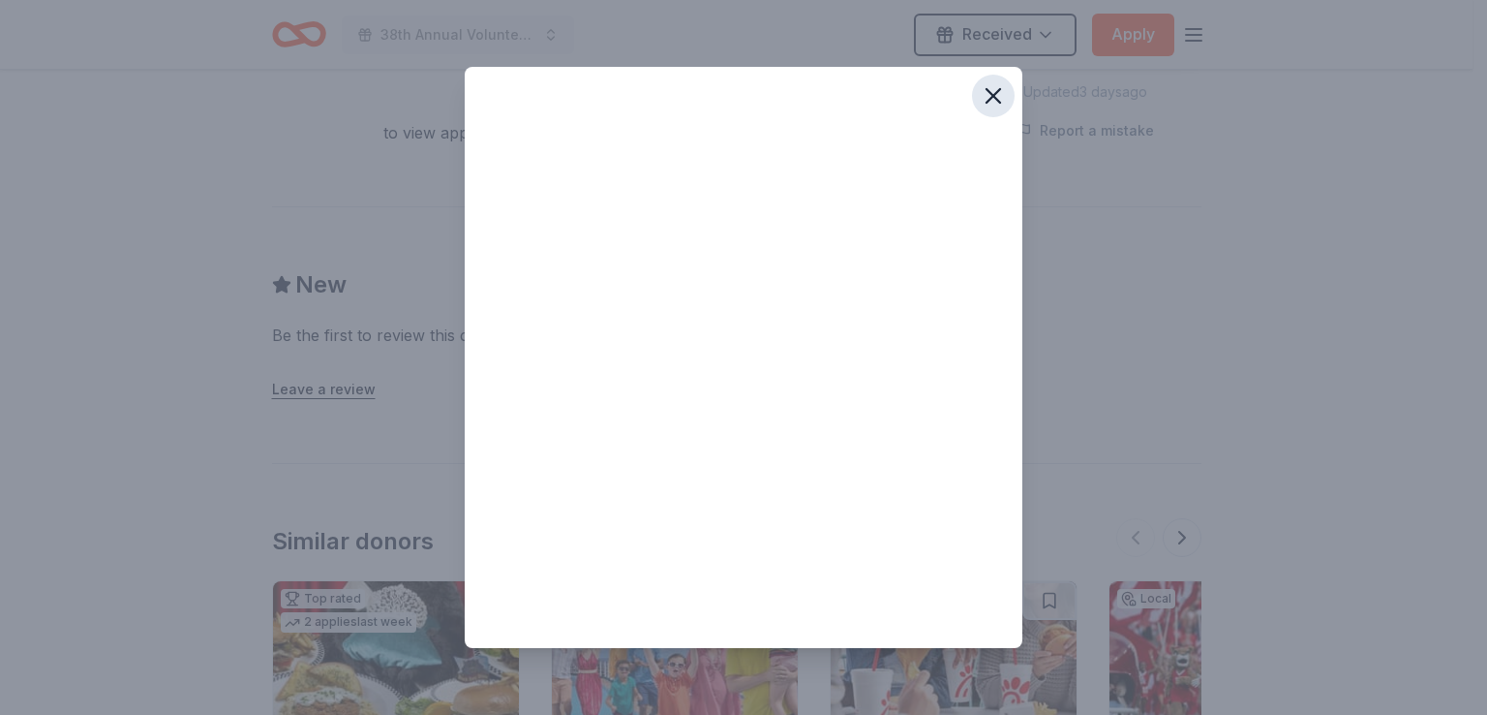
click at [995, 90] on icon "button" at bounding box center [993, 95] width 27 height 27
